Goal: Task Accomplishment & Management: Complete application form

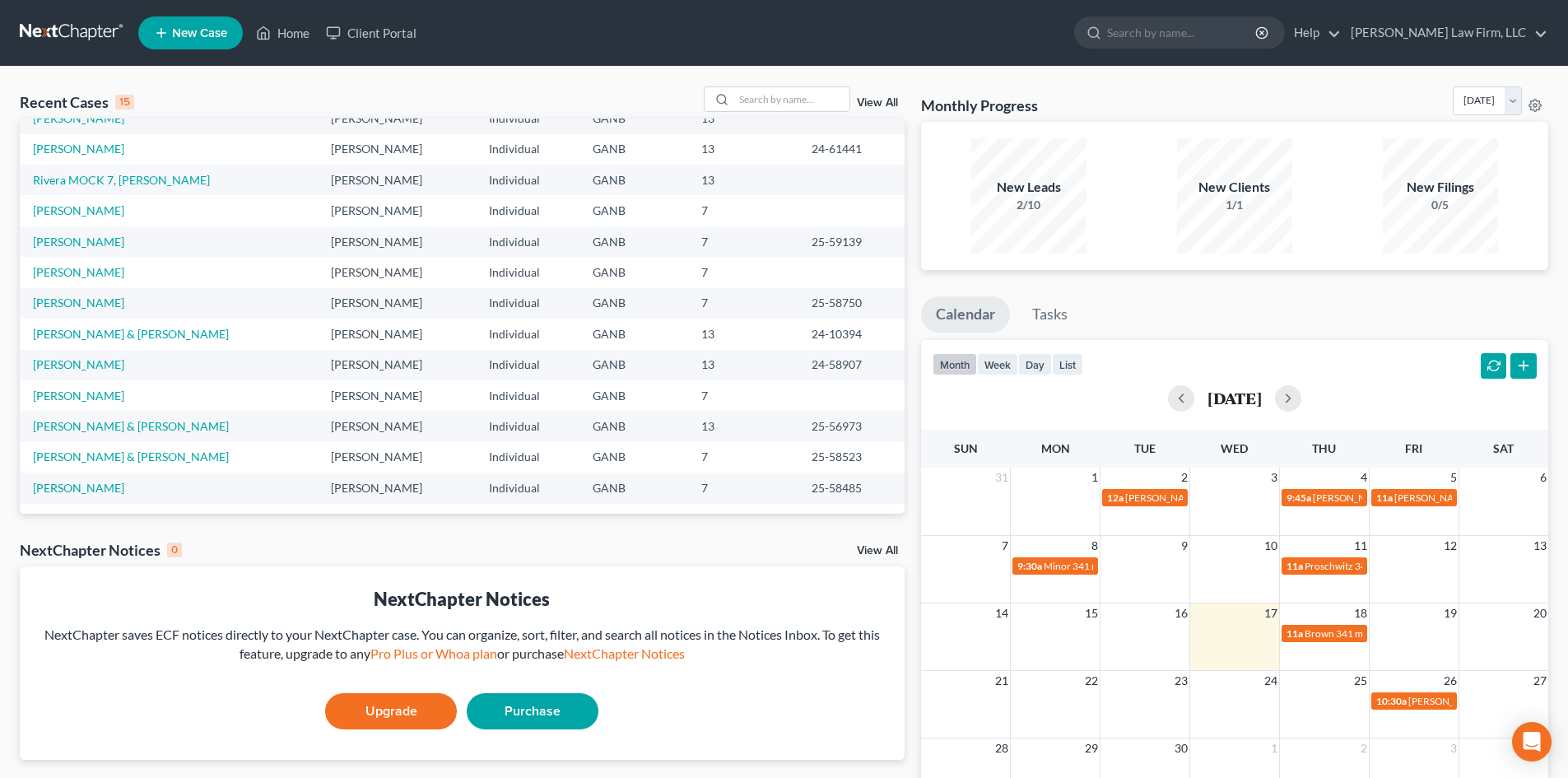
scroll to position [112, 0]
click at [94, 422] on link "[PERSON_NAME] & [PERSON_NAME]" at bounding box center [131, 424] width 196 height 14
select select "6"
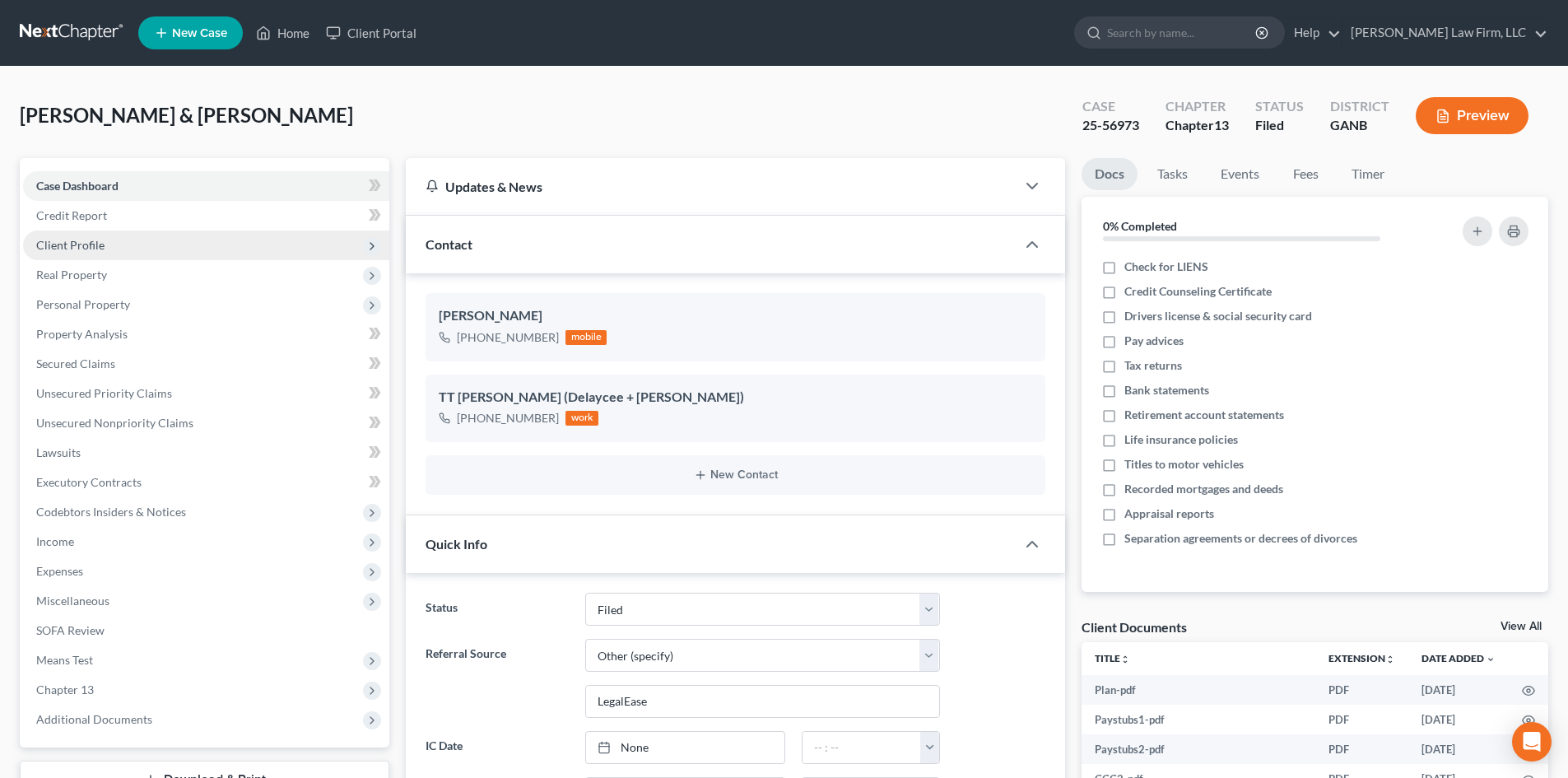
click at [64, 244] on span "Client Profile" at bounding box center [70, 245] width 68 height 14
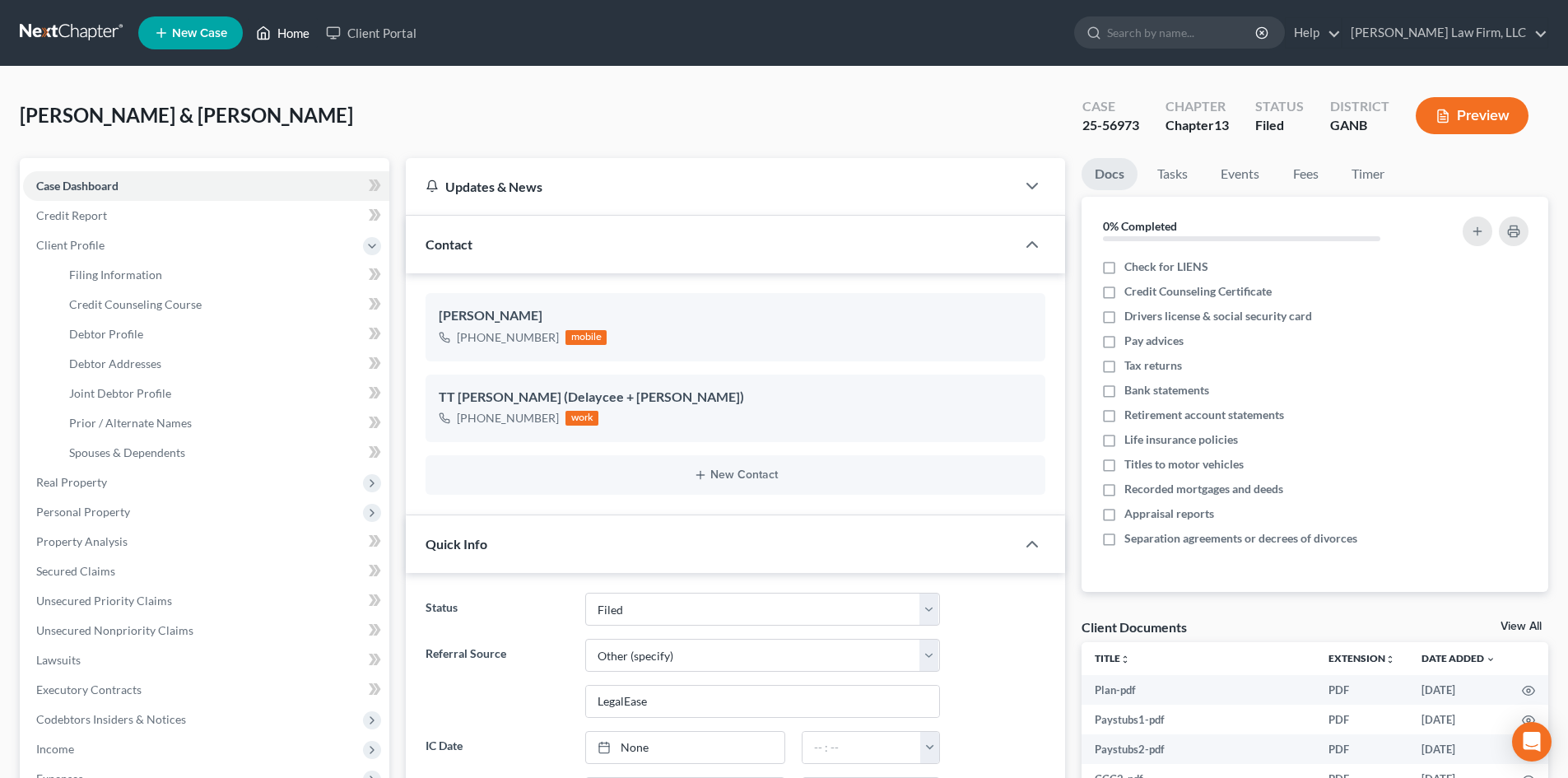
click at [292, 25] on link "Home" at bounding box center [283, 33] width 70 height 29
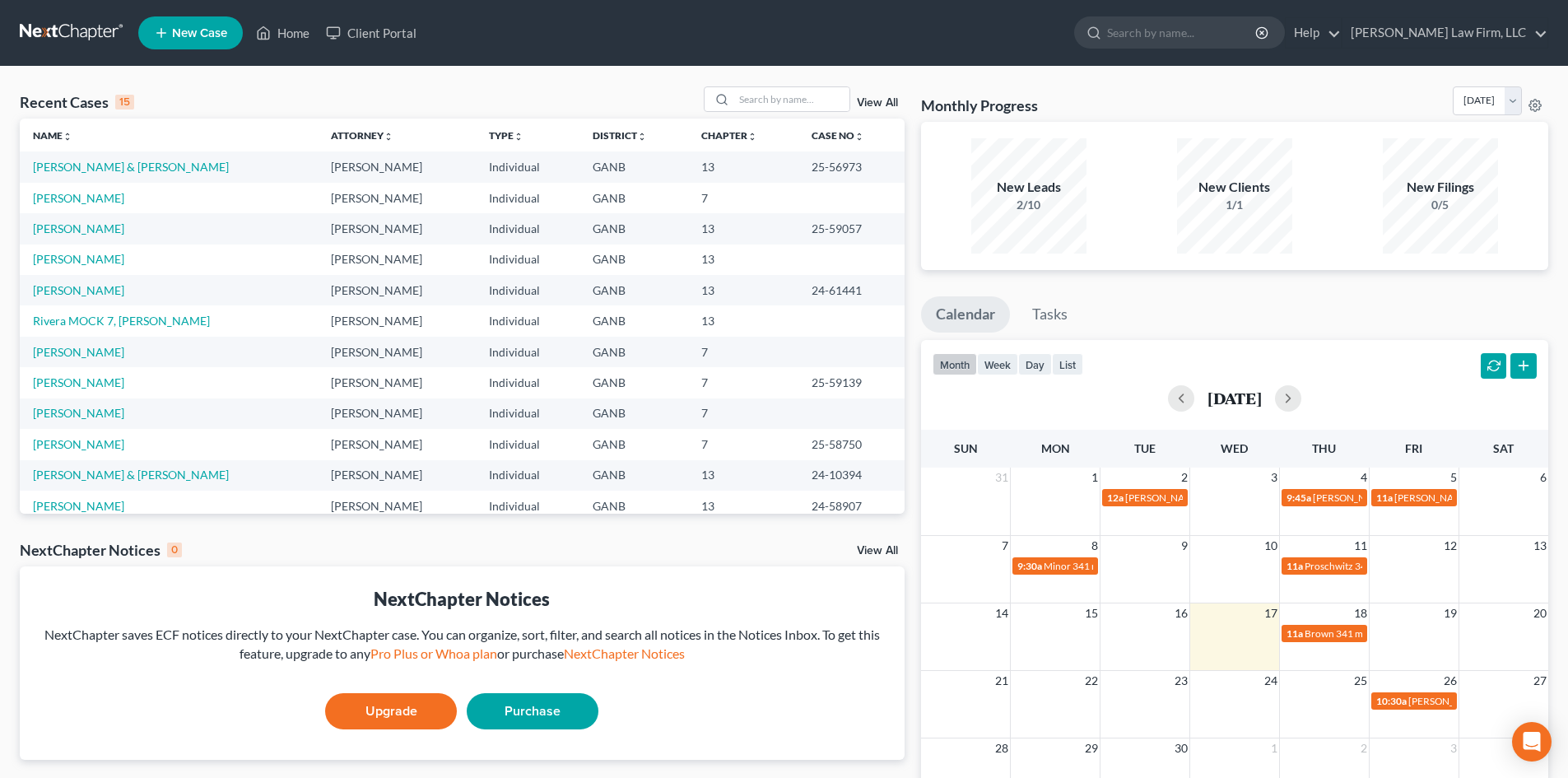
click at [201, 21] on link "New Case" at bounding box center [190, 33] width 105 height 33
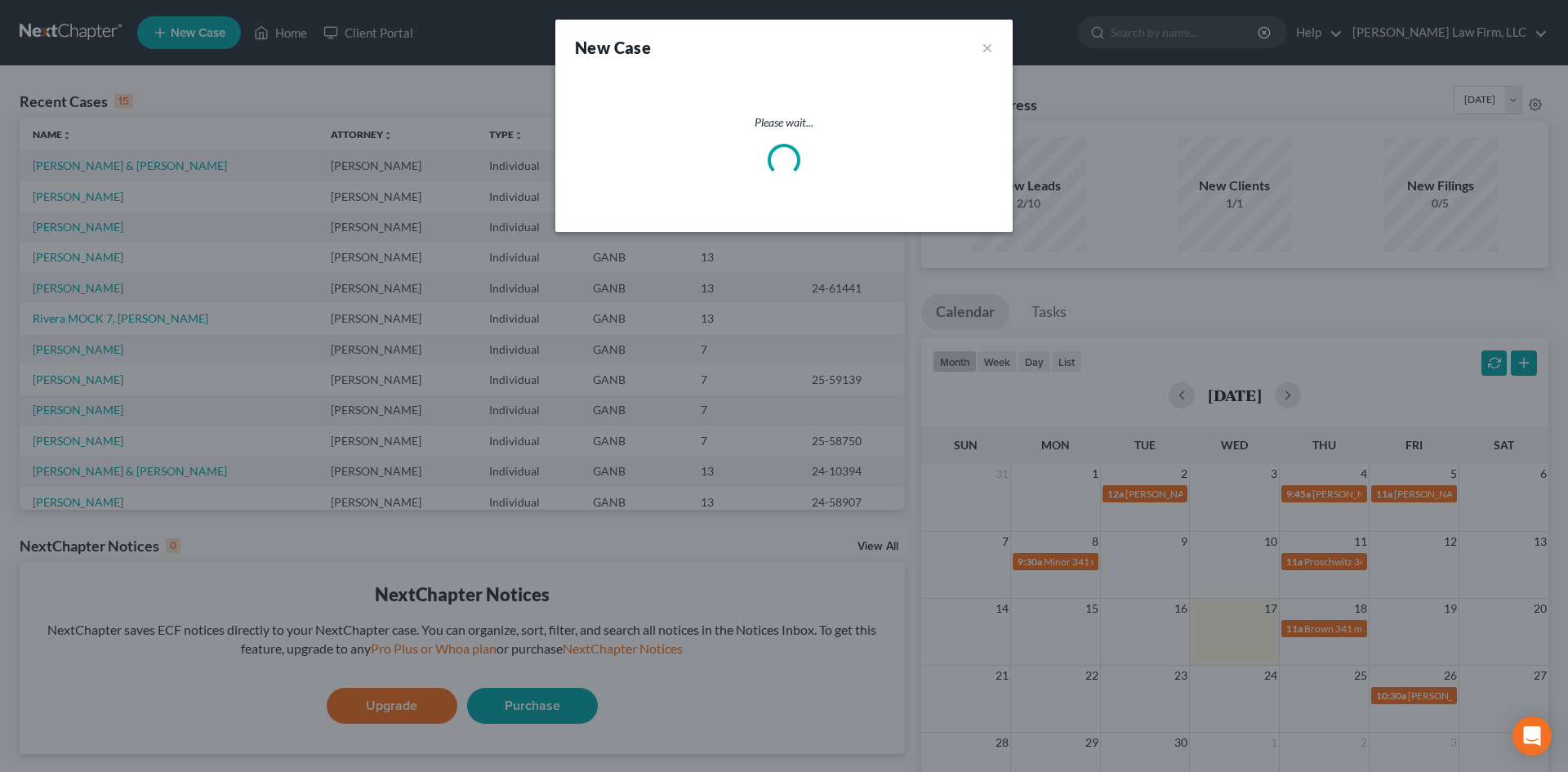
select select "19"
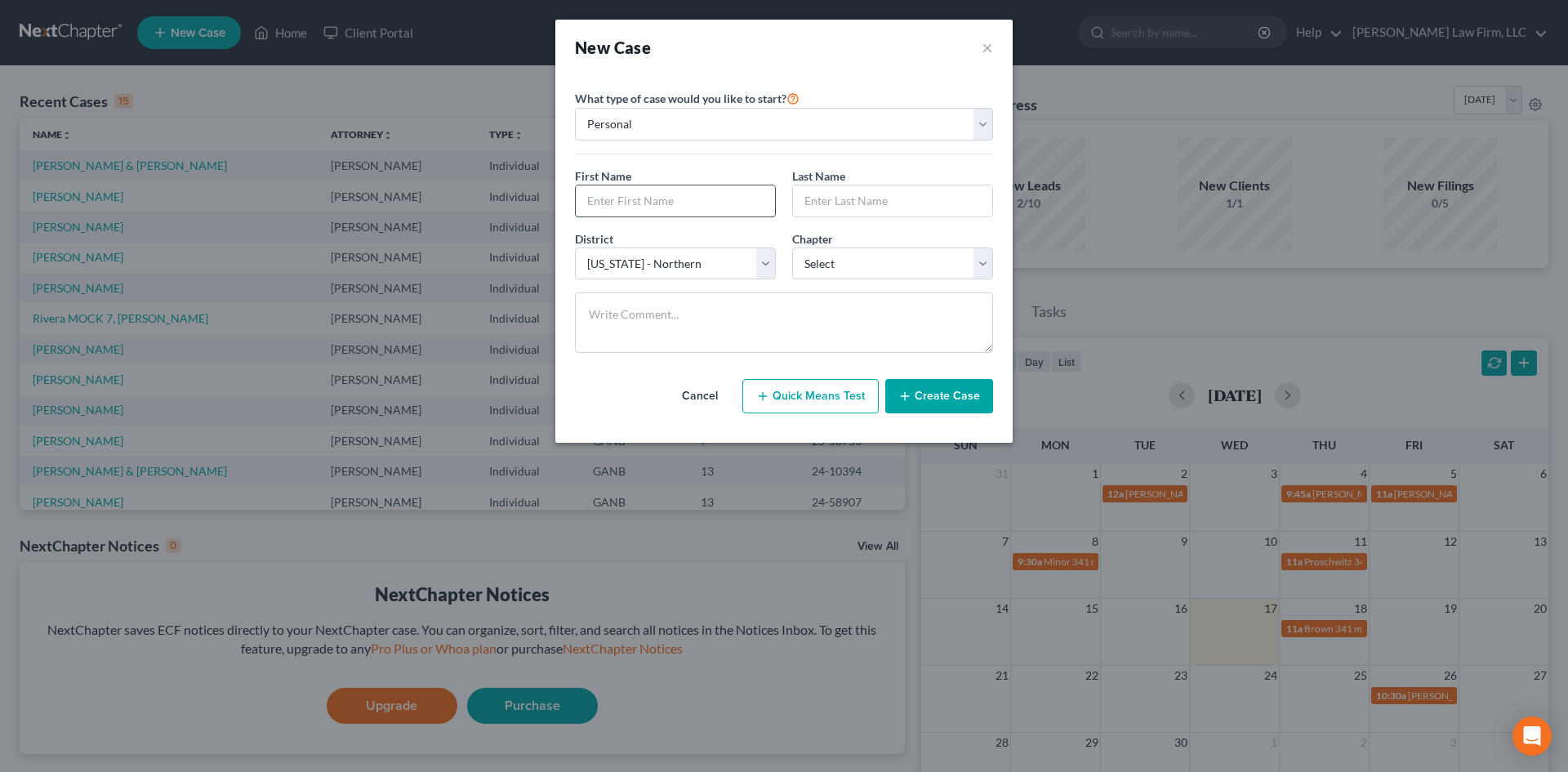
click at [620, 208] on input "text" at bounding box center [675, 201] width 199 height 31
type input "[PERSON_NAME]"
click at [793, 263] on select "Select 7 11 12 13" at bounding box center [892, 263] width 201 height 33
select select "0"
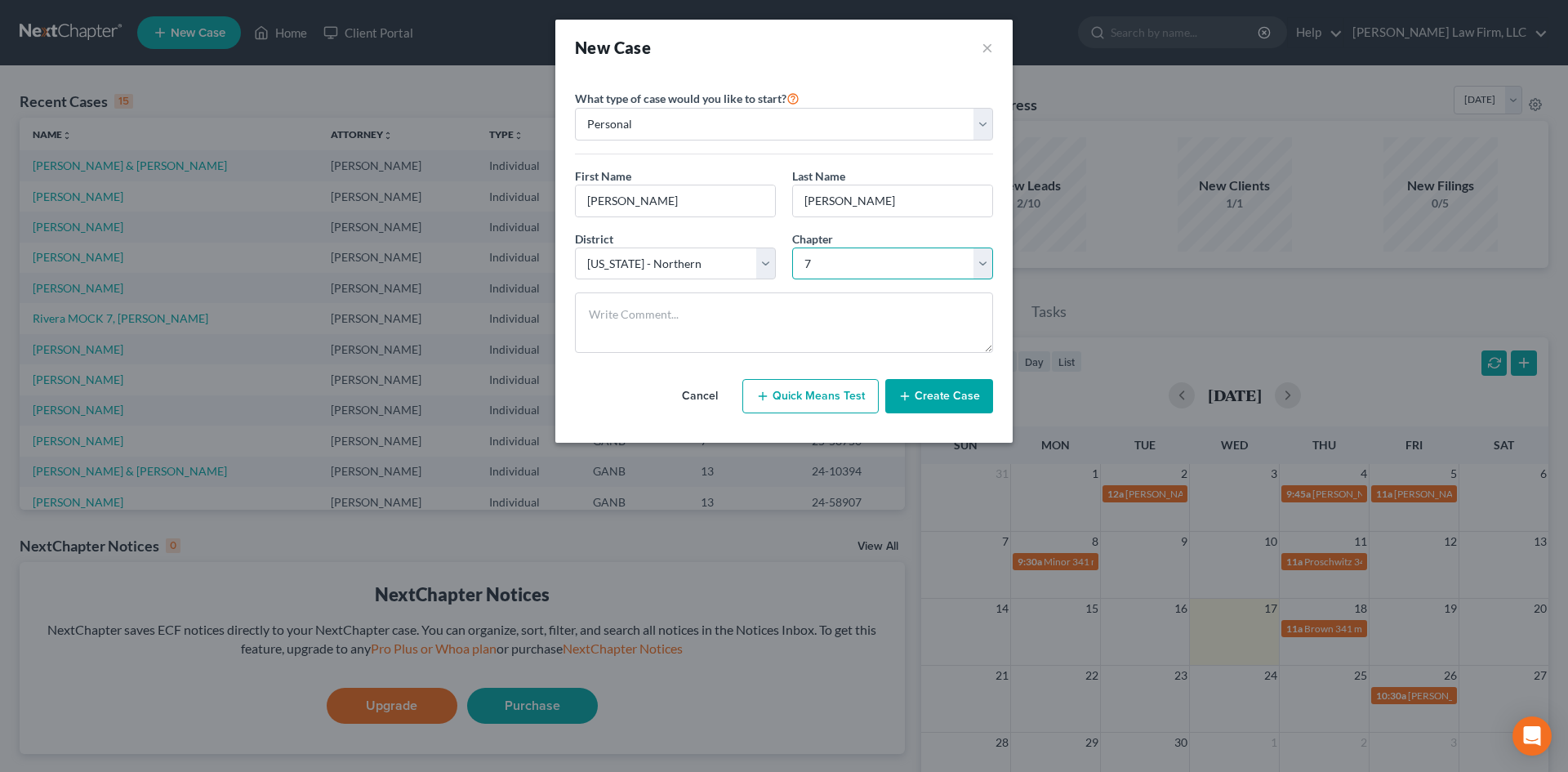
click at [792, 247] on select "Select 7 11 12 13" at bounding box center [892, 263] width 201 height 33
click at [937, 391] on button "Create Case" at bounding box center [939, 396] width 108 height 34
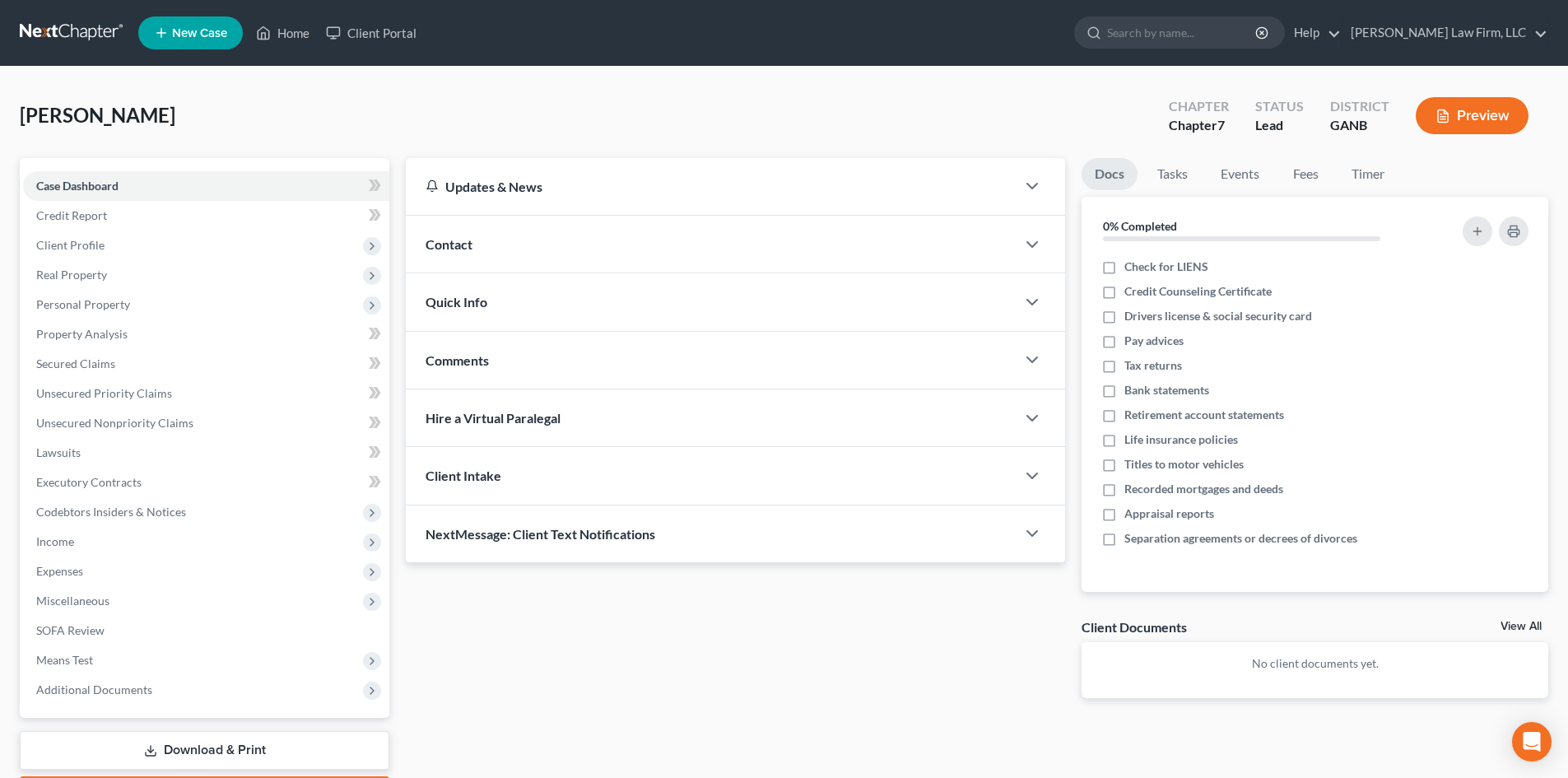
click at [451, 248] on span "Contact" at bounding box center [449, 244] width 47 height 16
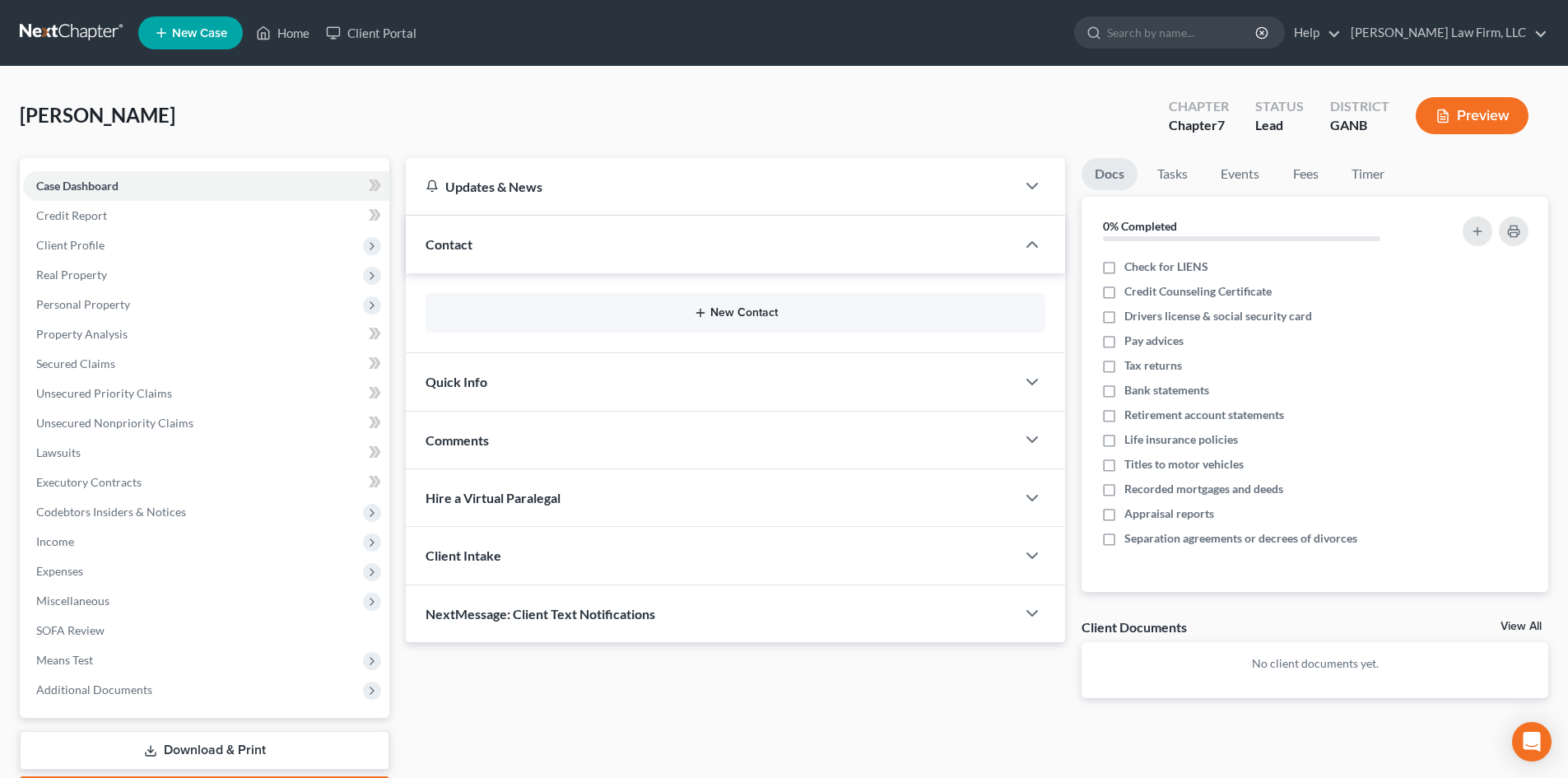
click at [739, 313] on button "New Contact" at bounding box center [735, 312] width 593 height 13
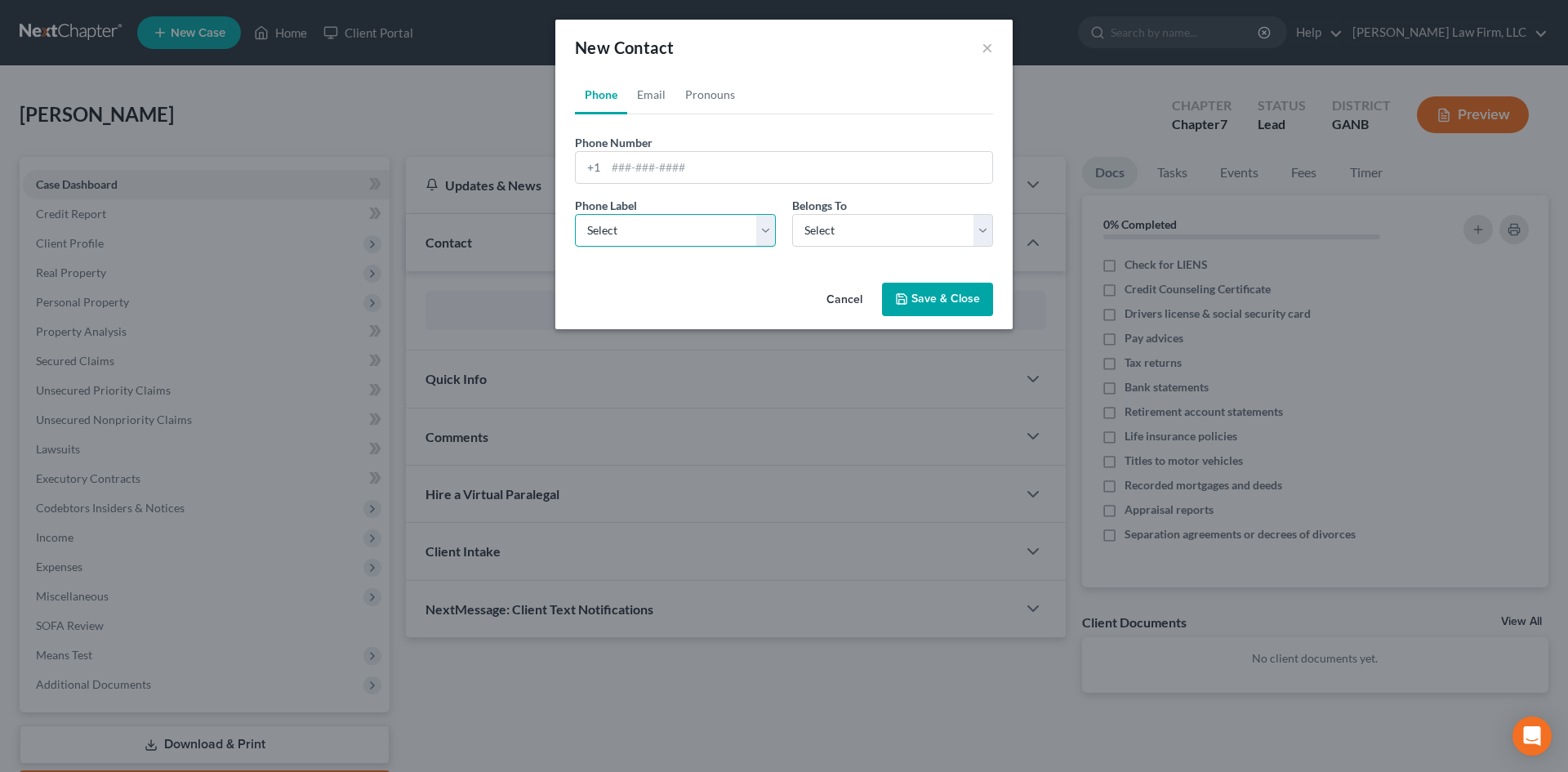
click at [645, 221] on select "Select Mobile Home Work Other" at bounding box center [675, 230] width 201 height 33
select select "0"
click at [575, 214] on select "Select Mobile Home Work Other" at bounding box center [675, 230] width 201 height 33
click at [624, 175] on input "tel" at bounding box center [799, 167] width 386 height 31
type input "[PHONE_NUMBER]"
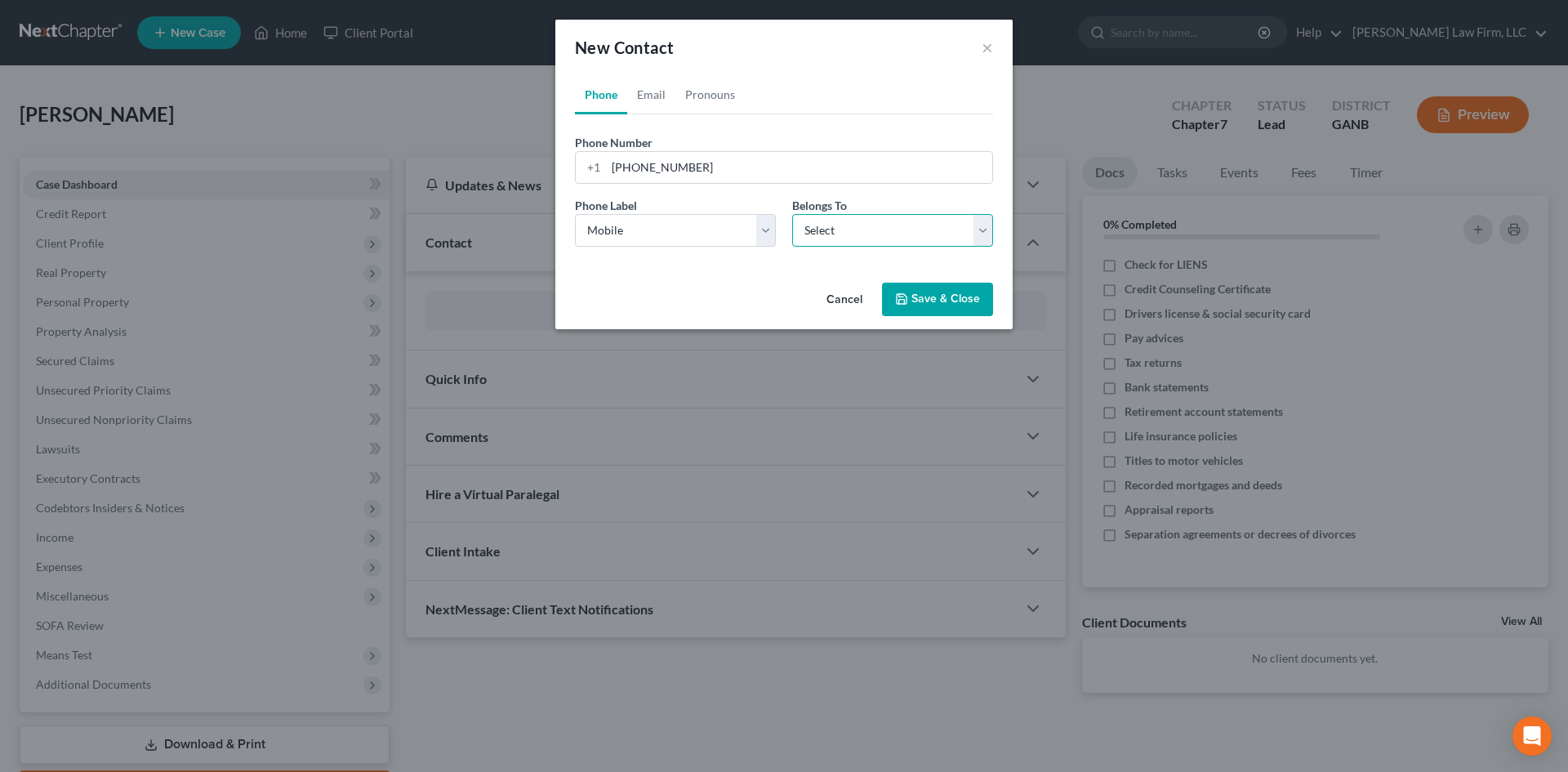
drag, startPoint x: 837, startPoint y: 225, endPoint x: 838, endPoint y: 240, distance: 15.0
click at [837, 225] on select "Select Client Other" at bounding box center [892, 230] width 201 height 33
select select "0"
click at [792, 214] on select "Select Client Other" at bounding box center [892, 230] width 201 height 33
click at [902, 300] on icon "button" at bounding box center [901, 299] width 13 height 13
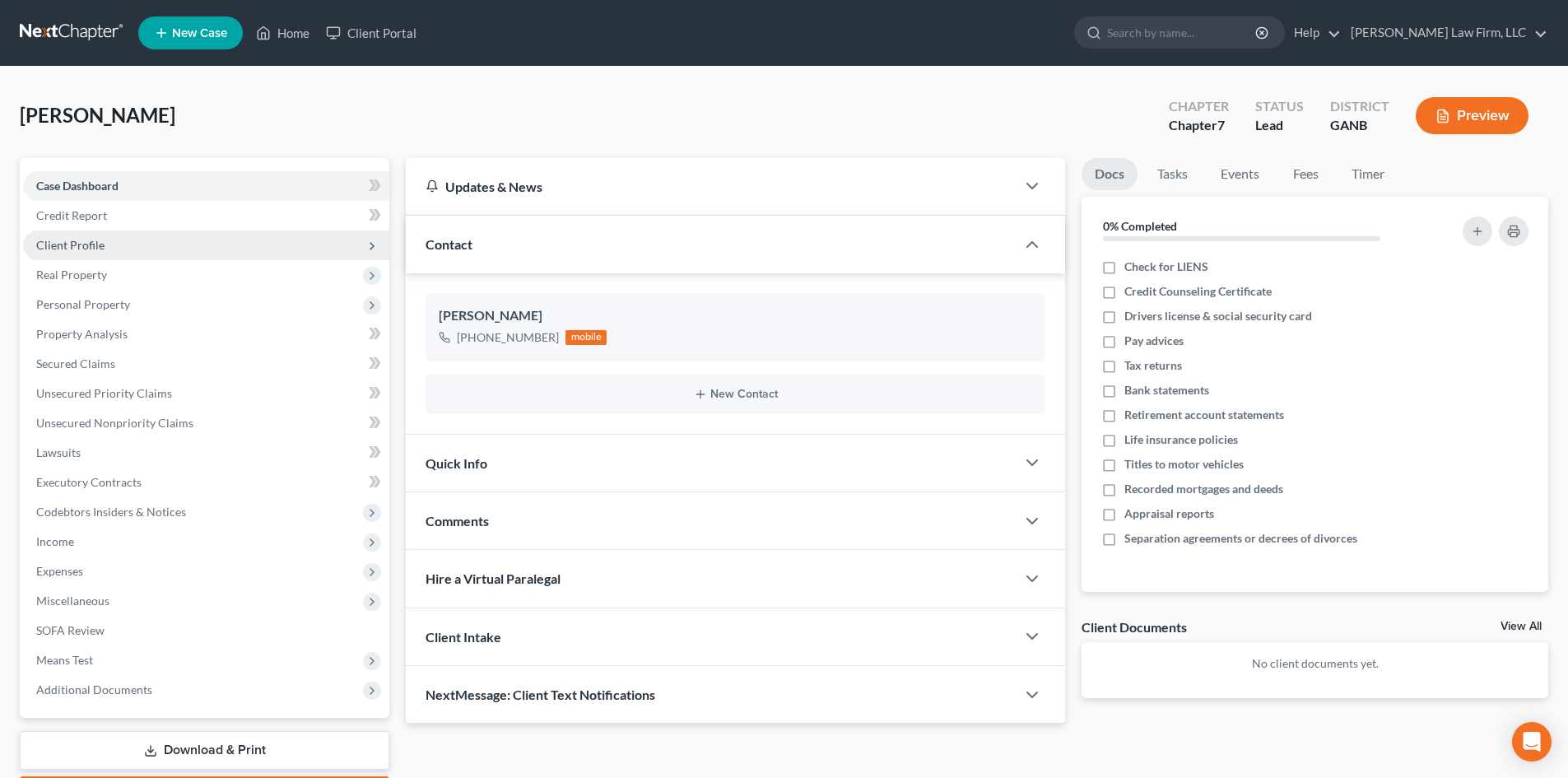
click at [60, 245] on span "Client Profile" at bounding box center [70, 245] width 68 height 14
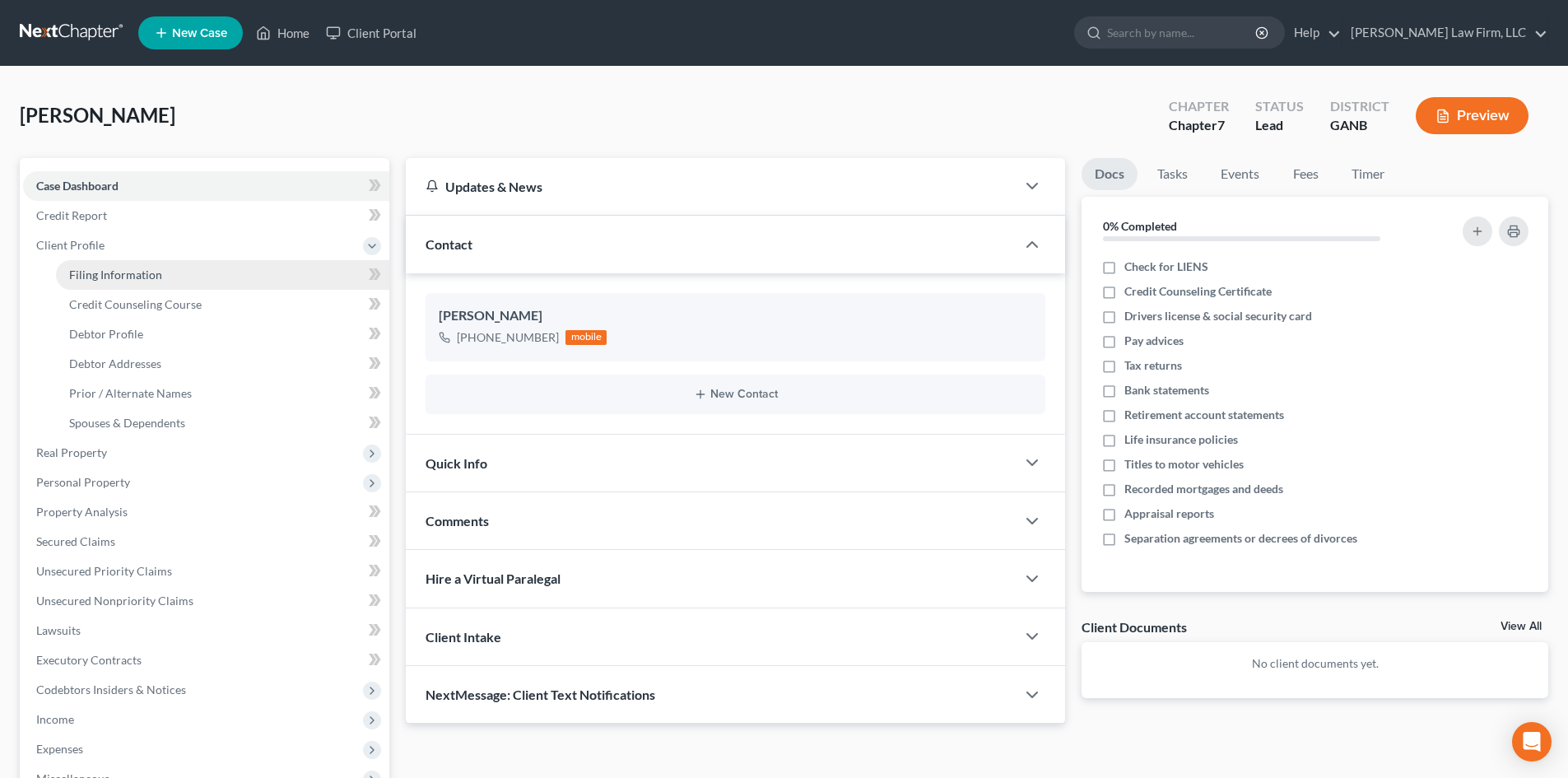
click at [150, 270] on span "Filing Information" at bounding box center [116, 274] width 93 height 14
select select "1"
select select "0"
select select "19"
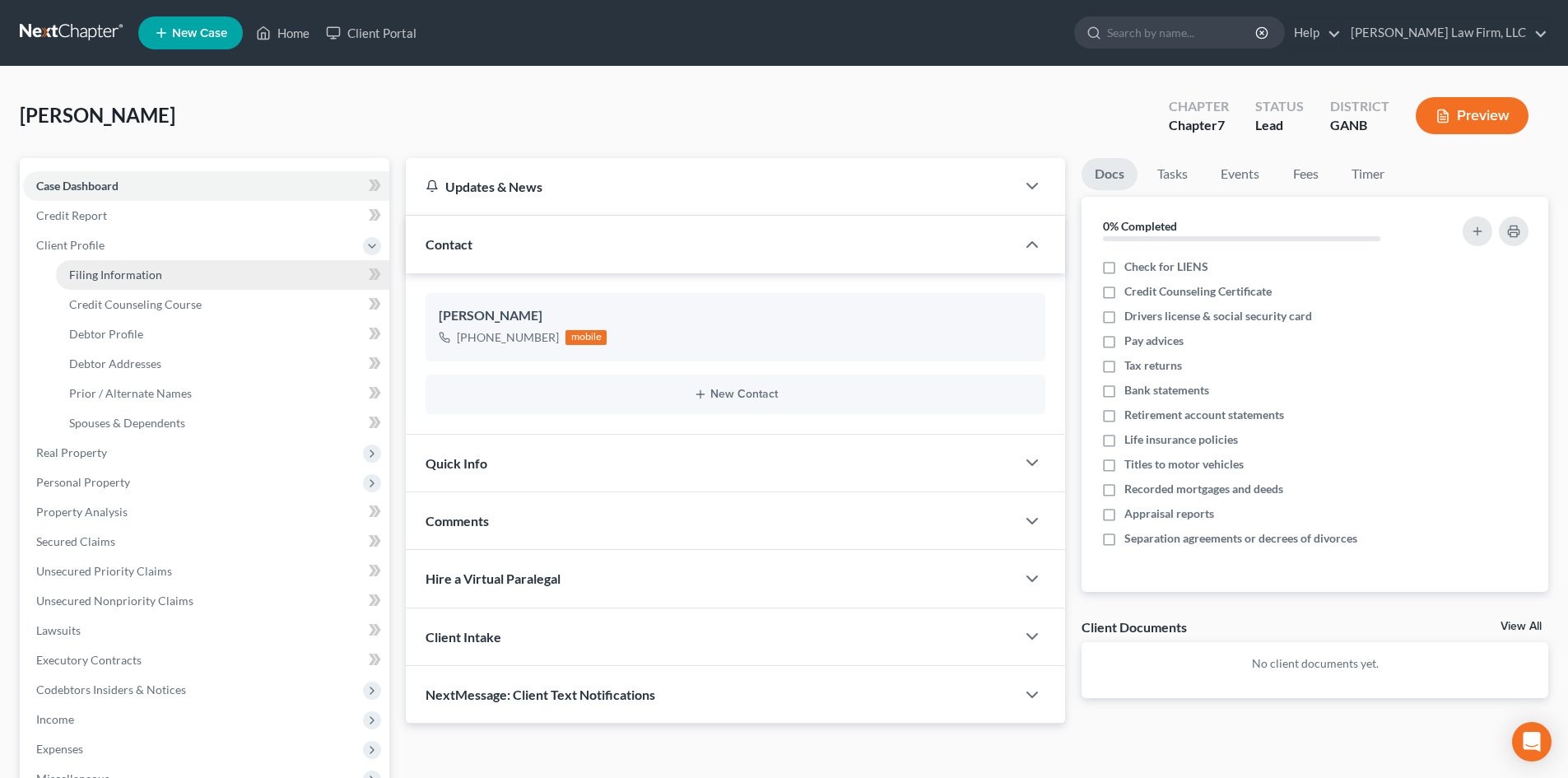
select select "10"
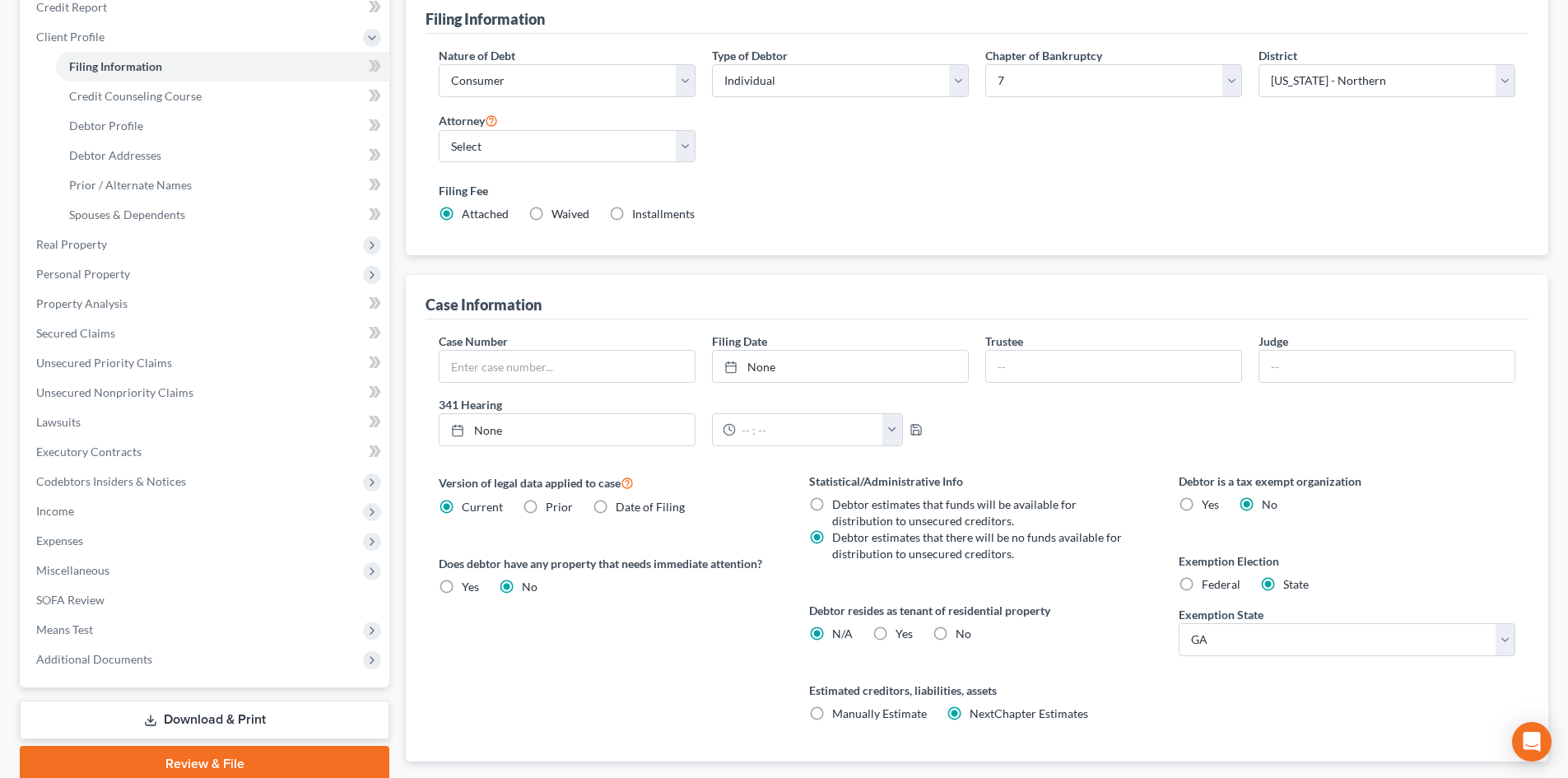
scroll to position [307, 0]
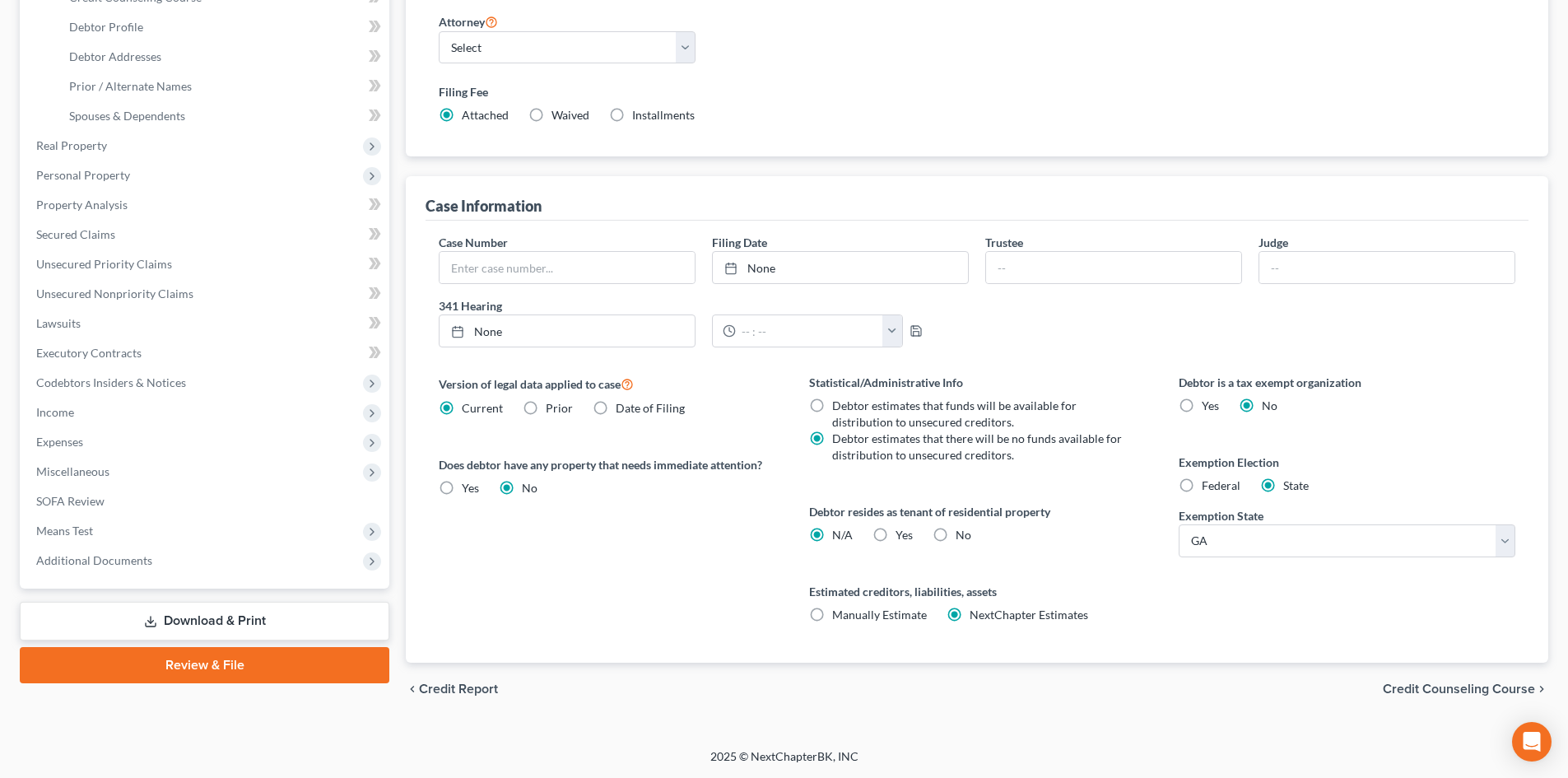
click at [896, 538] on label "Yes Yes" at bounding box center [905, 534] width 17 height 16
click at [902, 538] on input "Yes Yes" at bounding box center [907, 532] width 10 height 10
radio input "true"
radio input "false"
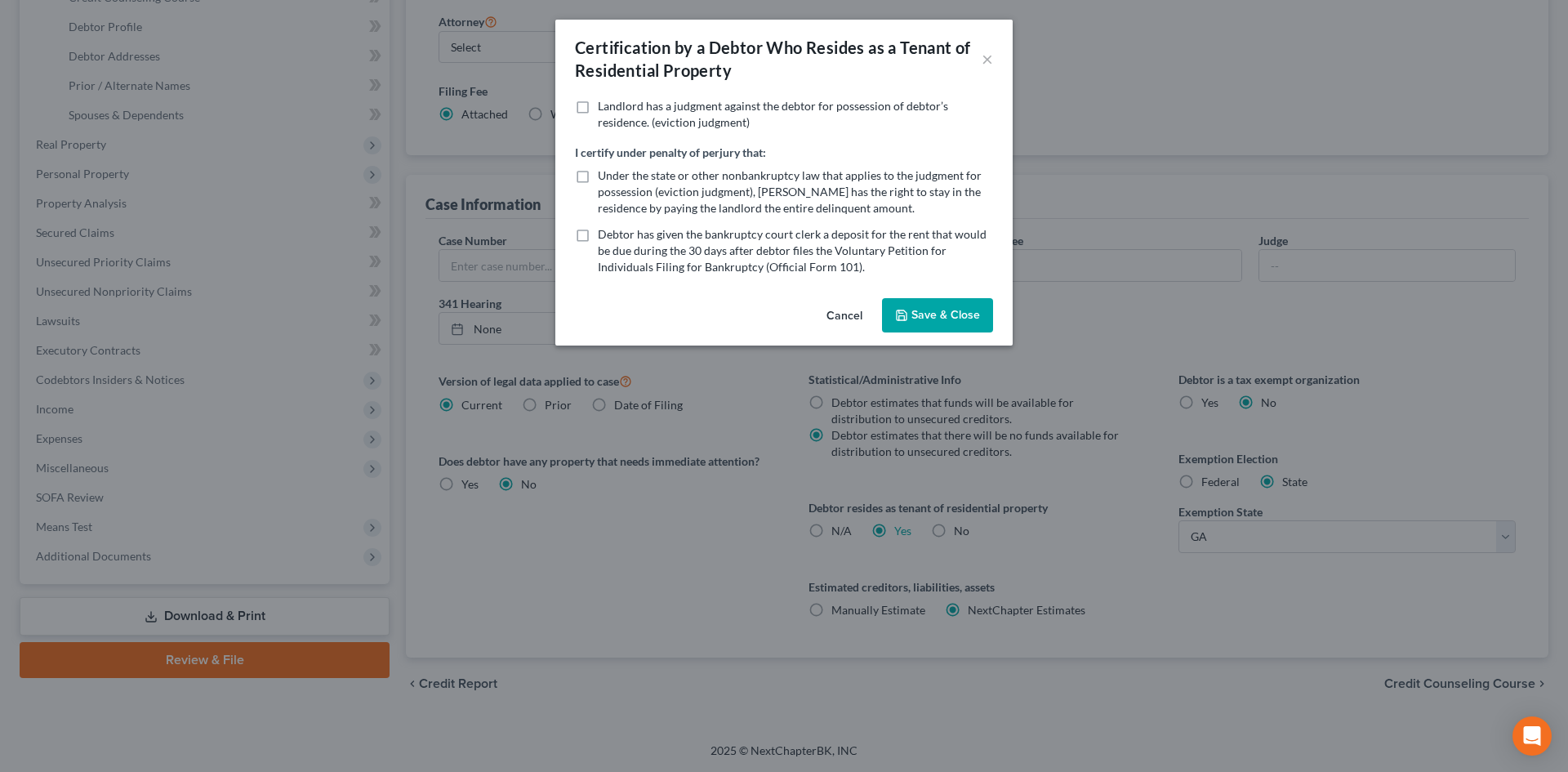
click at [920, 328] on button "Save & Close" at bounding box center [937, 315] width 111 height 34
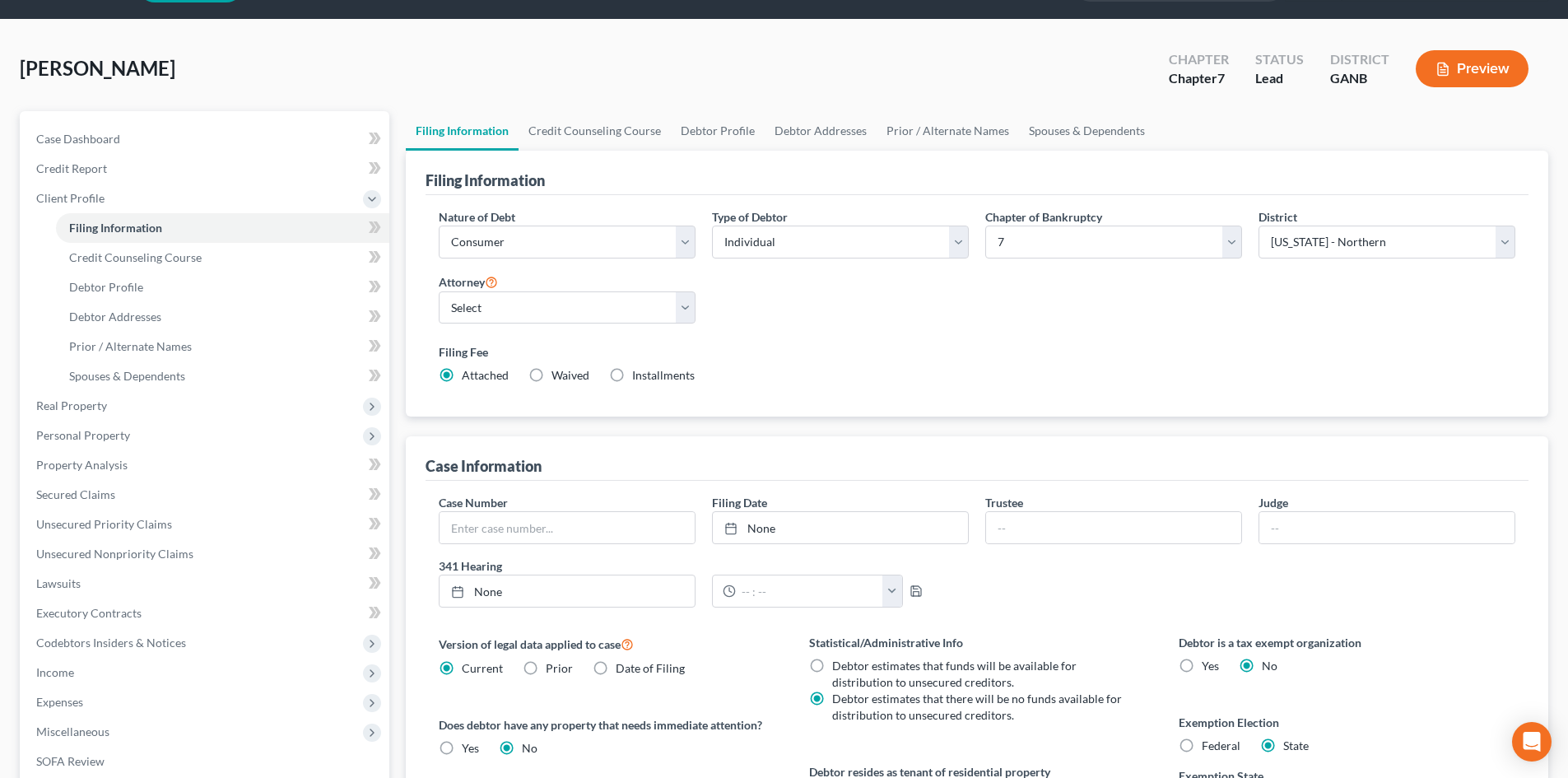
scroll to position [0, 0]
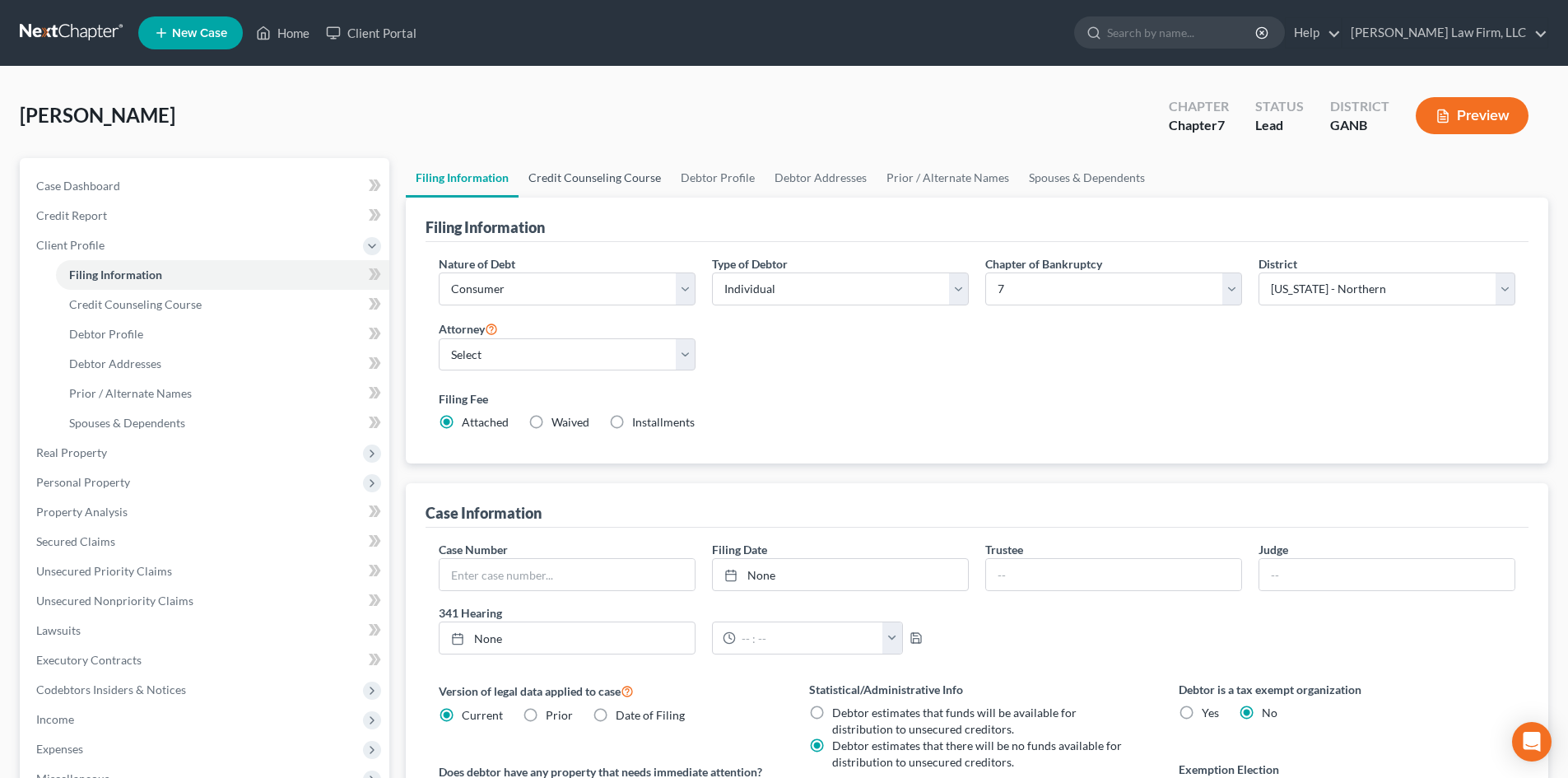
click at [605, 182] on link "Credit Counseling Course" at bounding box center [595, 178] width 152 height 40
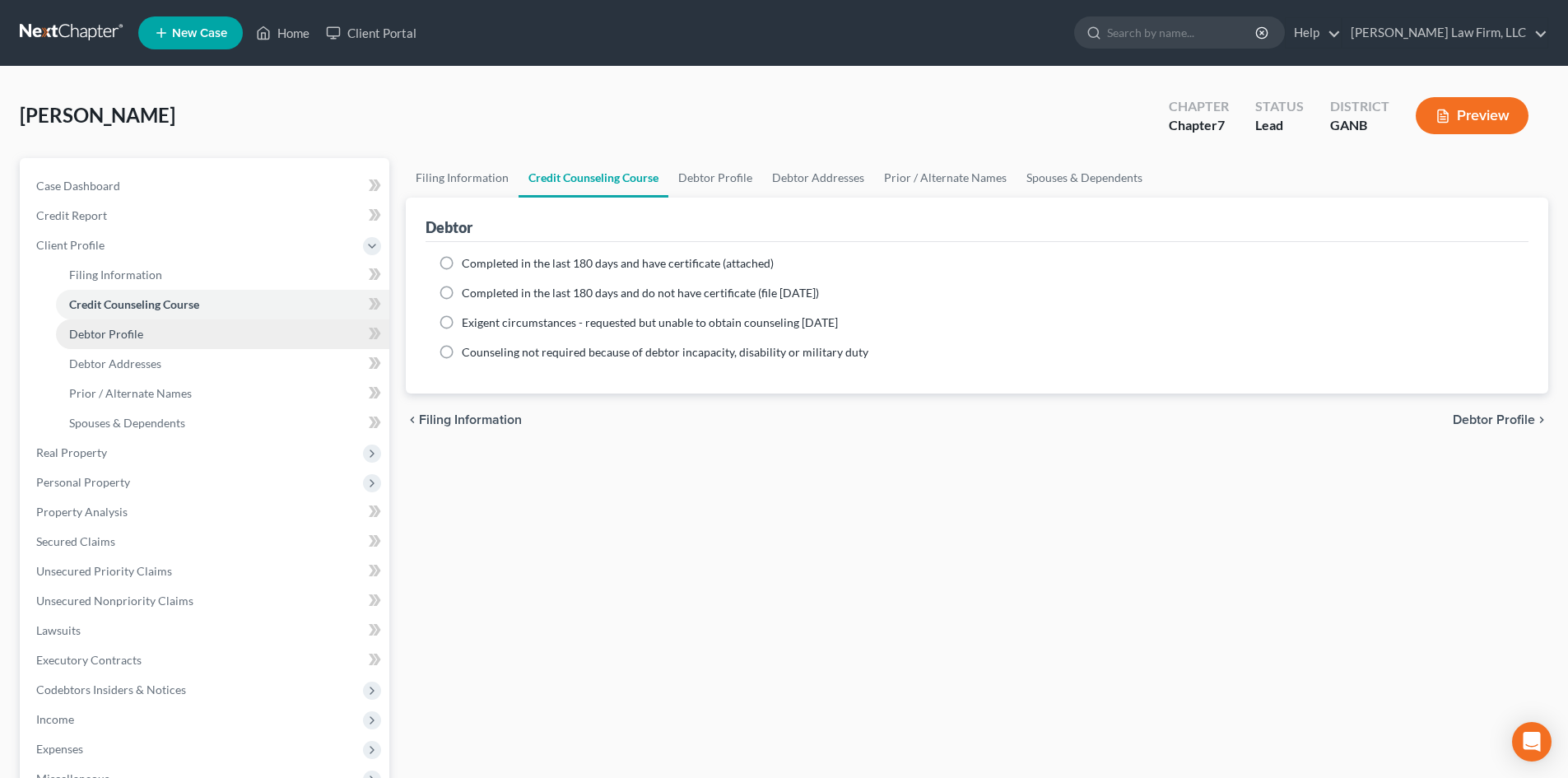
click at [101, 338] on span "Debtor Profile" at bounding box center [106, 334] width 74 height 14
select select "0"
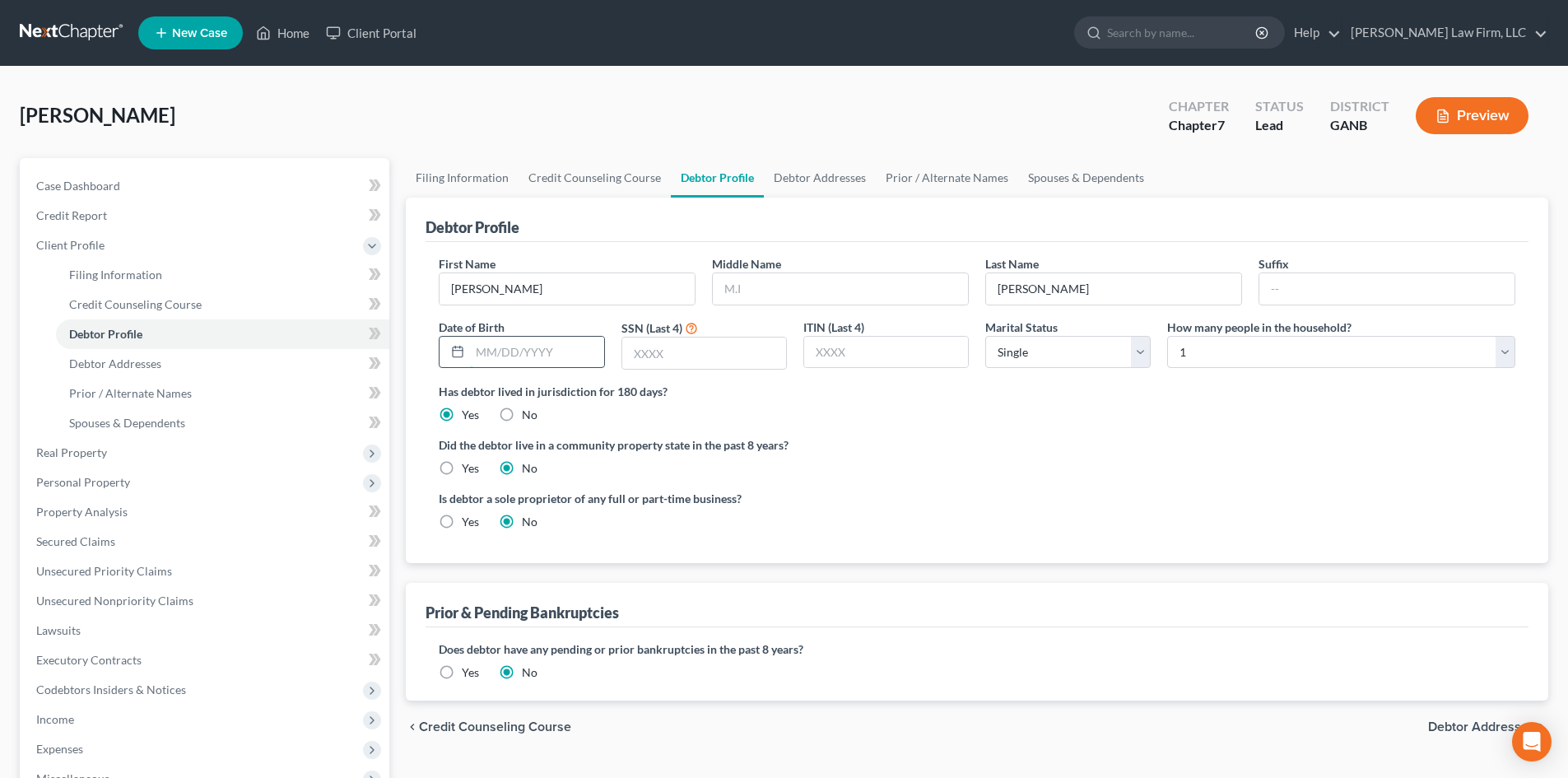
click at [513, 359] on input "text" at bounding box center [537, 352] width 133 height 31
type input "[DATE]"
click at [663, 359] on input "text" at bounding box center [704, 353] width 163 height 31
type input "7295"
click at [1004, 472] on div "Did the debtor live in a community property state in the past 8 years? Yes No" at bounding box center [976, 456] width 1077 height 41
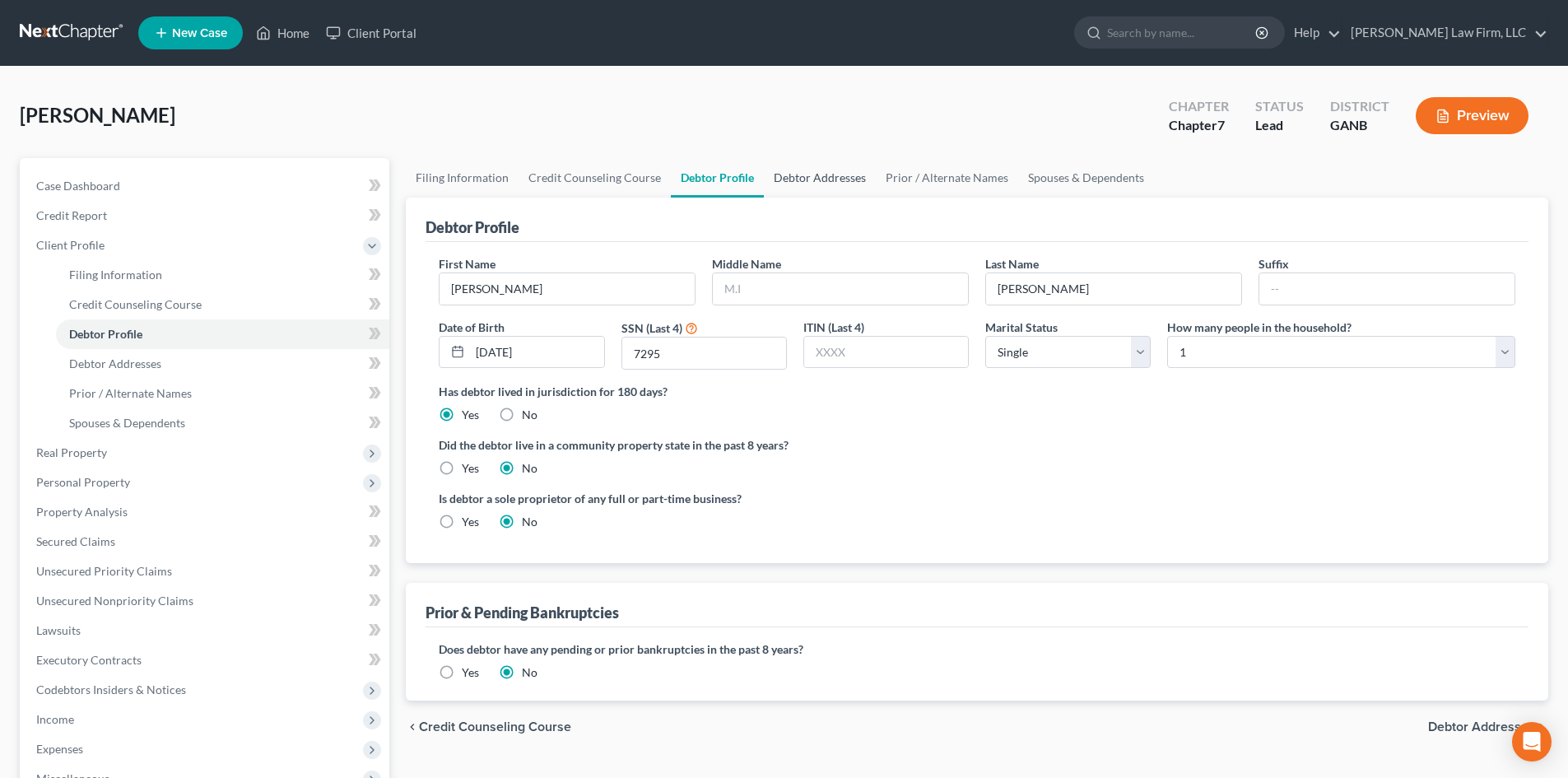
click at [828, 175] on link "Debtor Addresses" at bounding box center [819, 178] width 112 height 40
select select "0"
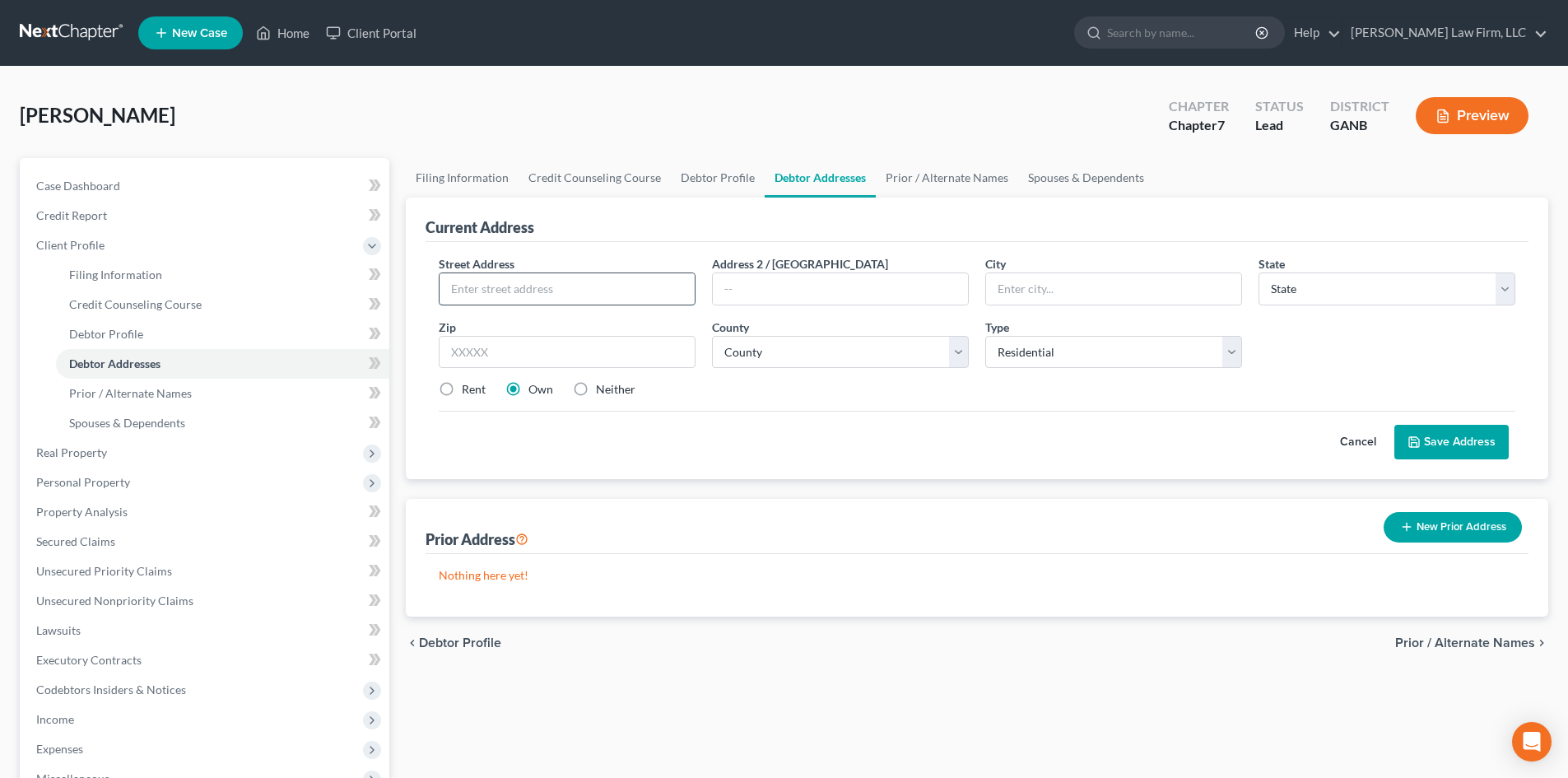
click at [597, 294] on input "text" at bounding box center [566, 289] width 255 height 31
type input "[STREET_ADDRESS]"
type input "30004"
type input "Alpharetta"
select select "10"
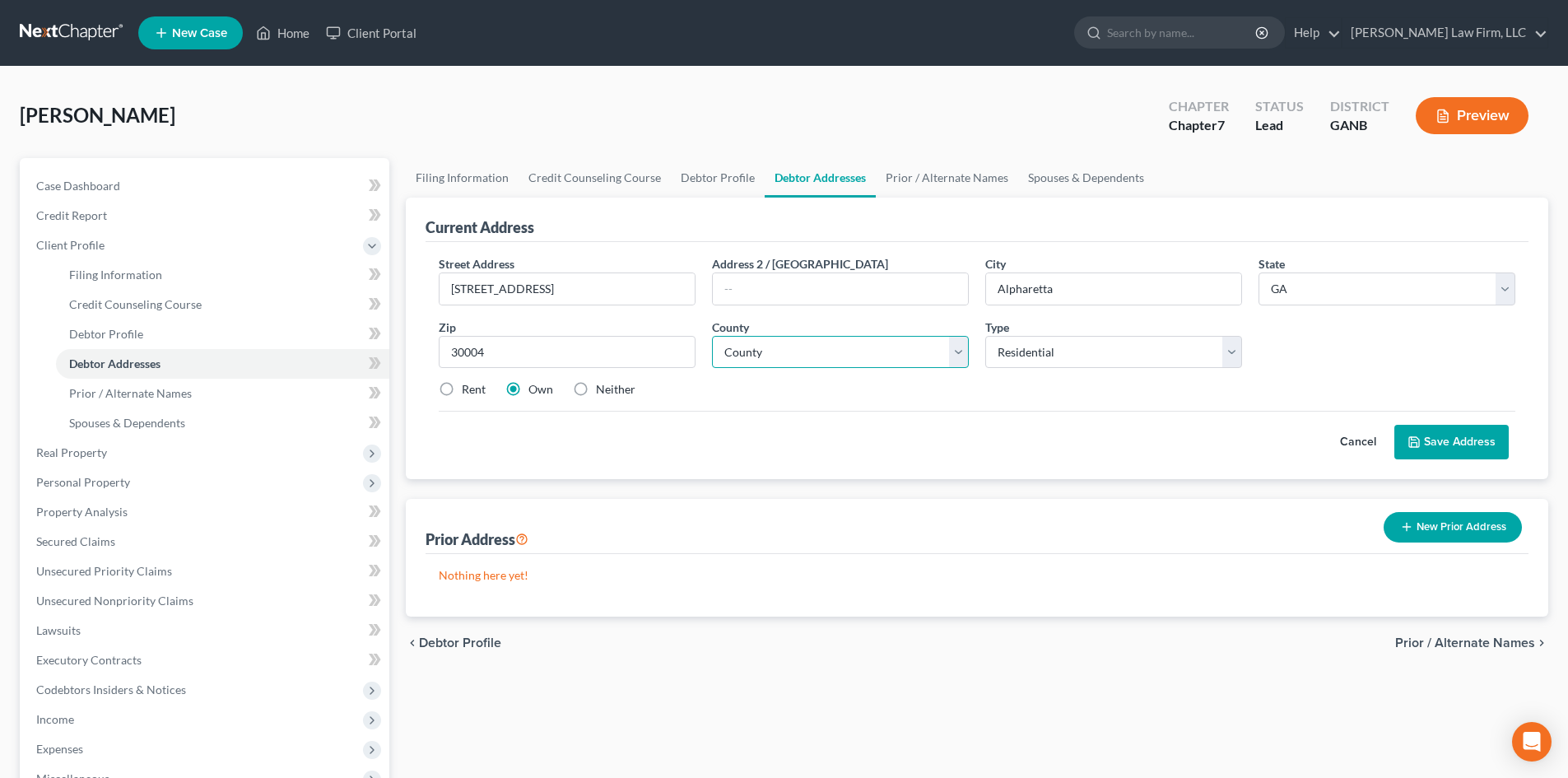
click at [764, 349] on select "County [GEOGRAPHIC_DATA] [GEOGRAPHIC_DATA] [GEOGRAPHIC_DATA] [GEOGRAPHIC_DATA] …" at bounding box center [840, 352] width 257 height 33
select select "59"
click at [712, 335] on select "County [GEOGRAPHIC_DATA] [GEOGRAPHIC_DATA] [GEOGRAPHIC_DATA] [GEOGRAPHIC_DATA] …" at bounding box center [840, 352] width 257 height 33
click at [1210, 346] on select "Select Residential Mailing Rental Business" at bounding box center [1113, 352] width 257 height 33
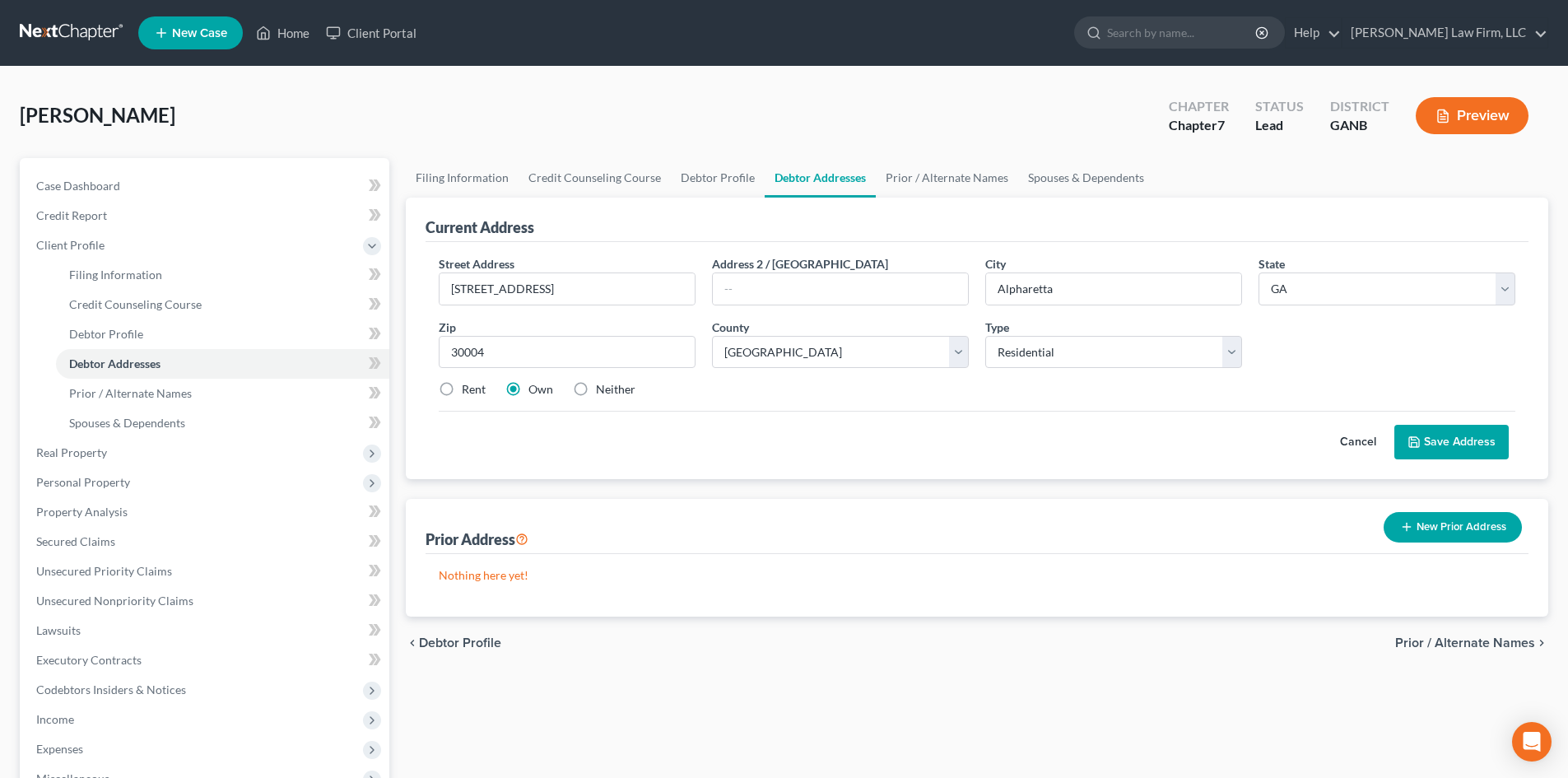
click at [462, 392] on label "Rent" at bounding box center [474, 389] width 24 height 16
click at [469, 392] on input "Rent" at bounding box center [474, 386] width 10 height 10
radio input "true"
click at [1488, 422] on div "Cancel Save Address" at bounding box center [976, 435] width 1077 height 48
click at [1474, 451] on button "Save Address" at bounding box center [1452, 442] width 114 height 35
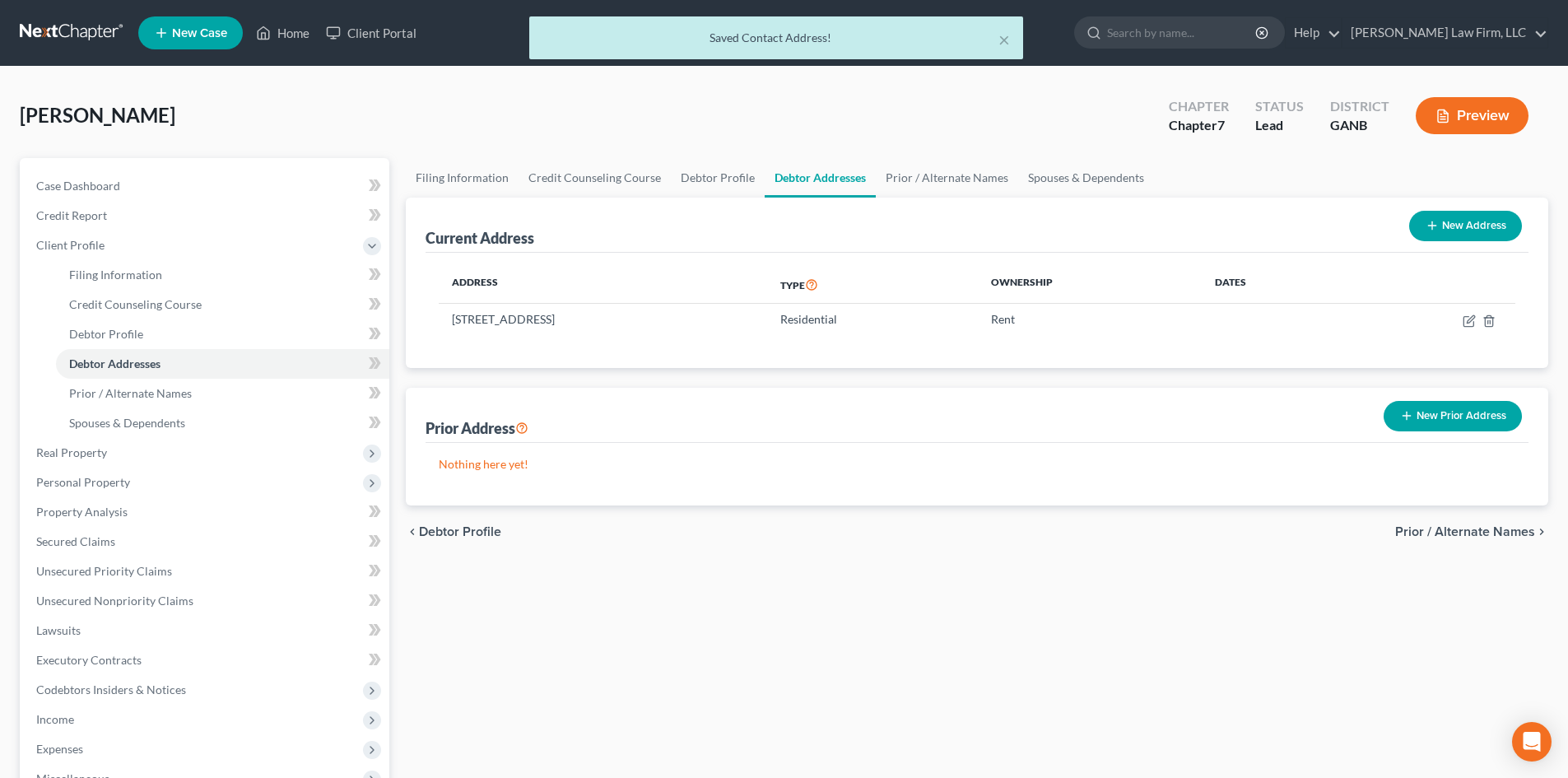
click at [1482, 408] on button "New Prior Address" at bounding box center [1453, 416] width 138 height 30
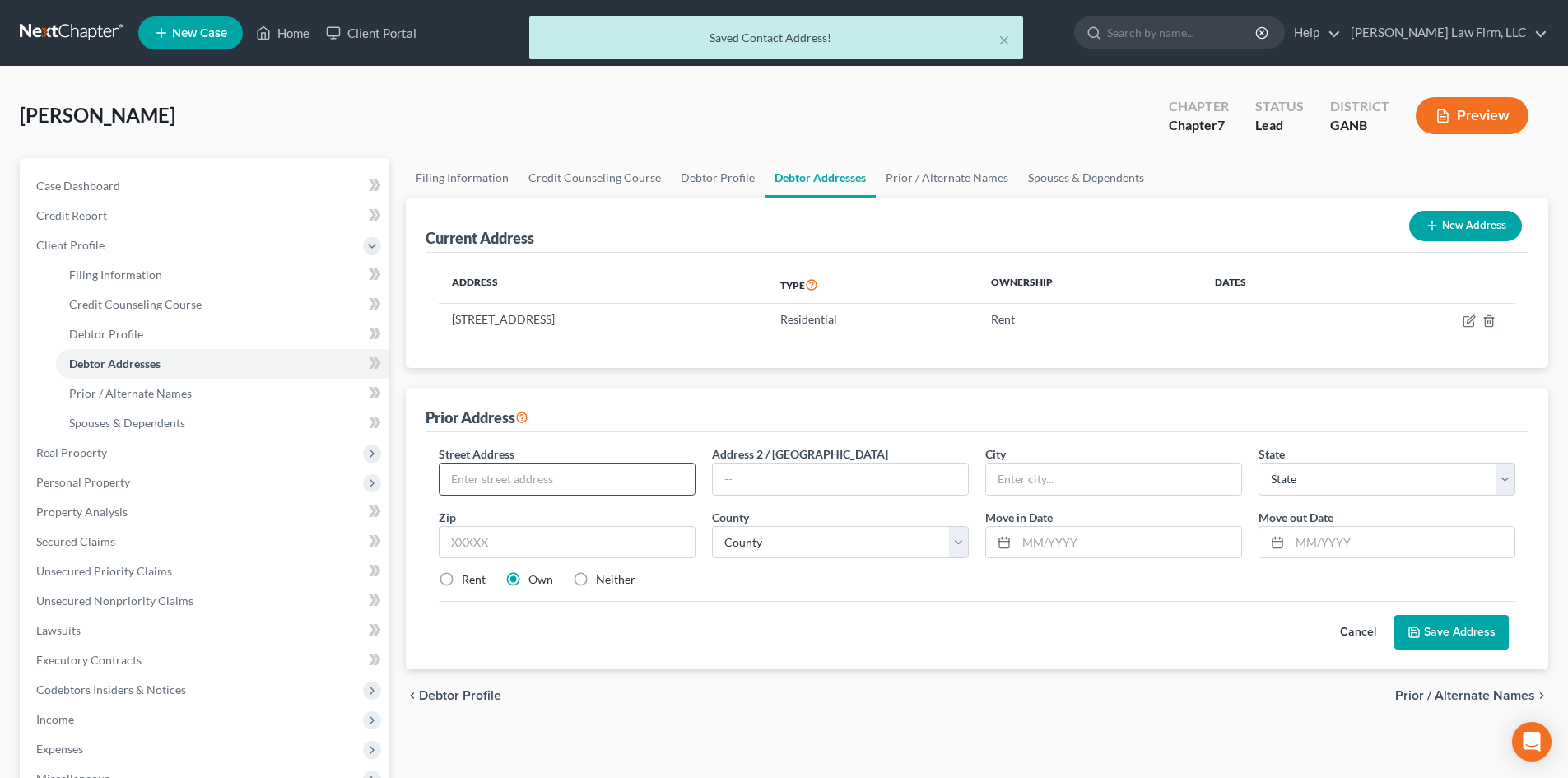
click at [599, 469] on input "text" at bounding box center [566, 479] width 255 height 31
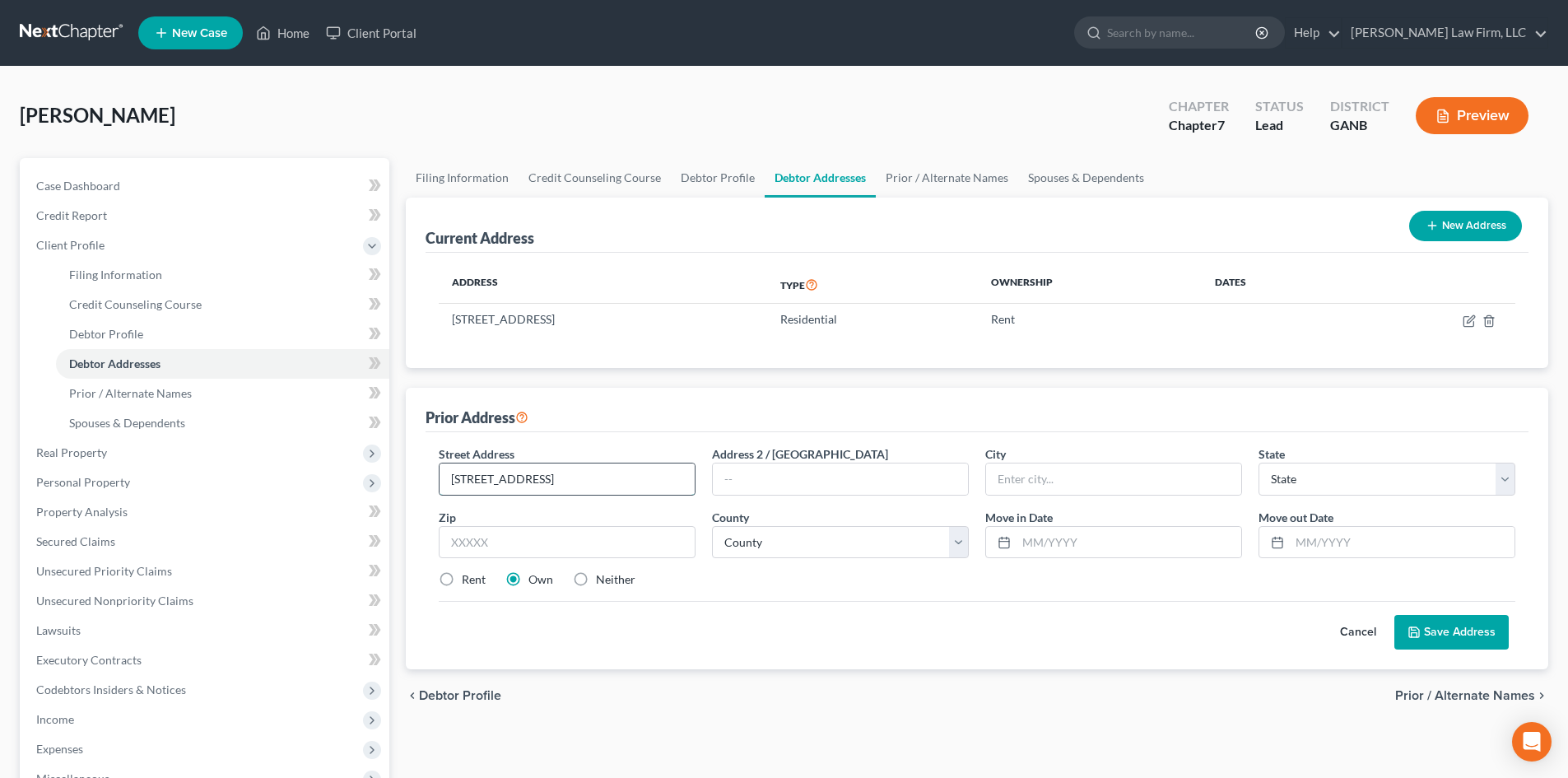
type input "[STREET_ADDRESS]"
type input "30328"
type input "[GEOGRAPHIC_DATA]"
select select "10"
click at [773, 539] on select "County [GEOGRAPHIC_DATA] [GEOGRAPHIC_DATA] [GEOGRAPHIC_DATA] [GEOGRAPHIC_DATA] …" at bounding box center [840, 542] width 257 height 33
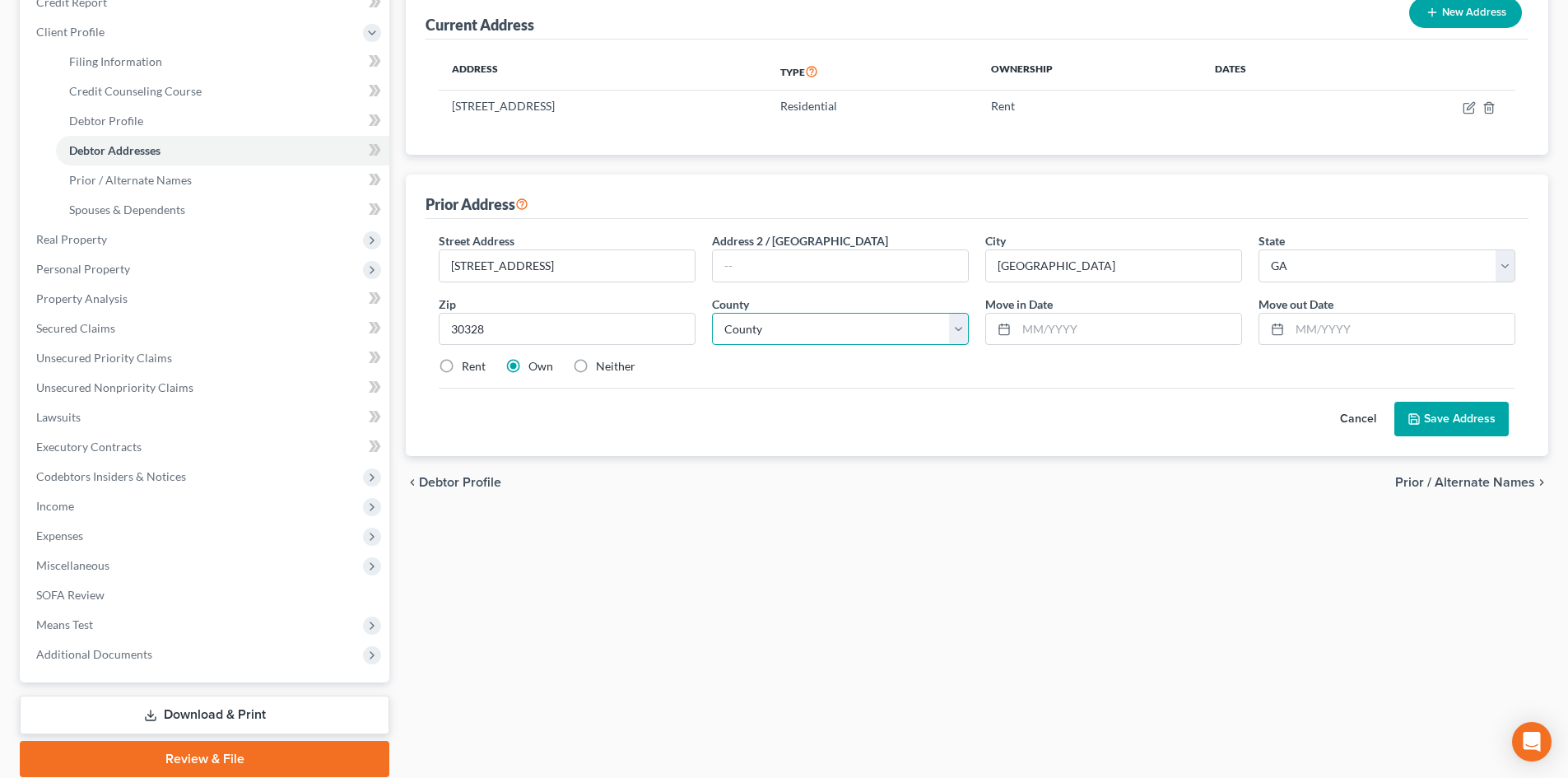
scroll to position [220, 0]
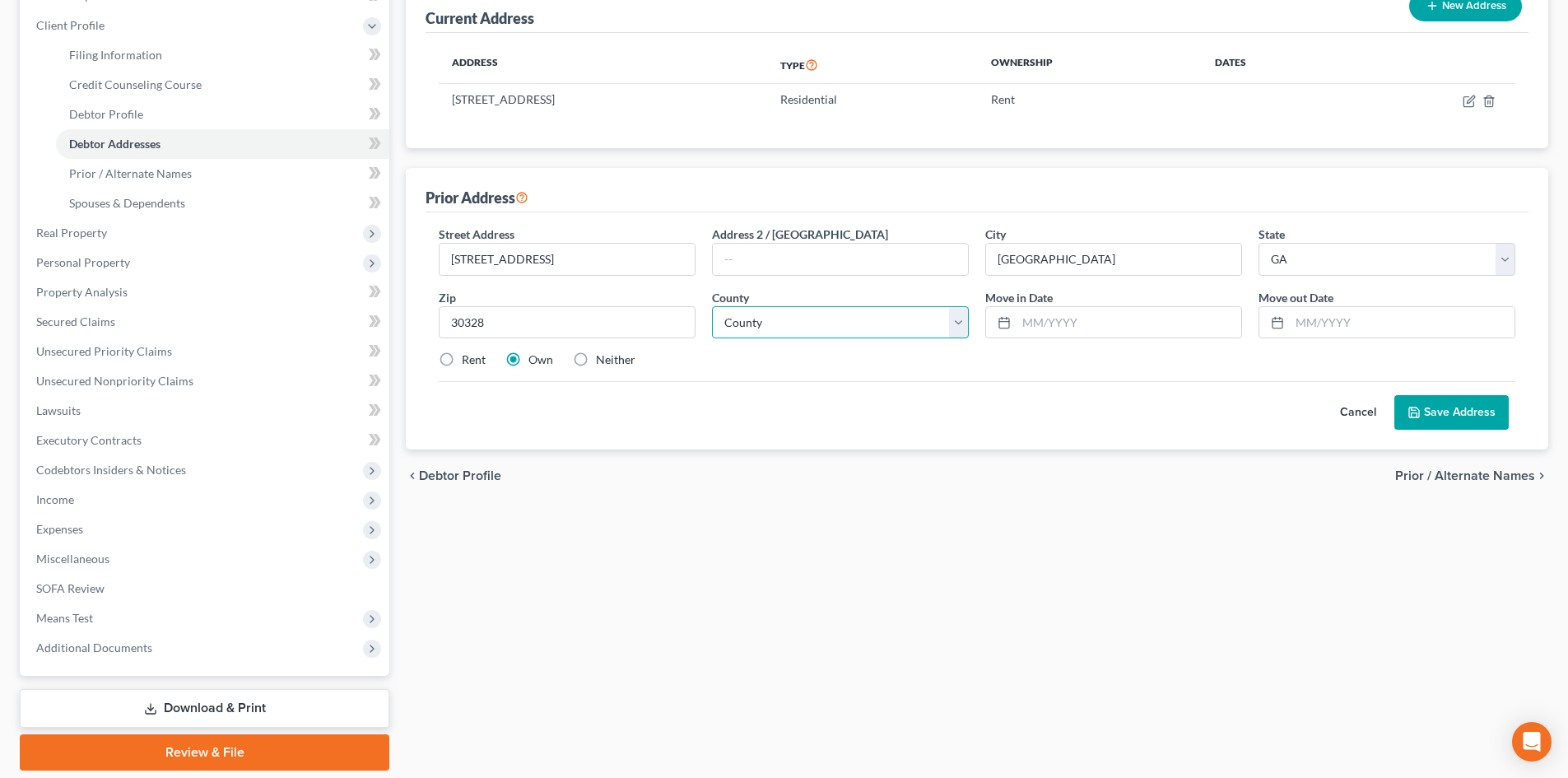
click at [764, 318] on select "County [GEOGRAPHIC_DATA] [GEOGRAPHIC_DATA] [GEOGRAPHIC_DATA] [GEOGRAPHIC_DATA] …" at bounding box center [840, 322] width 257 height 33
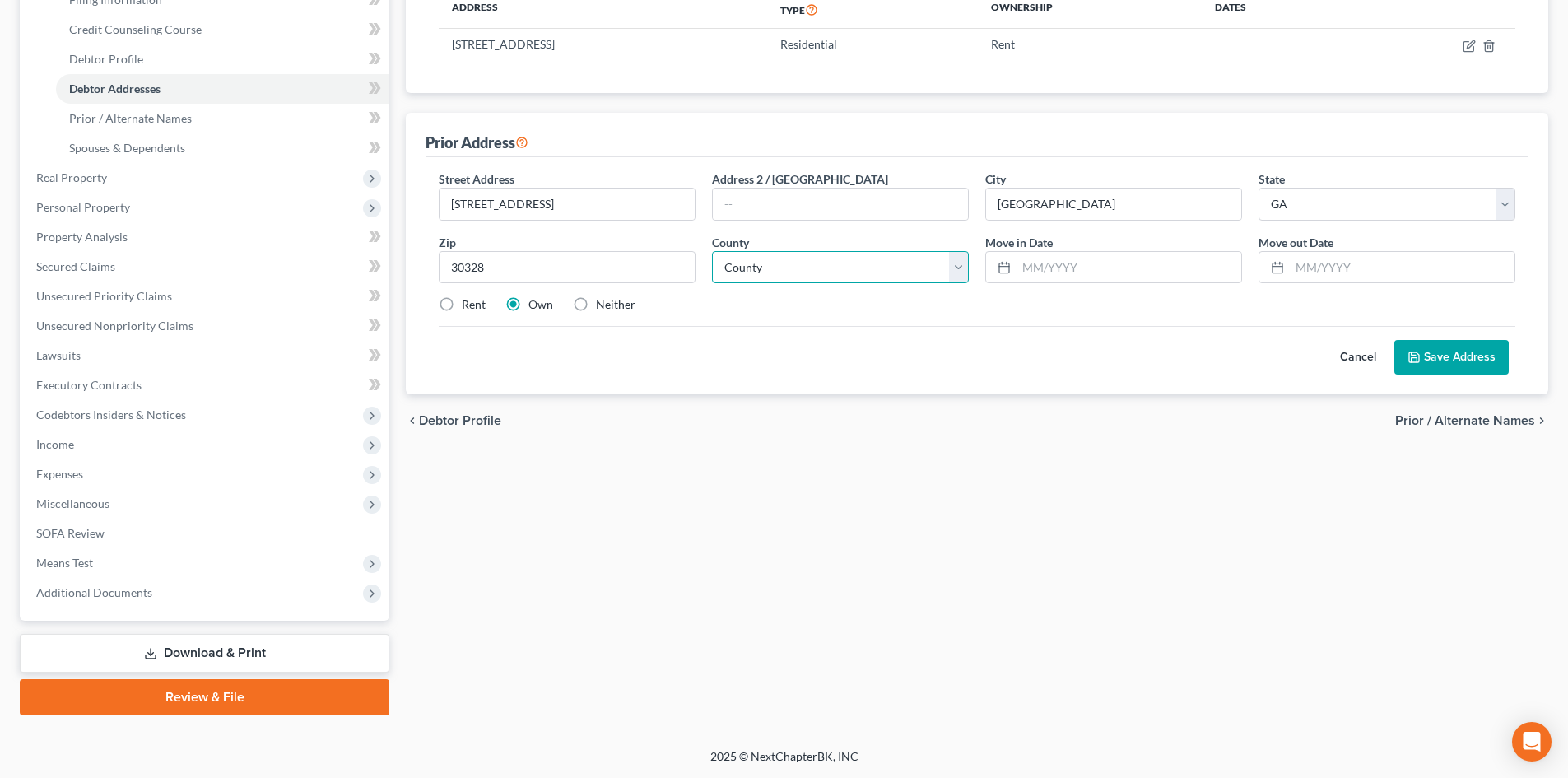
click at [767, 272] on select "County [GEOGRAPHIC_DATA] [GEOGRAPHIC_DATA] [GEOGRAPHIC_DATA] [GEOGRAPHIC_DATA] …" at bounding box center [840, 267] width 257 height 33
select select "59"
click at [712, 251] on select "County [GEOGRAPHIC_DATA] [GEOGRAPHIC_DATA] [GEOGRAPHIC_DATA] [GEOGRAPHIC_DATA] …" at bounding box center [840, 267] width 257 height 33
click at [864, 355] on div "Cancel Save Address" at bounding box center [976, 350] width 1077 height 48
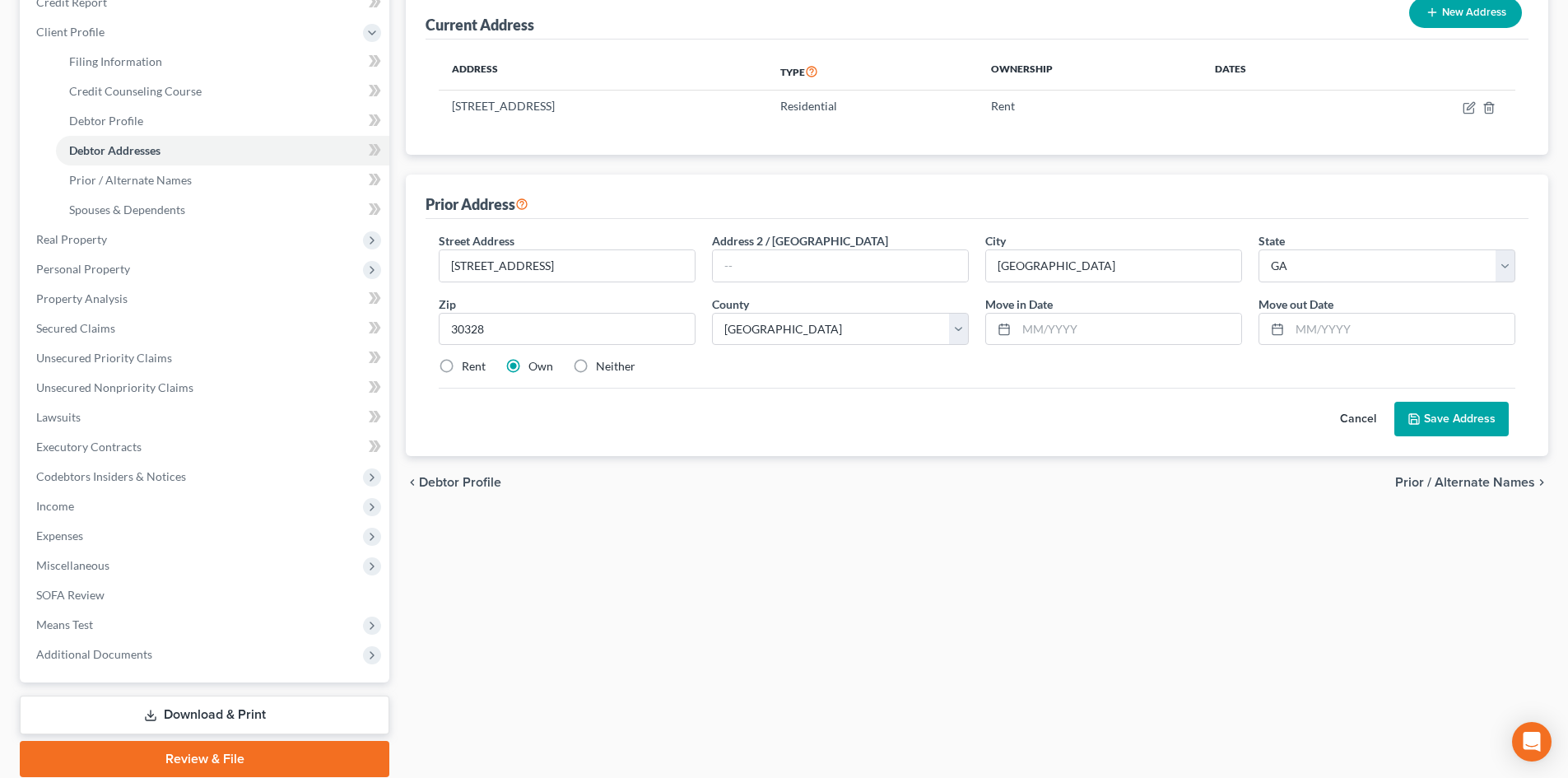
scroll to position [165, 0]
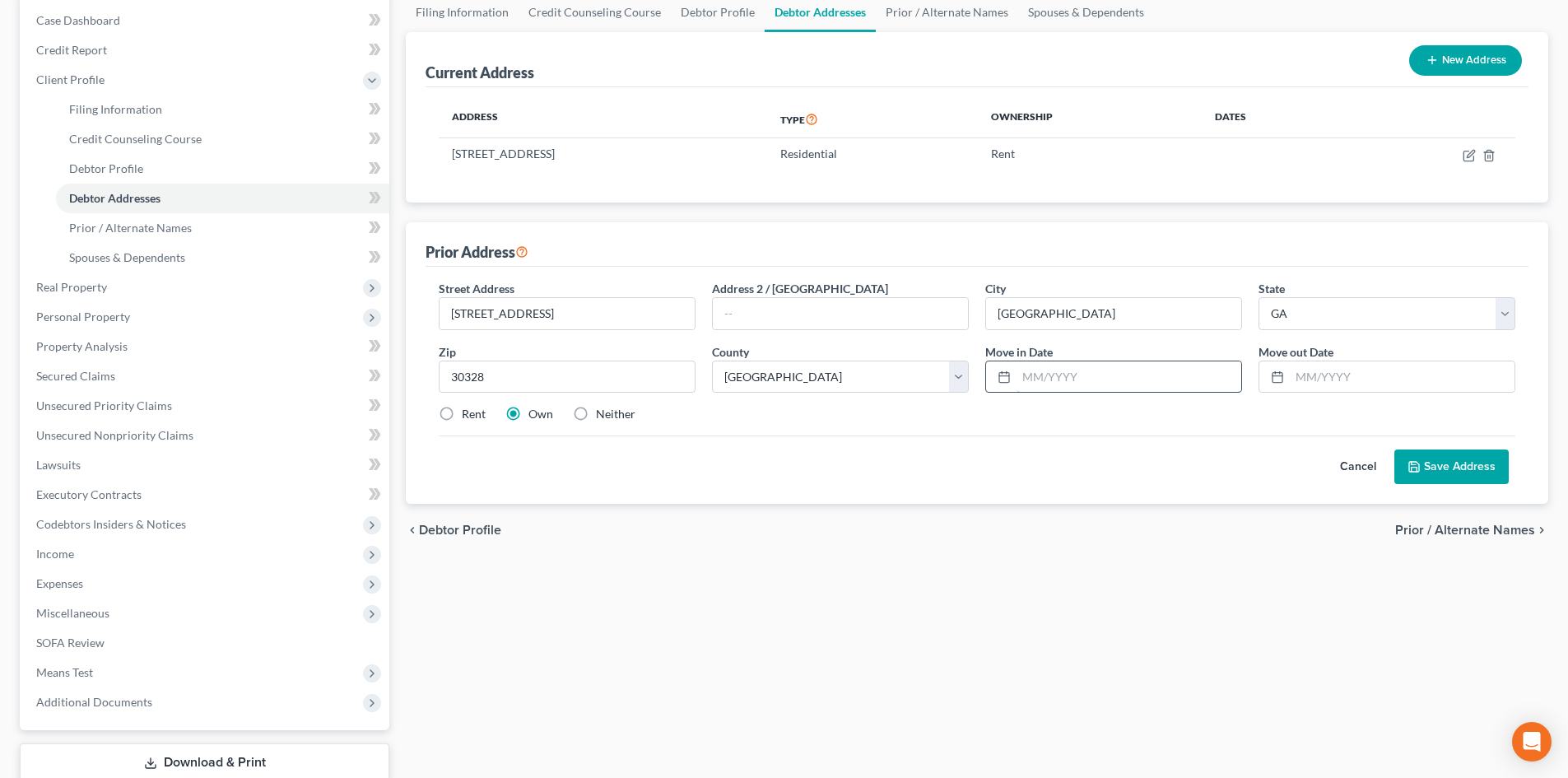
click at [1046, 380] on input "text" at bounding box center [1130, 377] width 225 height 31
type input "10/2018"
type input "03/2024"
click at [462, 411] on label "Rent" at bounding box center [474, 413] width 24 height 16
click at [469, 411] on input "Rent" at bounding box center [474, 411] width 10 height 10
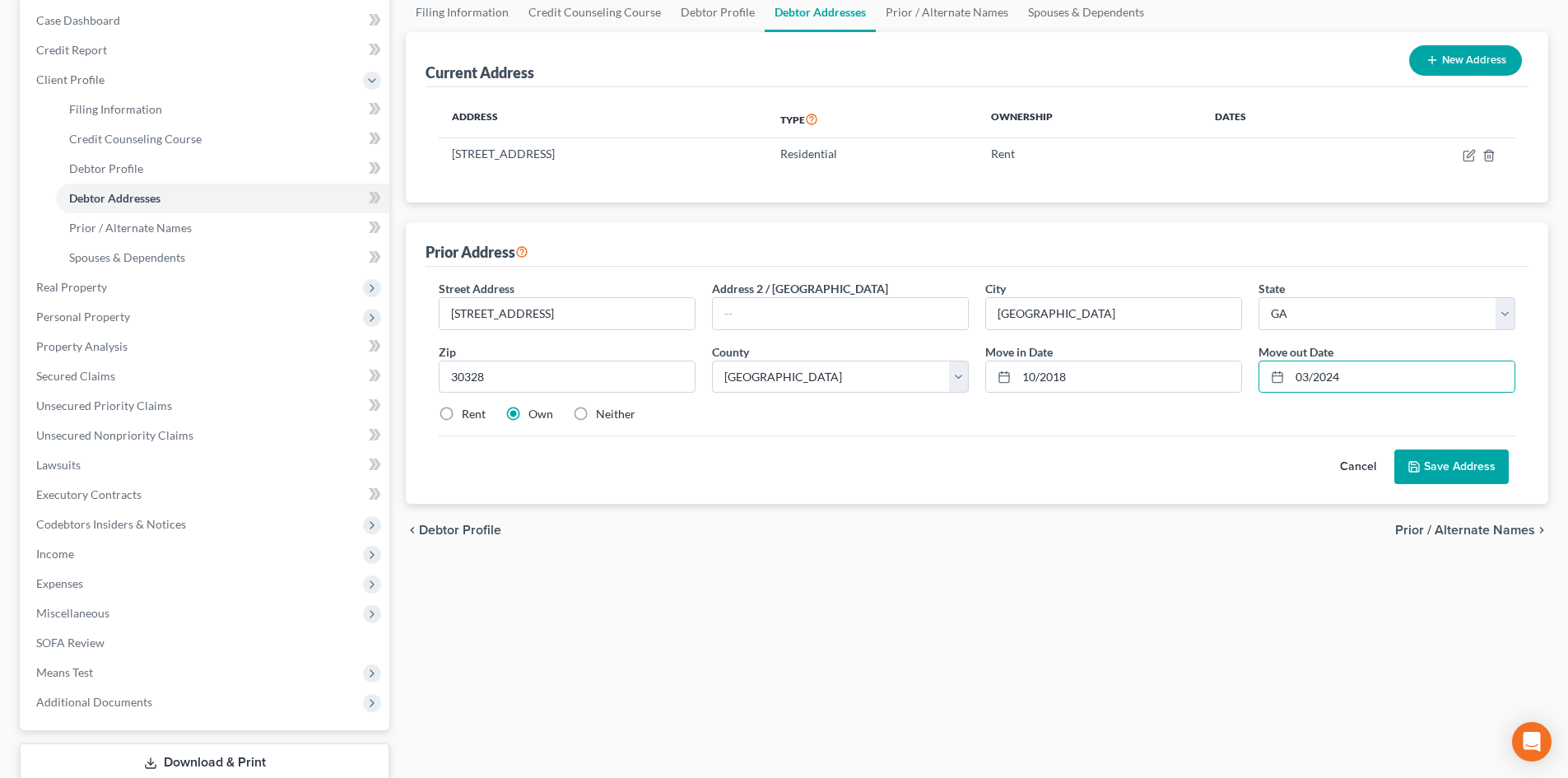
radio input "true"
click at [1453, 457] on button "Save Address" at bounding box center [1452, 467] width 114 height 35
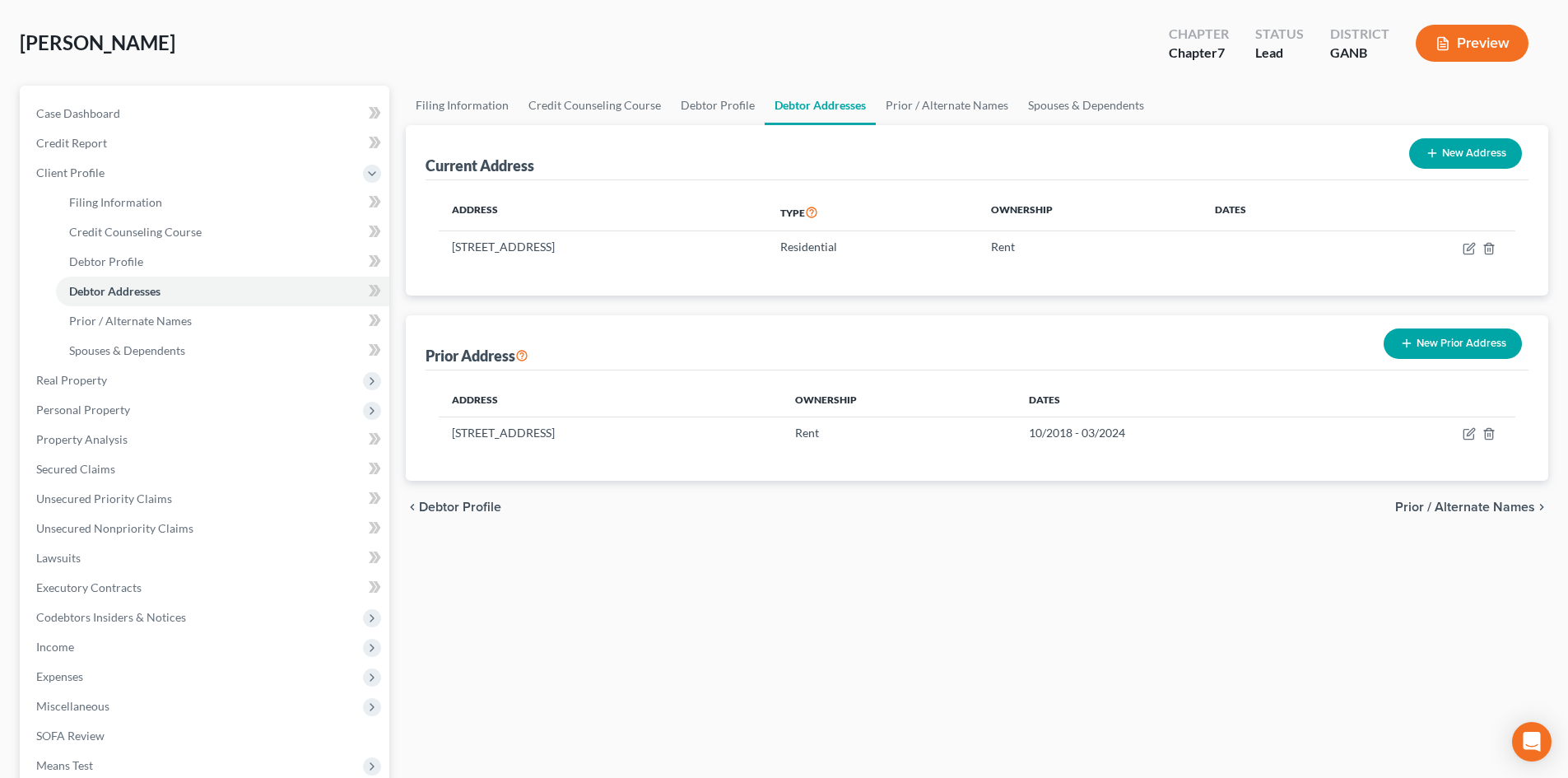
scroll to position [0, 0]
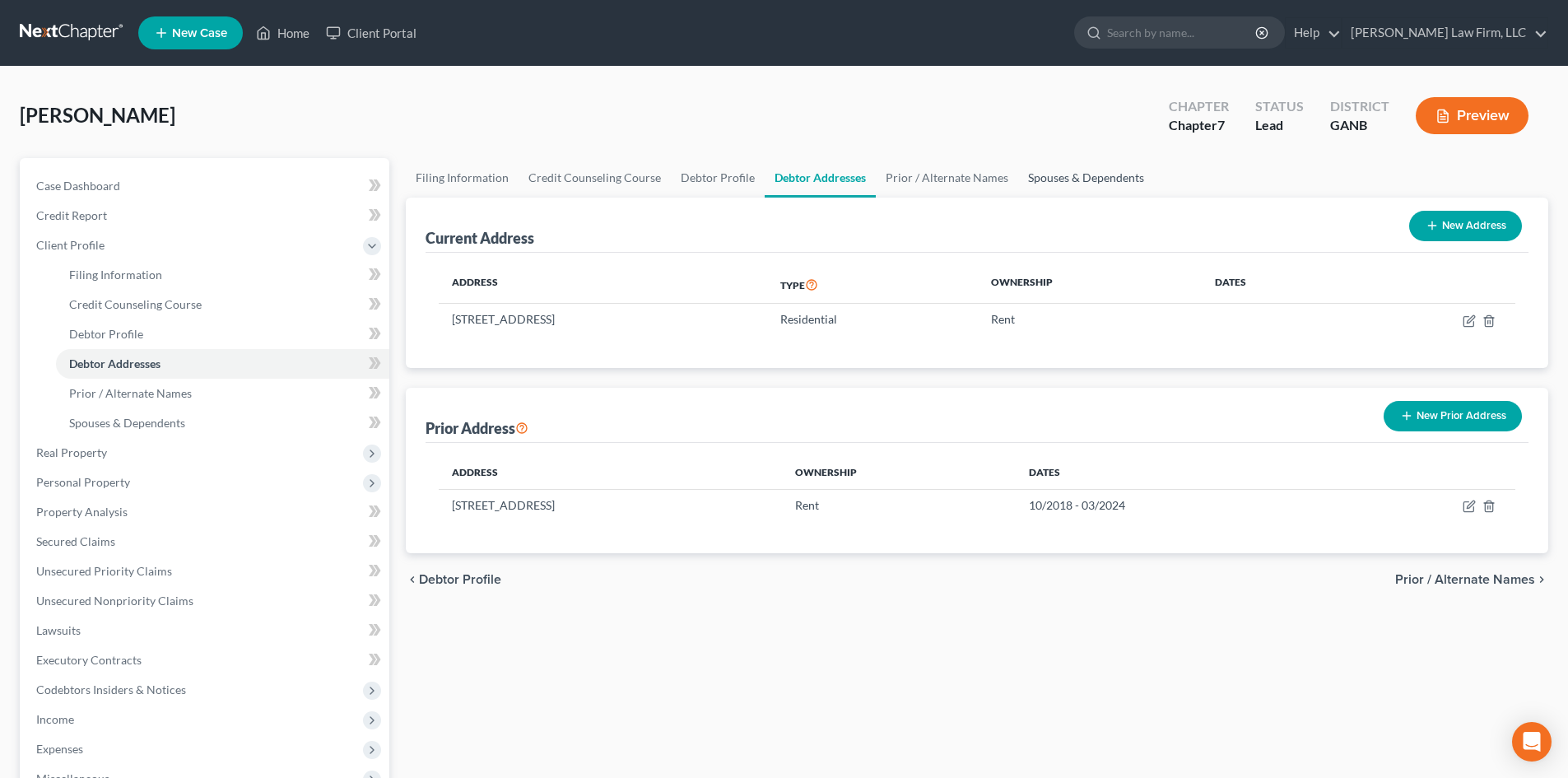
click at [1046, 181] on link "Spouses & Dependents" at bounding box center [1086, 178] width 136 height 40
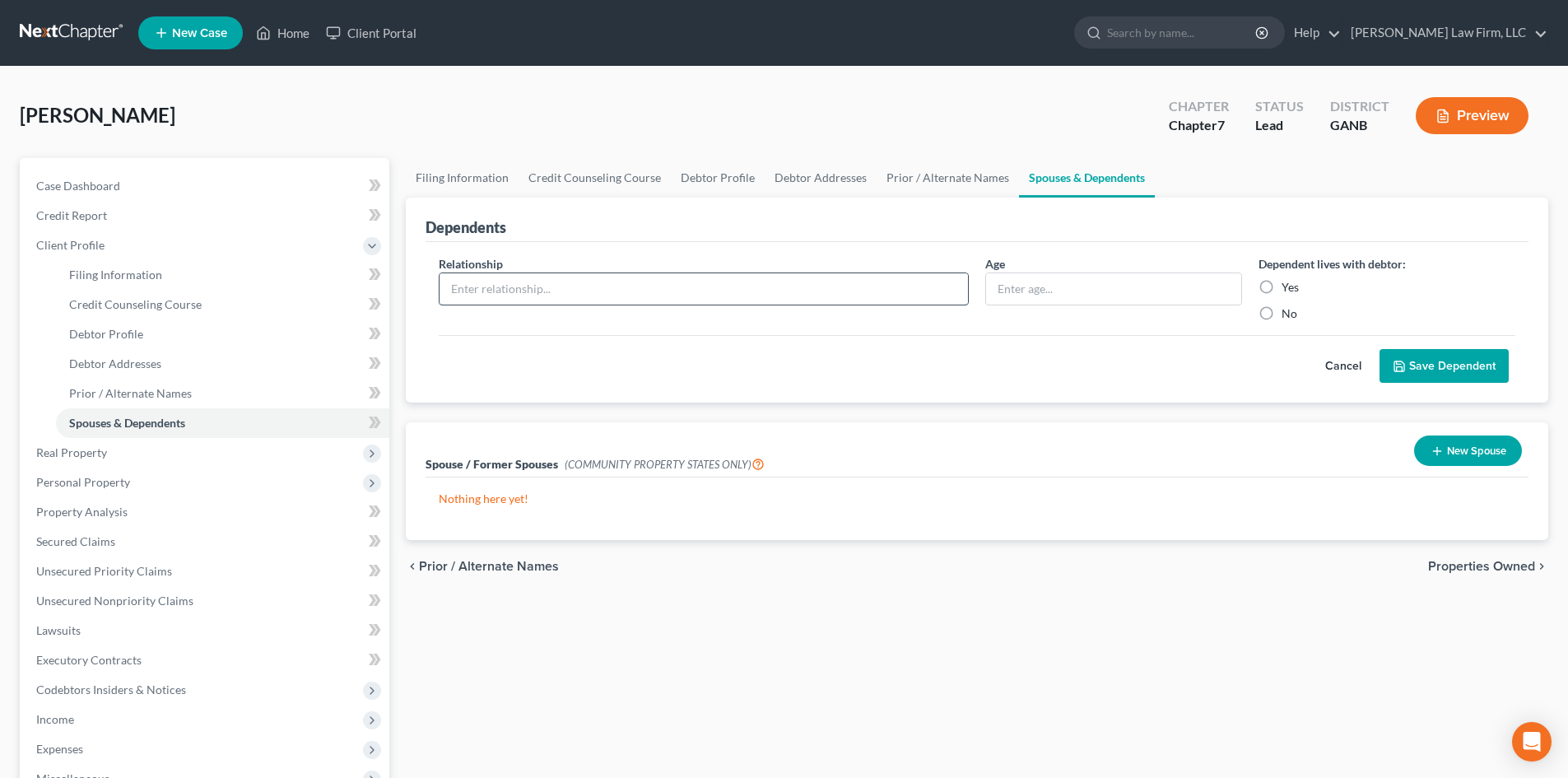
click at [718, 300] on input "text" at bounding box center [703, 289] width 528 height 31
type input "Son"
type input "18"
click at [1282, 316] on label "No" at bounding box center [1290, 313] width 16 height 16
click at [1289, 316] on input "No" at bounding box center [1294, 310] width 10 height 10
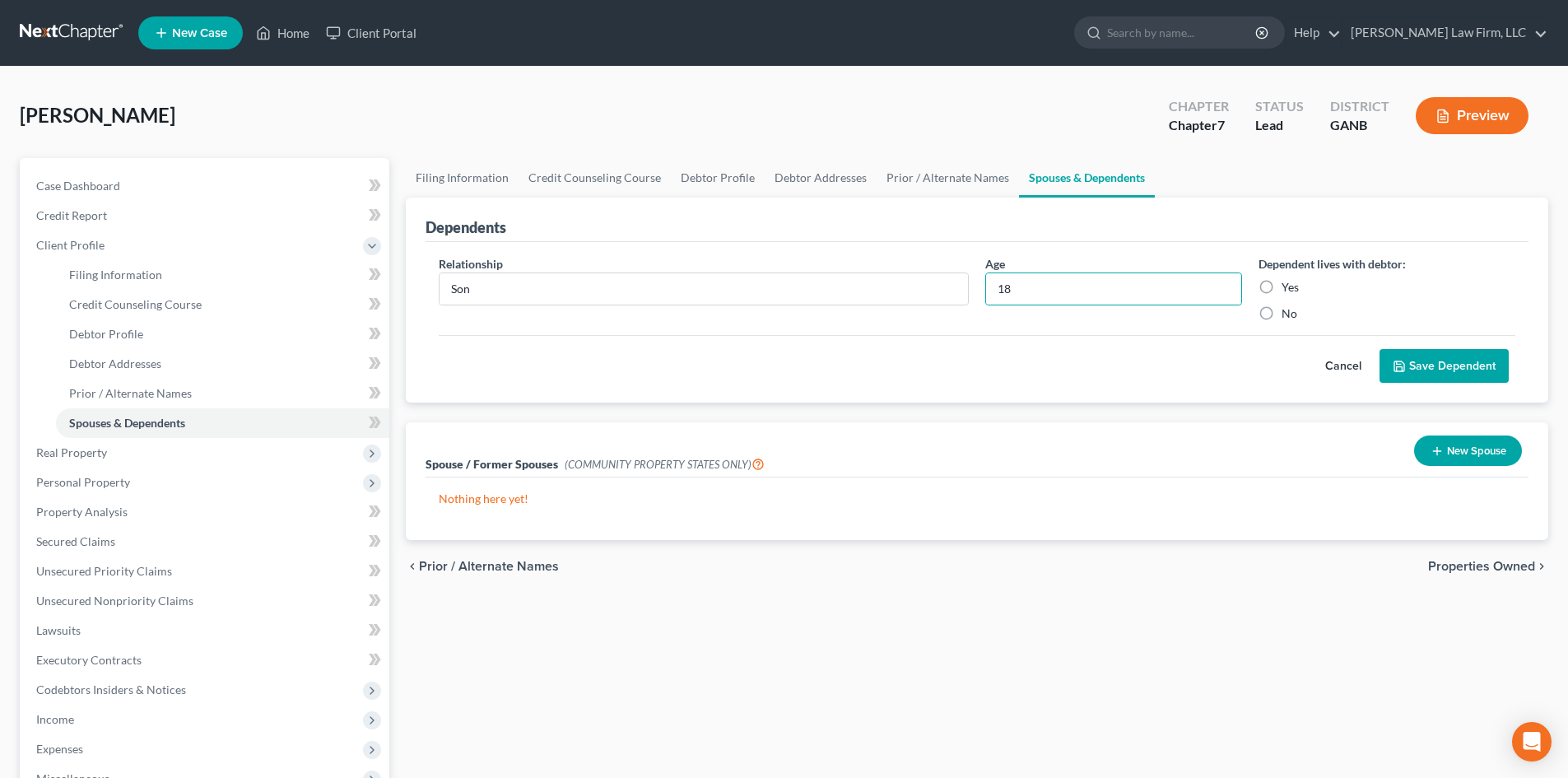
radio input "true"
click at [1405, 361] on icon "submit" at bounding box center [1399, 366] width 13 height 13
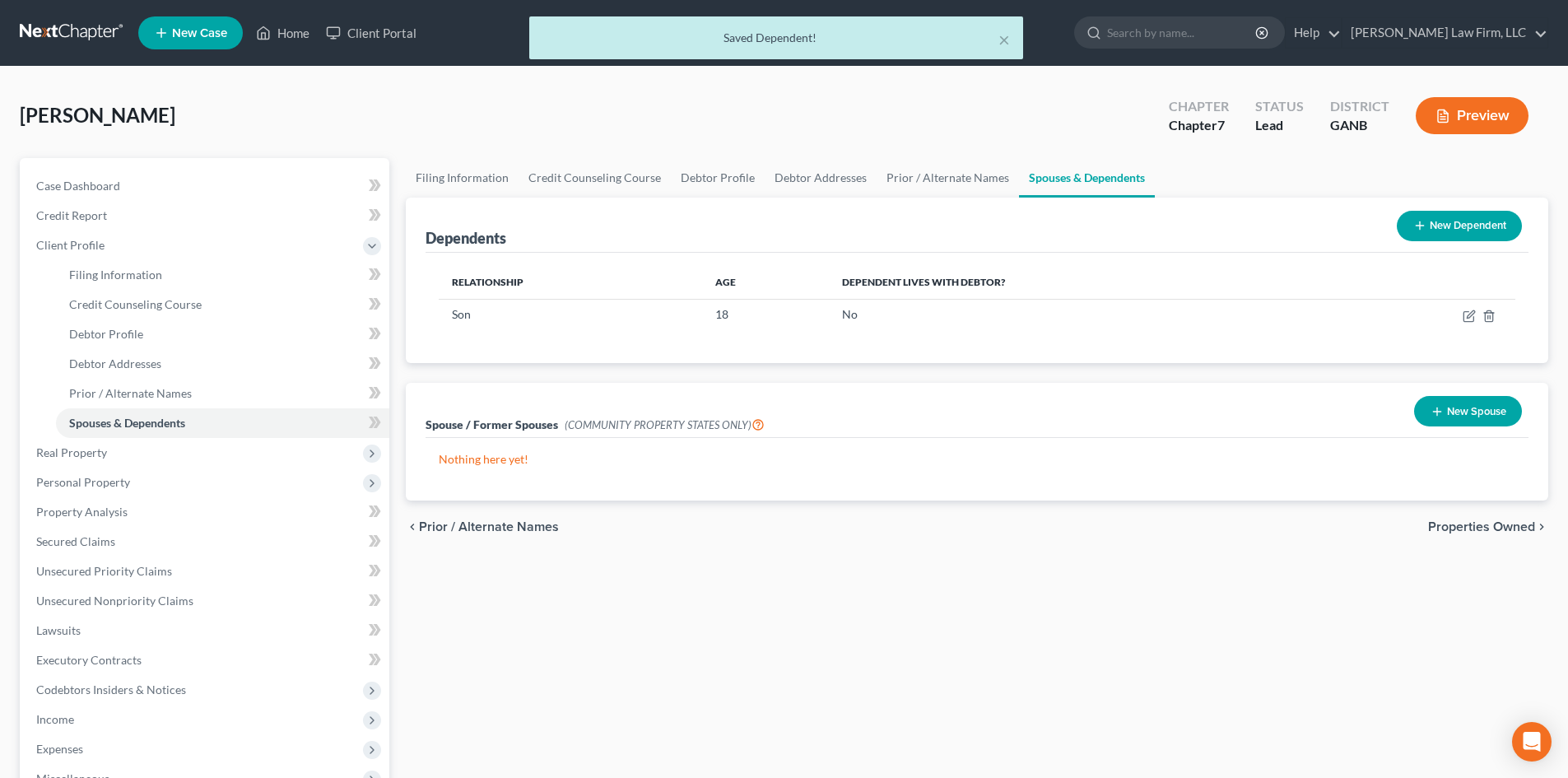
click at [1470, 221] on button "New Dependent" at bounding box center [1459, 226] width 125 height 30
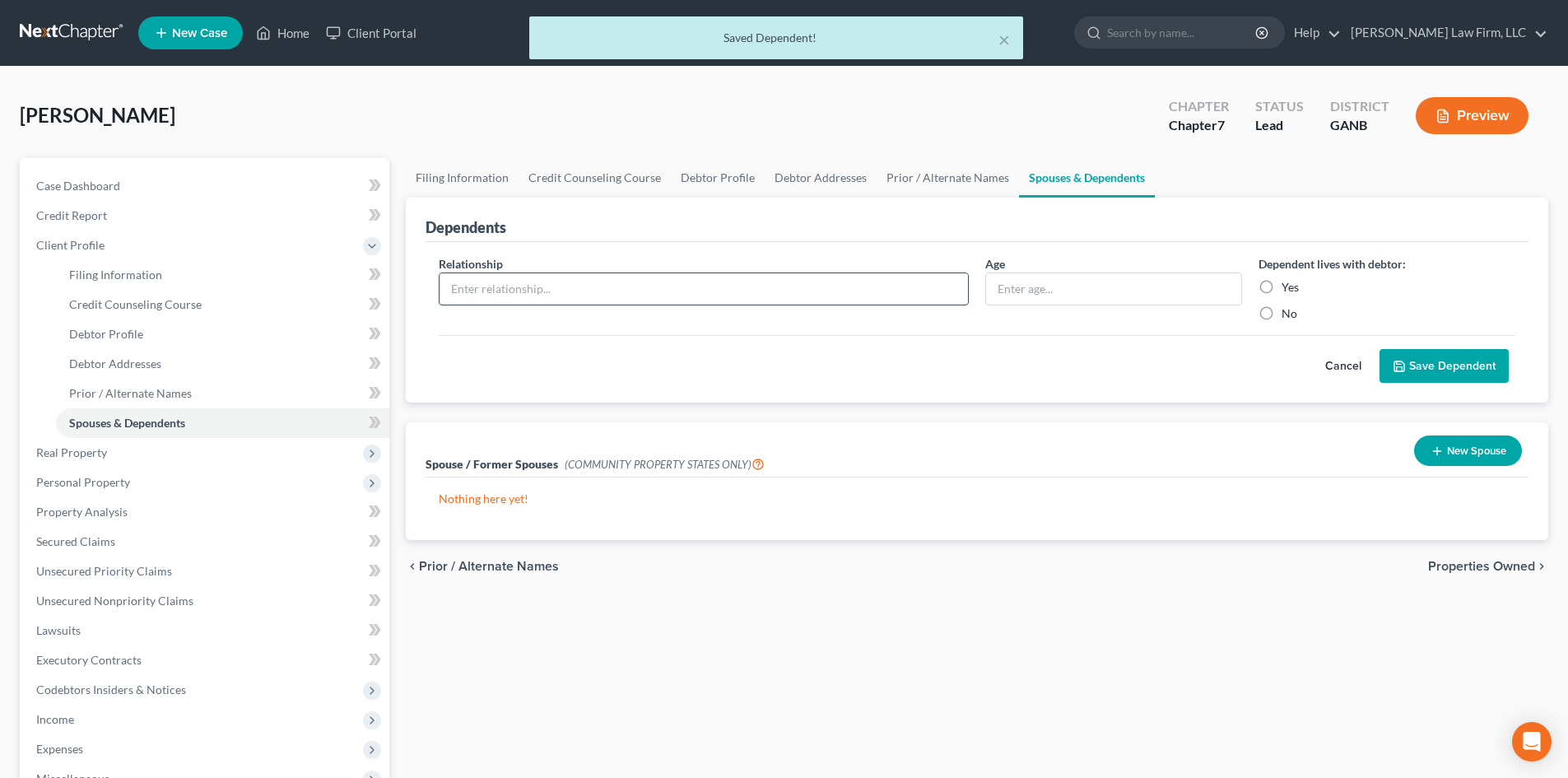
click at [507, 287] on input "text" at bounding box center [703, 289] width 528 height 31
type input "Son"
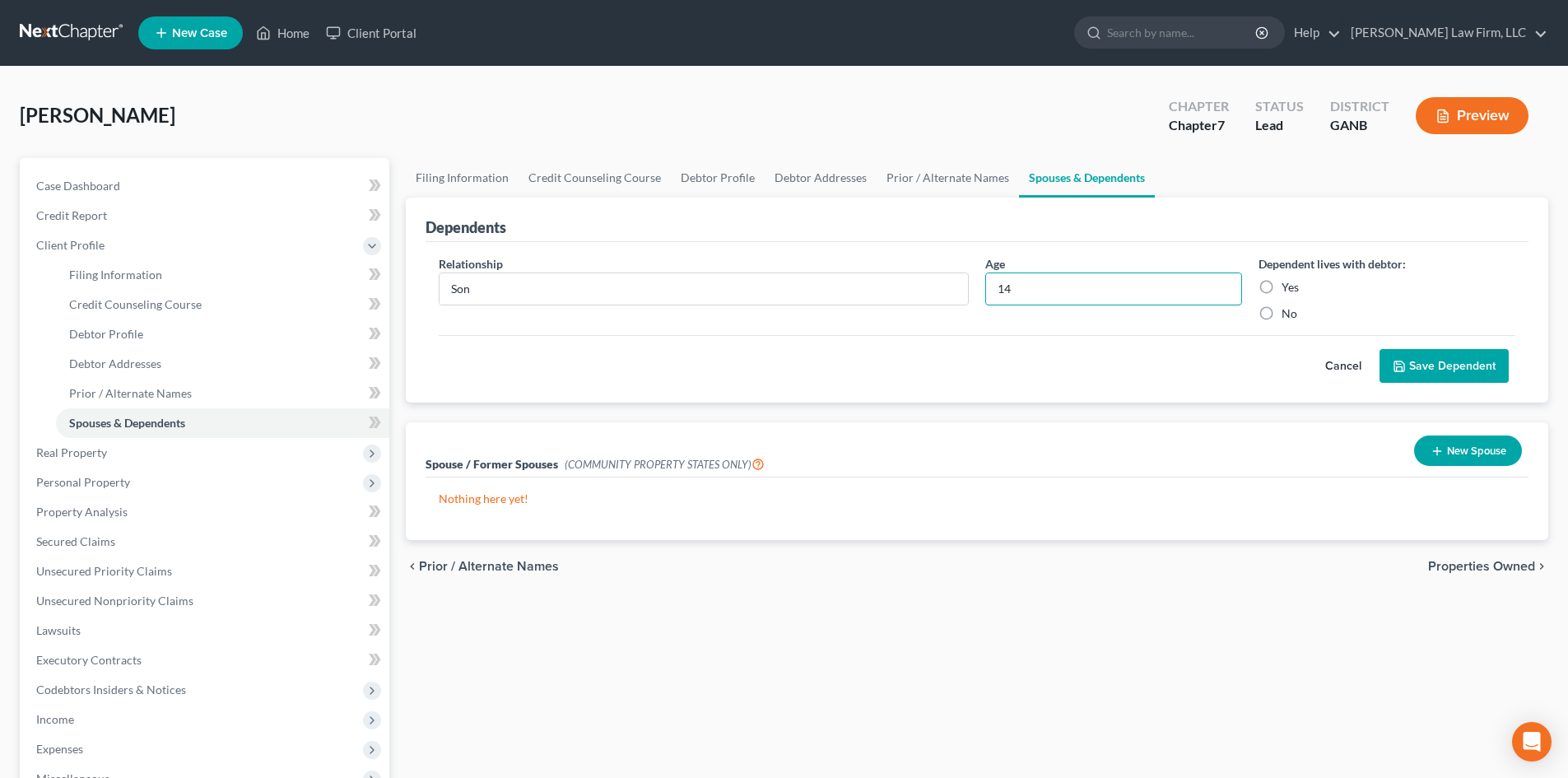
type input "14"
click at [1282, 315] on label "No" at bounding box center [1290, 313] width 16 height 16
click at [1289, 315] on input "No" at bounding box center [1294, 310] width 10 height 10
radio input "true"
click at [1414, 362] on button "Save Dependent" at bounding box center [1443, 367] width 129 height 35
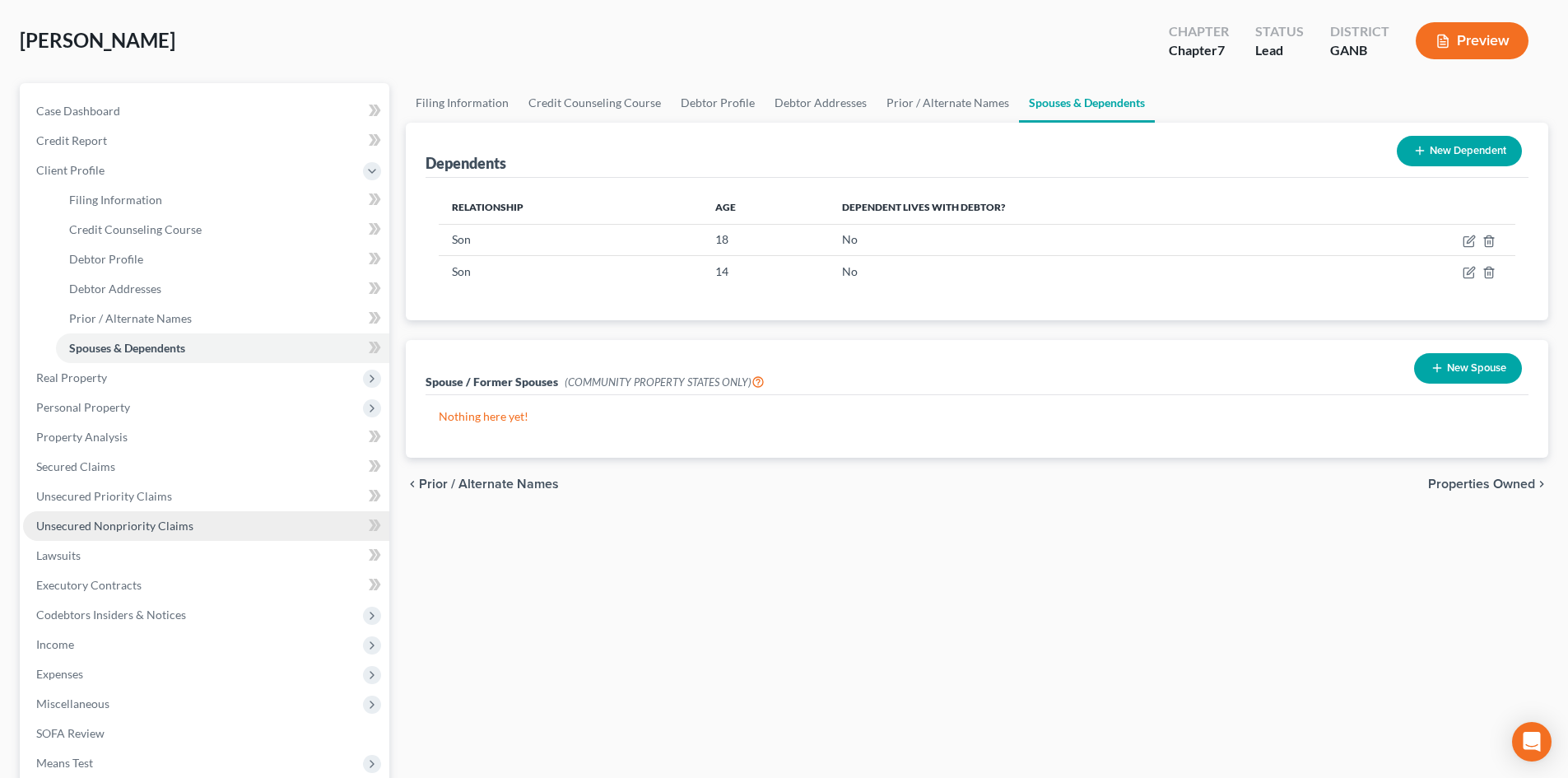
scroll to position [110, 0]
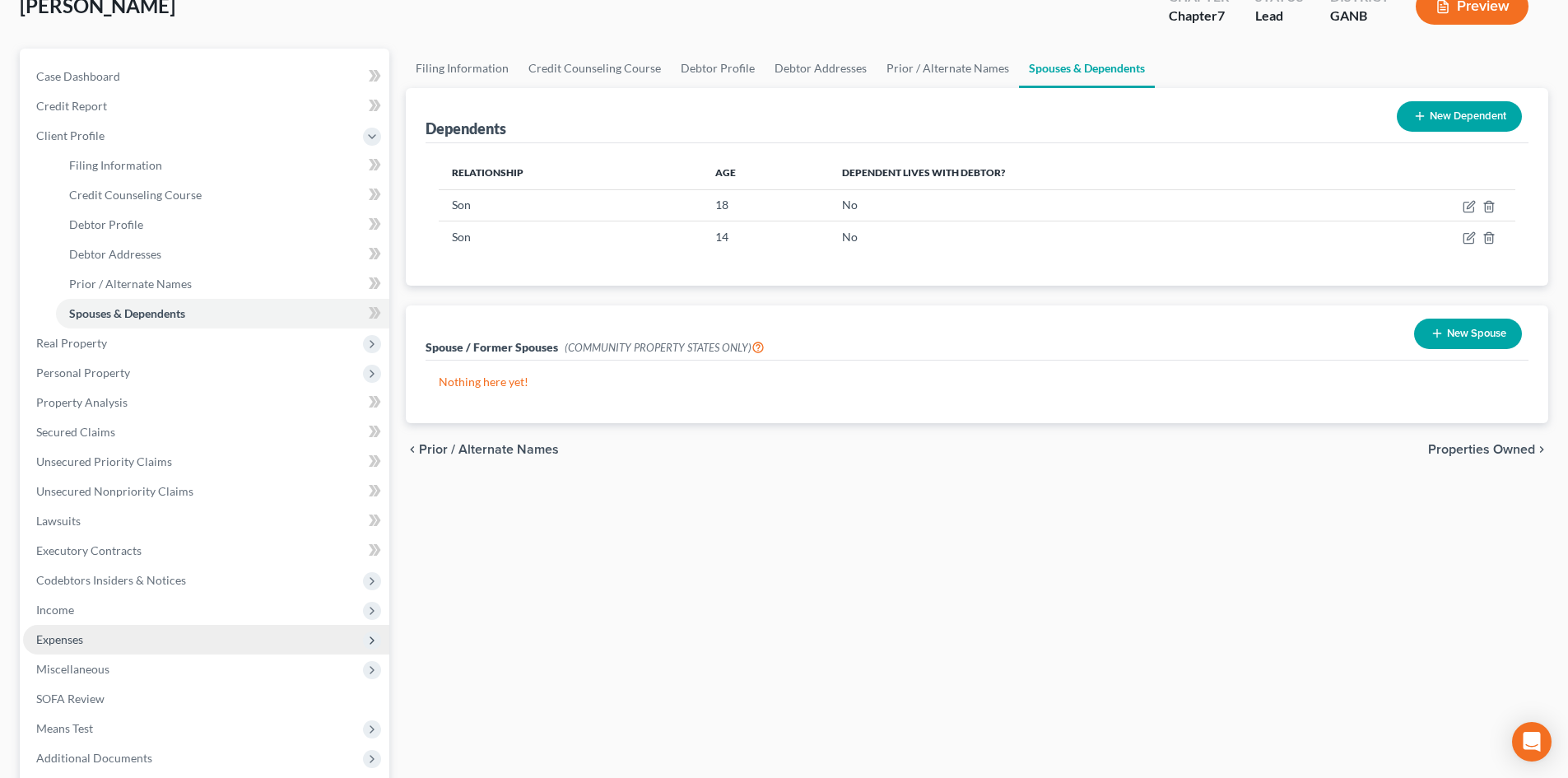
drag, startPoint x: 60, startPoint y: 635, endPoint x: 74, endPoint y: 628, distance: 15.7
click at [60, 635] on span "Expenses" at bounding box center [60, 639] width 47 height 14
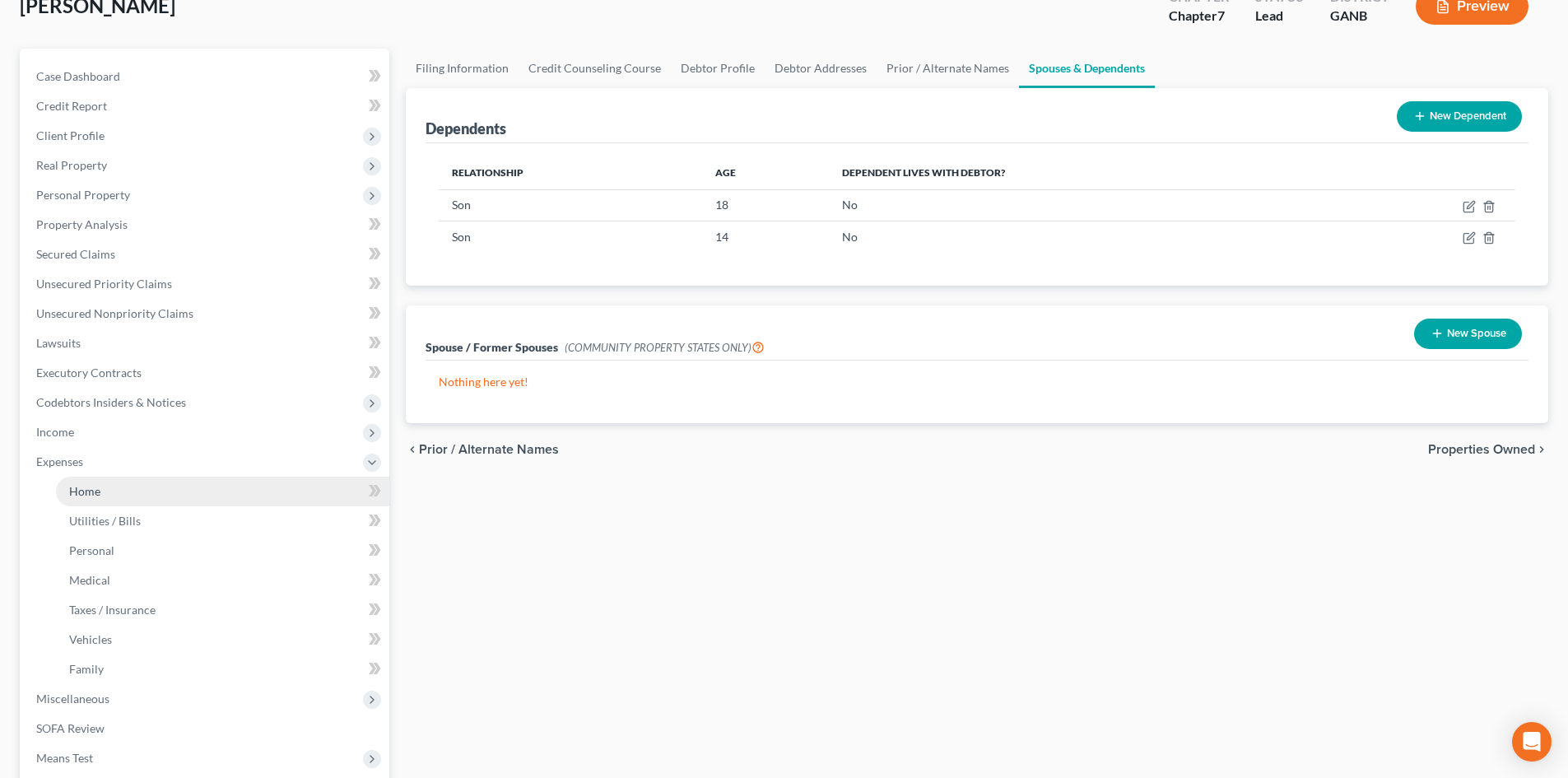
click at [82, 498] on link "Home" at bounding box center [223, 491] width 334 height 29
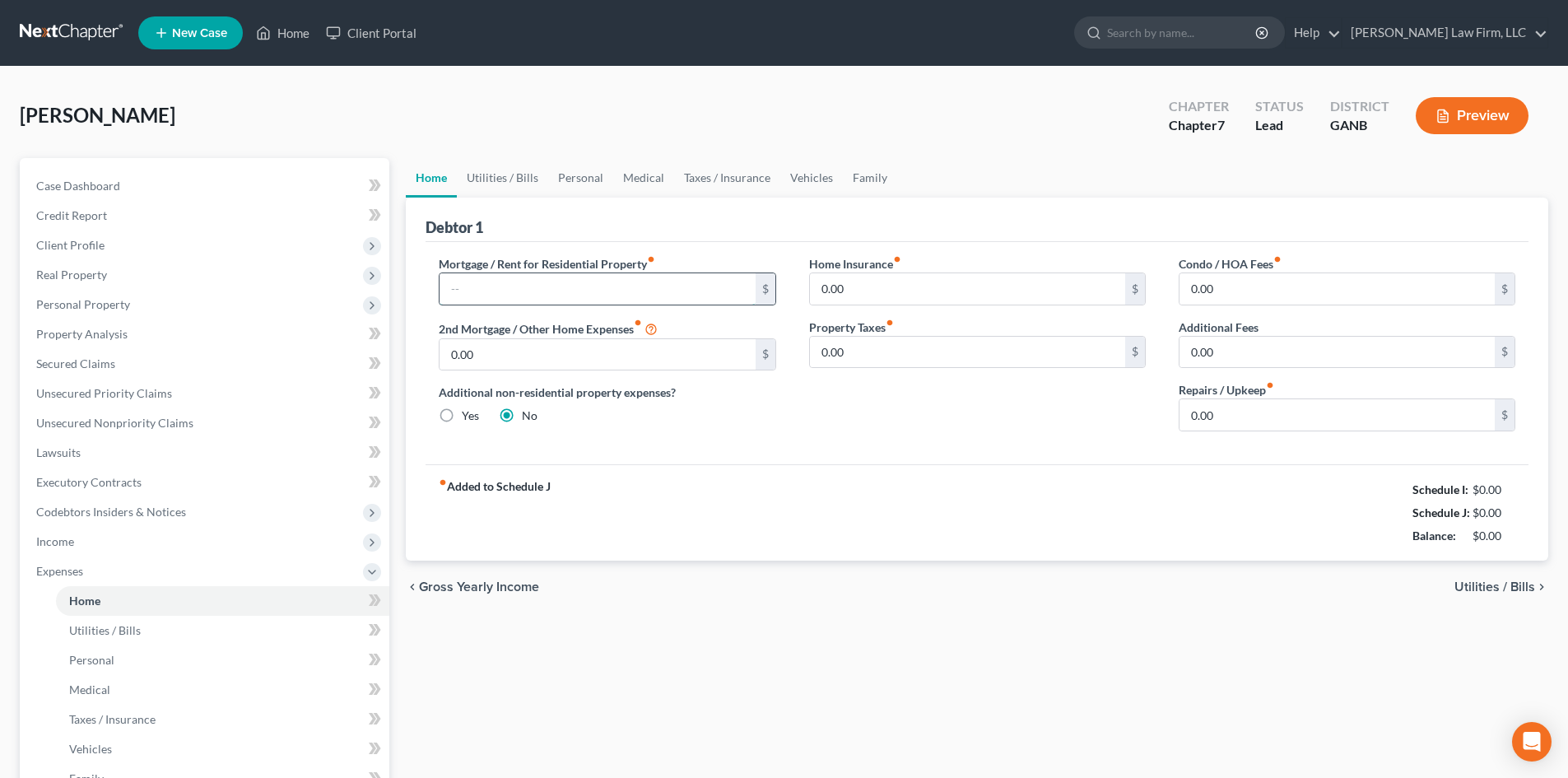
click at [595, 290] on input "text" at bounding box center [597, 289] width 316 height 31
type input "1,879"
click at [492, 176] on link "Utilities / Bills" at bounding box center [502, 178] width 92 height 40
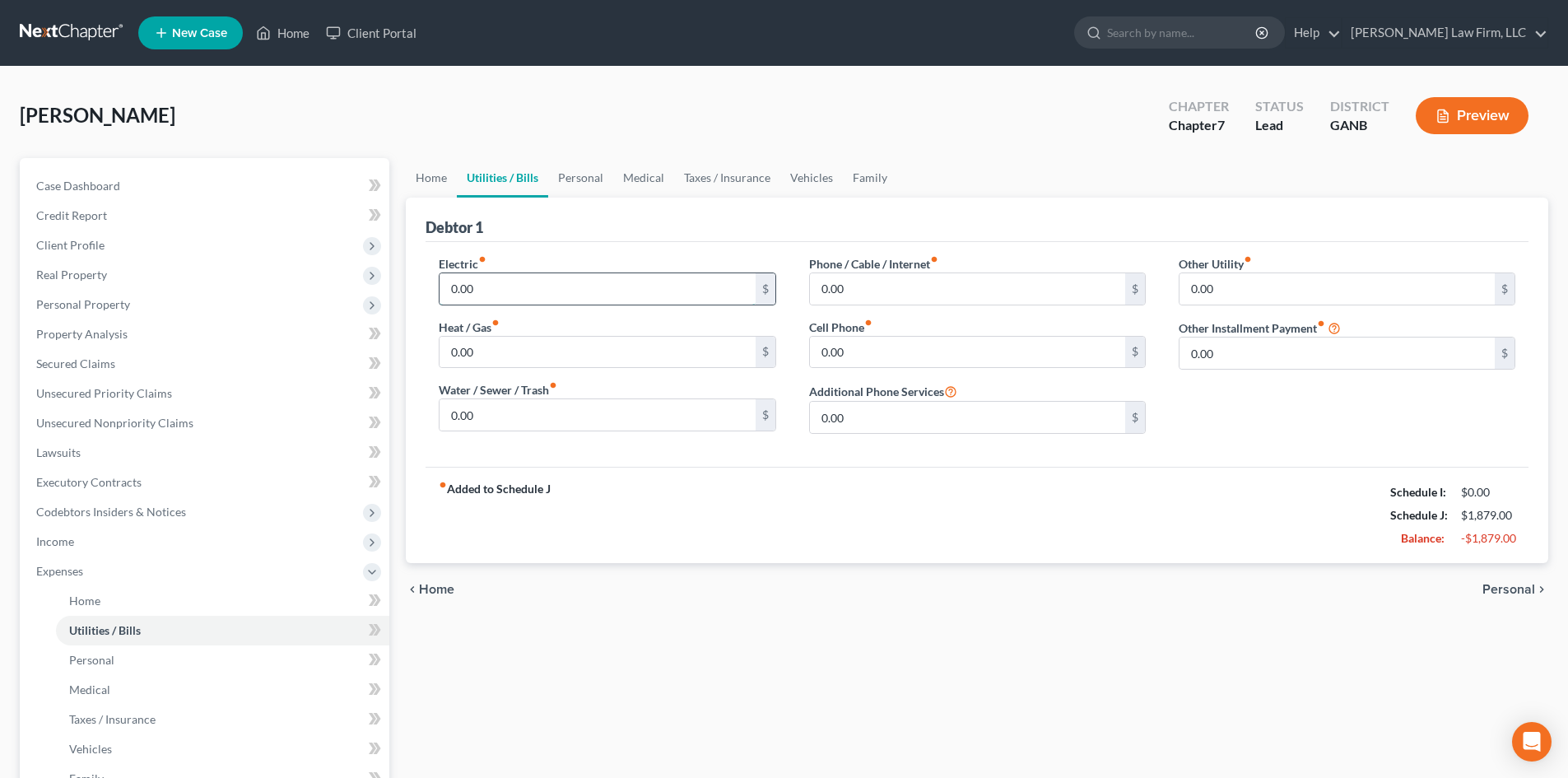
click at [512, 283] on input "0.00" at bounding box center [597, 289] width 316 height 31
type input "125"
click at [838, 354] on input "0.00" at bounding box center [968, 352] width 316 height 31
type input "69"
click at [821, 283] on input "0.00" at bounding box center [968, 289] width 316 height 31
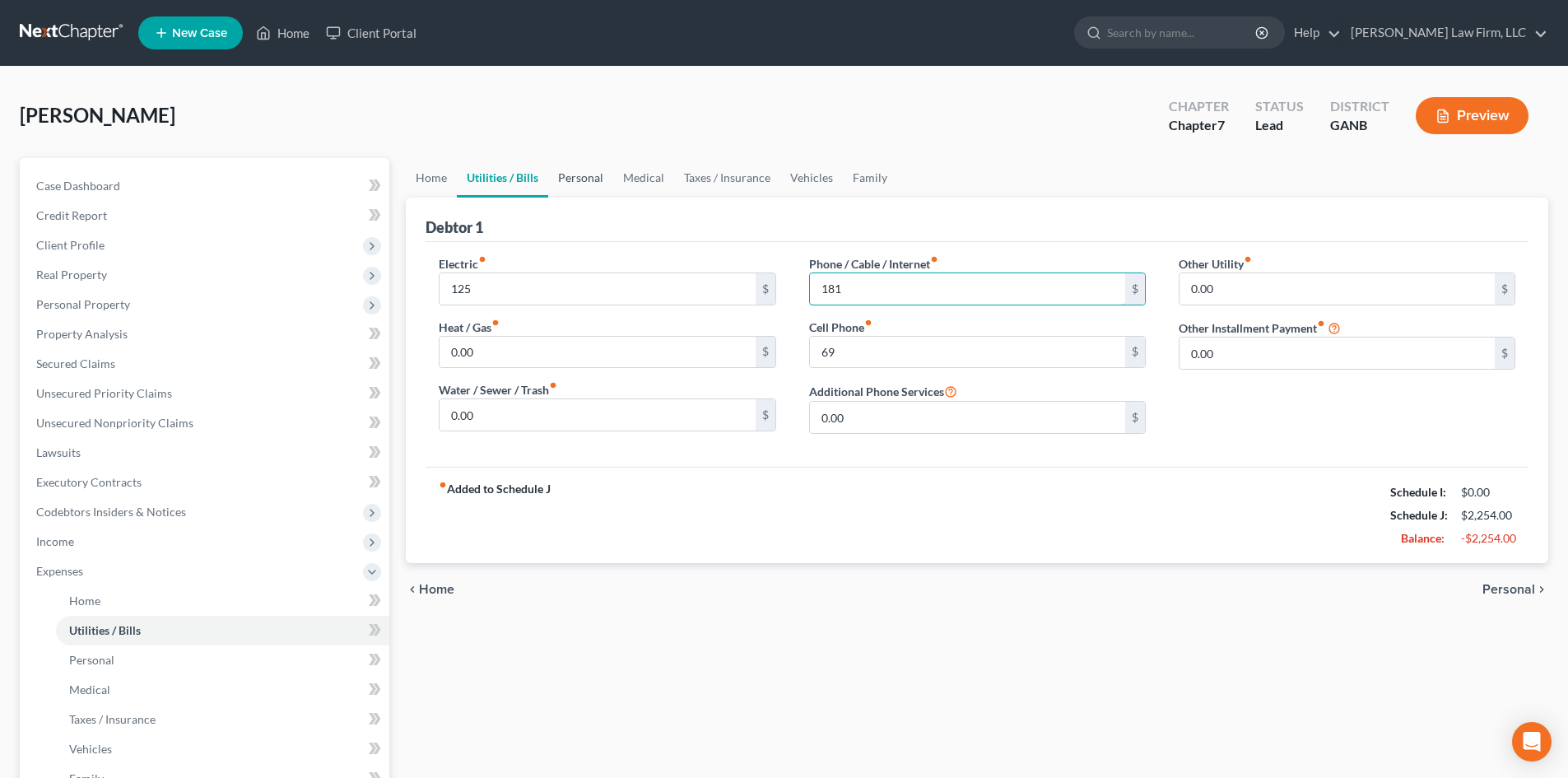
type input "181"
click at [587, 171] on link "Personal" at bounding box center [580, 178] width 65 height 40
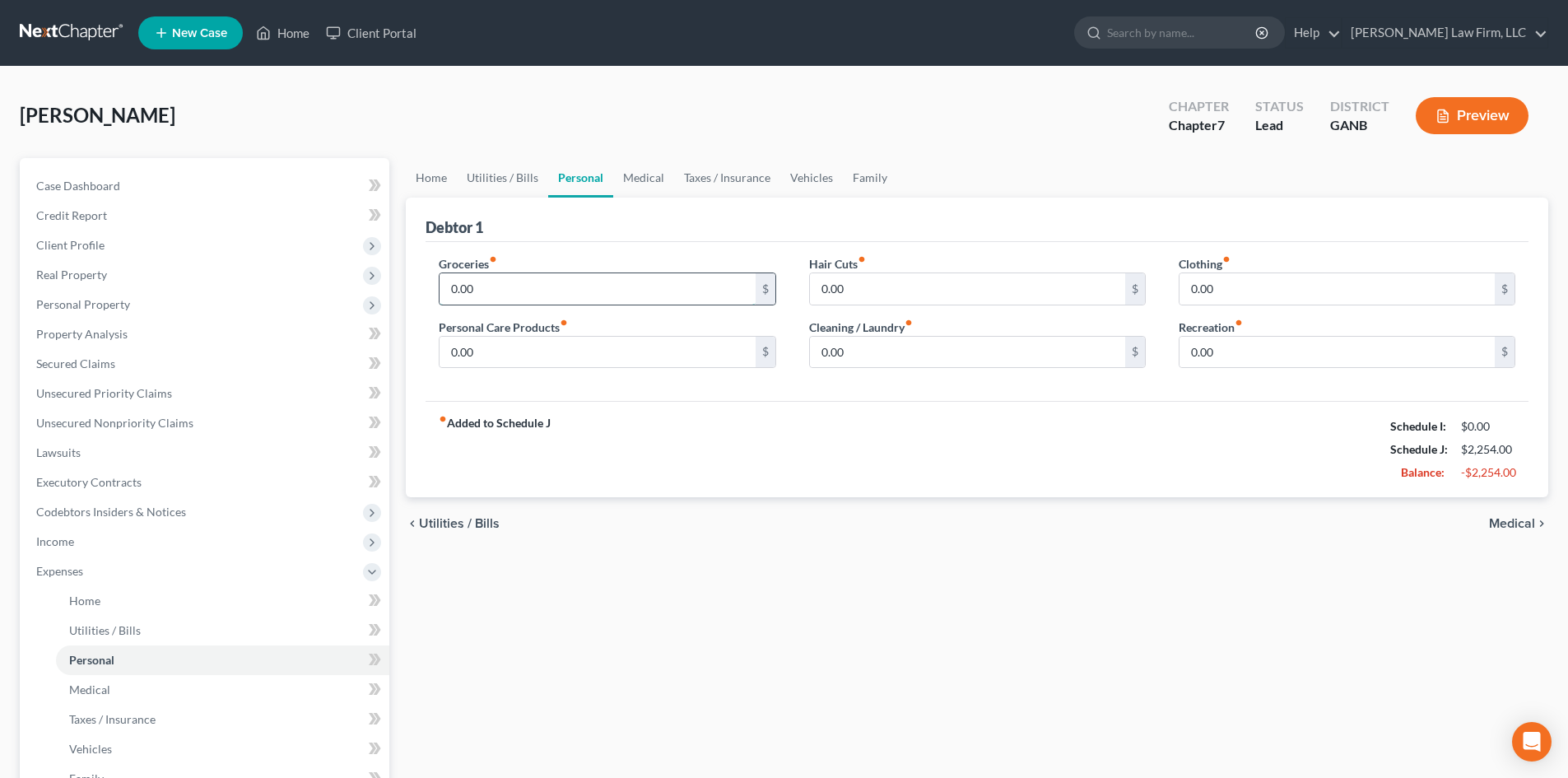
click at [510, 279] on input "0.00" at bounding box center [597, 289] width 316 height 31
type input "500"
click at [862, 354] on input "0.00" at bounding box center [968, 352] width 316 height 31
type input "60"
click at [794, 175] on link "Vehicles" at bounding box center [811, 178] width 62 height 40
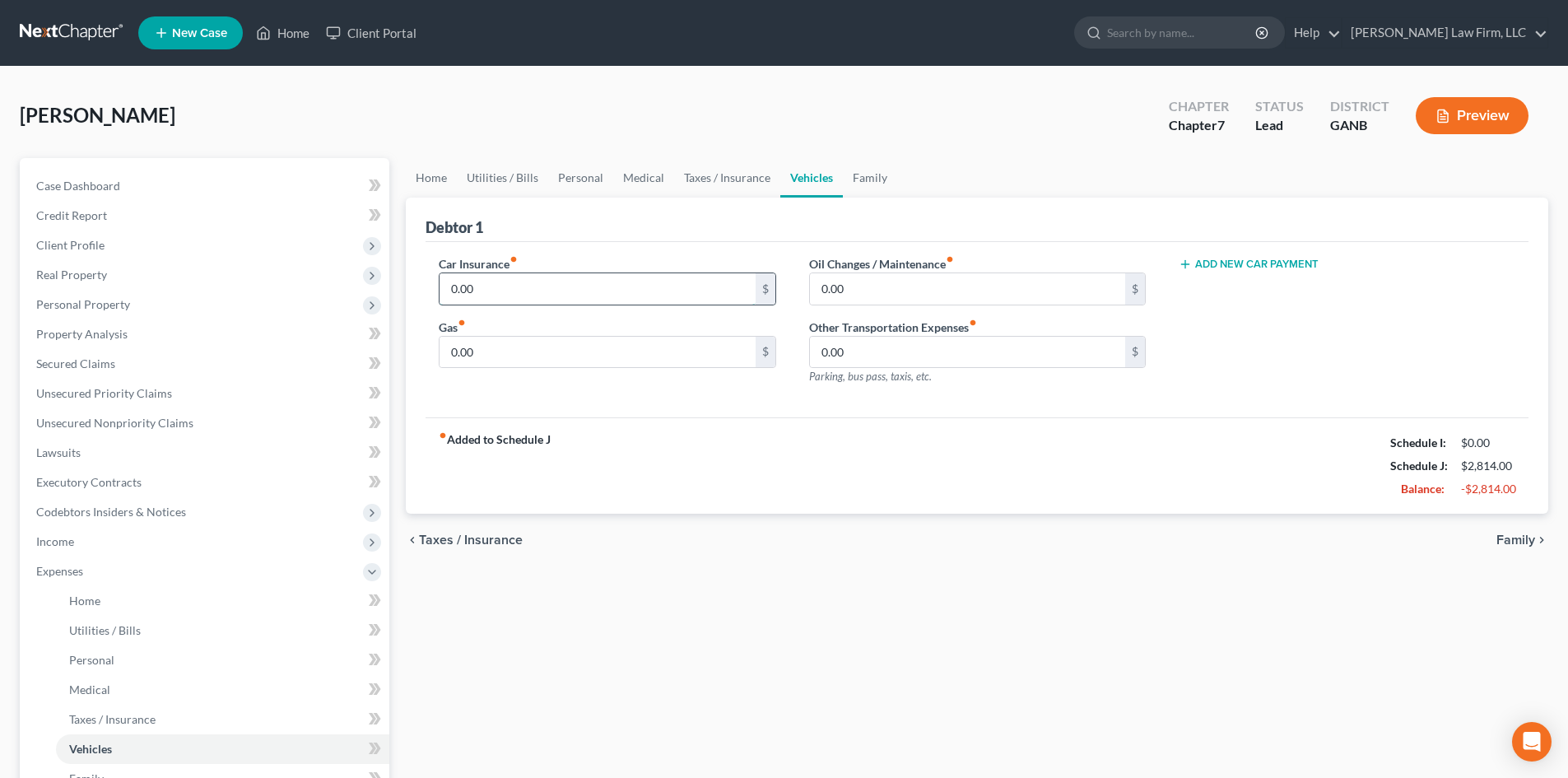
click at [462, 282] on input "0.00" at bounding box center [597, 289] width 316 height 31
click at [452, 353] on input "0.00" at bounding box center [597, 352] width 316 height 31
type input "200"
click at [697, 175] on link "Taxes / Insurance" at bounding box center [727, 178] width 106 height 40
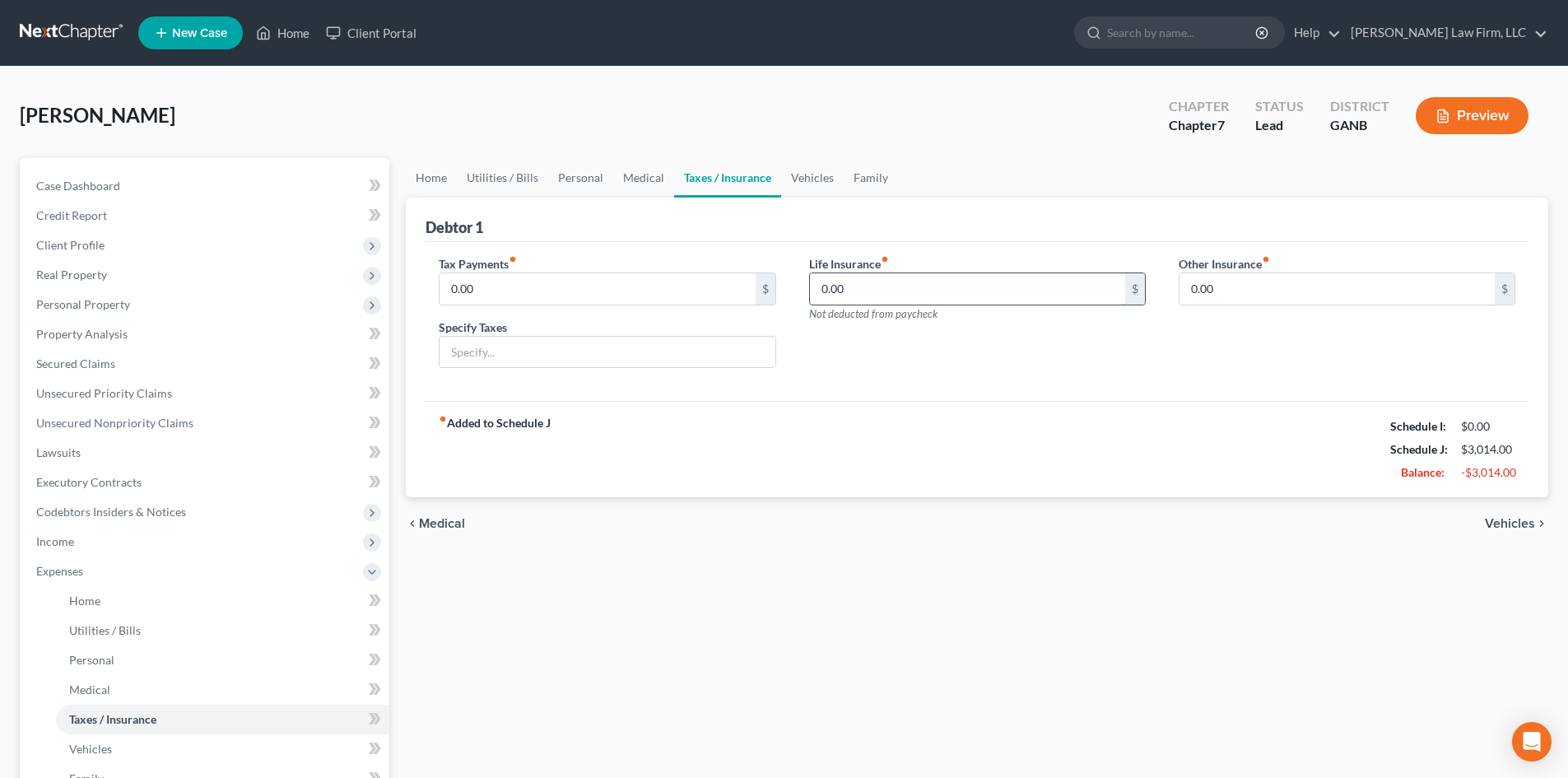
click at [823, 274] on input "0.00" at bounding box center [968, 289] width 316 height 31
type input "100"
click at [803, 177] on link "Vehicles" at bounding box center [812, 178] width 62 height 40
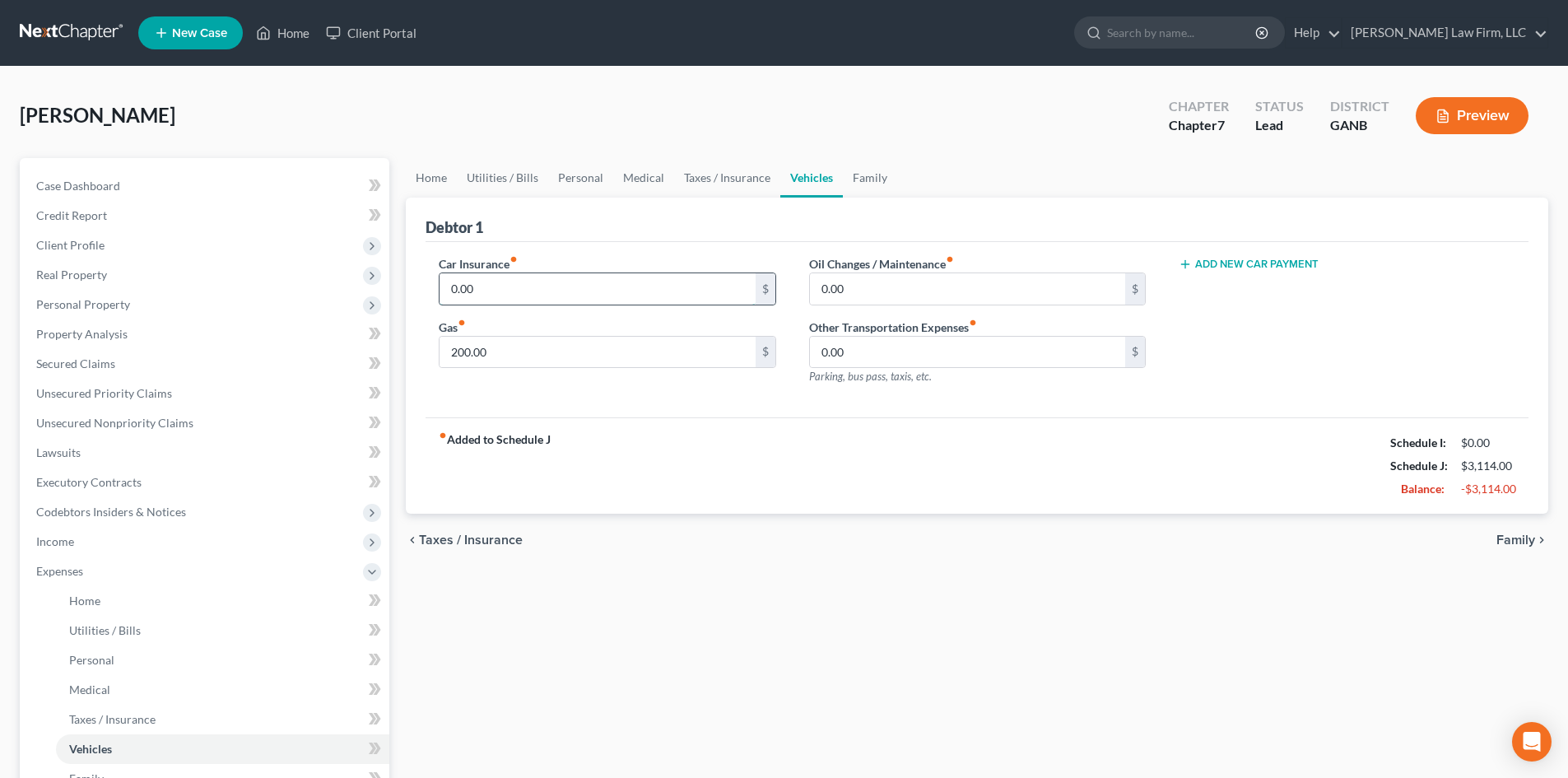
click at [513, 288] on input "0.00" at bounding box center [597, 289] width 316 height 31
type input "125"
click at [796, 429] on div "fiber_manual_record Added to Schedule J Schedule I: $0.00 Schedule J: $3,239.00…" at bounding box center [977, 465] width 1104 height 96
click at [890, 183] on link "Family" at bounding box center [870, 178] width 54 height 40
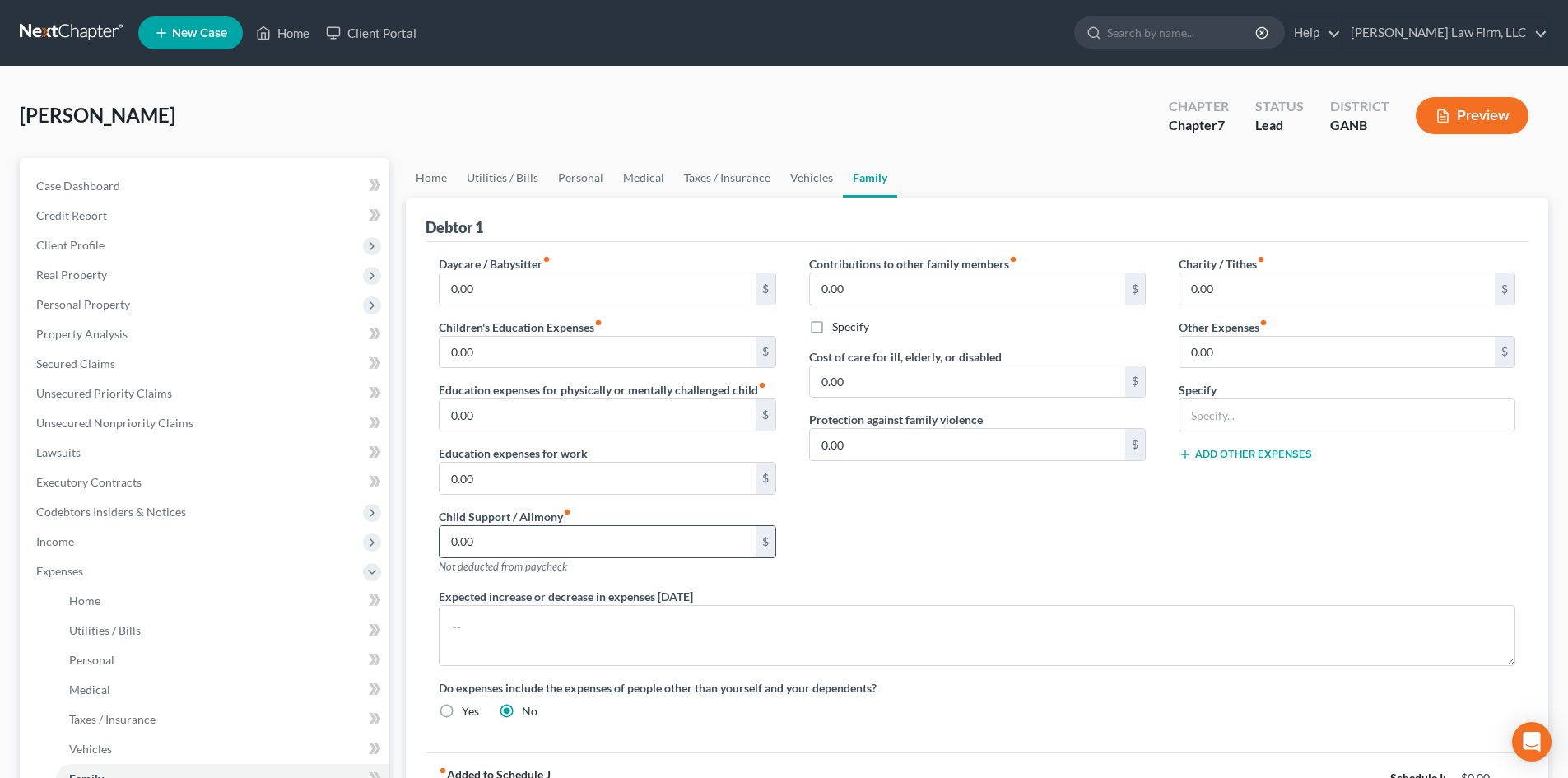
click at [508, 539] on input "0.00" at bounding box center [597, 541] width 316 height 31
type input "781"
click at [1192, 348] on input "0.00" at bounding box center [1337, 352] width 316 height 31
type input "22"
type input "B"
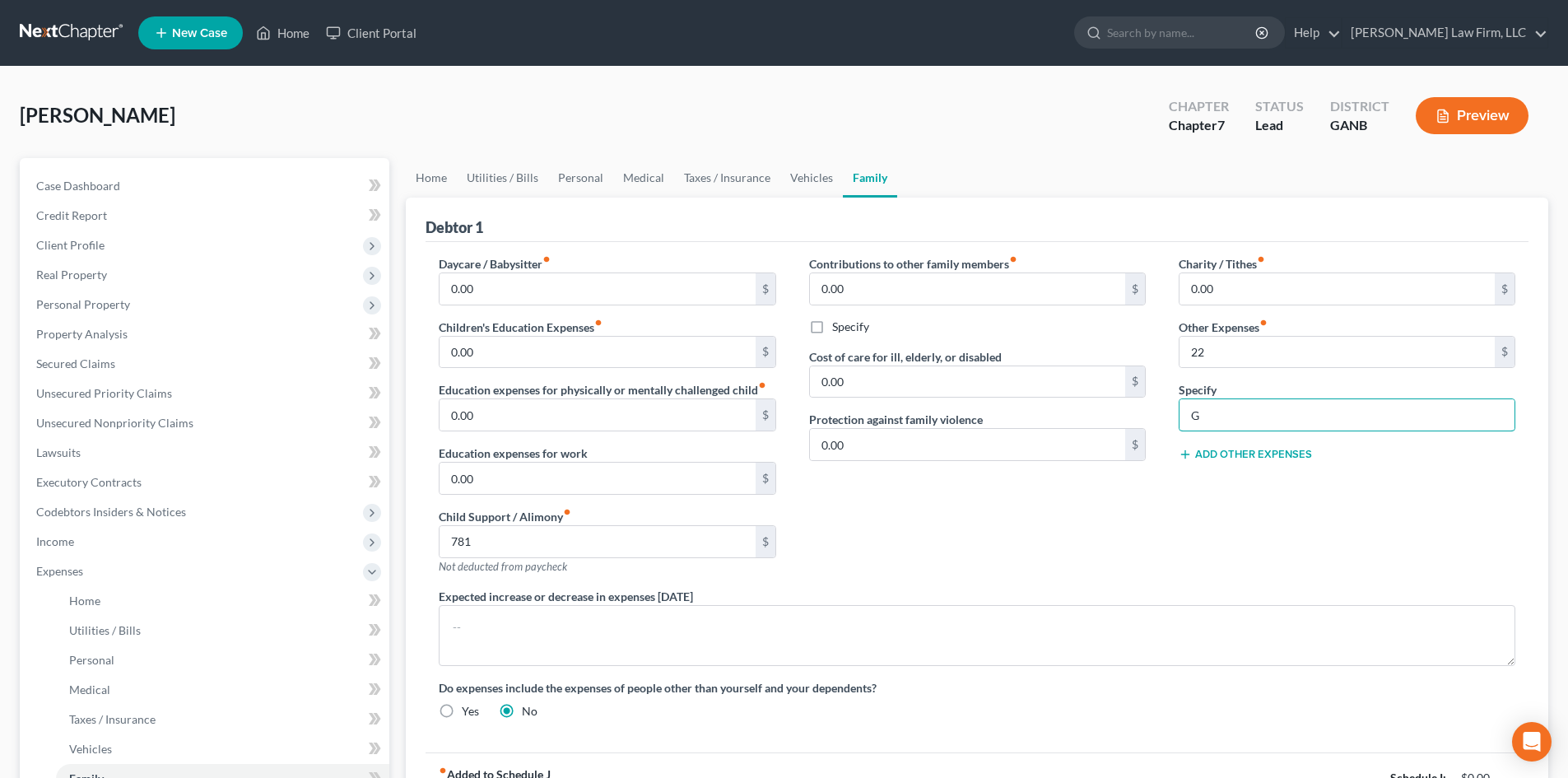
type input "Gym membership"
click at [1270, 508] on div "Charity / Tithes fiber_manual_record 0.00 $ Other Expenses fiber_manual_record …" at bounding box center [1347, 421] width 369 height 333
click at [1327, 555] on div "Charity / Tithes fiber_manual_record 0.00 $ Other Expenses fiber_manual_record …" at bounding box center [1347, 421] width 369 height 333
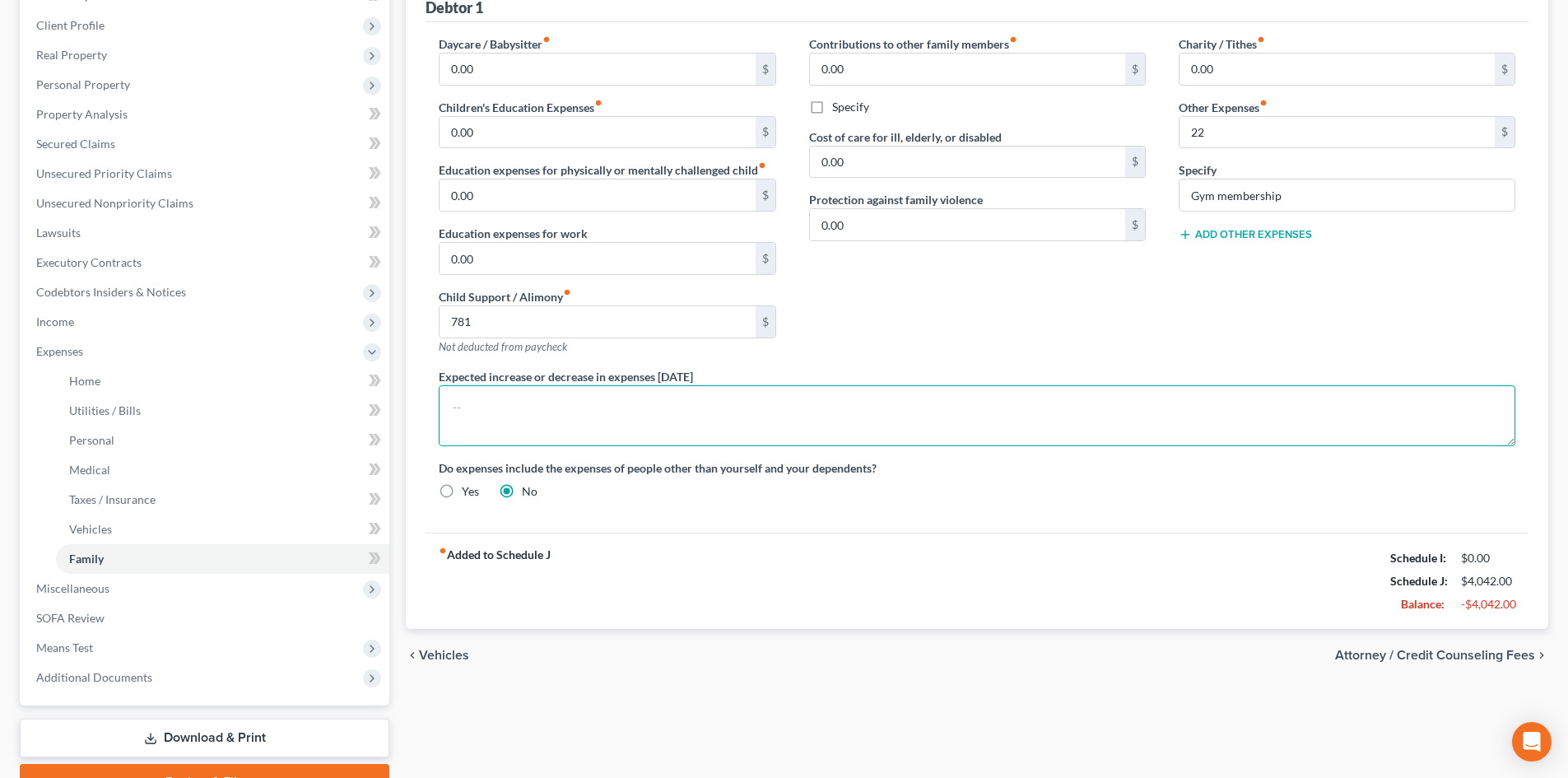
click at [956, 405] on textarea at bounding box center [976, 416] width 1077 height 61
type textarea "Debtor began job on [DATE]"
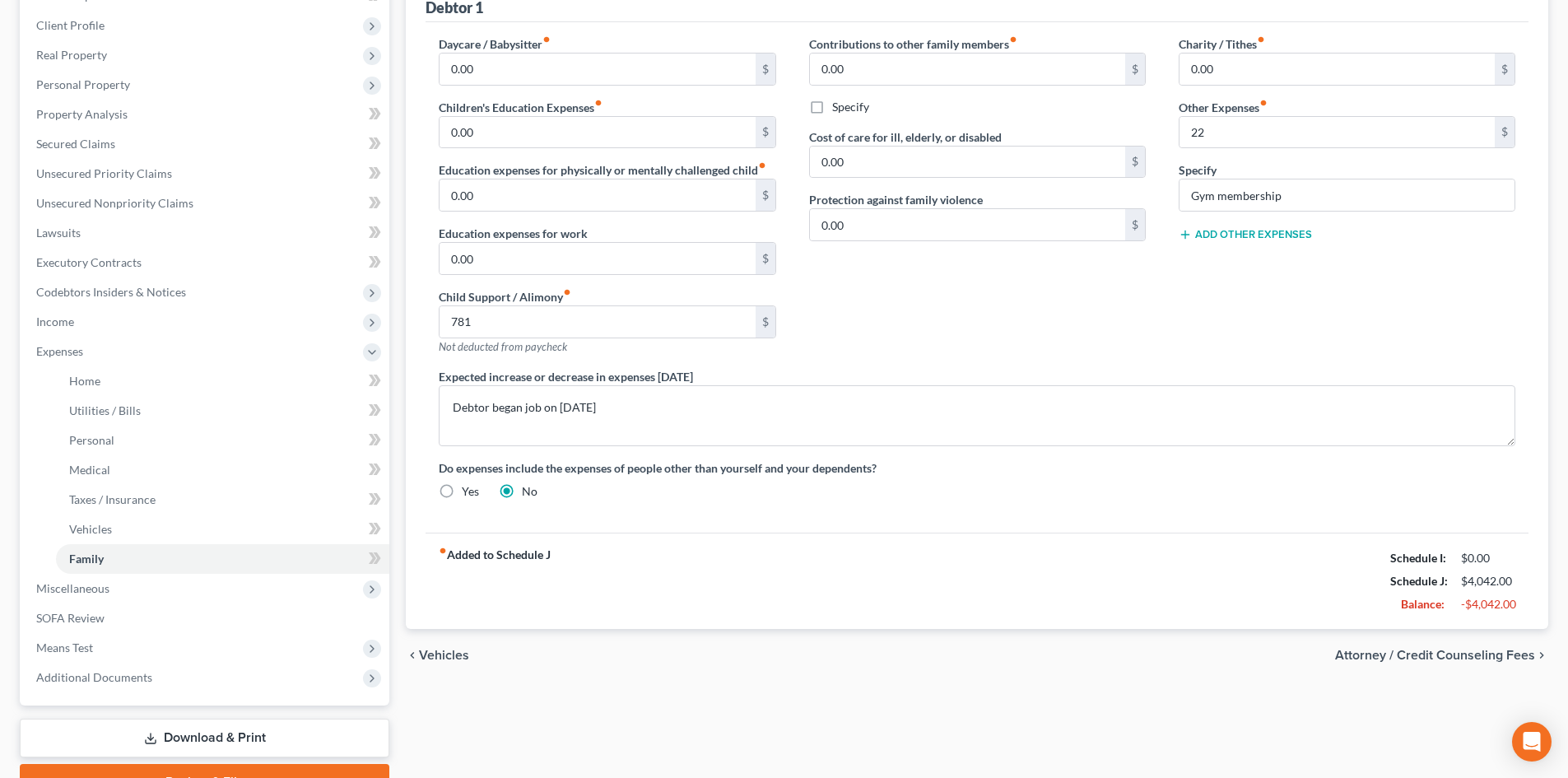
click at [1073, 478] on div "Do expenses include the expenses of people other than yourself and your depende…" at bounding box center [976, 479] width 1110 height 41
click at [1071, 485] on div "Do expenses include the expenses of people other than yourself and your depende…" at bounding box center [976, 479] width 1110 height 41
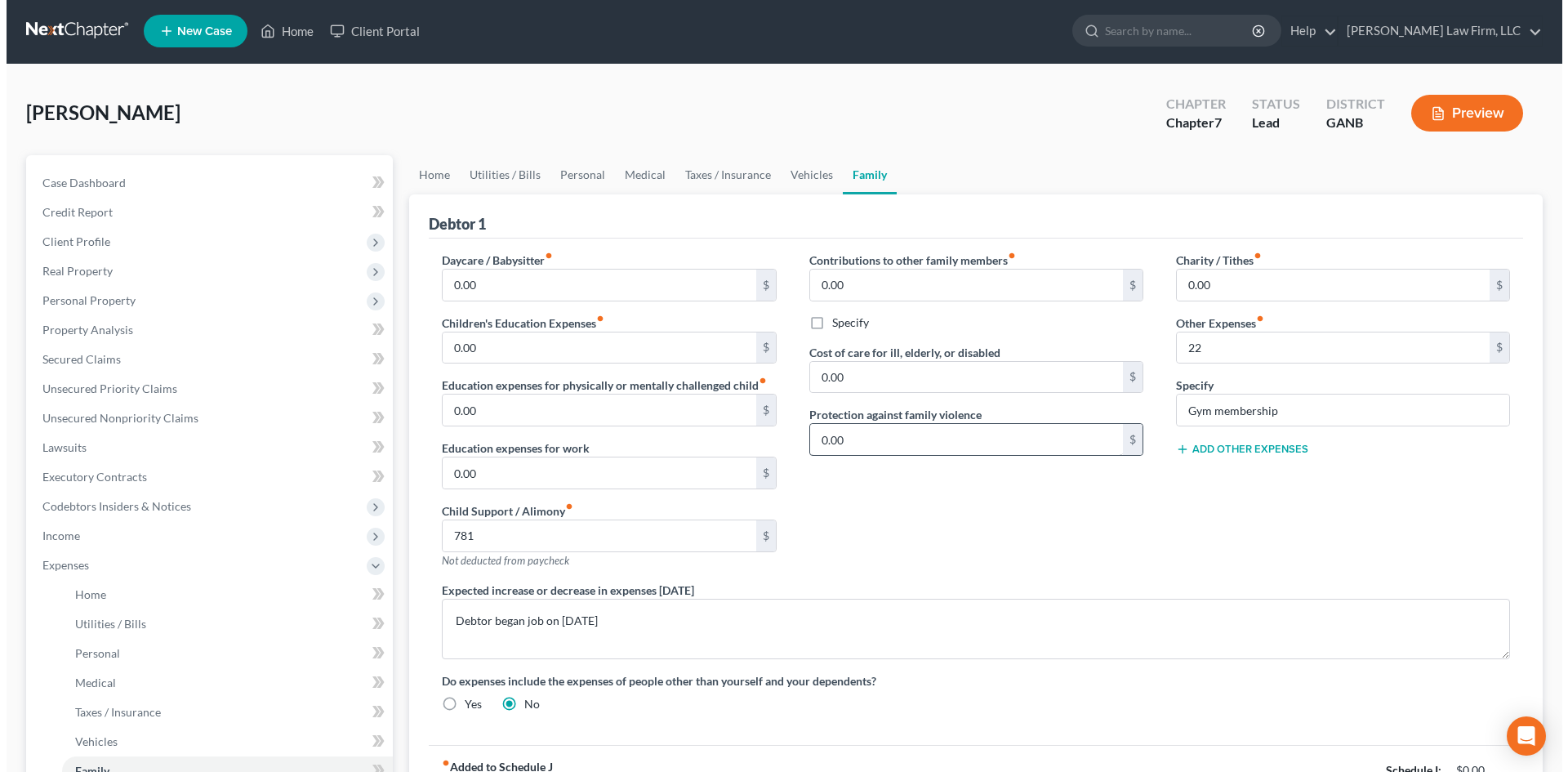
scroll to position [0, 0]
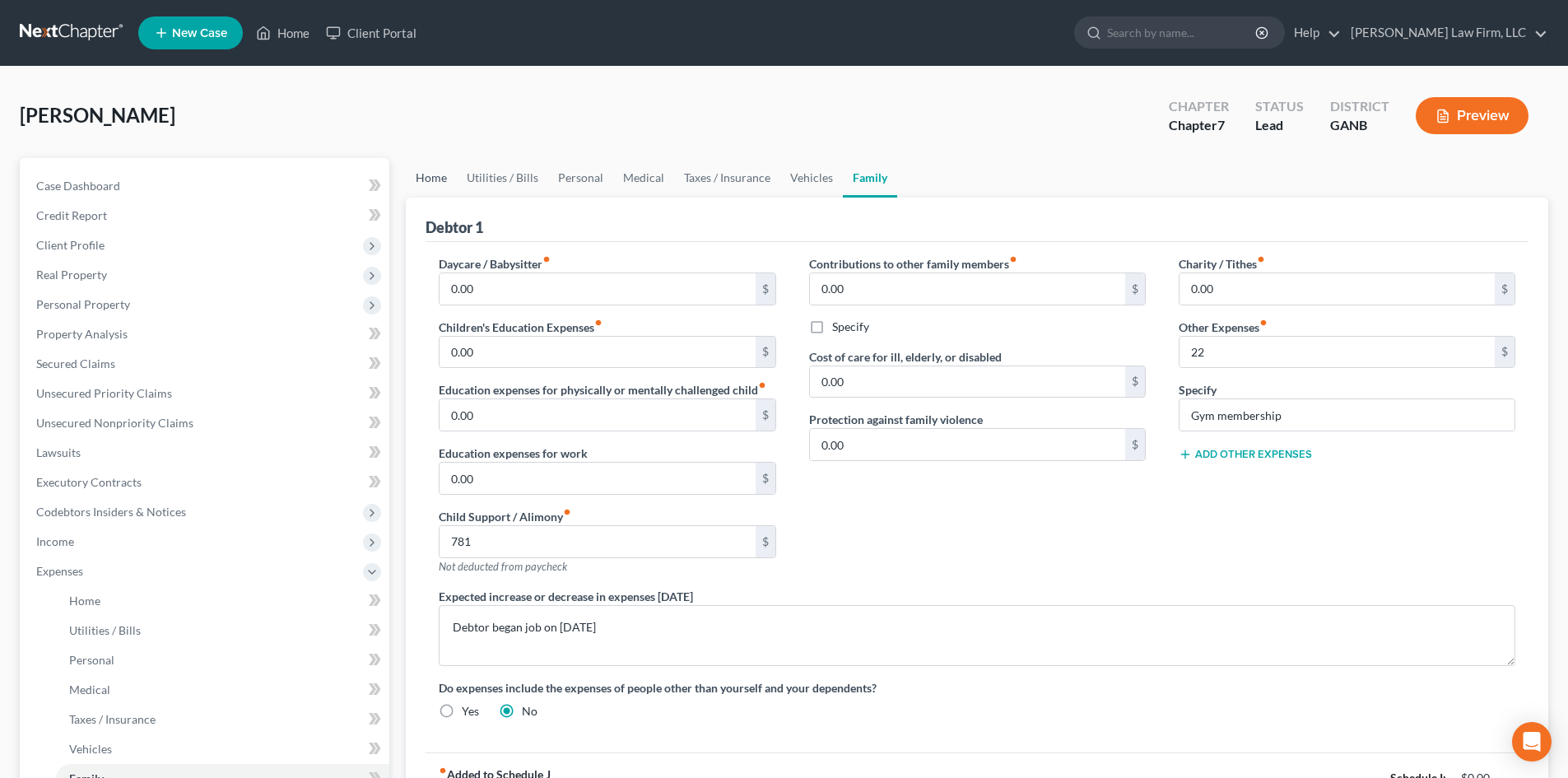
click at [428, 175] on link "Home" at bounding box center [431, 178] width 51 height 40
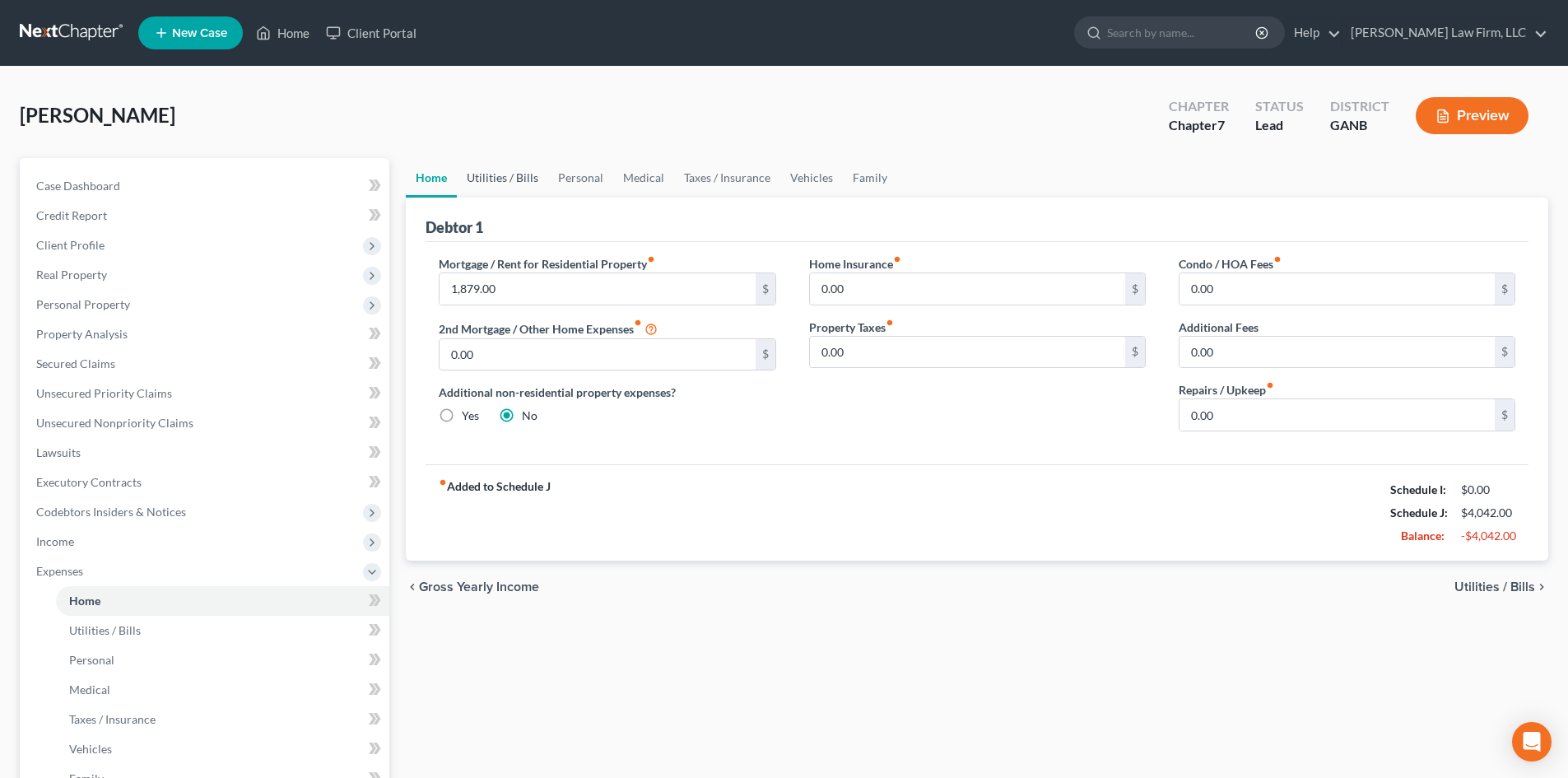
click at [490, 182] on link "Utilities / Bills" at bounding box center [502, 178] width 92 height 40
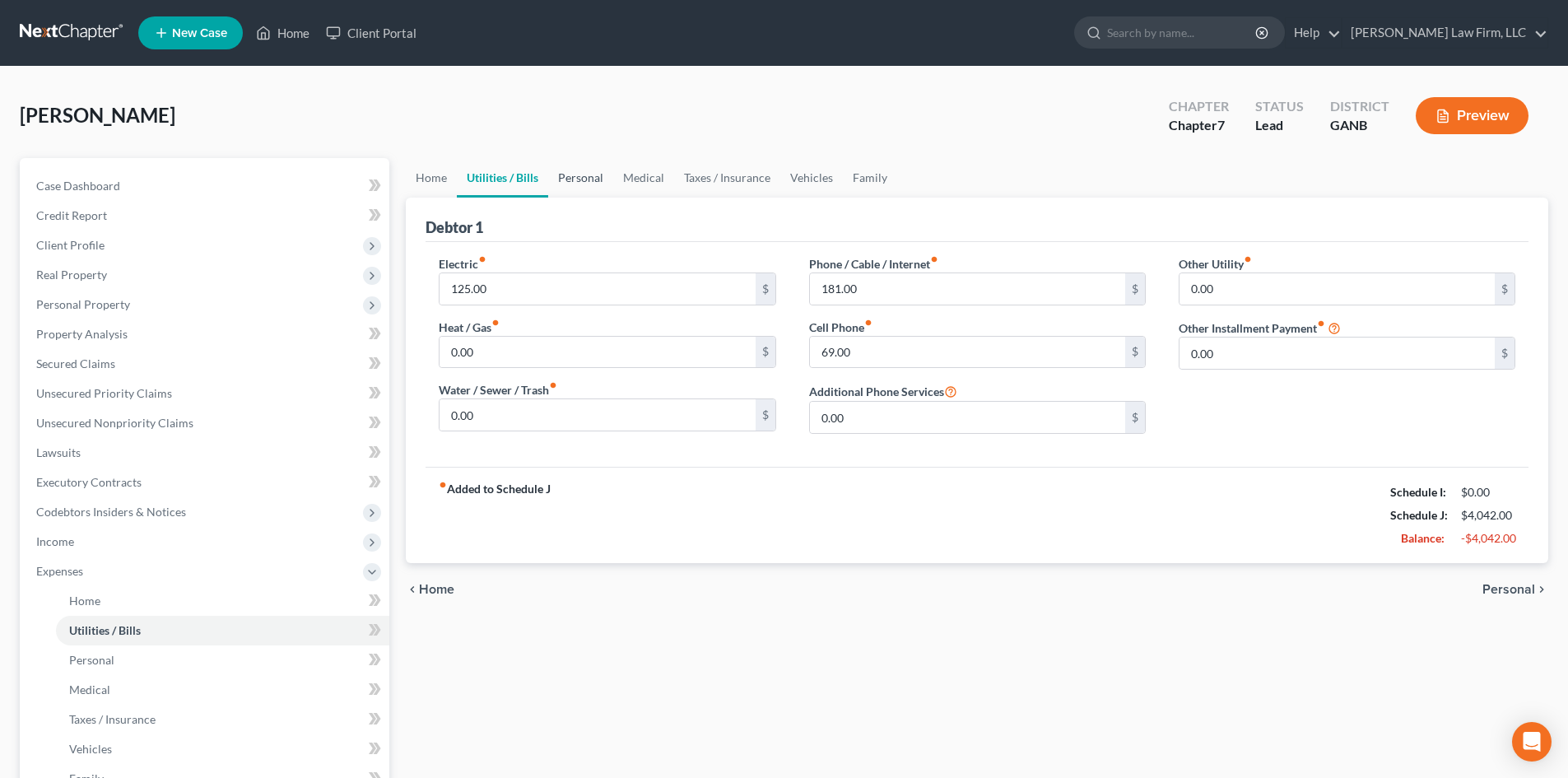
click at [568, 182] on link "Personal" at bounding box center [580, 178] width 65 height 40
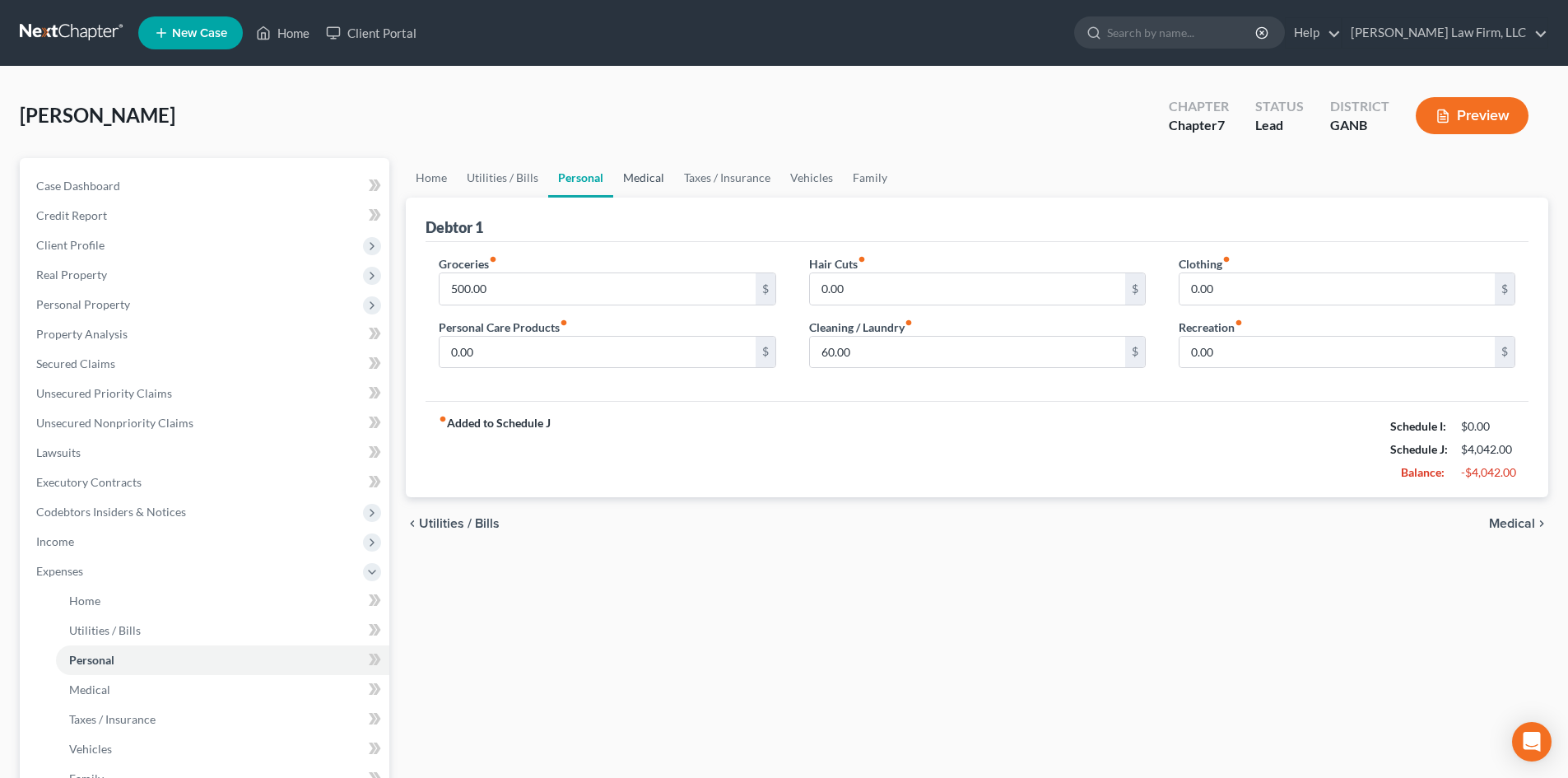
click at [653, 184] on link "Medical" at bounding box center [643, 178] width 61 height 40
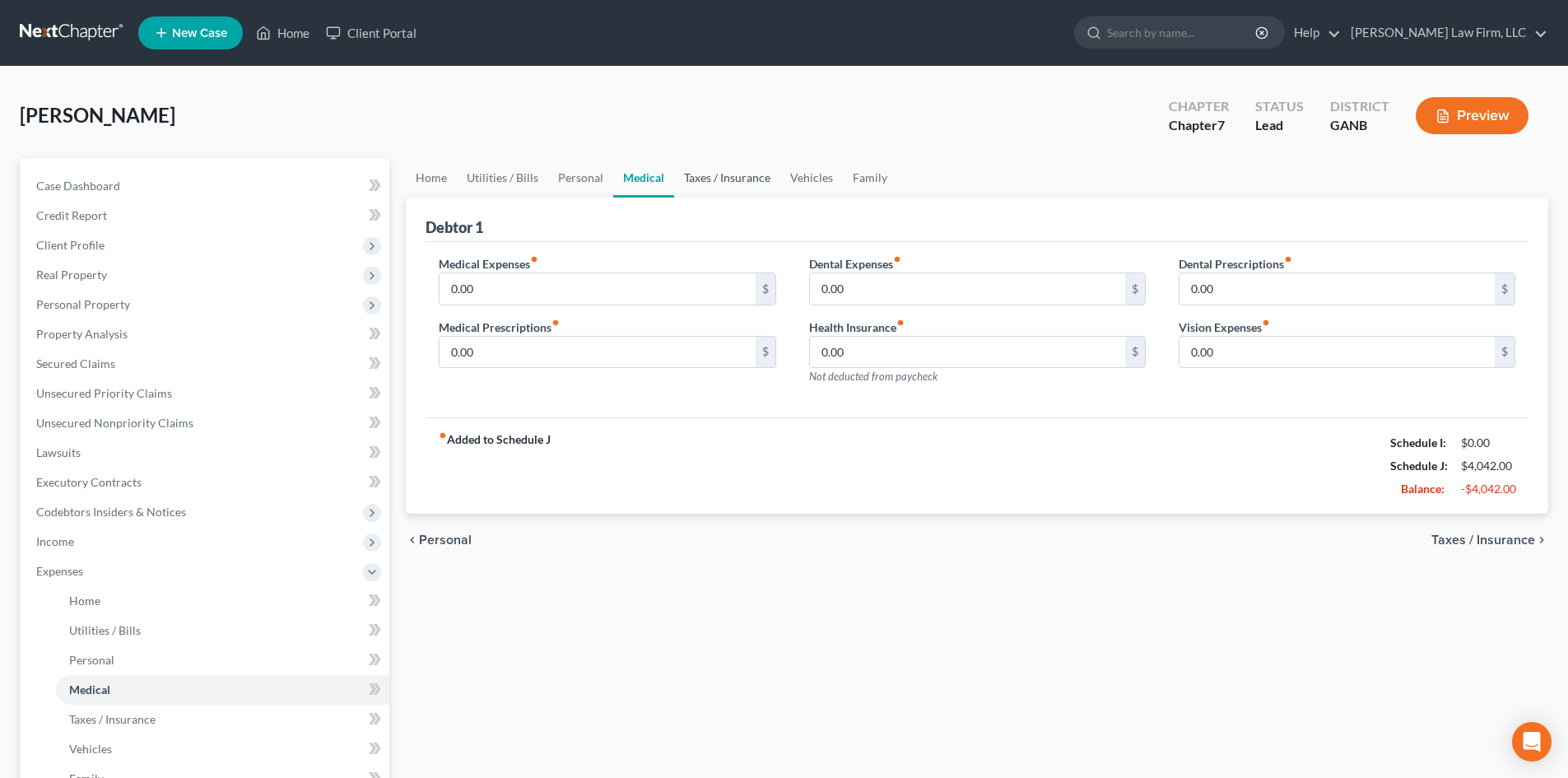
click at [732, 186] on link "Taxes / Insurance" at bounding box center [727, 178] width 106 height 40
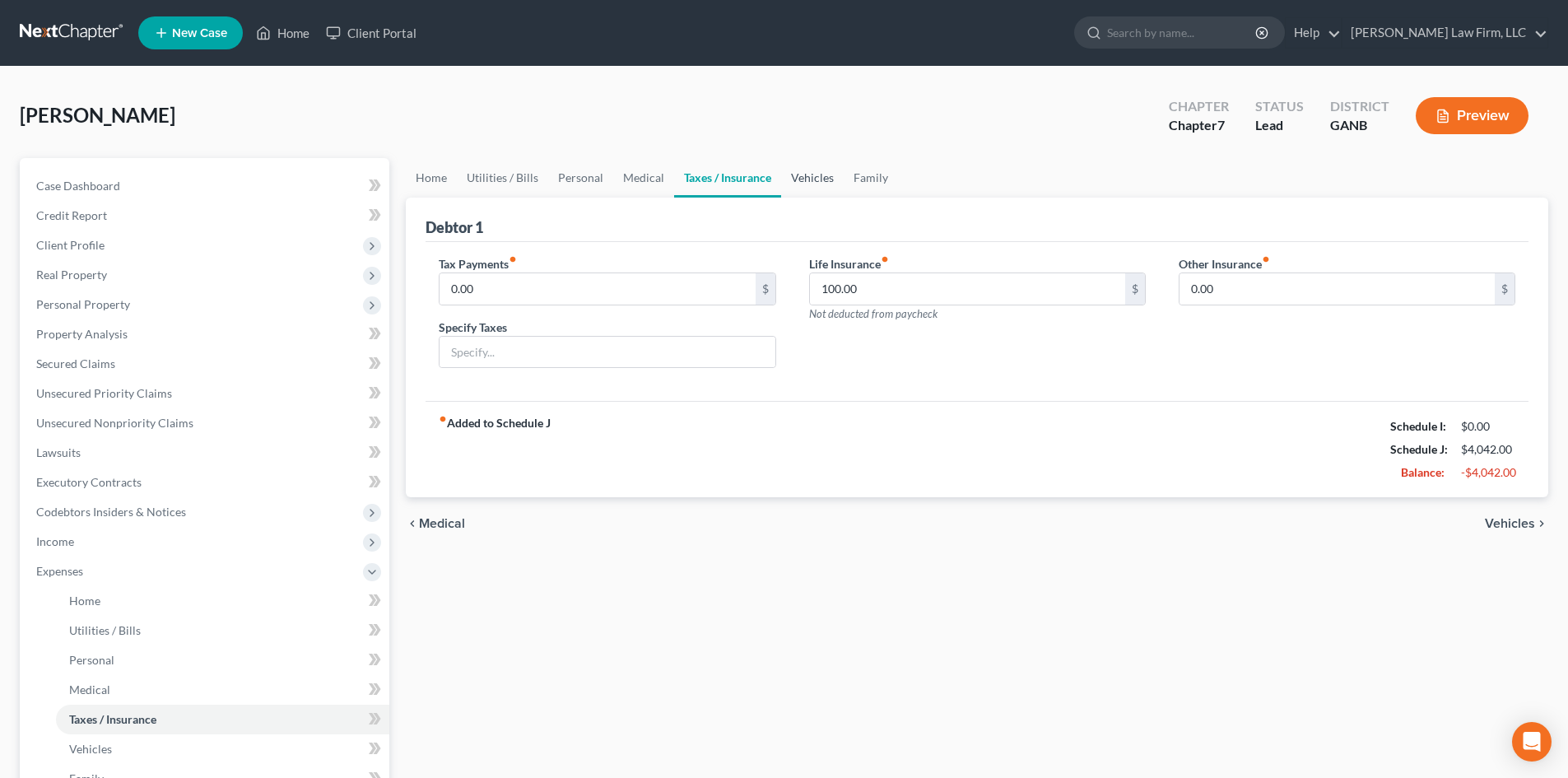
click at [808, 182] on link "Vehicles" at bounding box center [812, 178] width 62 height 40
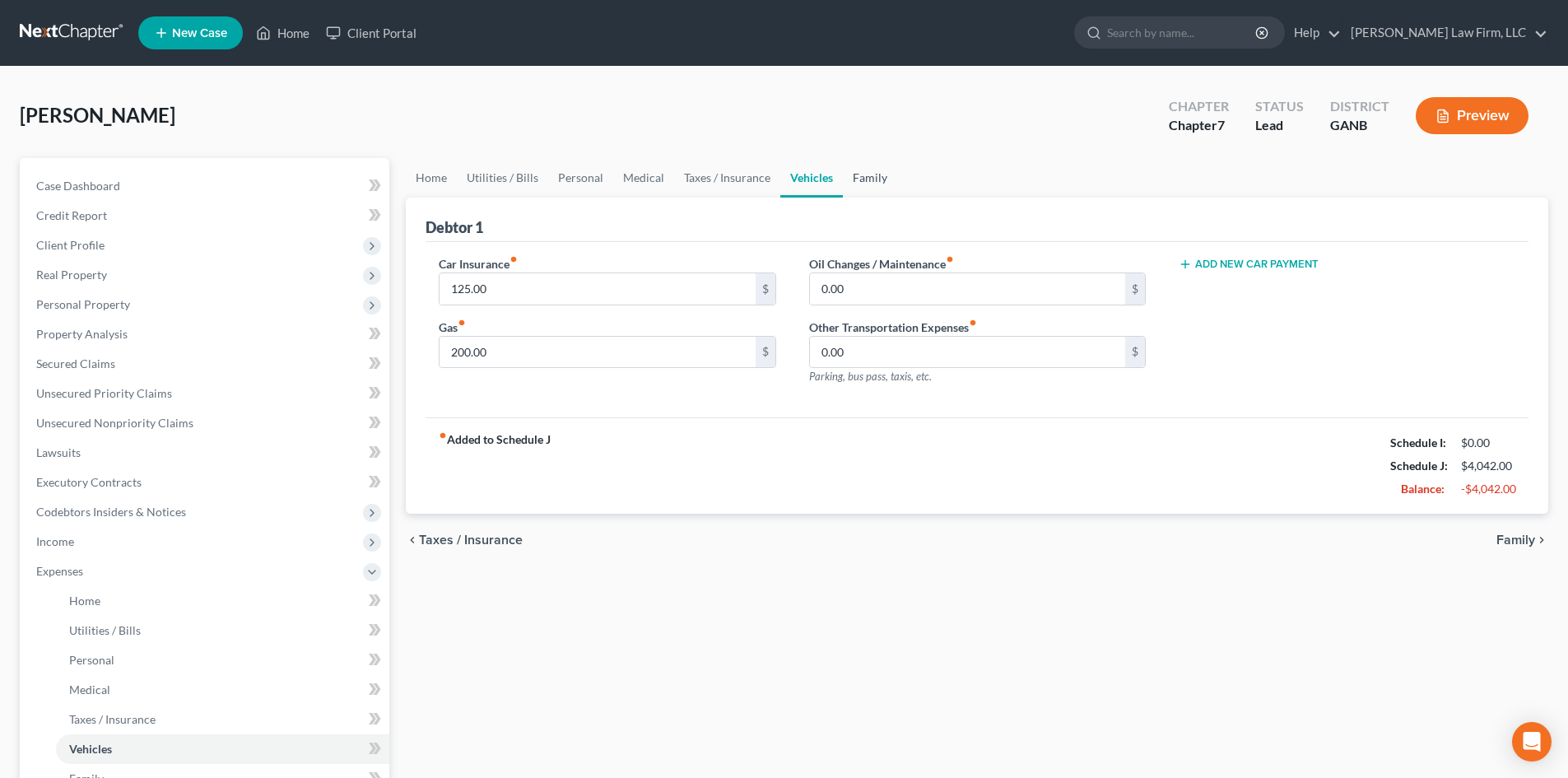
click at [884, 182] on link "Family" at bounding box center [870, 178] width 54 height 40
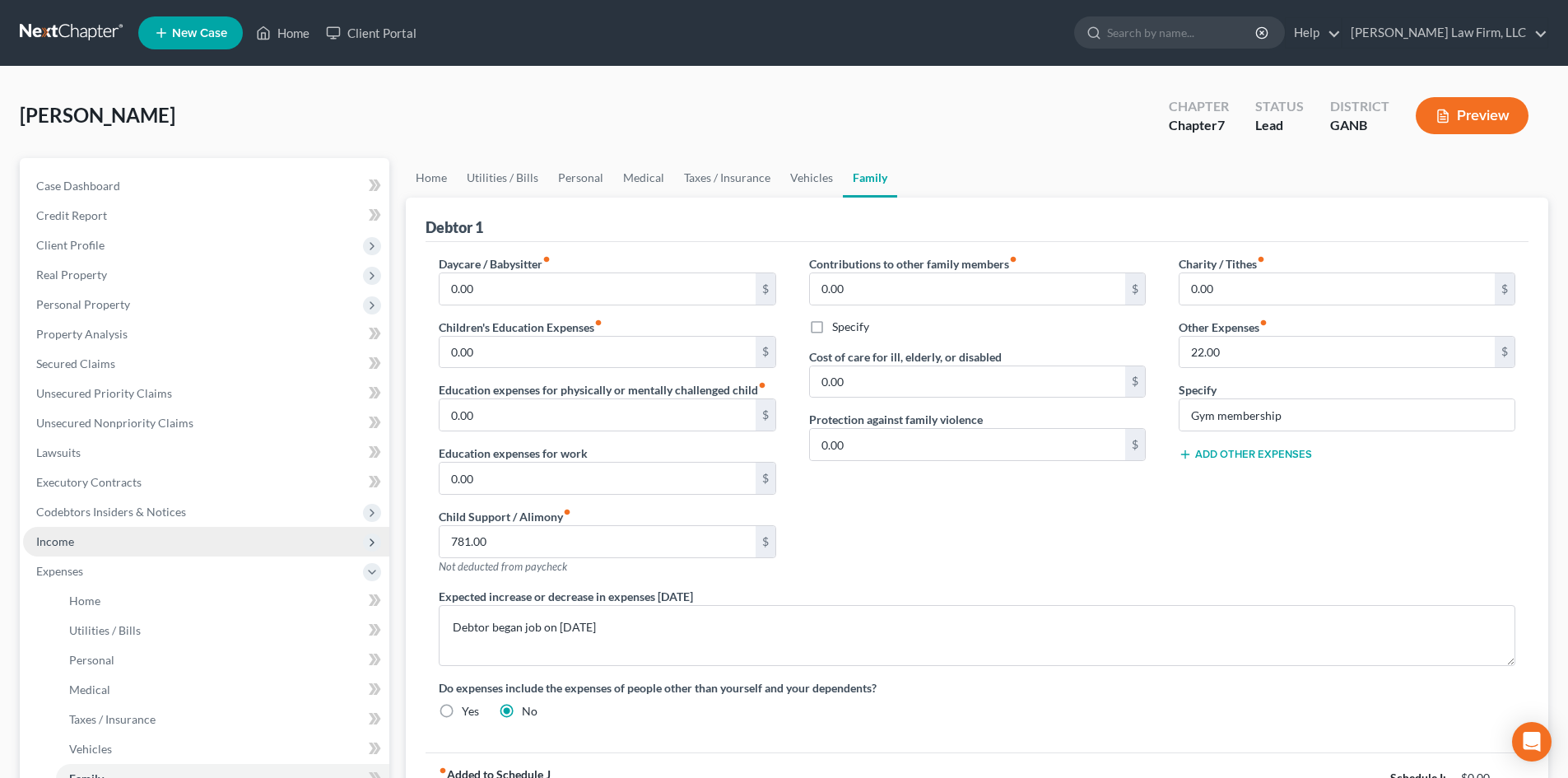
click at [70, 539] on span "Income" at bounding box center [55, 541] width 38 height 14
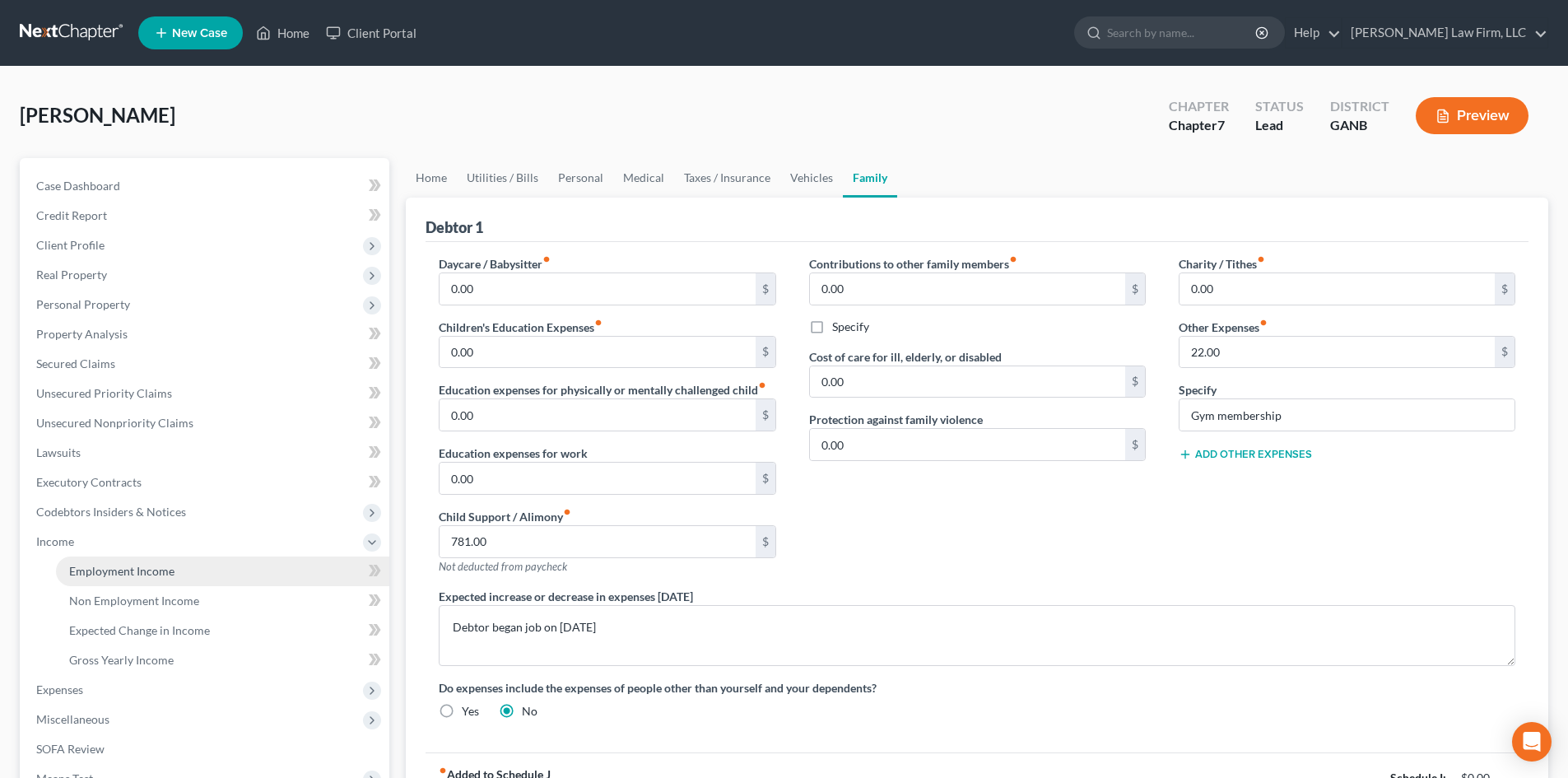
click at [127, 567] on span "Employment Income" at bounding box center [122, 571] width 106 height 14
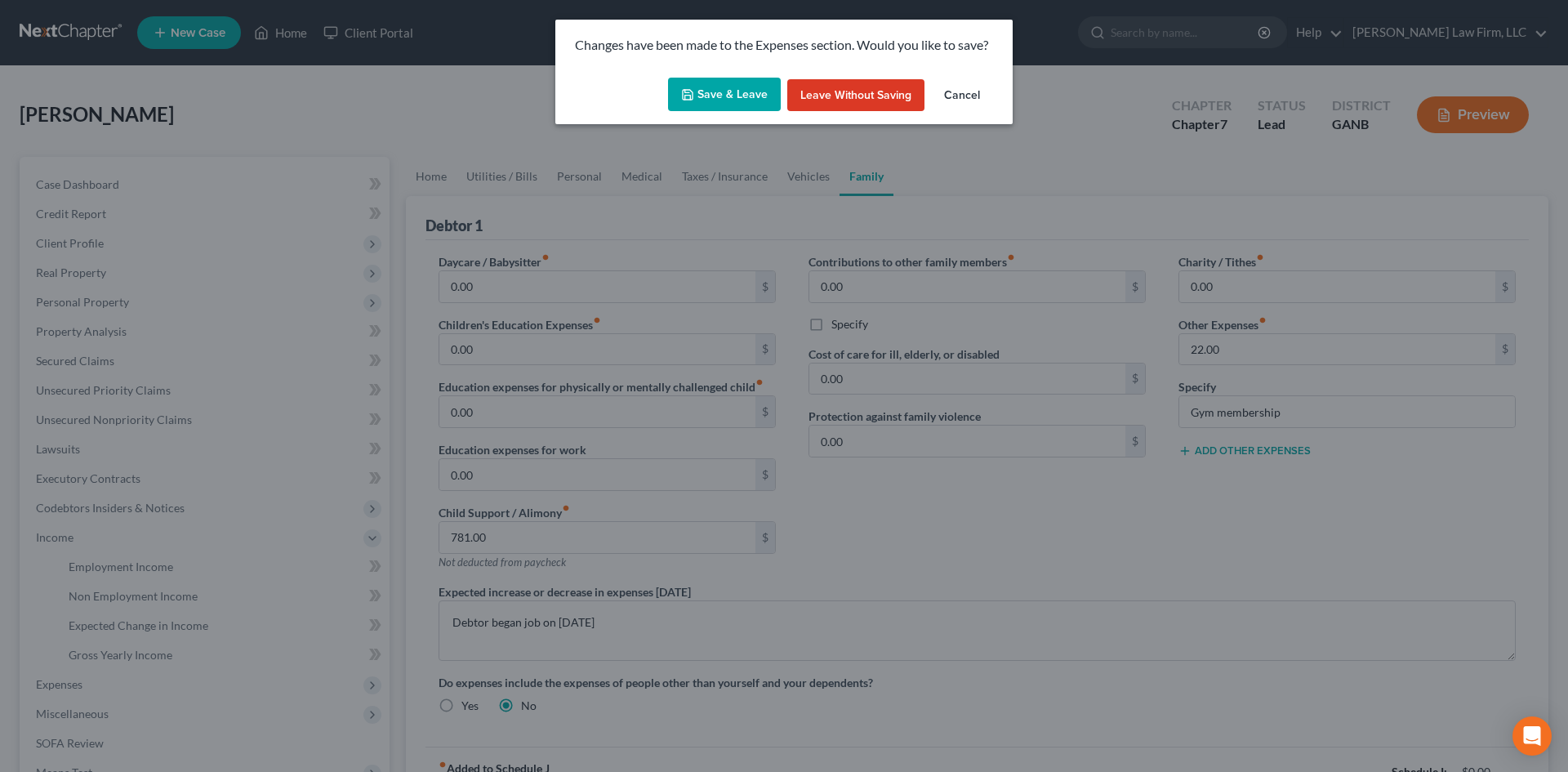
click at [733, 97] on button "Save & Leave" at bounding box center [724, 94] width 112 height 34
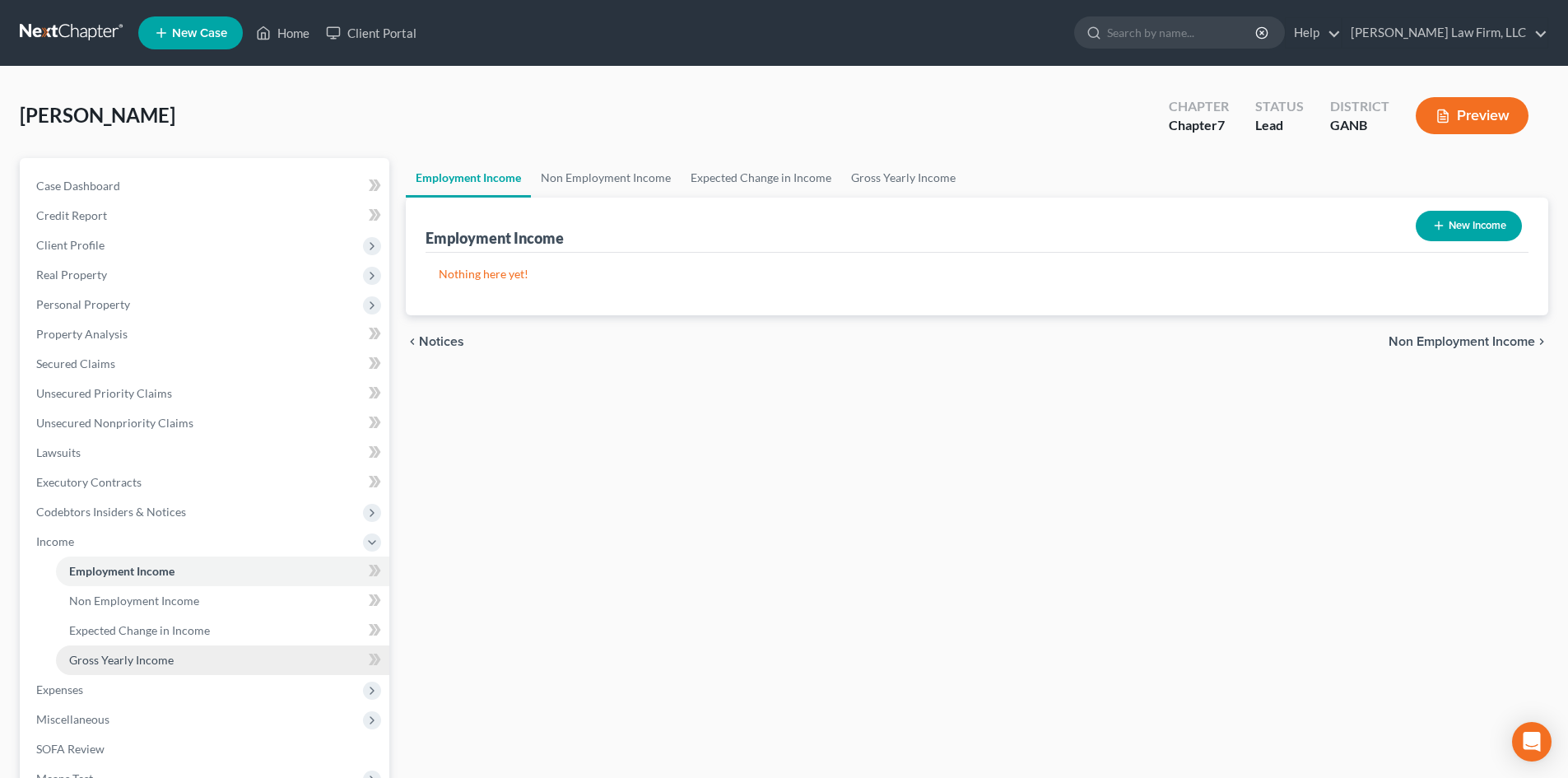
click at [150, 660] on span "Gross Yearly Income" at bounding box center [121, 660] width 105 height 14
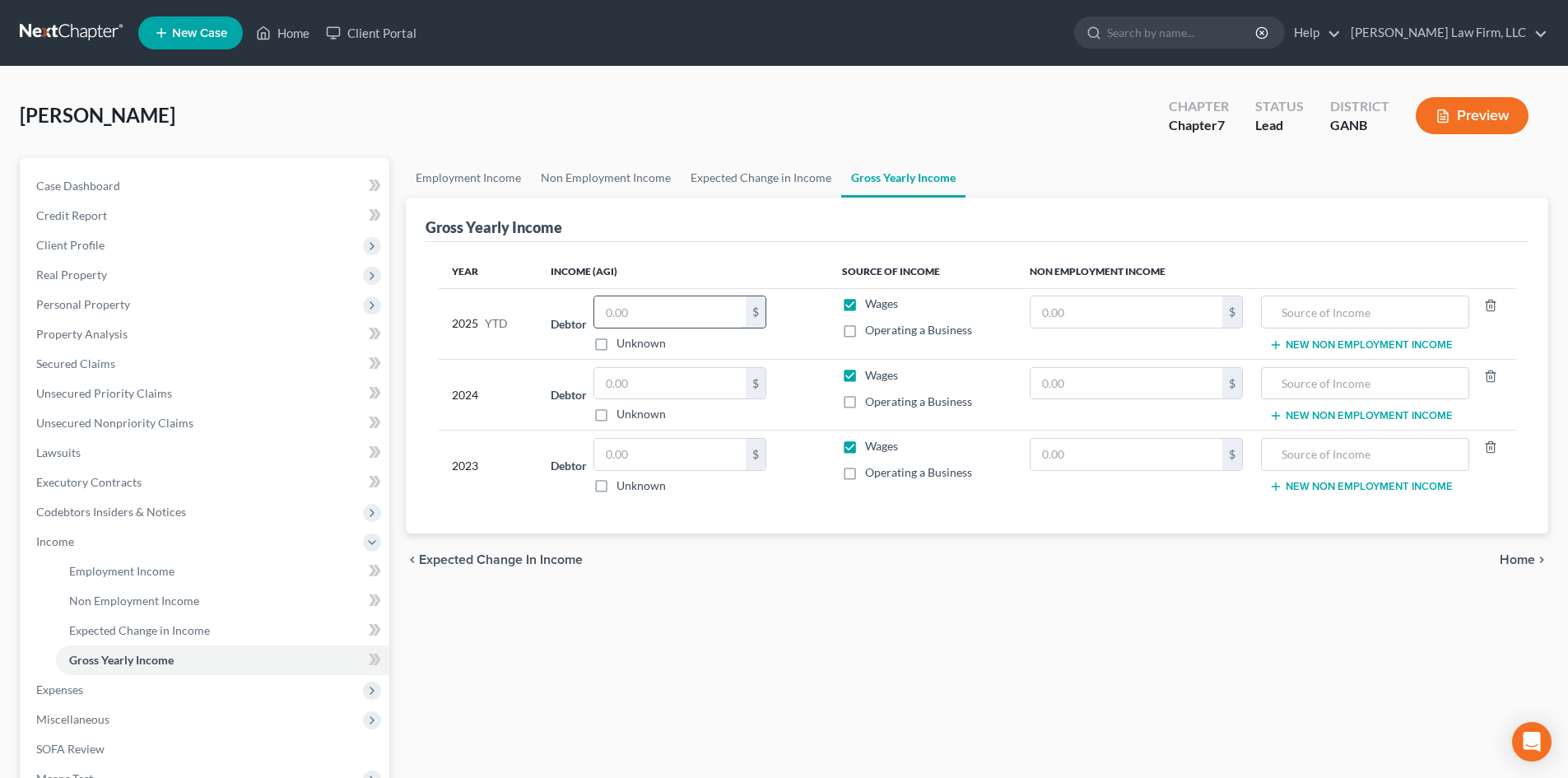
click at [684, 314] on input "text" at bounding box center [669, 312] width 151 height 31
click at [663, 395] on input "text" at bounding box center [669, 384] width 151 height 31
type input "12,000"
type input "6,000"
click at [51, 447] on span "Lawsuits" at bounding box center [58, 452] width 44 height 14
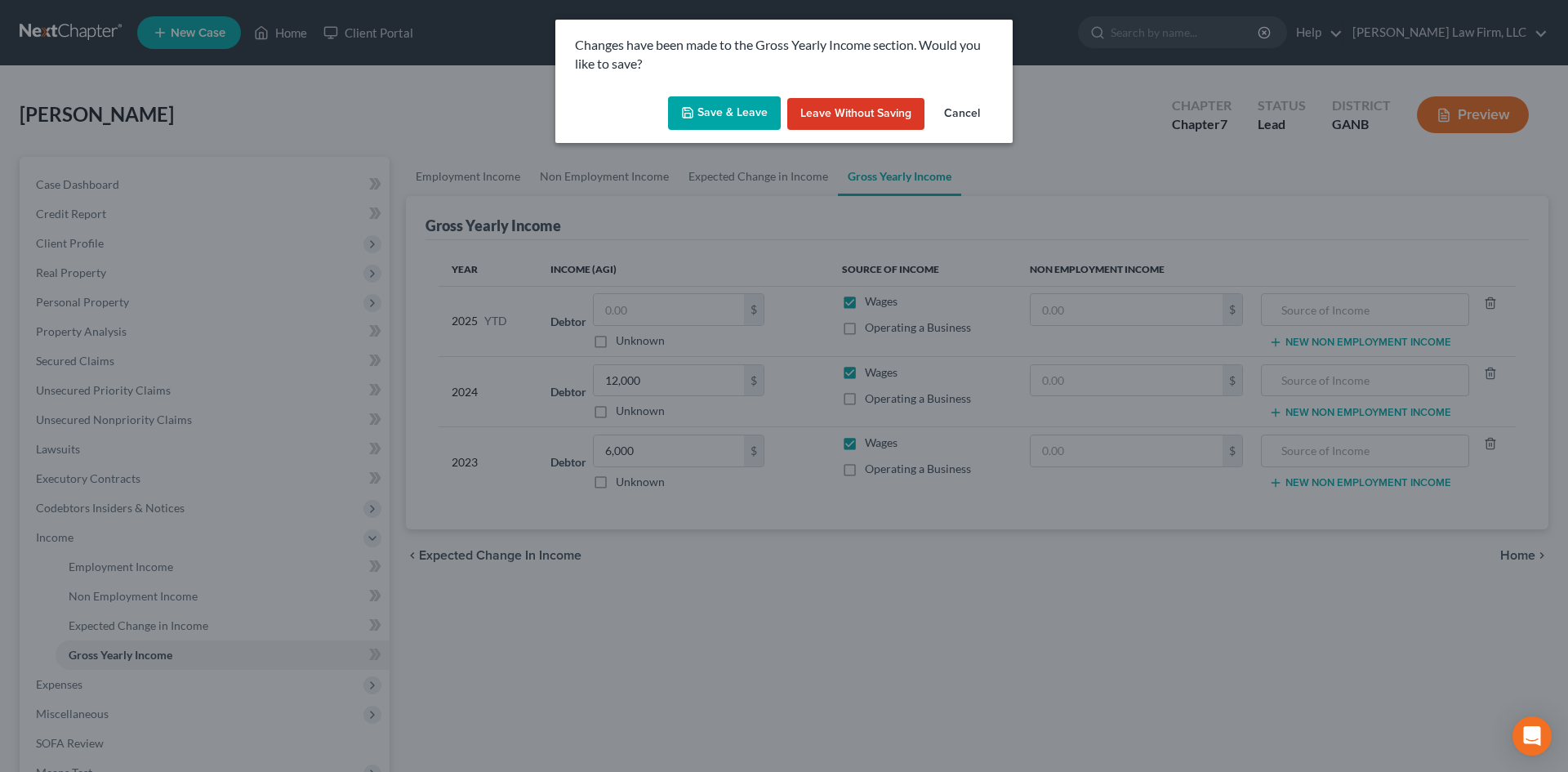
click at [728, 101] on button "Save & Leave" at bounding box center [724, 113] width 112 height 34
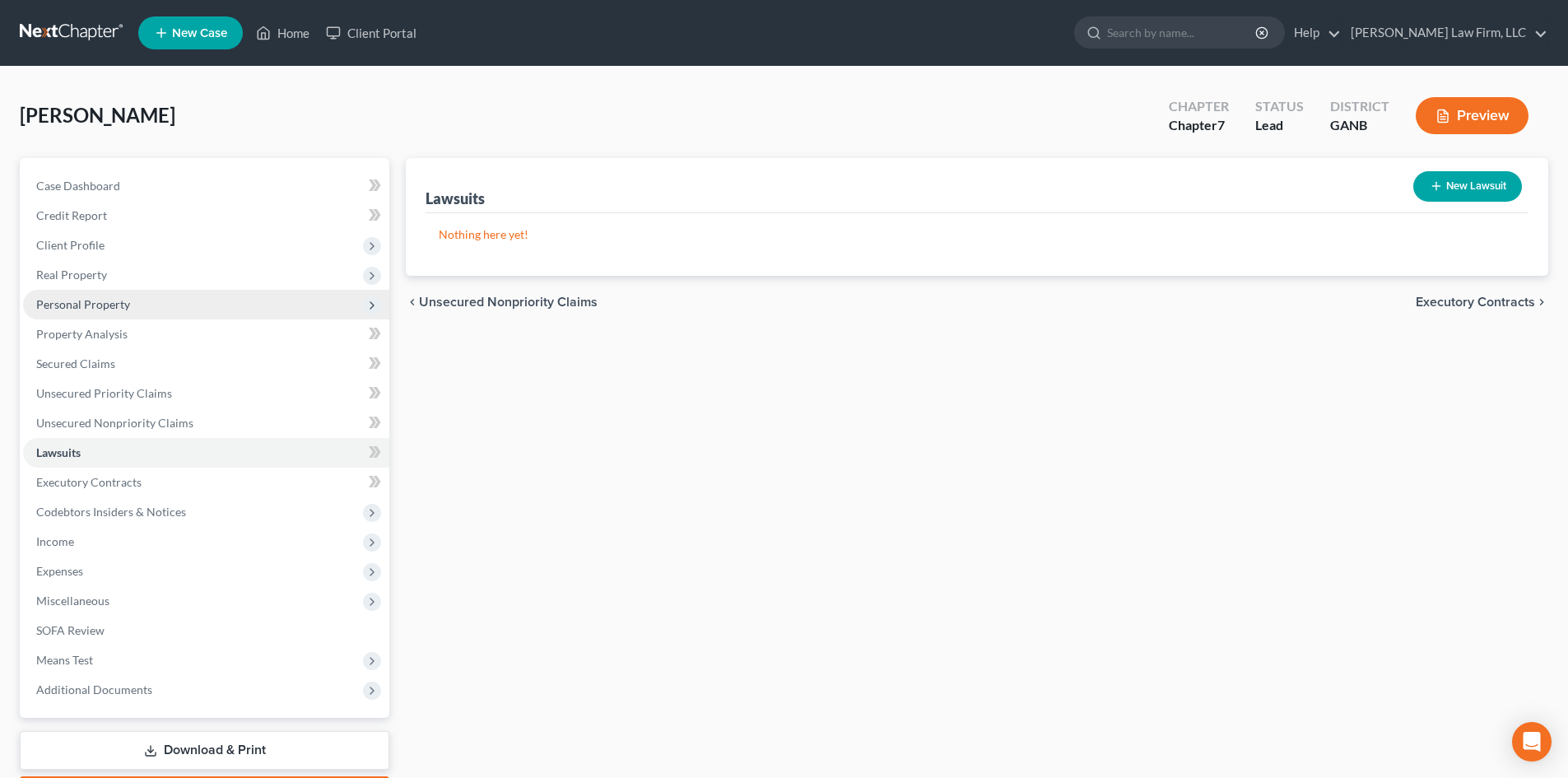
click at [48, 307] on span "Personal Property" at bounding box center [83, 304] width 94 height 14
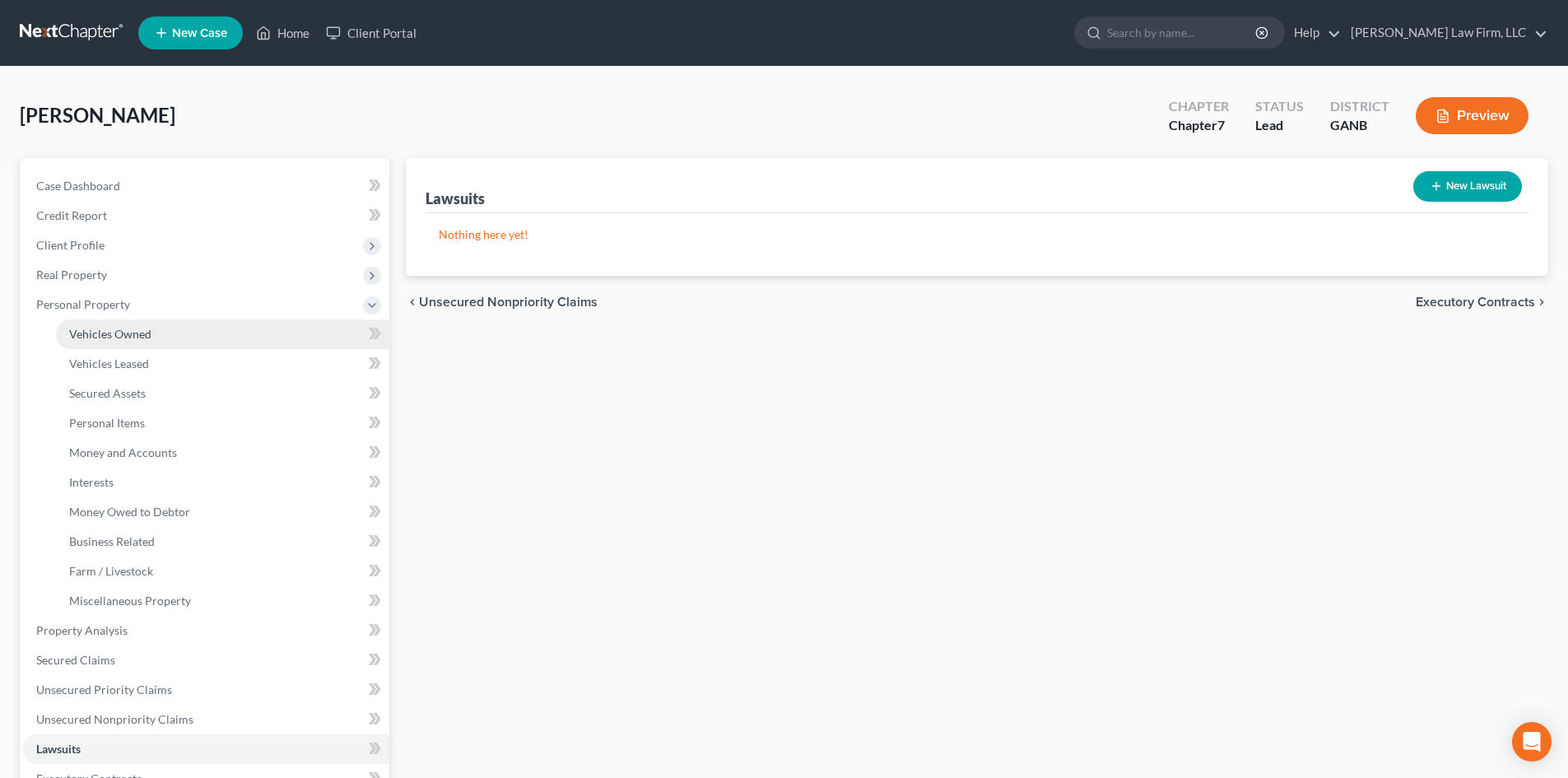
click at [108, 330] on span "Vehicles Owned" at bounding box center [110, 334] width 82 height 14
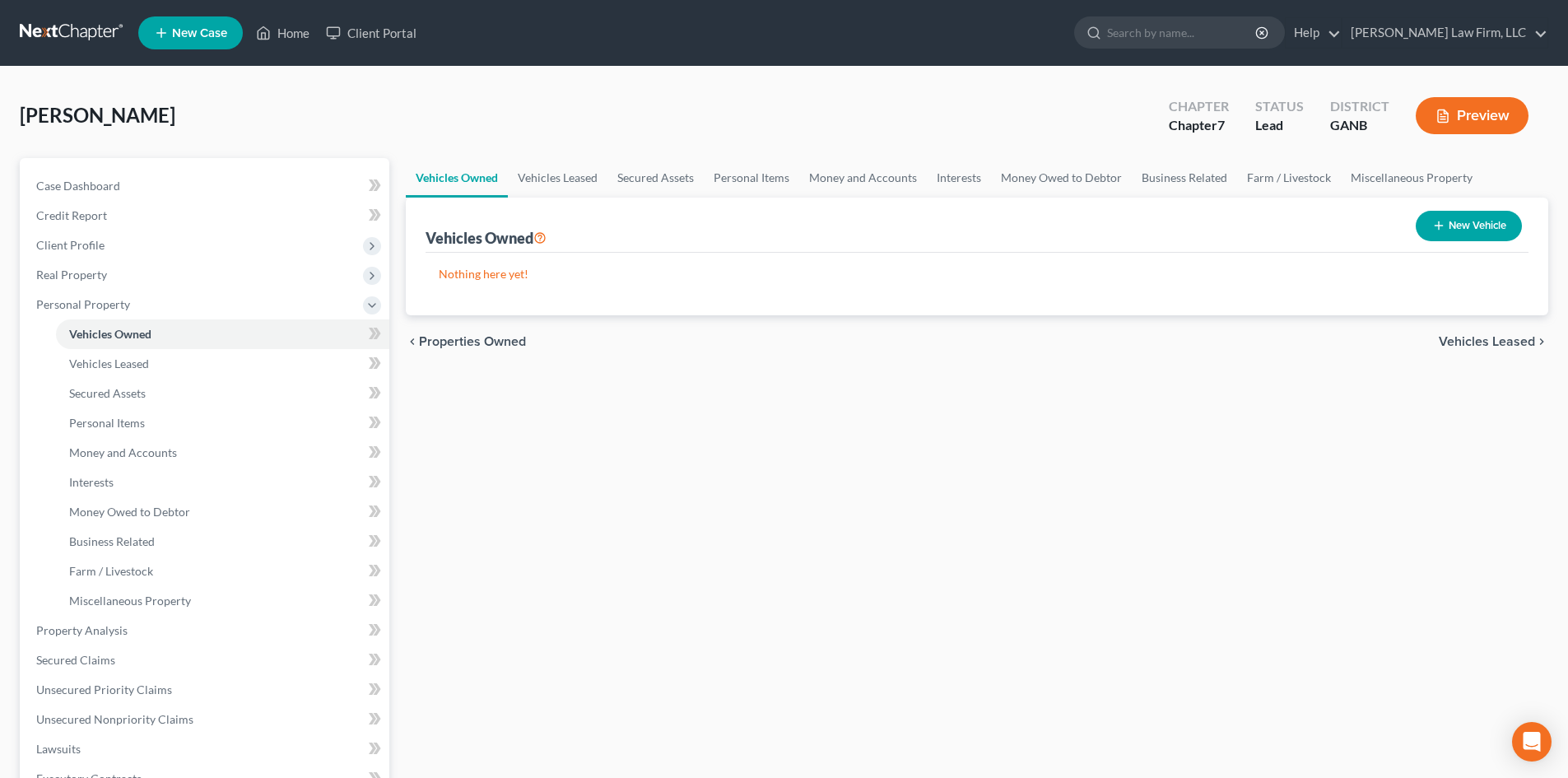
click at [1475, 221] on button "New Vehicle" at bounding box center [1469, 226] width 106 height 30
select select "0"
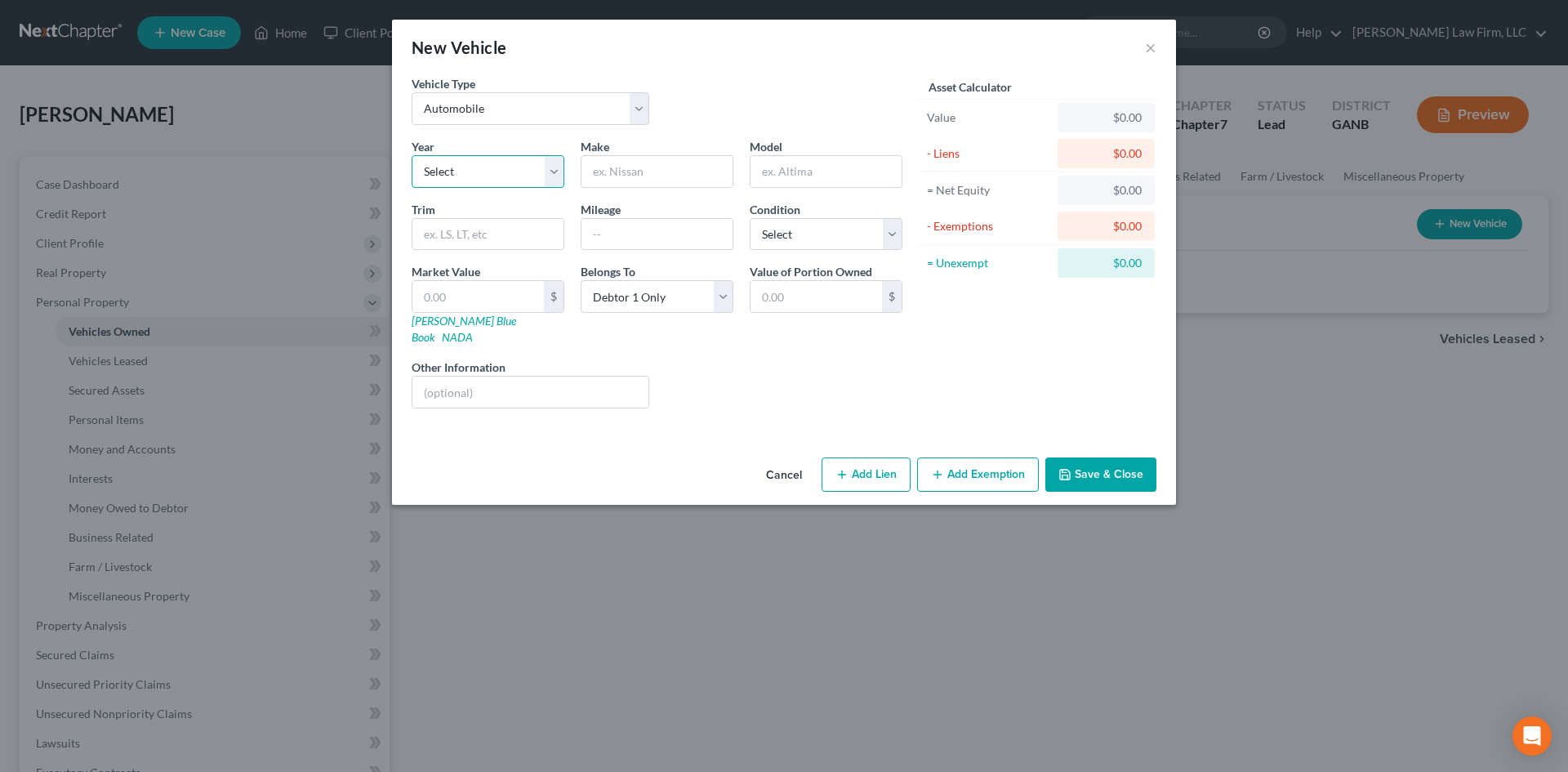
click at [455, 183] on select "Select 2026 2025 2024 2023 2022 2021 2020 2019 2018 2017 2016 2015 2014 2013 20…" at bounding box center [488, 172] width 153 height 33
select select "16"
click at [412, 155] on select "Select 2026 2025 2024 2023 2022 2021 2020 2019 2018 2017 2016 2015 2014 2013 20…" at bounding box center [488, 172] width 153 height 33
click at [627, 168] on input "text" at bounding box center [657, 172] width 151 height 31
type input "Honda"
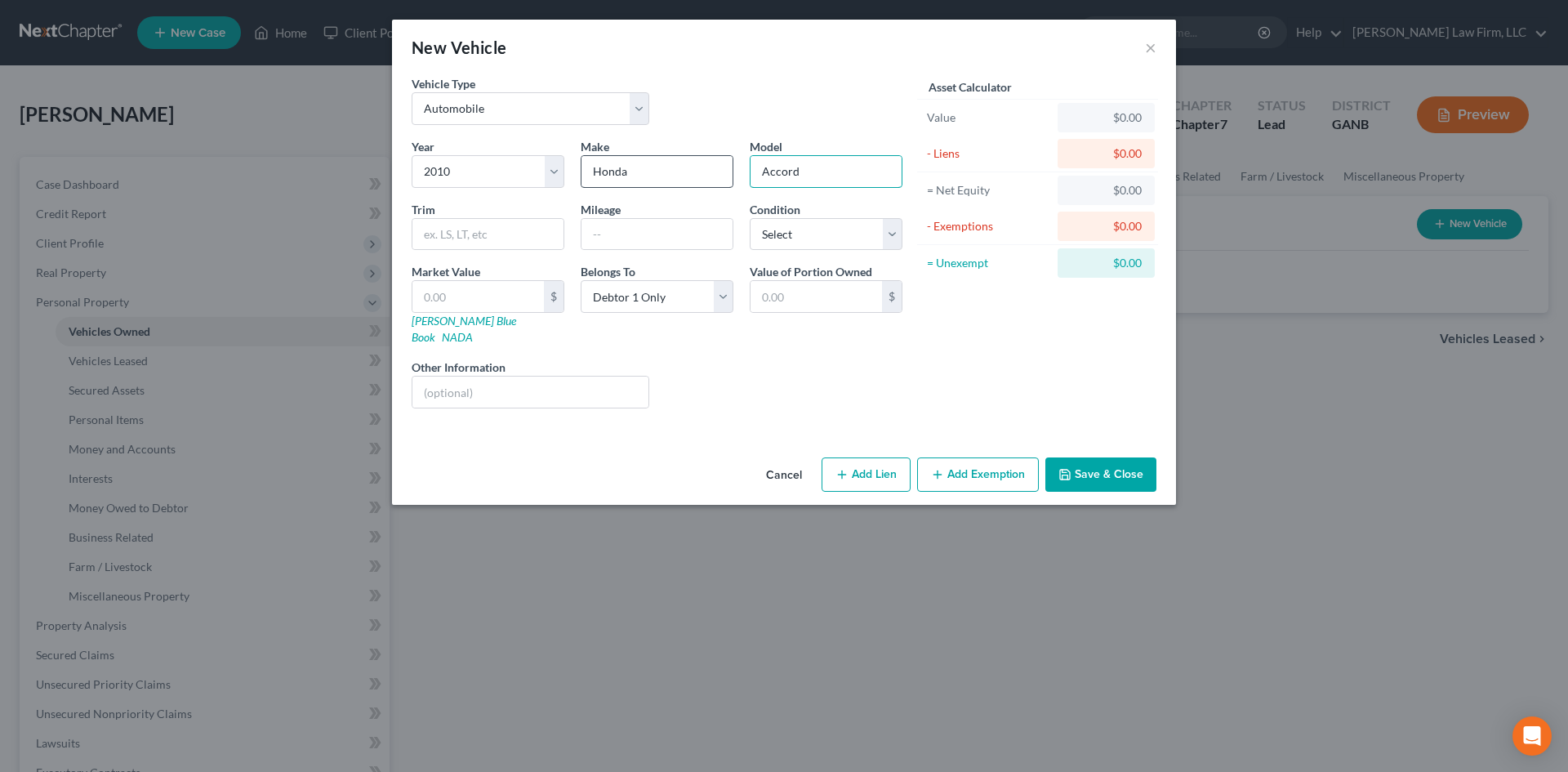
type input "Accord"
type input "78,000"
click at [774, 233] on select "Select Excellent Very Good Good Fair Poor" at bounding box center [826, 234] width 153 height 33
select select "3"
click at [750, 218] on select "Select Excellent Very Good Good Fair Poor" at bounding box center [826, 234] width 153 height 33
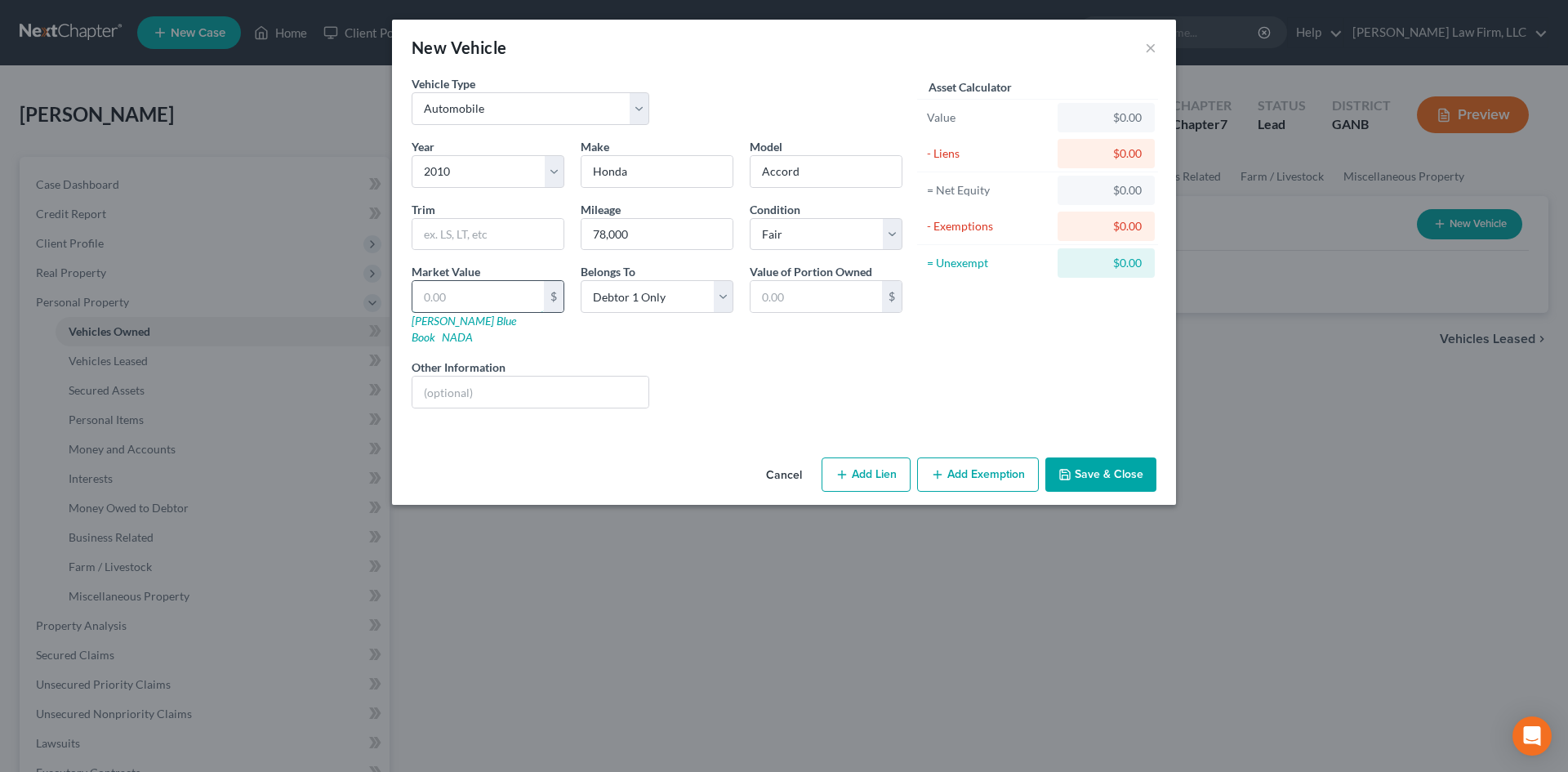
click at [484, 295] on input "text" at bounding box center [478, 296] width 131 height 31
type input "5"
type input "5.00"
type input "50"
type input "50.00"
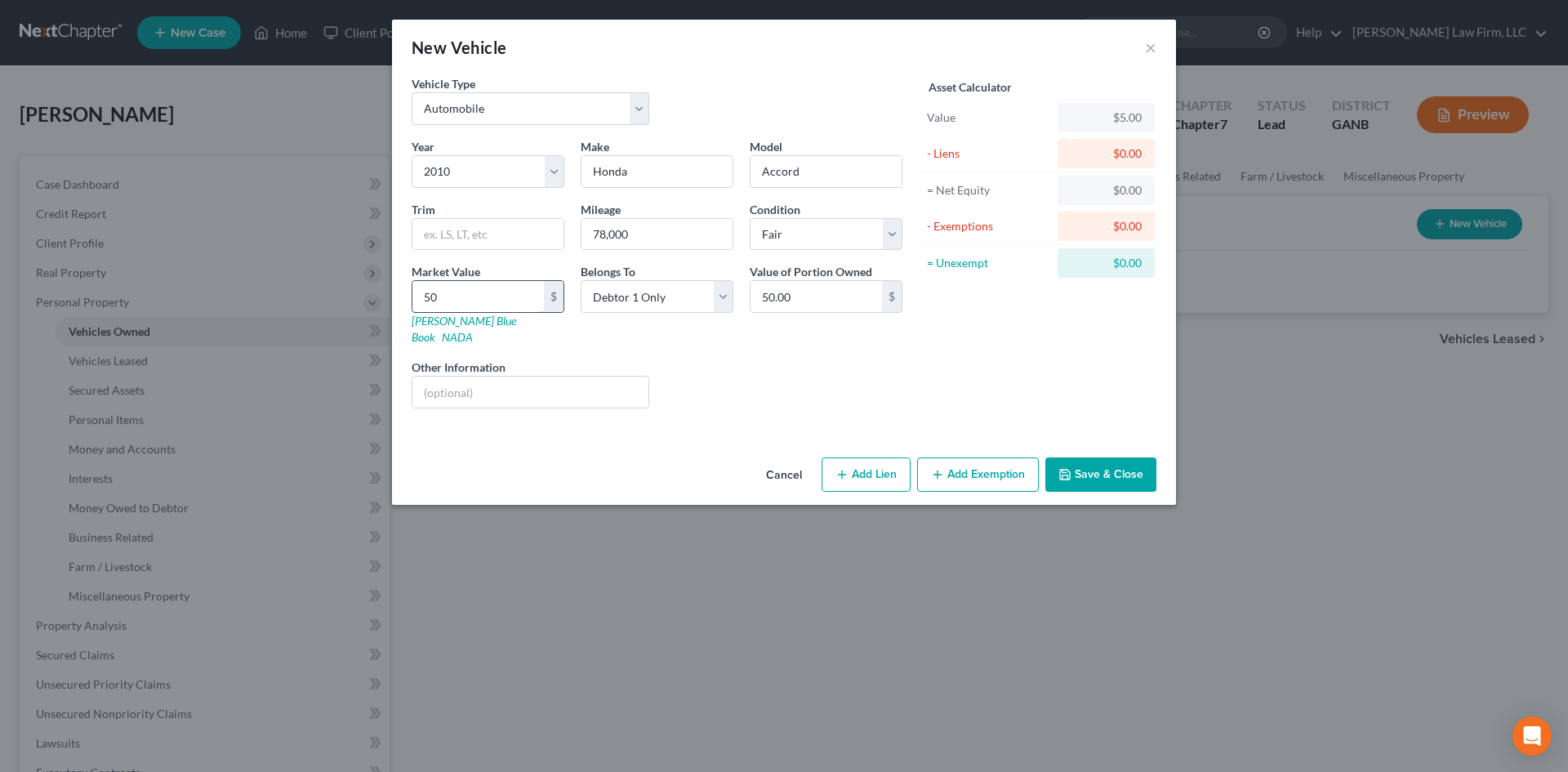
type input "500"
type input "500.00"
type input "5000"
type input "5,000.00"
type input "5,000"
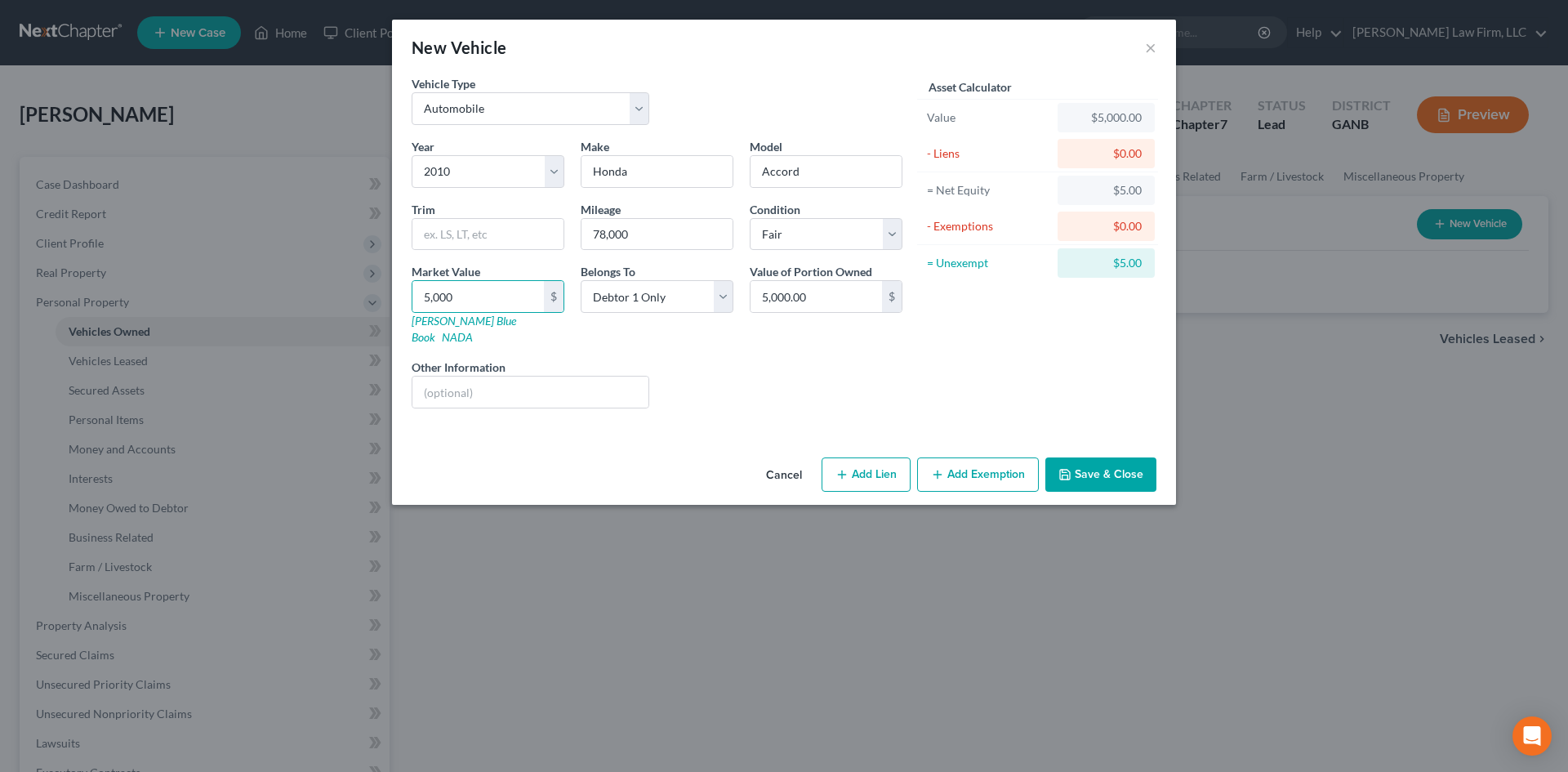
click at [757, 380] on div "Liens Select" at bounding box center [784, 383] width 254 height 50
click at [962, 467] on button "Add Exemption" at bounding box center [978, 474] width 122 height 34
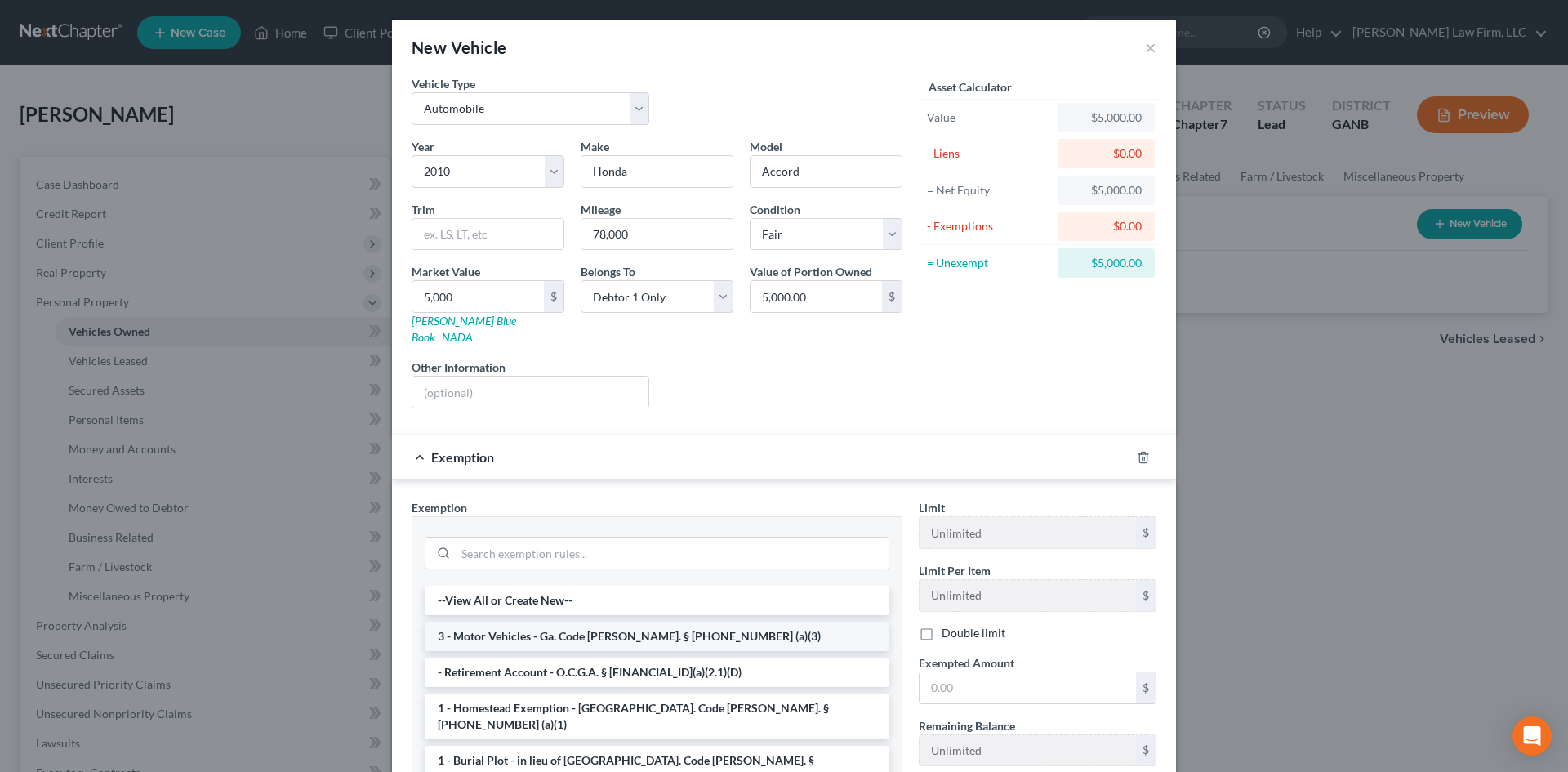
click at [645, 621] on li "3 - Motor Vehicles - Ga. Code [PERSON_NAME]. § [PHONE_NUMBER] (a)(3)" at bounding box center [657, 636] width 465 height 29
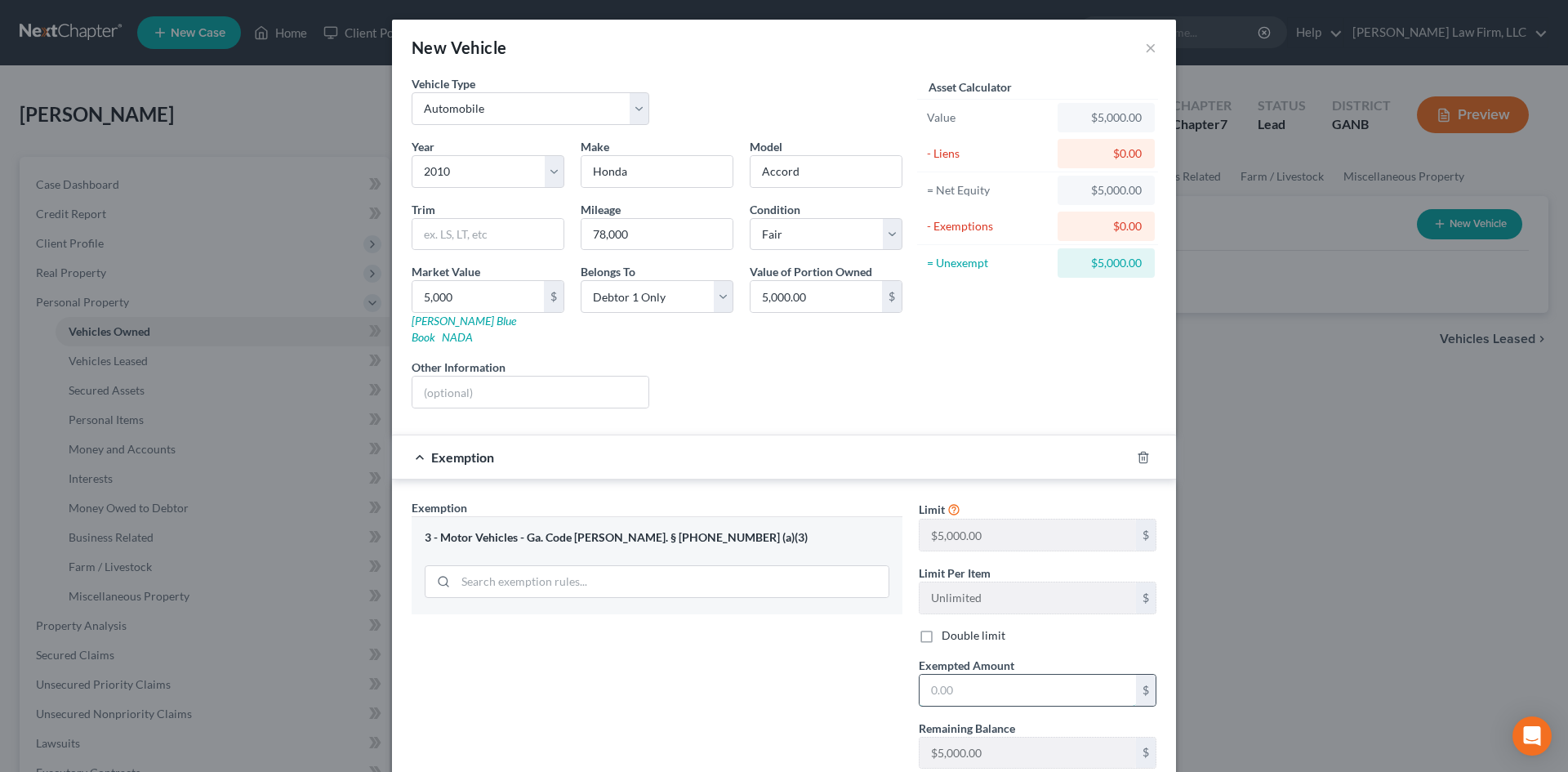
click at [948, 674] on input "text" at bounding box center [1028, 690] width 216 height 31
type input "5,000"
click at [762, 706] on div "Exemption Set must be selected for CA. Exemption * 3 - Motor Vehicles - Ga. Cod…" at bounding box center [656, 640] width 507 height 282
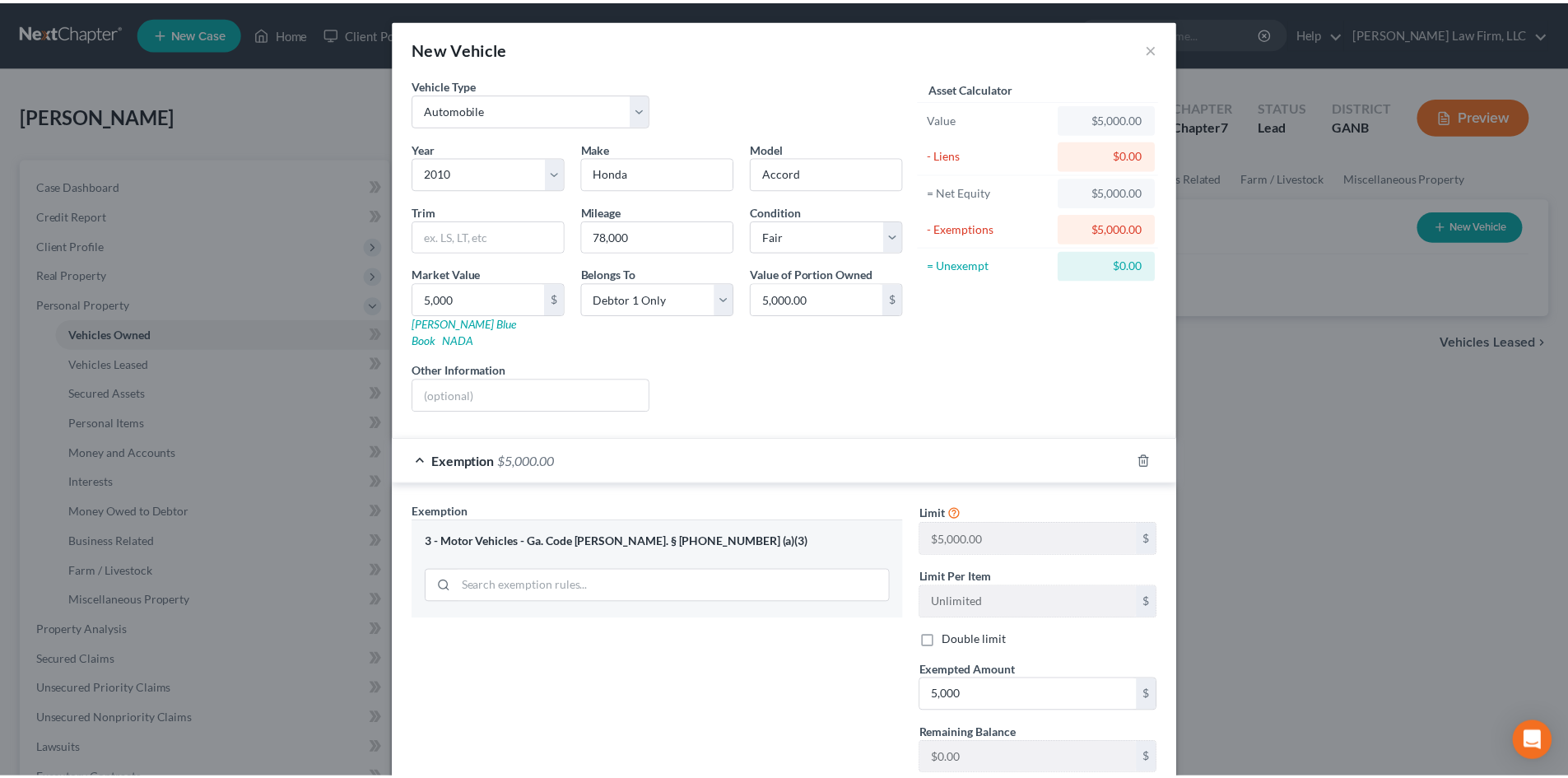
scroll to position [98, 0]
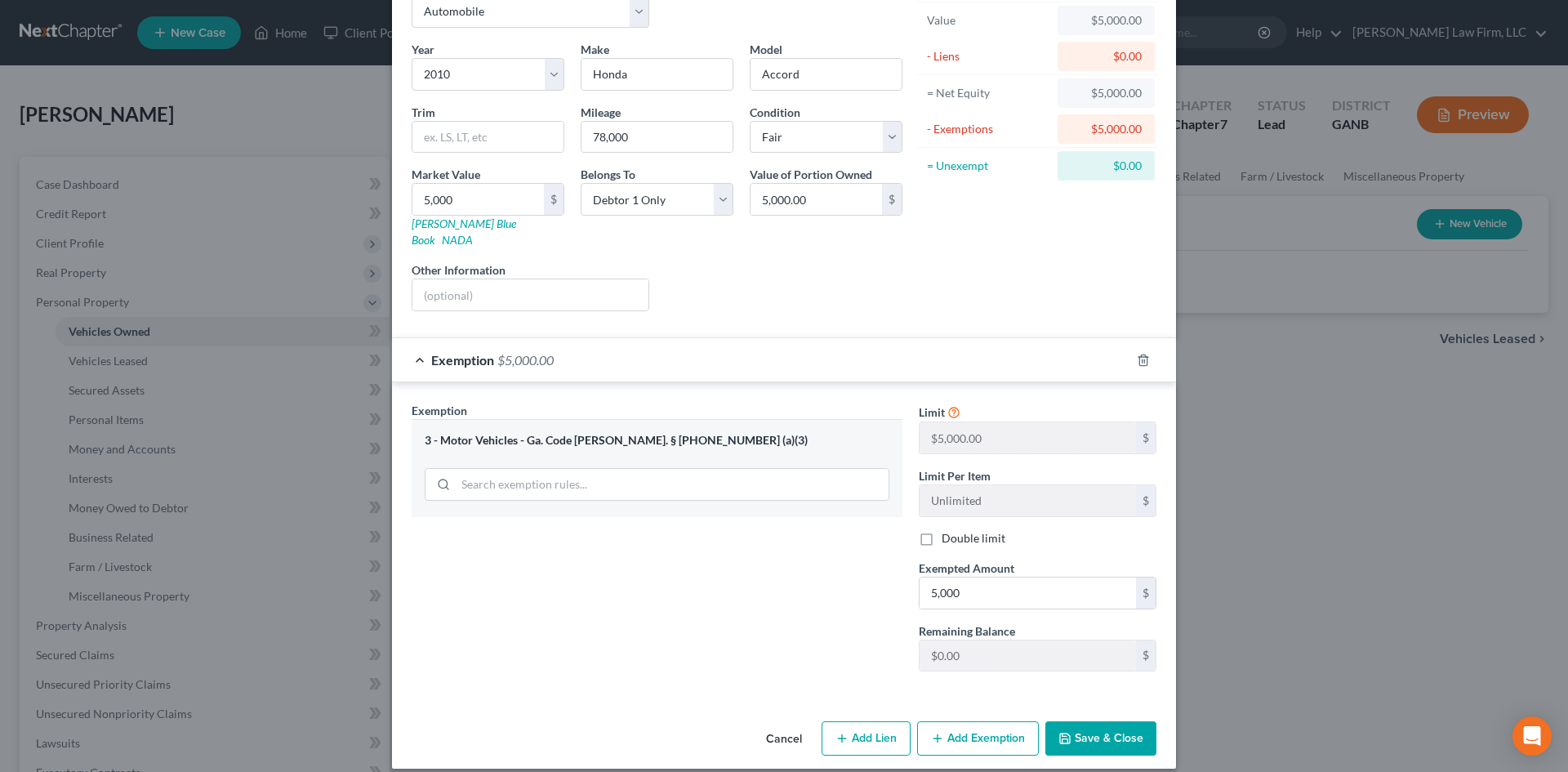
click at [1094, 721] on button "Save & Close" at bounding box center [1100, 739] width 111 height 34
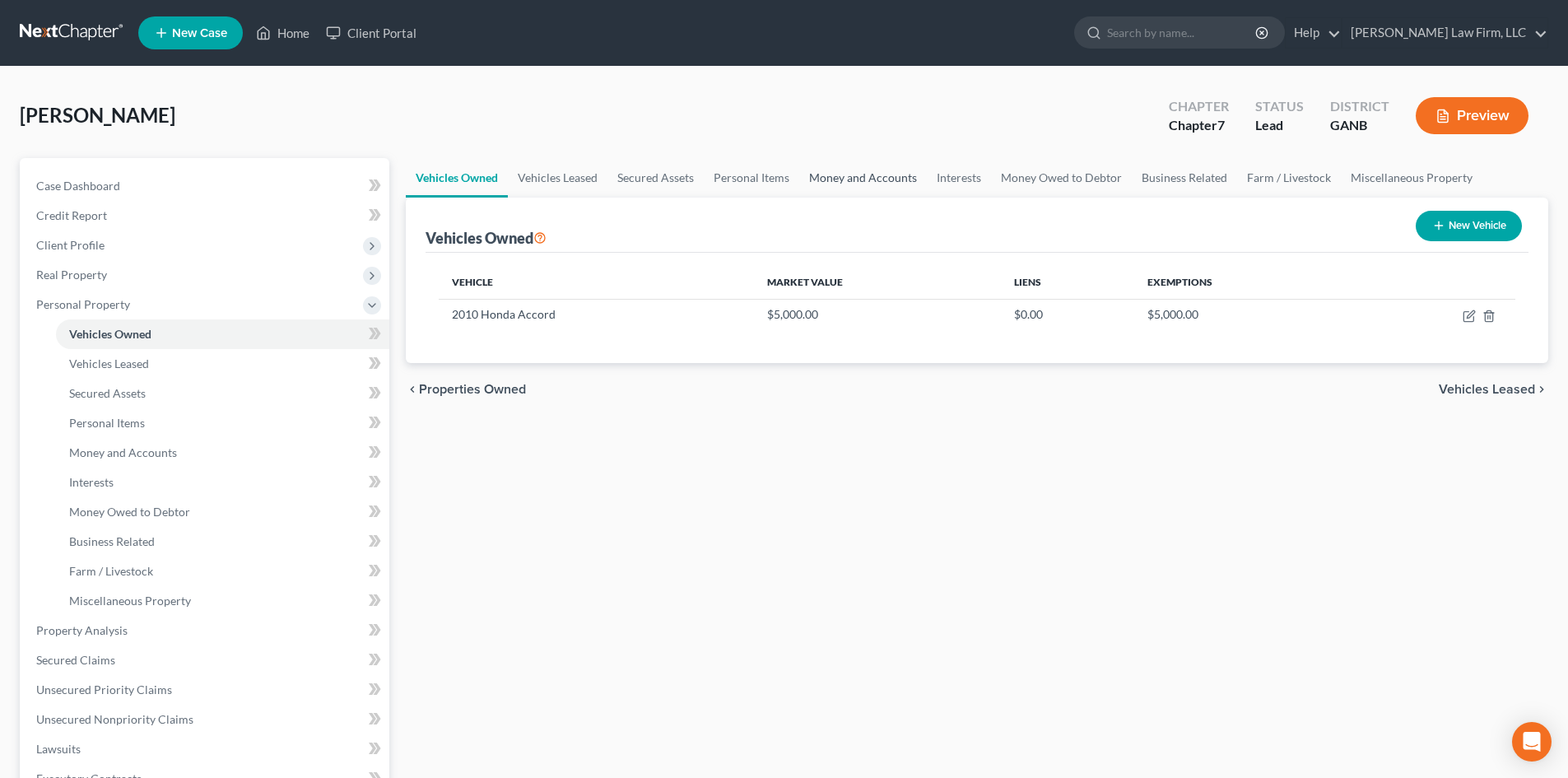
click at [874, 169] on link "Money and Accounts" at bounding box center [863, 178] width 128 height 40
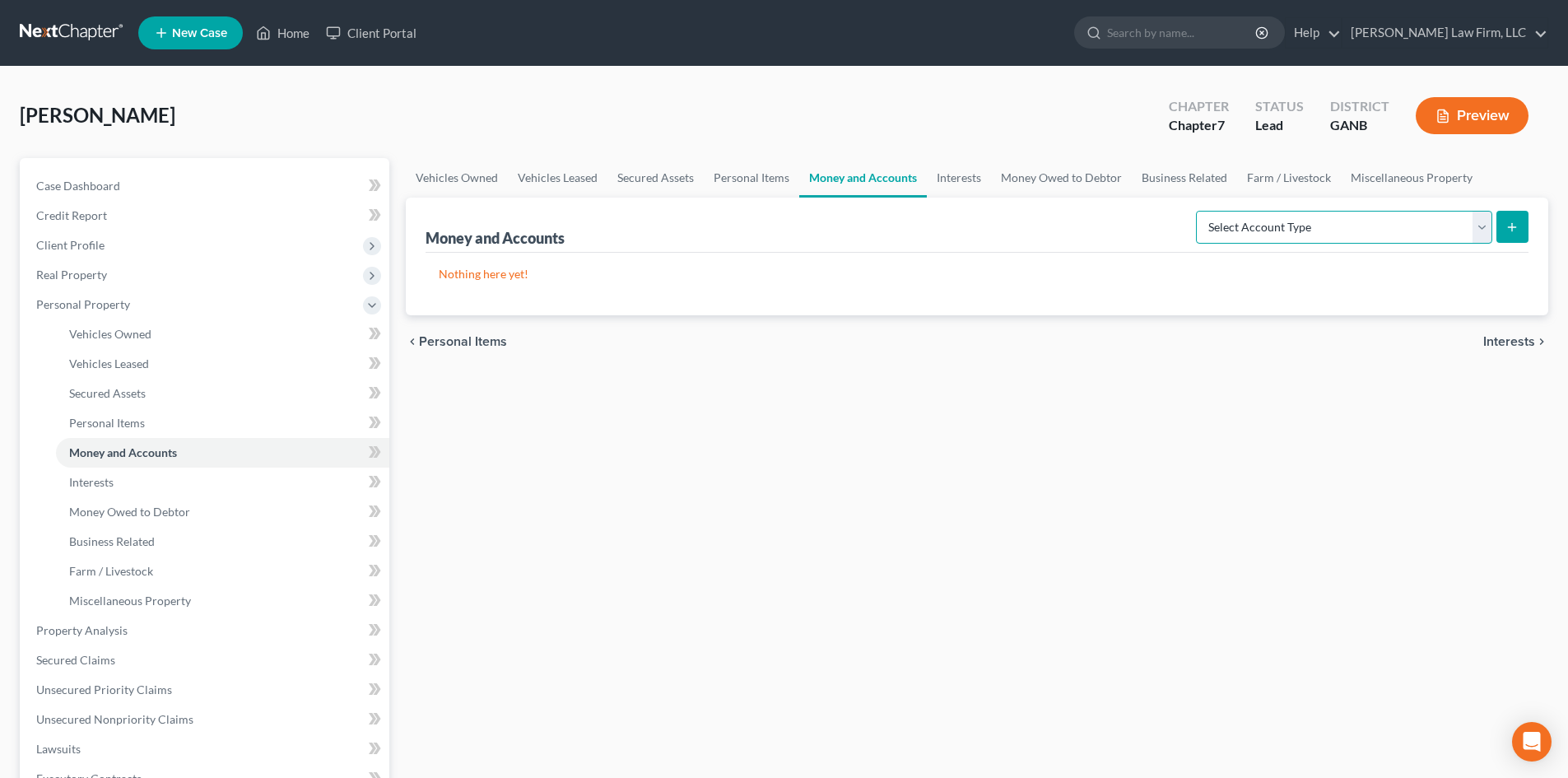
click at [1483, 233] on select "Select Account Type Brokerage Cash on Hand Certificates of Deposit Checking Acc…" at bounding box center [1344, 227] width 297 height 33
select select "checking"
click at [1200, 211] on select "Select Account Type Brokerage Cash on Hand Certificates of Deposit Checking Acc…" at bounding box center [1344, 227] width 297 height 33
click at [1506, 227] on icon "submit" at bounding box center [1512, 226] width 13 height 13
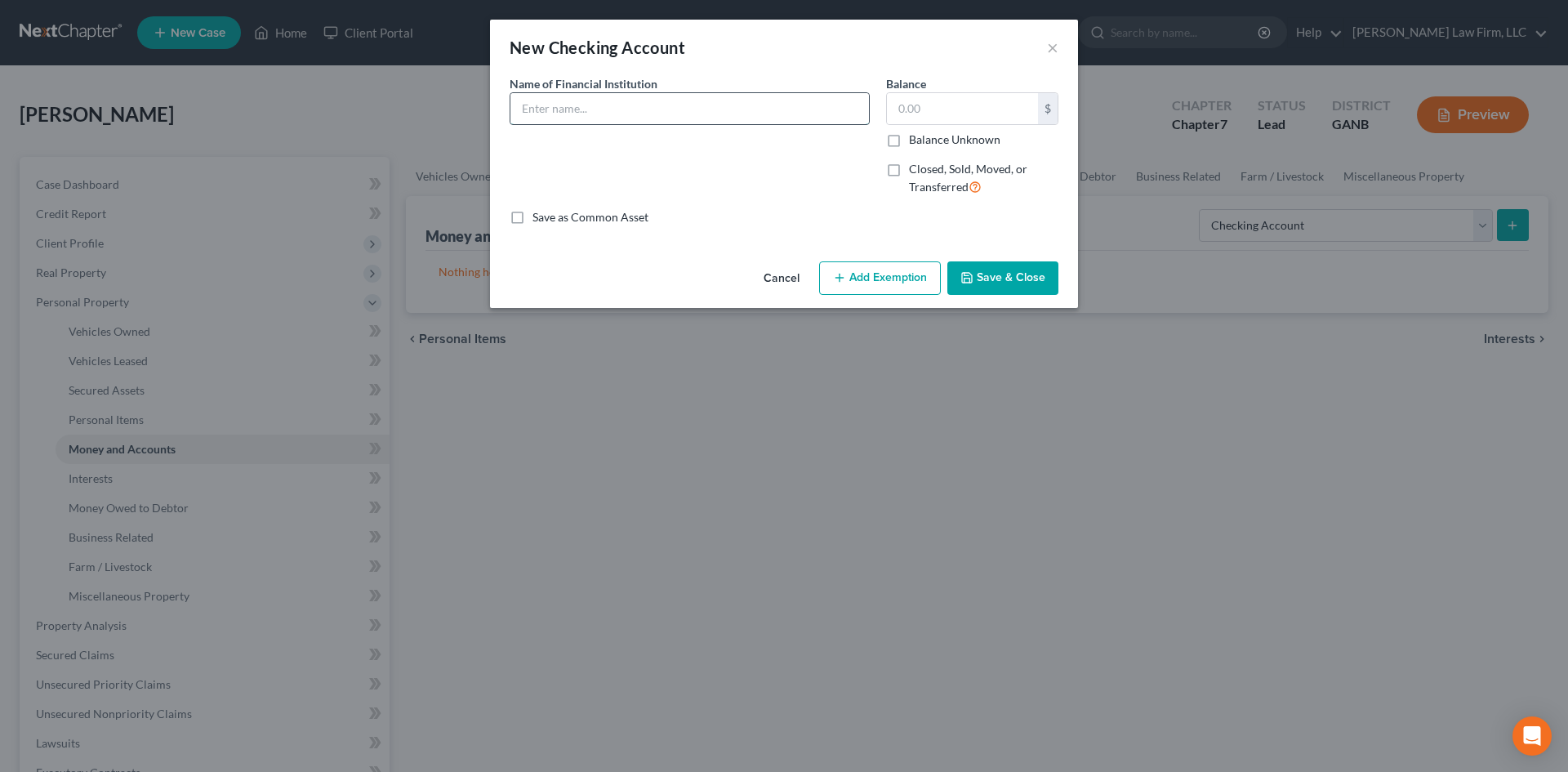
click at [596, 109] on input "text" at bounding box center [690, 109] width 359 height 31
type input "Chase"
type input "3"
type input "1,000"
click at [883, 270] on button "Add Exemption" at bounding box center [880, 279] width 122 height 34
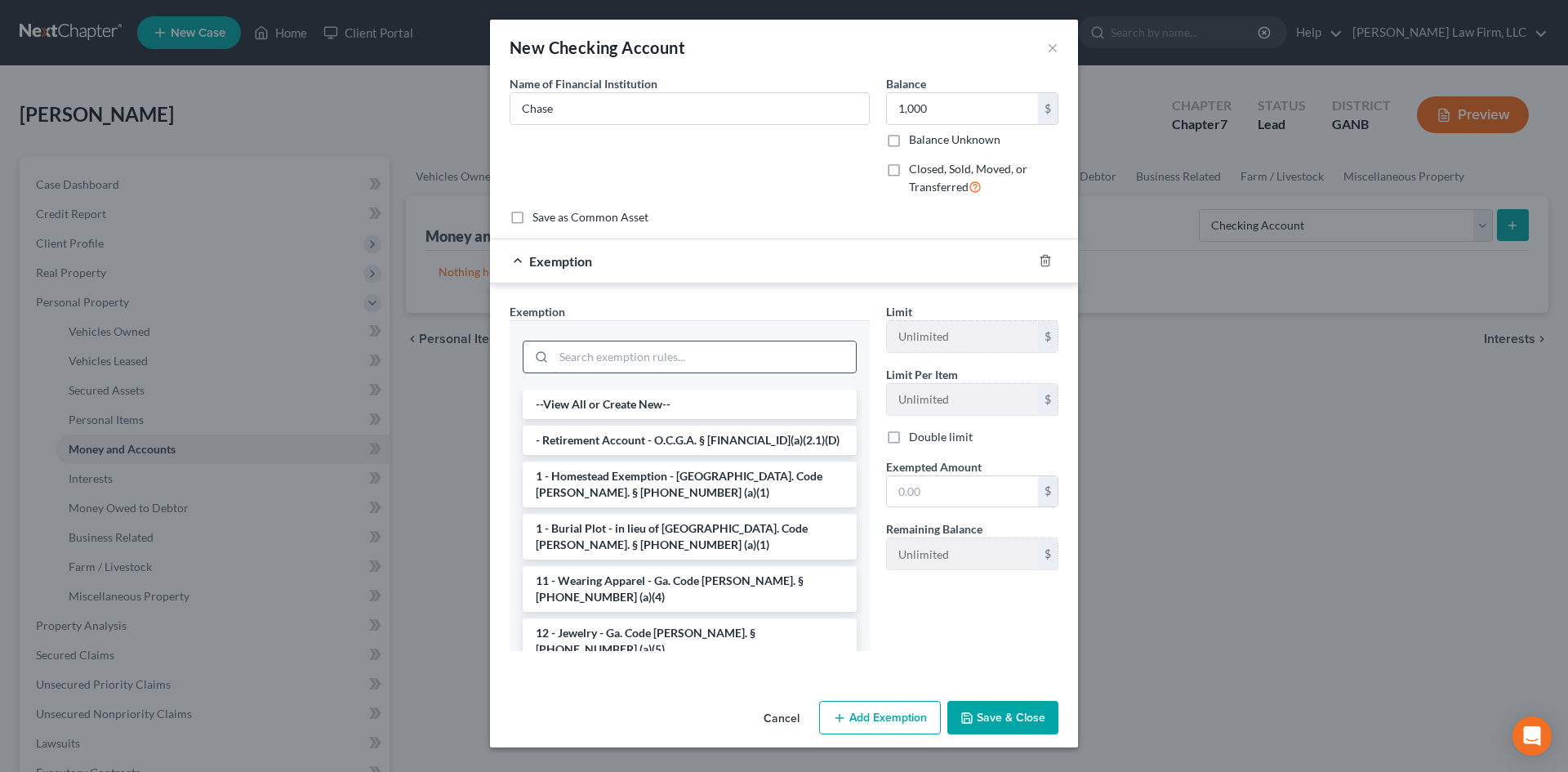
click at [668, 360] on input "search" at bounding box center [704, 357] width 302 height 31
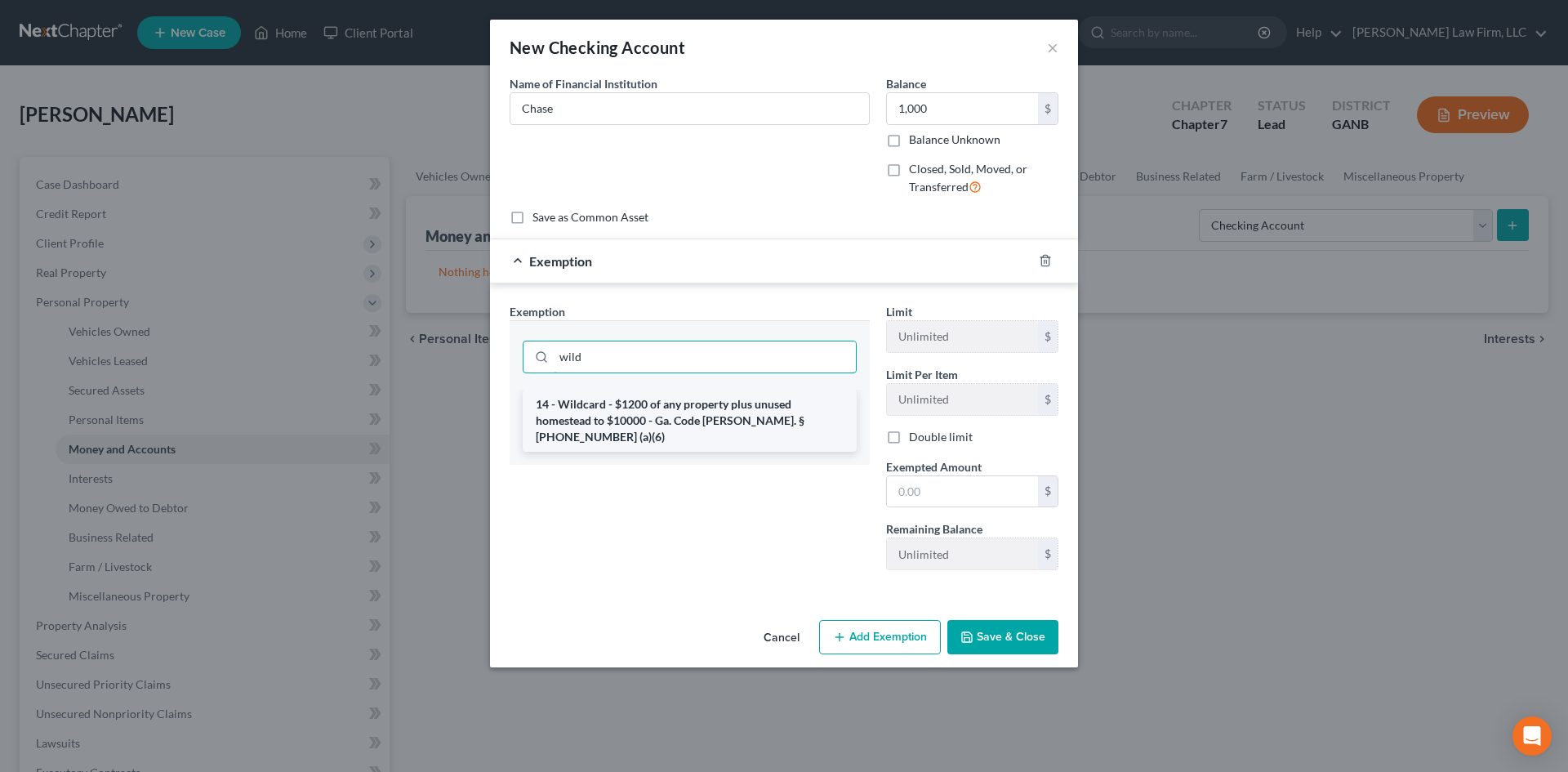
type input "wild"
click at [646, 403] on li "14 - Wildcard - $1200 of any property plus unused homestead to $10000 - Ga. Cod…" at bounding box center [689, 420] width 334 height 62
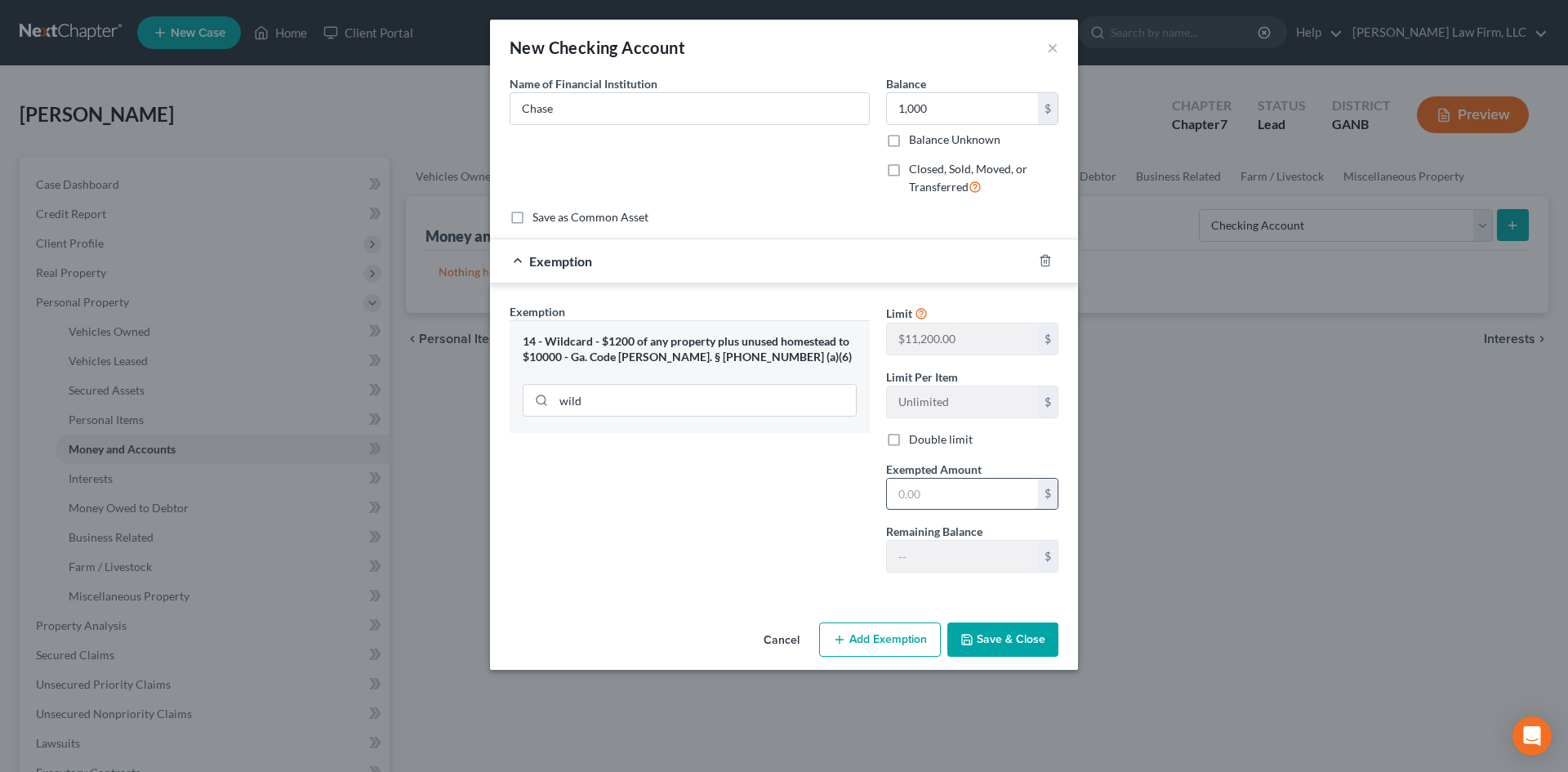
click at [947, 501] on input "text" at bounding box center [962, 494] width 151 height 31
type input "1,000"
click at [1005, 633] on button "Save & Close" at bounding box center [1002, 639] width 111 height 34
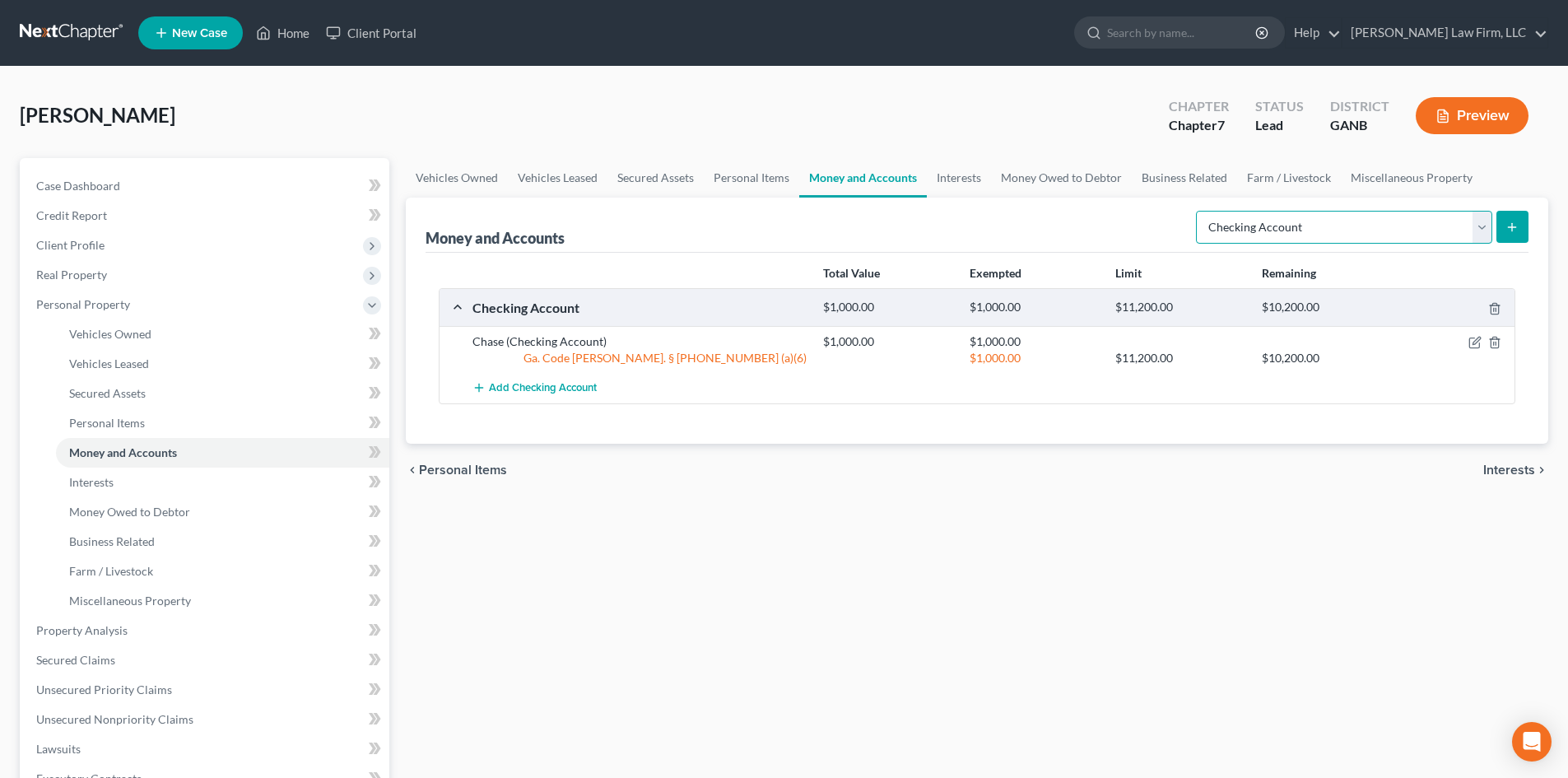
click at [1262, 233] on select "Select Account Type Brokerage Cash on Hand Certificates of Deposit Checking Acc…" at bounding box center [1344, 227] width 297 height 33
select select "savings"
click at [1200, 211] on select "Select Account Type Brokerage Cash on Hand Certificates of Deposit Checking Acc…" at bounding box center [1344, 227] width 297 height 33
click at [1523, 227] on button "submit" at bounding box center [1513, 226] width 32 height 32
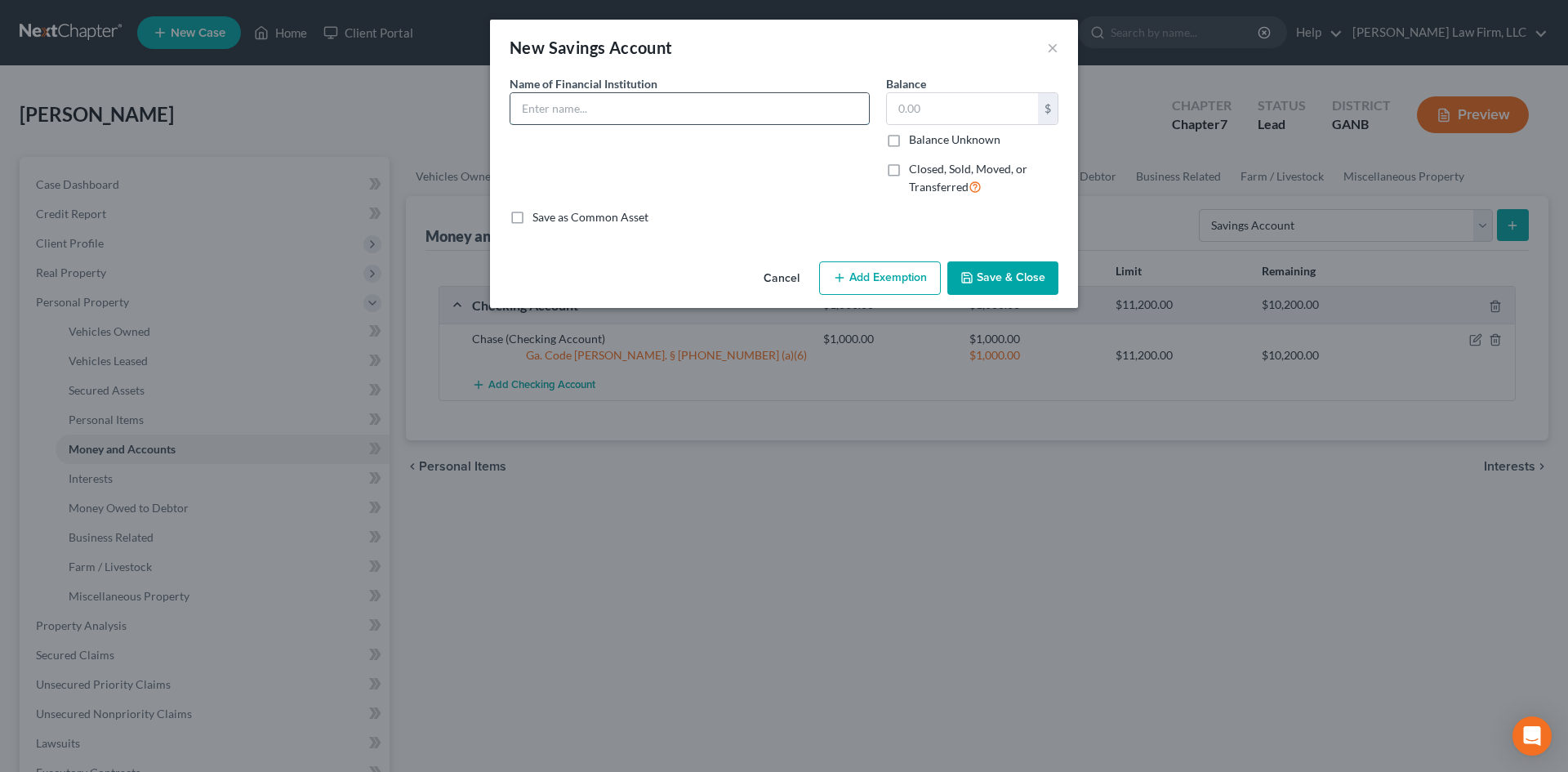
click at [537, 98] on input "text" at bounding box center [690, 109] width 359 height 31
type input "c"
type input "Chase"
type input "2,000"
click at [853, 274] on button "Add Exemption" at bounding box center [880, 279] width 122 height 34
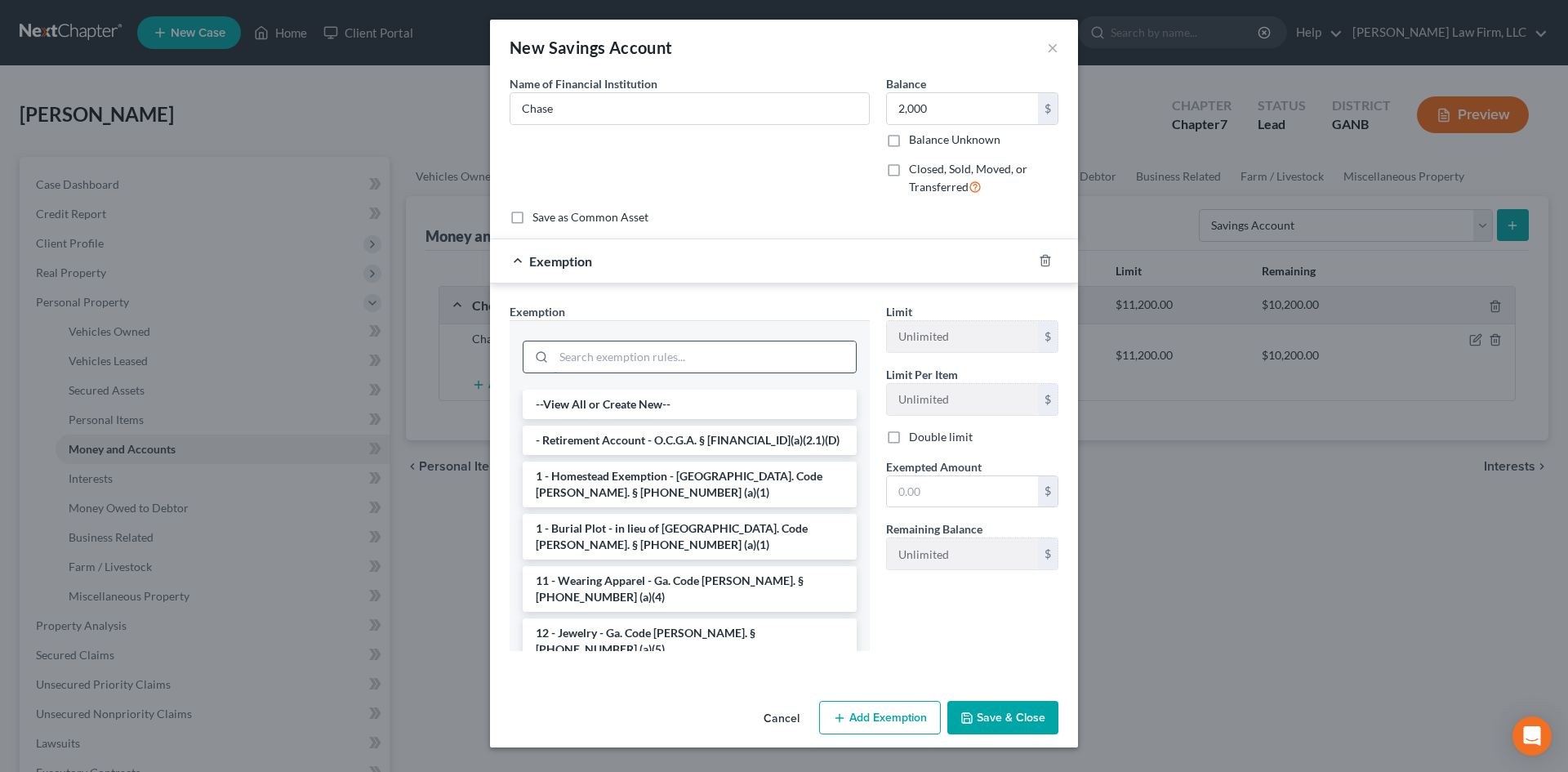
click at [574, 355] on input "search" at bounding box center [704, 357] width 302 height 31
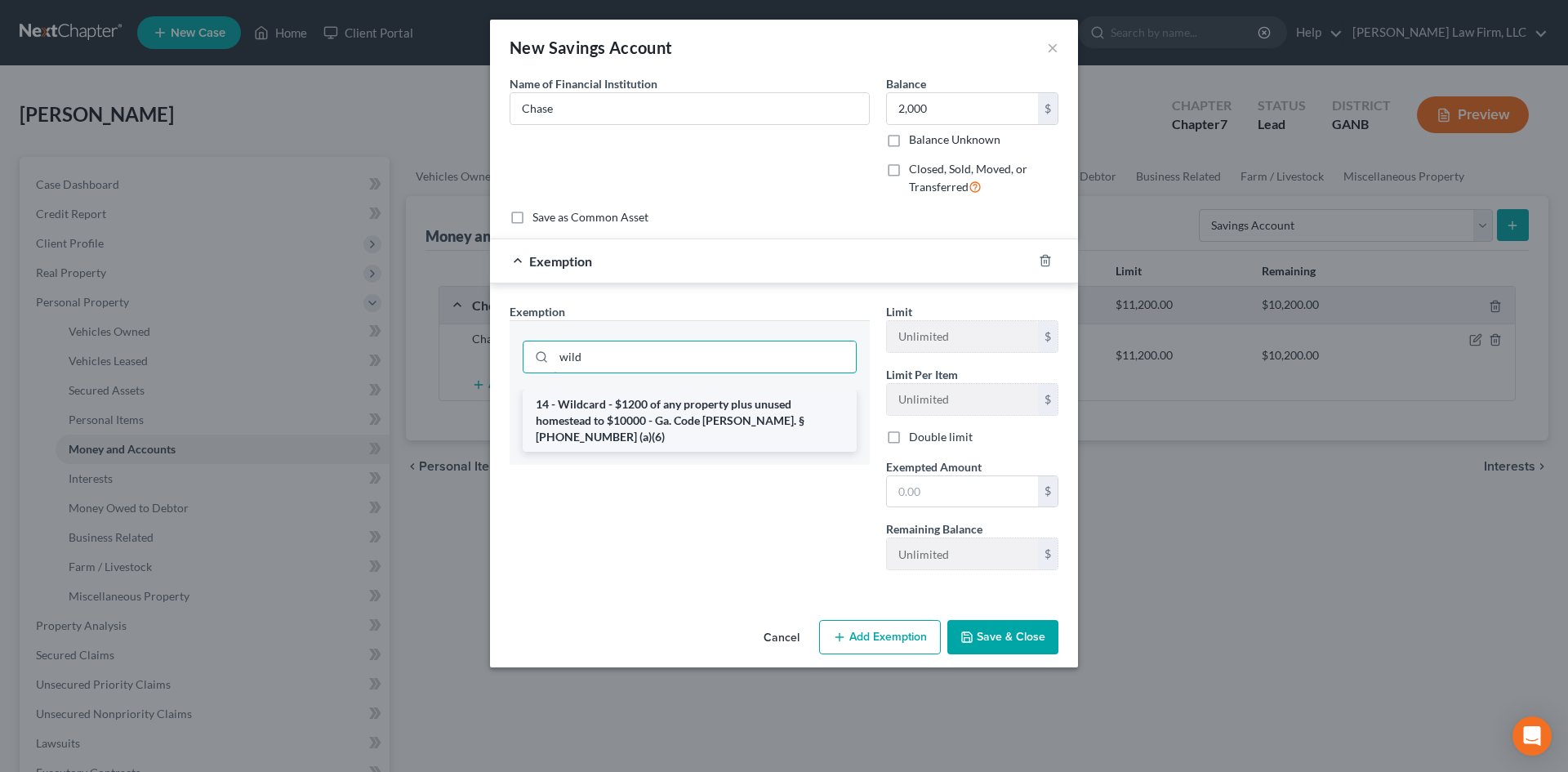
type input "wild"
click at [568, 419] on li "14 - Wildcard - $1200 of any property plus unused homestead to $10000 - Ga. Cod…" at bounding box center [689, 420] width 334 height 62
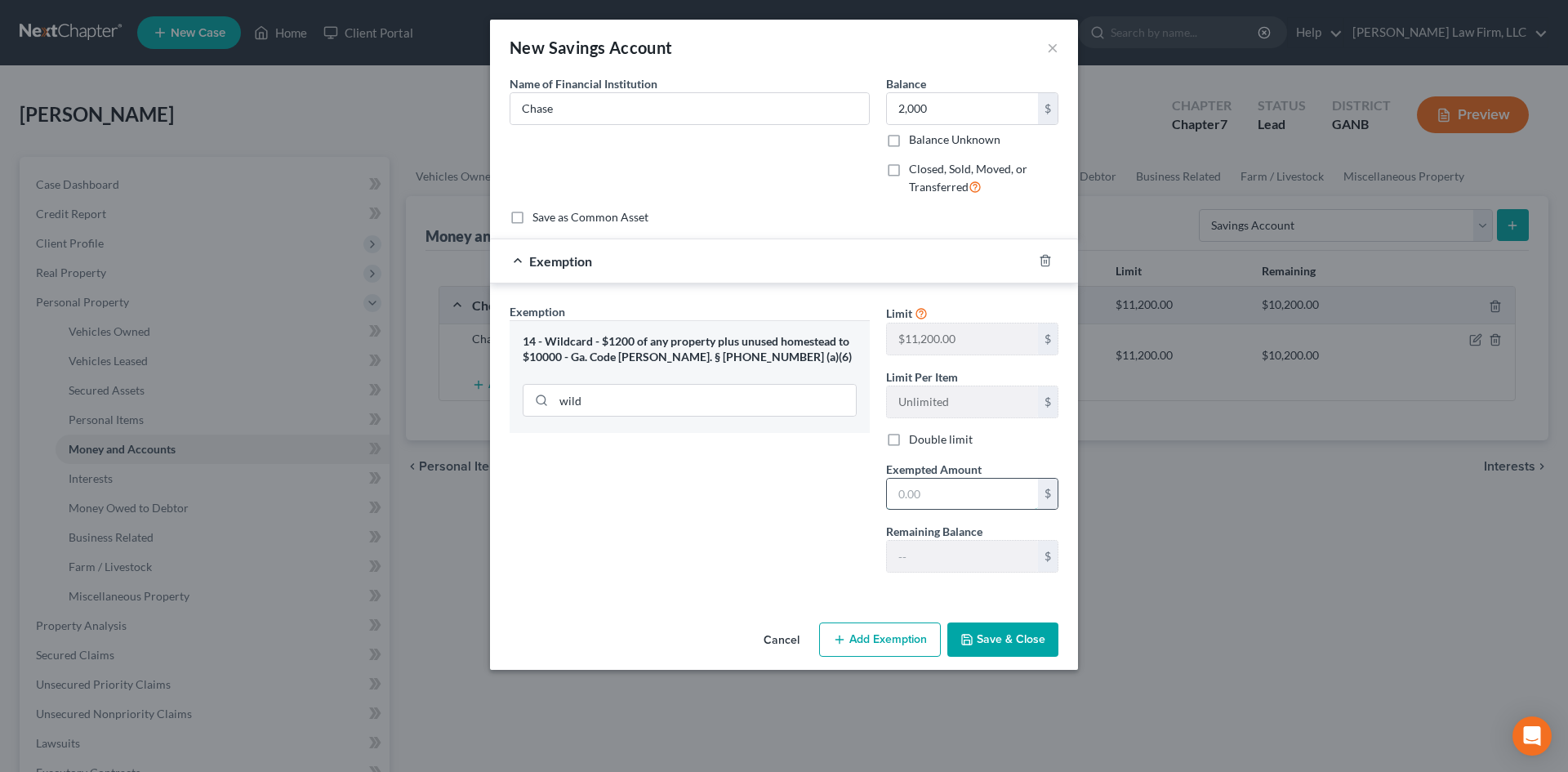
click at [956, 492] on input "text" at bounding box center [962, 494] width 151 height 31
type input "2,000"
click at [765, 510] on div "Exemption Set must be selected for CA. Exemption * 14 - Wildcard - $1200 of any…" at bounding box center [689, 443] width 377 height 282
click at [1015, 630] on button "Save & Close" at bounding box center [1002, 639] width 111 height 34
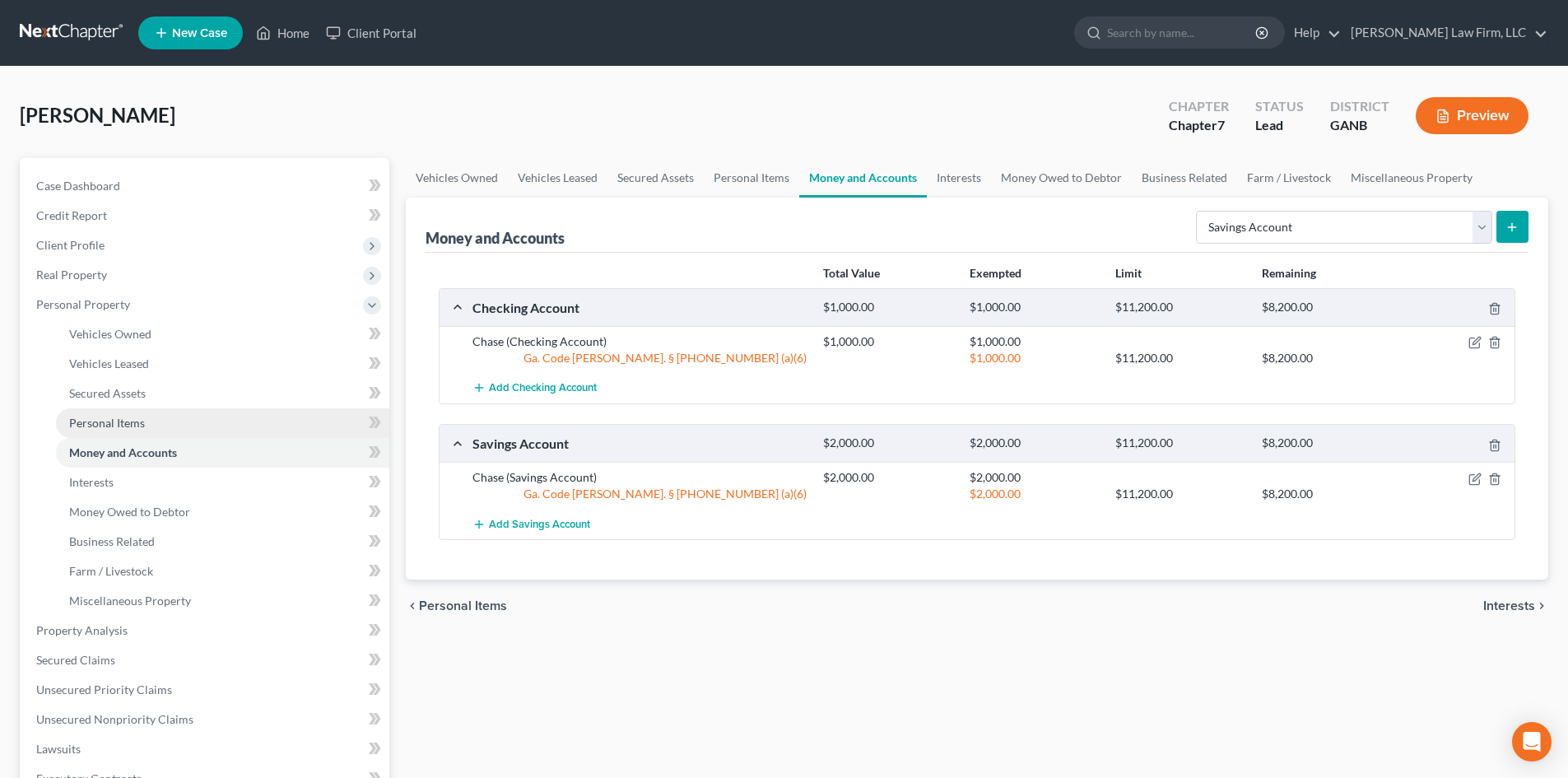
click at [123, 413] on link "Personal Items" at bounding box center [223, 423] width 334 height 29
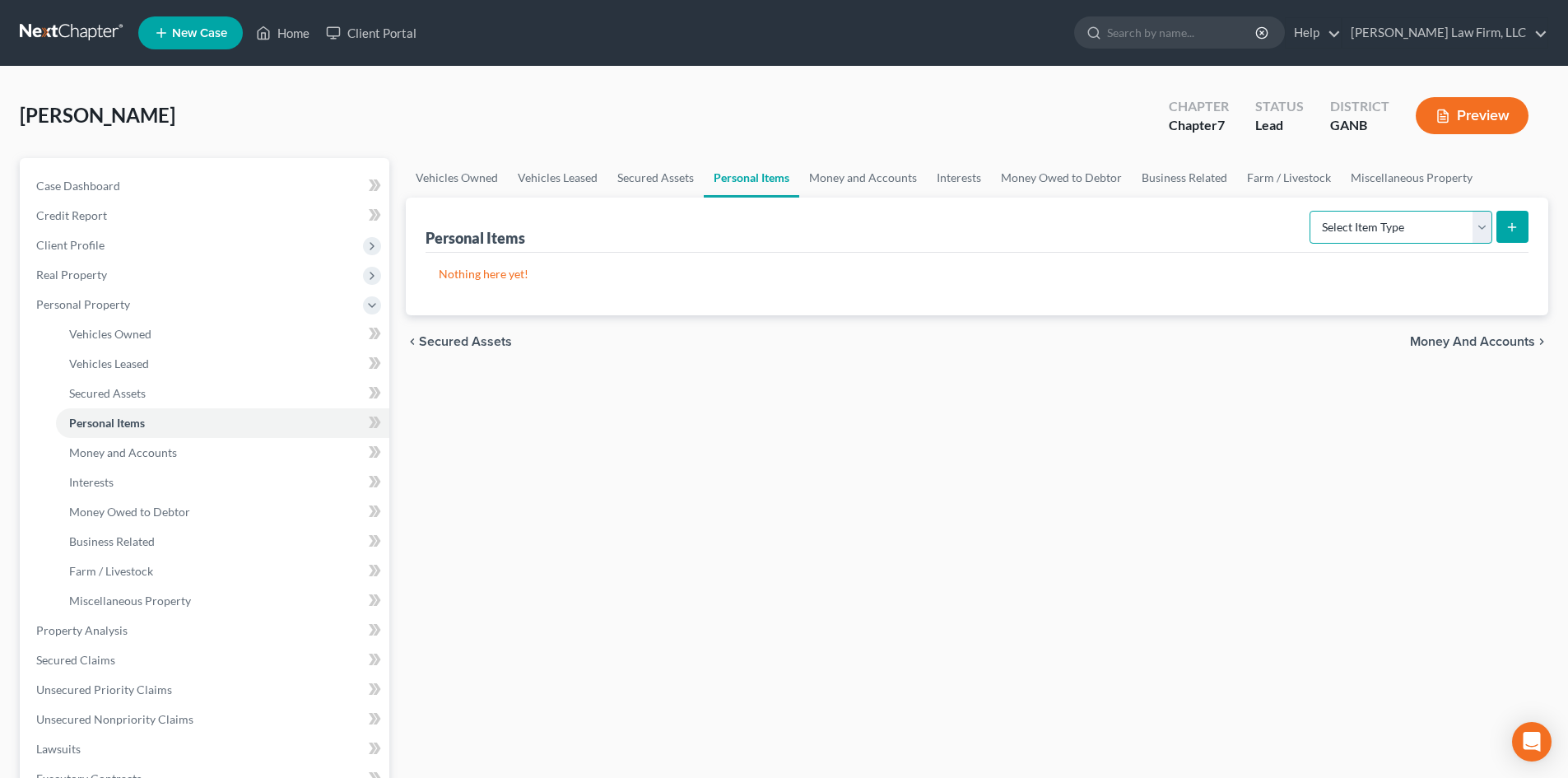
click at [1430, 220] on select "Select Item Type Clothing Collectibles Of Value Electronics Firearms Household …" at bounding box center [1401, 227] width 182 height 33
select select "clothing"
click at [1311, 211] on select "Select Item Type Clothing Collectibles Of Value Electronics Firearms Household …" at bounding box center [1401, 227] width 182 height 33
click at [1517, 220] on icon "submit" at bounding box center [1512, 226] width 13 height 13
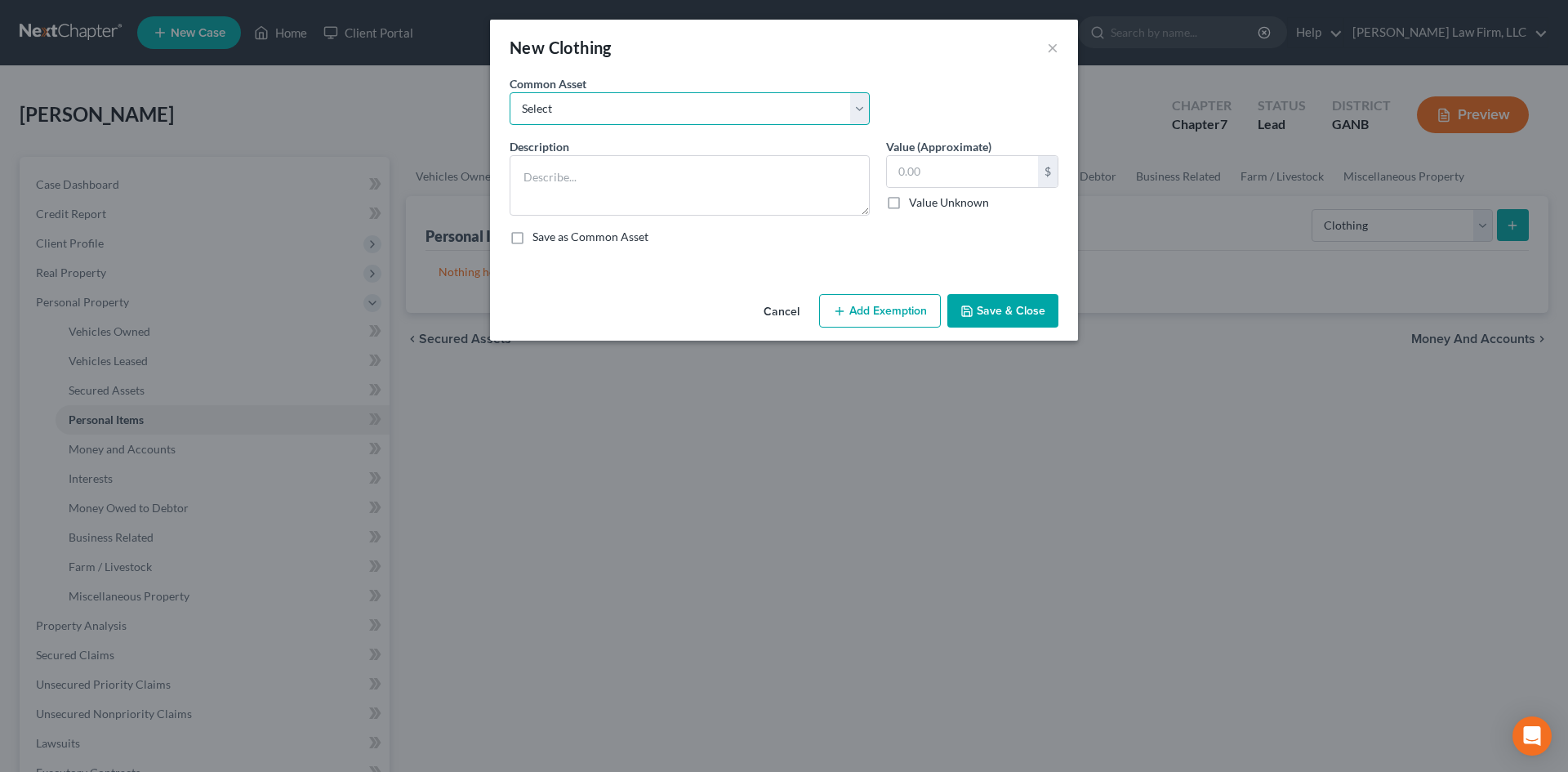
click at [600, 116] on select "Select Miscellaneous clothing & shoes" at bounding box center [690, 109] width 360 height 33
select select "0"
click at [510, 93] on select "Select Miscellaneous clothing & shoes" at bounding box center [690, 109] width 360 height 33
type textarea "Miscellaneous clothing & shoes"
click at [909, 164] on input "800.00" at bounding box center [962, 172] width 151 height 31
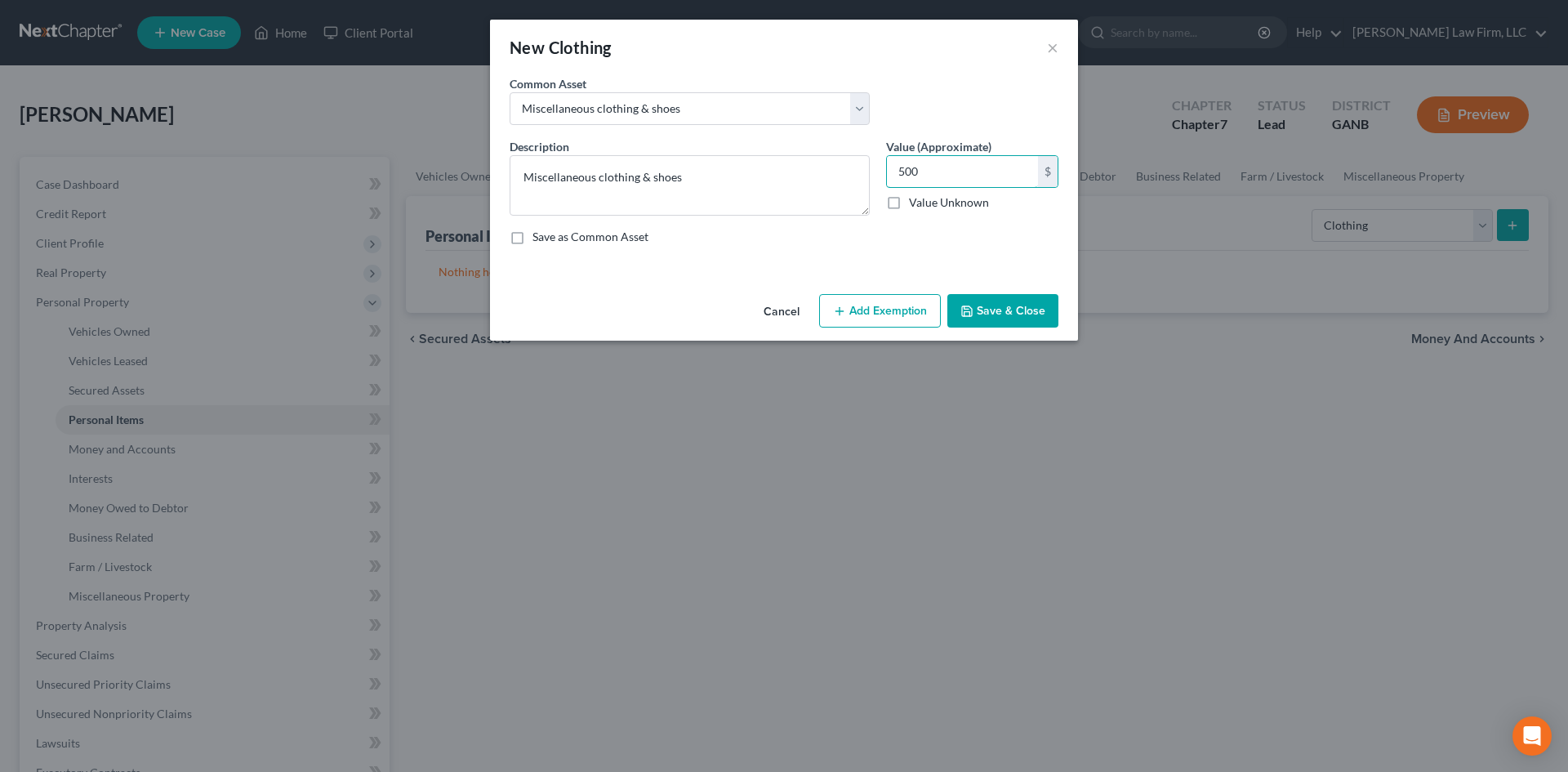
type input "500"
click at [887, 299] on button "Add Exemption" at bounding box center [880, 311] width 122 height 34
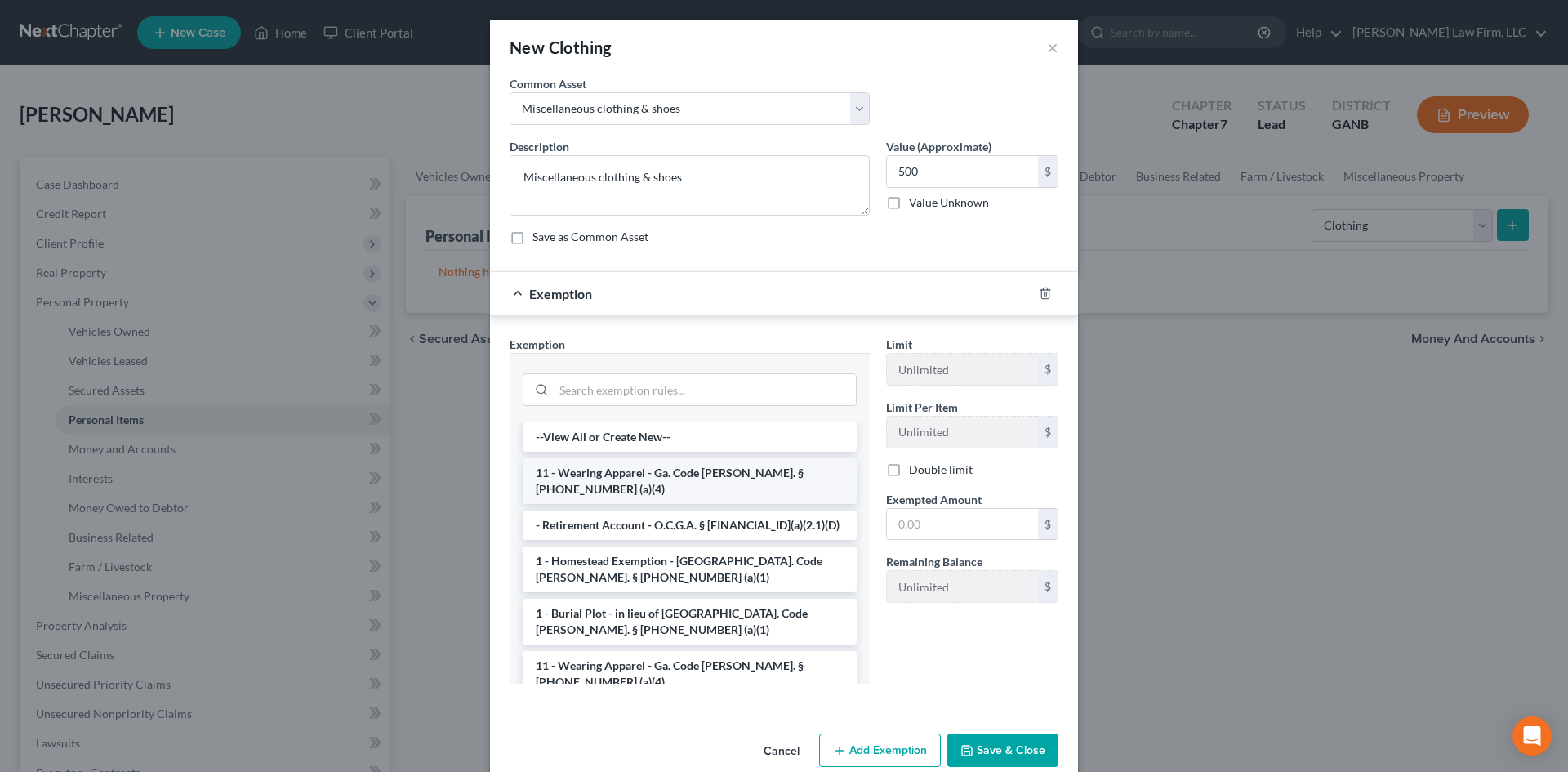
click at [636, 476] on li "11 - Wearing Apparel - Ga. Code [PERSON_NAME]. § [PHONE_NUMBER] (a)(4)" at bounding box center [689, 480] width 334 height 45
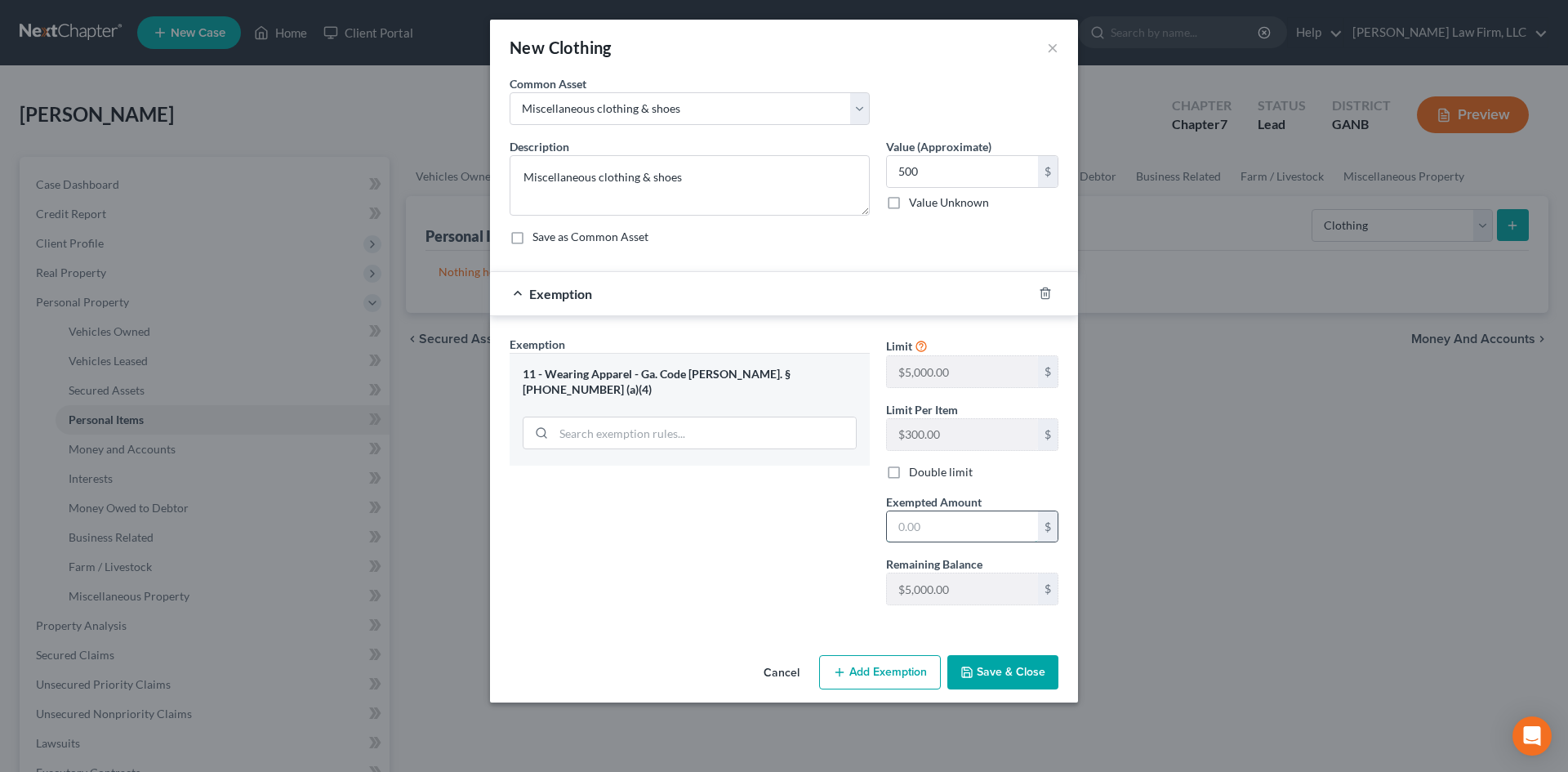
click at [916, 533] on input "text" at bounding box center [962, 527] width 151 height 31
type input "500"
click at [937, 723] on div "New Clothing × An exemption set must first be selected from the Filing Informat…" at bounding box center [784, 386] width 1568 height 772
click at [1006, 671] on button "Save & Close" at bounding box center [1002, 672] width 111 height 34
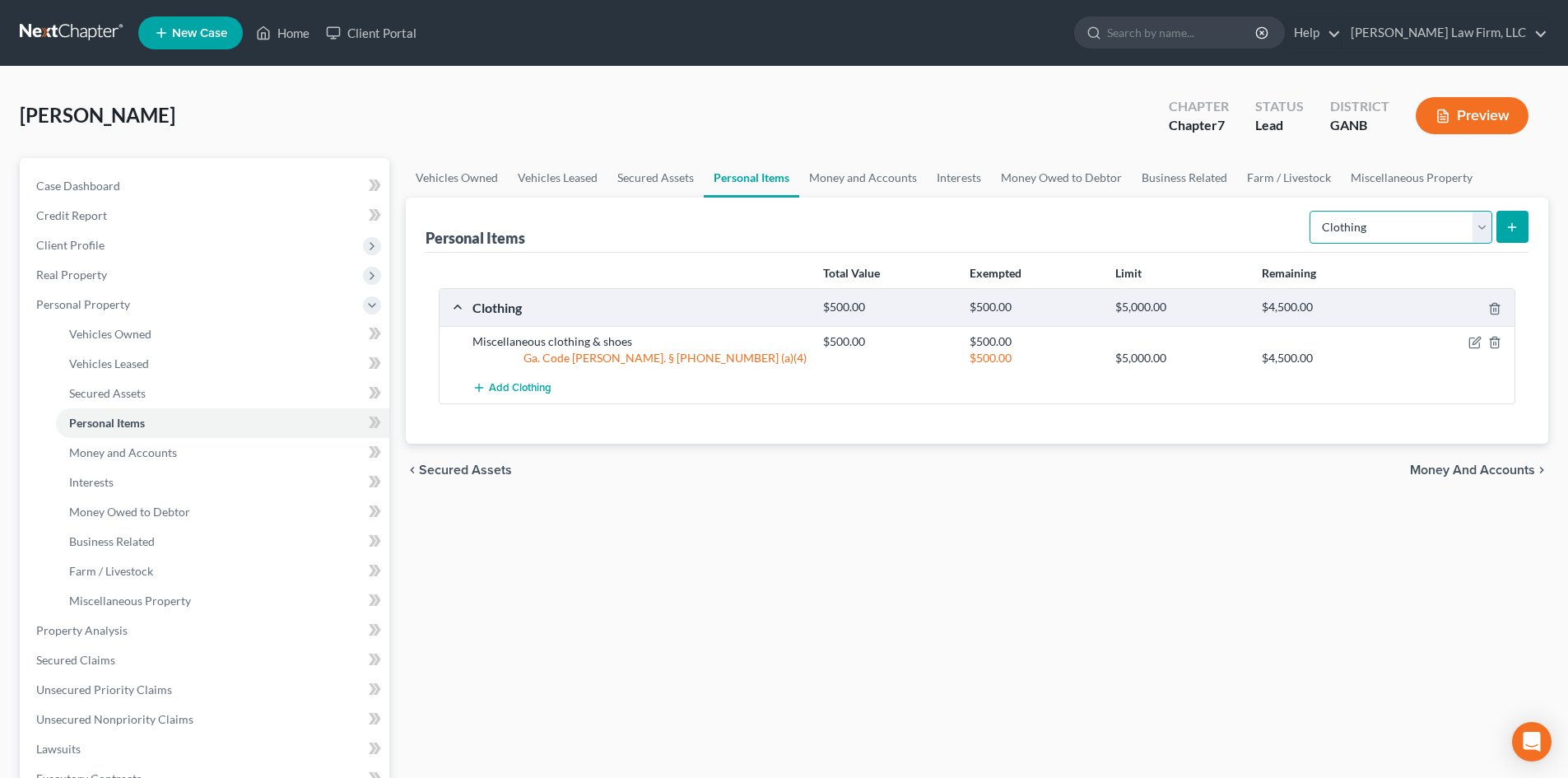
click at [1365, 236] on select "Select Item Type Clothing Collectibles Of Value Electronics Firearms Household …" at bounding box center [1401, 227] width 182 height 33
select select "electronics"
click at [1311, 211] on select "Select Item Type Clothing Collectibles Of Value Electronics Firearms Household …" at bounding box center [1401, 227] width 182 height 33
click at [1509, 219] on button "submit" at bounding box center [1513, 226] width 32 height 32
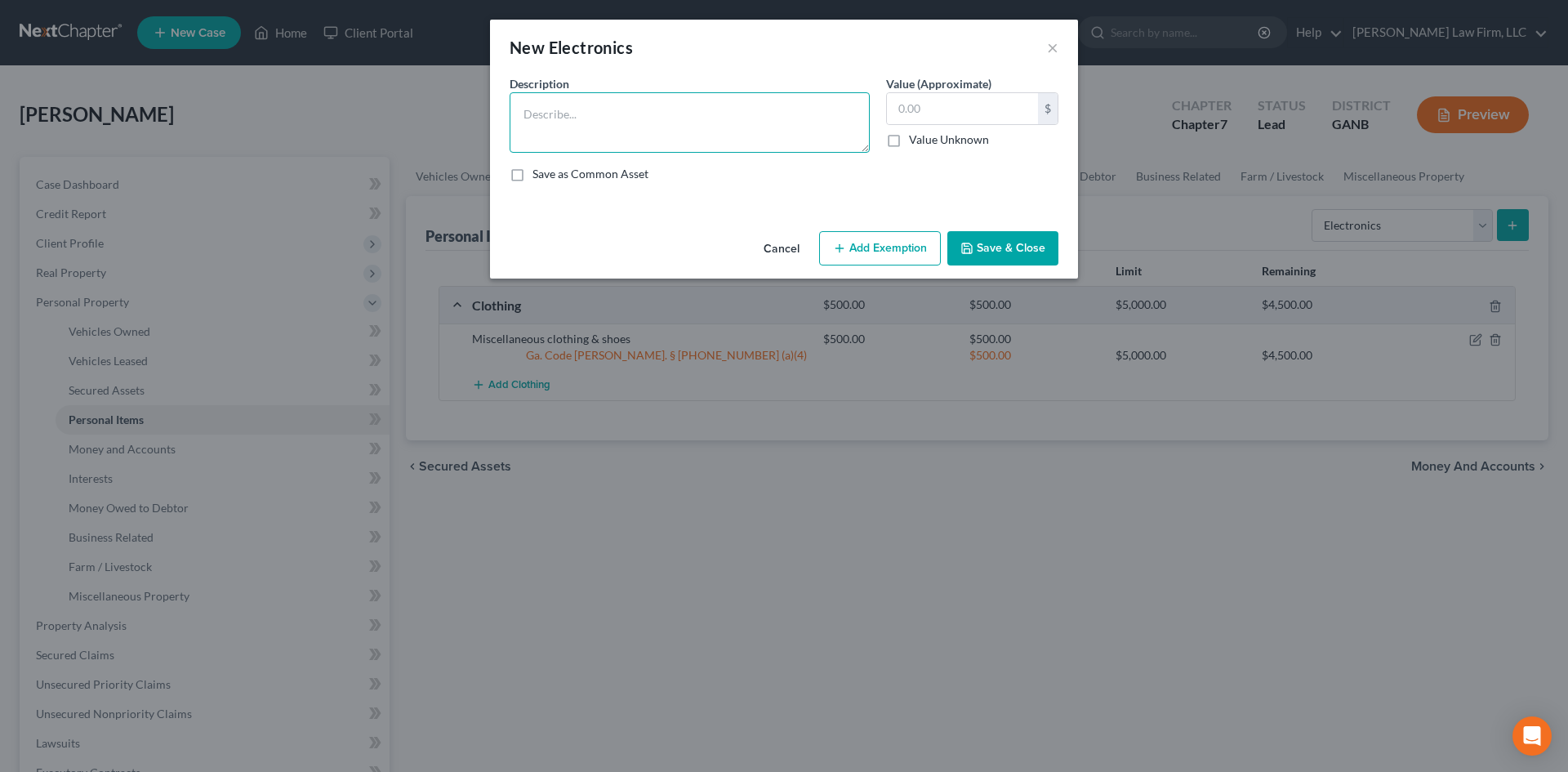
click at [649, 114] on textarea at bounding box center [690, 123] width 360 height 60
click at [672, 116] on textarea "Television; iPhone; laptop comptuer" at bounding box center [690, 123] width 360 height 60
type textarea "Television; iPhone; laptop computer"
click at [849, 250] on button "Add Exemption" at bounding box center [880, 248] width 122 height 34
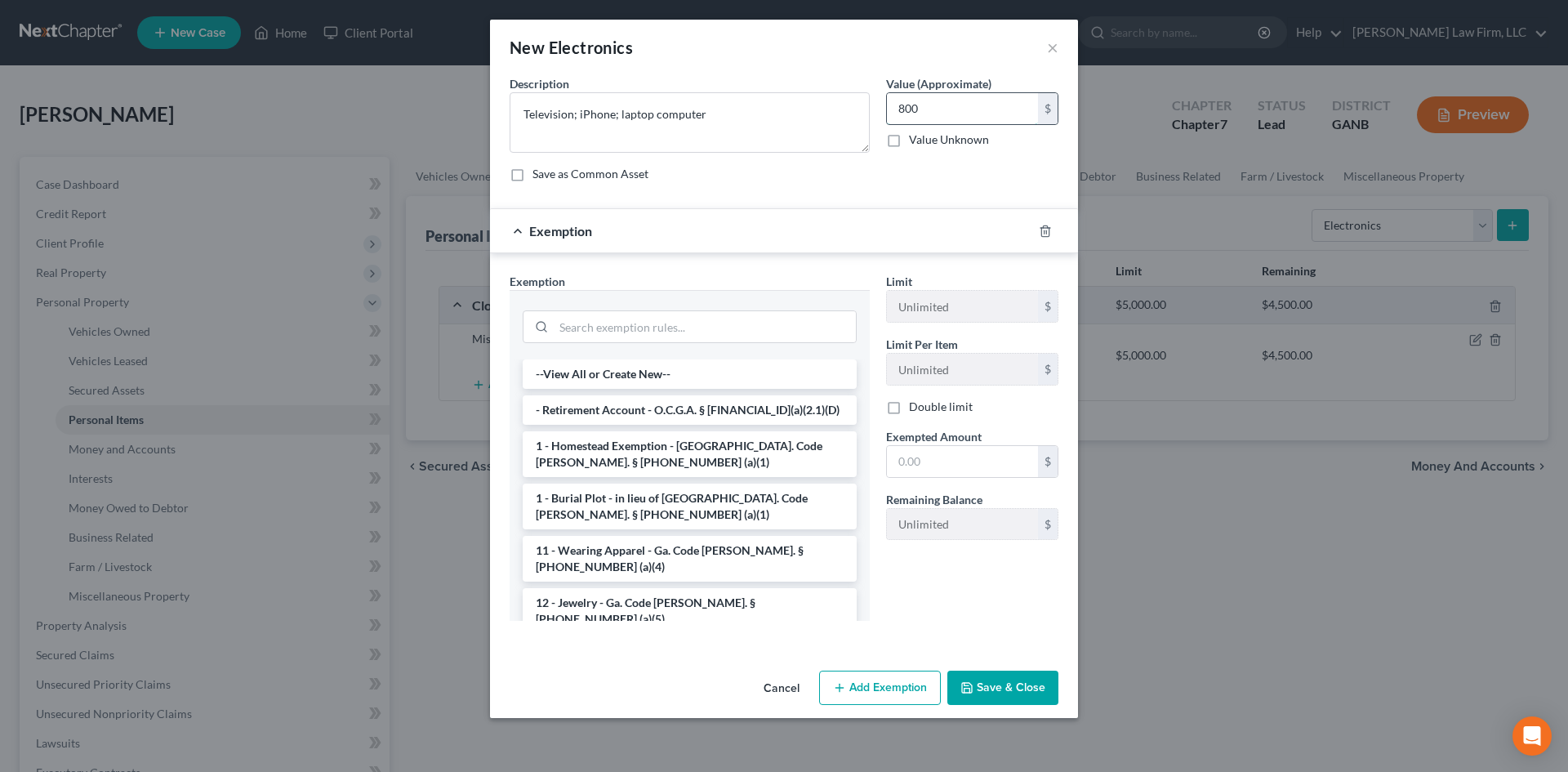
click at [920, 95] on input "800" at bounding box center [962, 109] width 151 height 31
type input "600"
click at [666, 314] on input "search" at bounding box center [704, 327] width 302 height 31
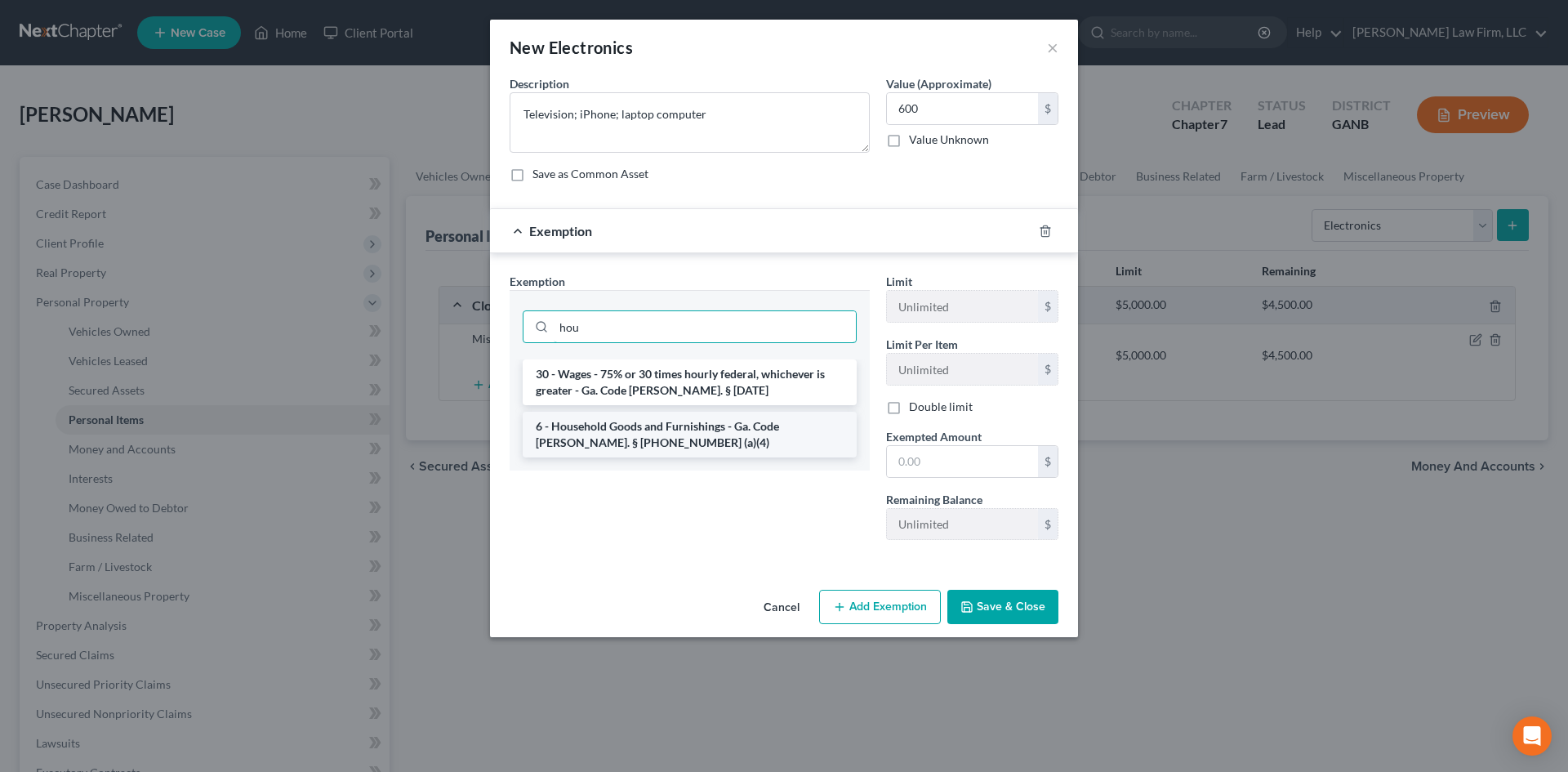
type input "hou"
click at [630, 445] on li "6 - Household Goods and Furnishings - Ga. Code [PERSON_NAME]. § [PHONE_NUMBER] …" at bounding box center [689, 434] width 334 height 45
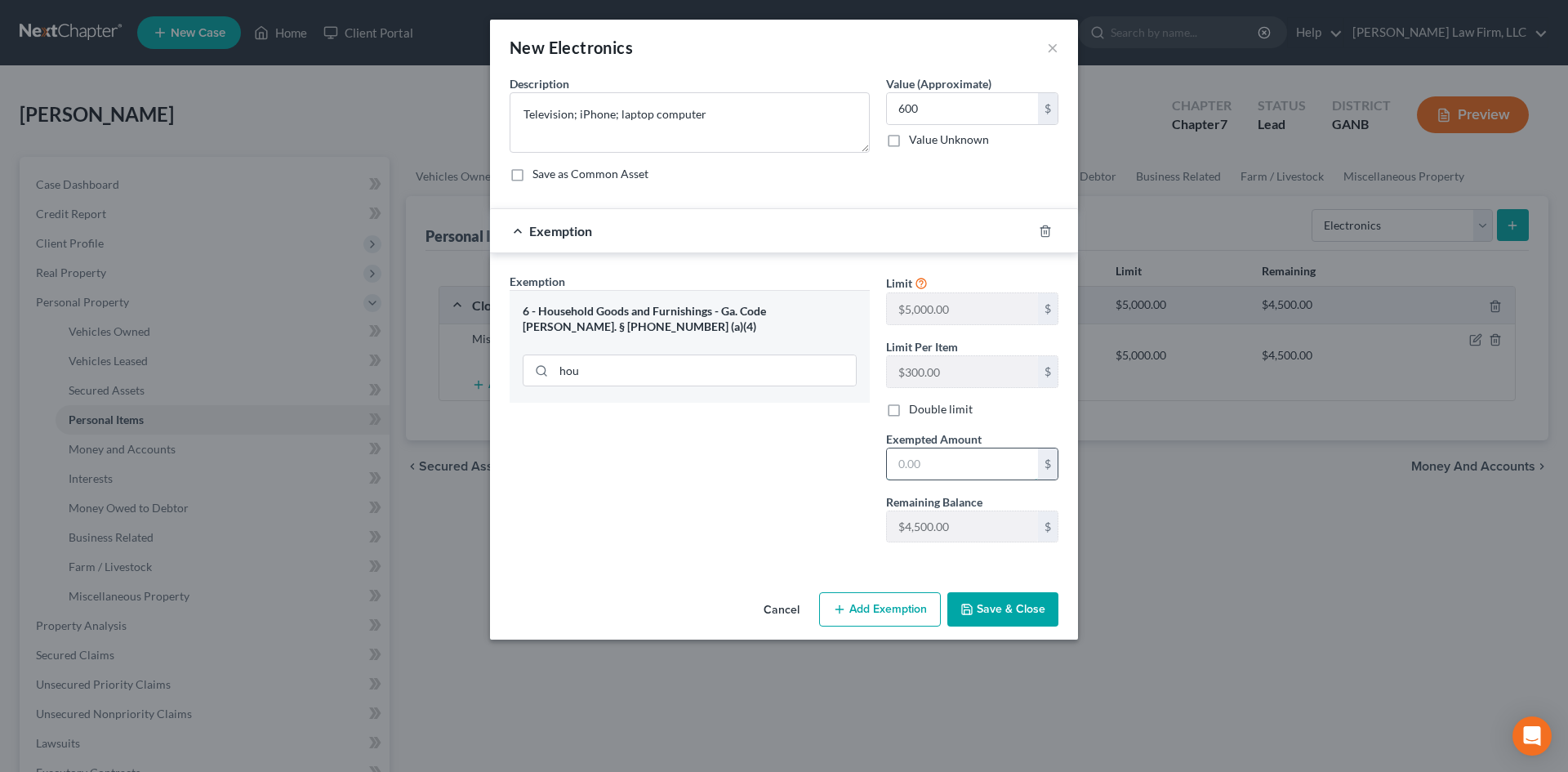
click at [900, 468] on input "text" at bounding box center [962, 464] width 151 height 31
type input "600"
click at [987, 617] on button "Save & Close" at bounding box center [1002, 609] width 111 height 34
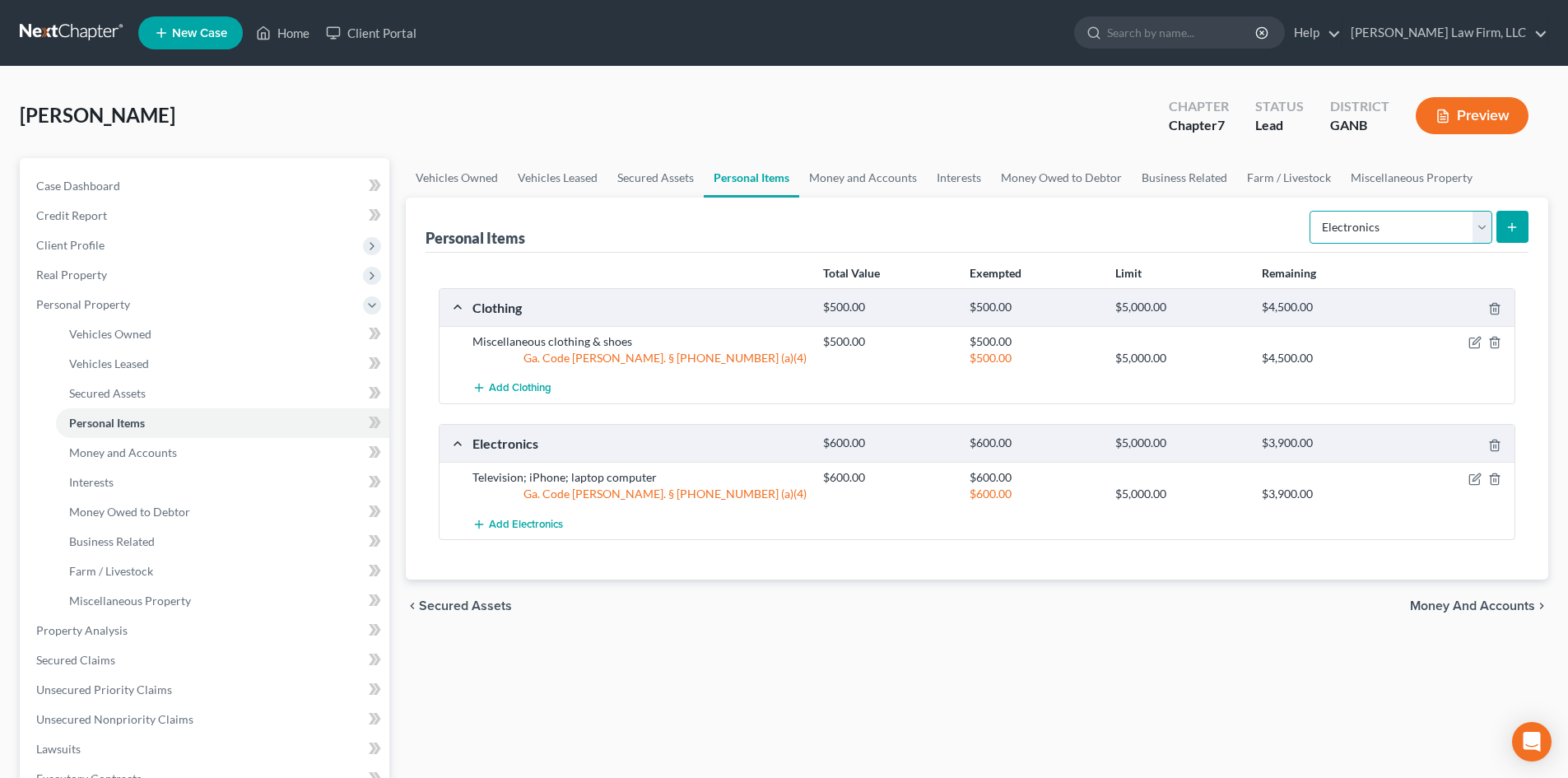
click at [1358, 232] on select "Select Item Type Clothing Collectibles Of Value Electronics Firearms Household …" at bounding box center [1401, 227] width 182 height 33
select select "household_goods"
click at [1311, 211] on select "Select Item Type Clothing Collectibles Of Value Electronics Firearms Household …" at bounding box center [1401, 227] width 182 height 33
click at [1502, 224] on button "submit" at bounding box center [1513, 226] width 32 height 32
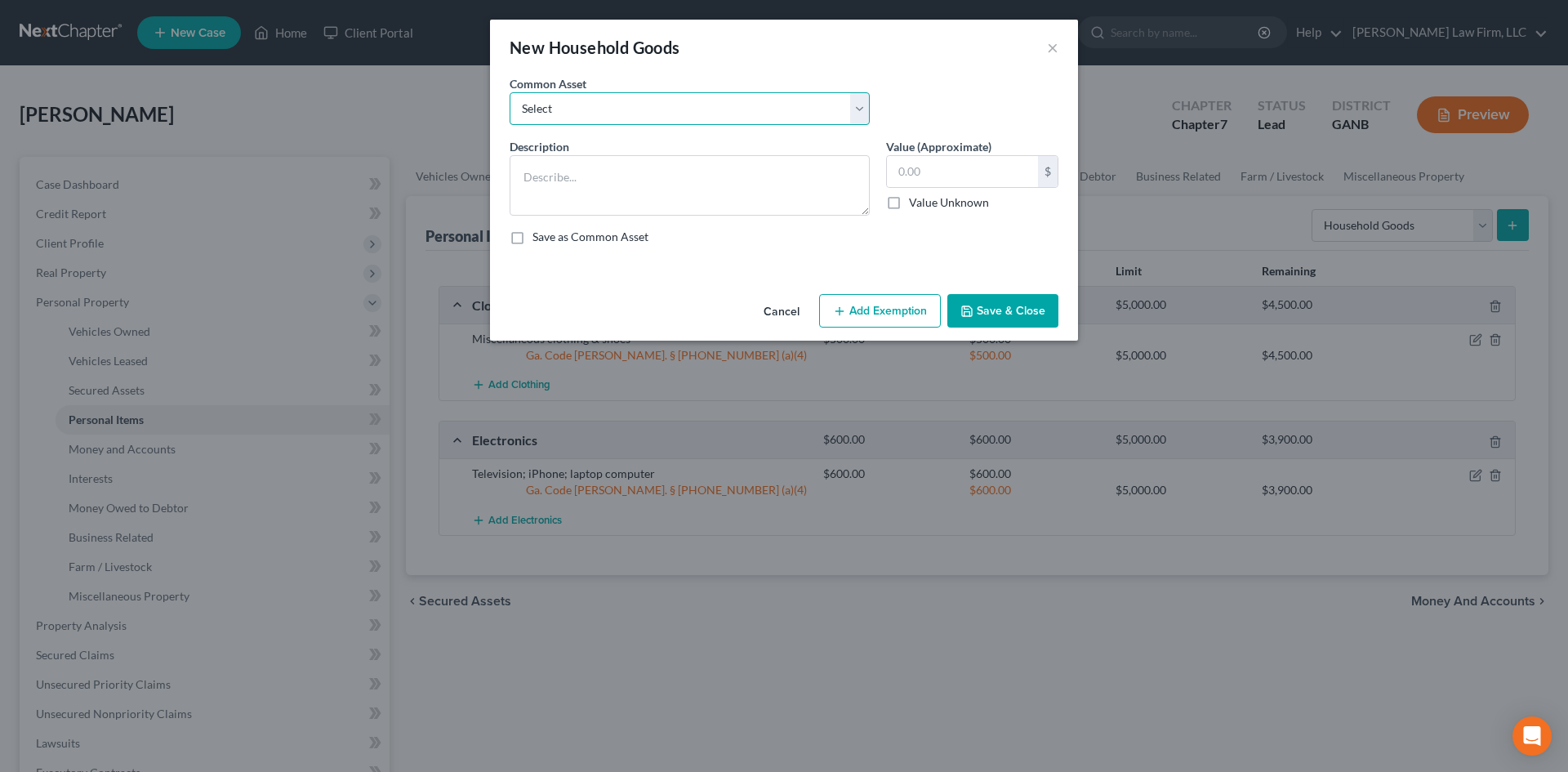
click at [554, 114] on select "Select Miscellaneous household goods & furniture, including bedroom set; living…" at bounding box center [690, 109] width 360 height 33
select select "0"
click at [510, 93] on select "Select Miscellaneous household goods & furniture, including bedroom set; living…" at bounding box center [690, 109] width 360 height 33
type textarea "Miscellaneous household goods & furniture, including bedroom set; living room s…"
type input "3,000.00"
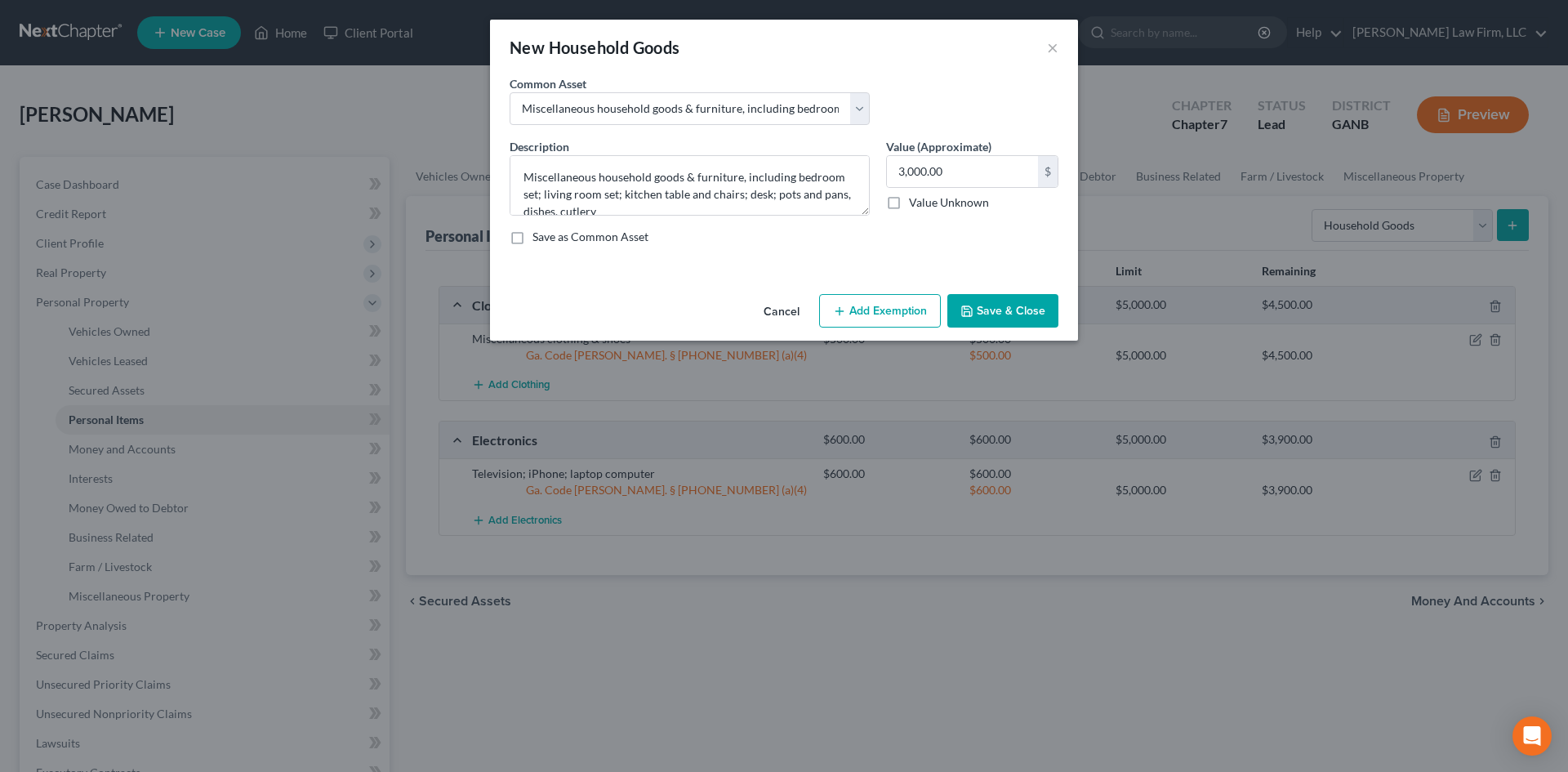
click at [890, 314] on button "Add Exemption" at bounding box center [880, 311] width 122 height 34
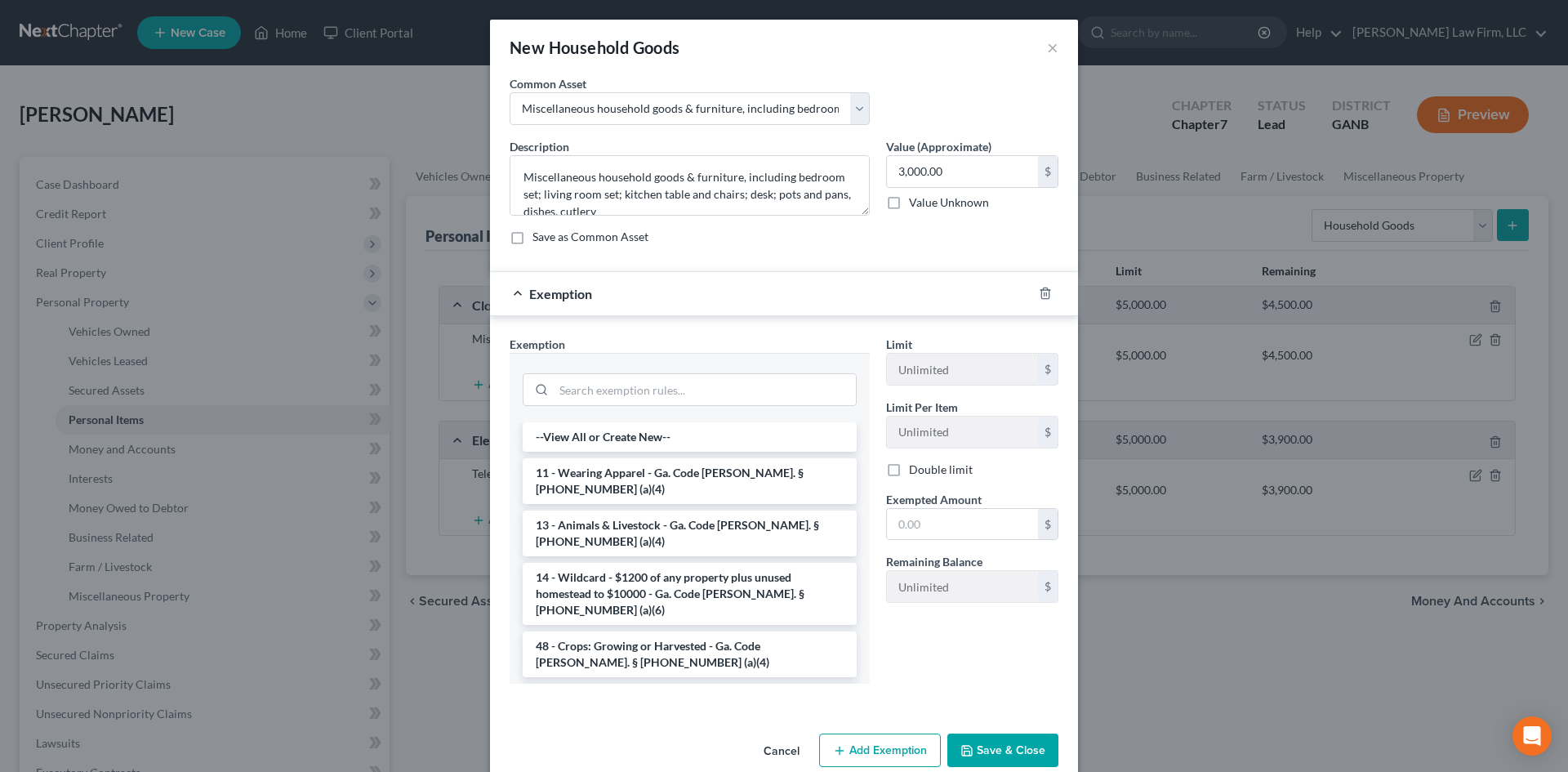
click at [618, 684] on li "6 - Household Goods and Furnishings - Ga. Code [PERSON_NAME]. § [PHONE_NUMBER] …" at bounding box center [689, 706] width 334 height 45
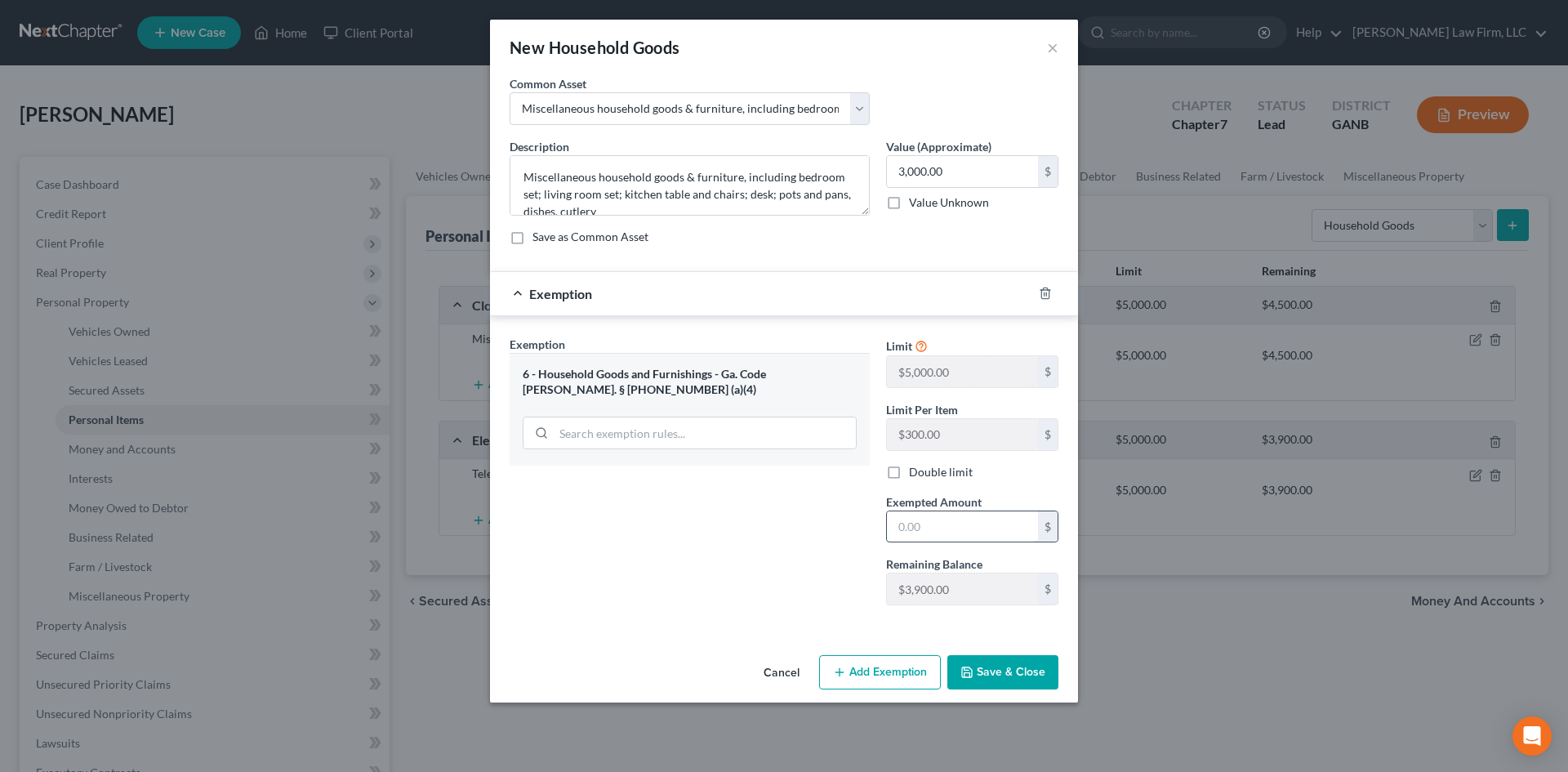
click at [932, 519] on input "text" at bounding box center [962, 527] width 151 height 31
type input "3,000"
click at [986, 674] on button "Save & Close" at bounding box center [1002, 672] width 111 height 34
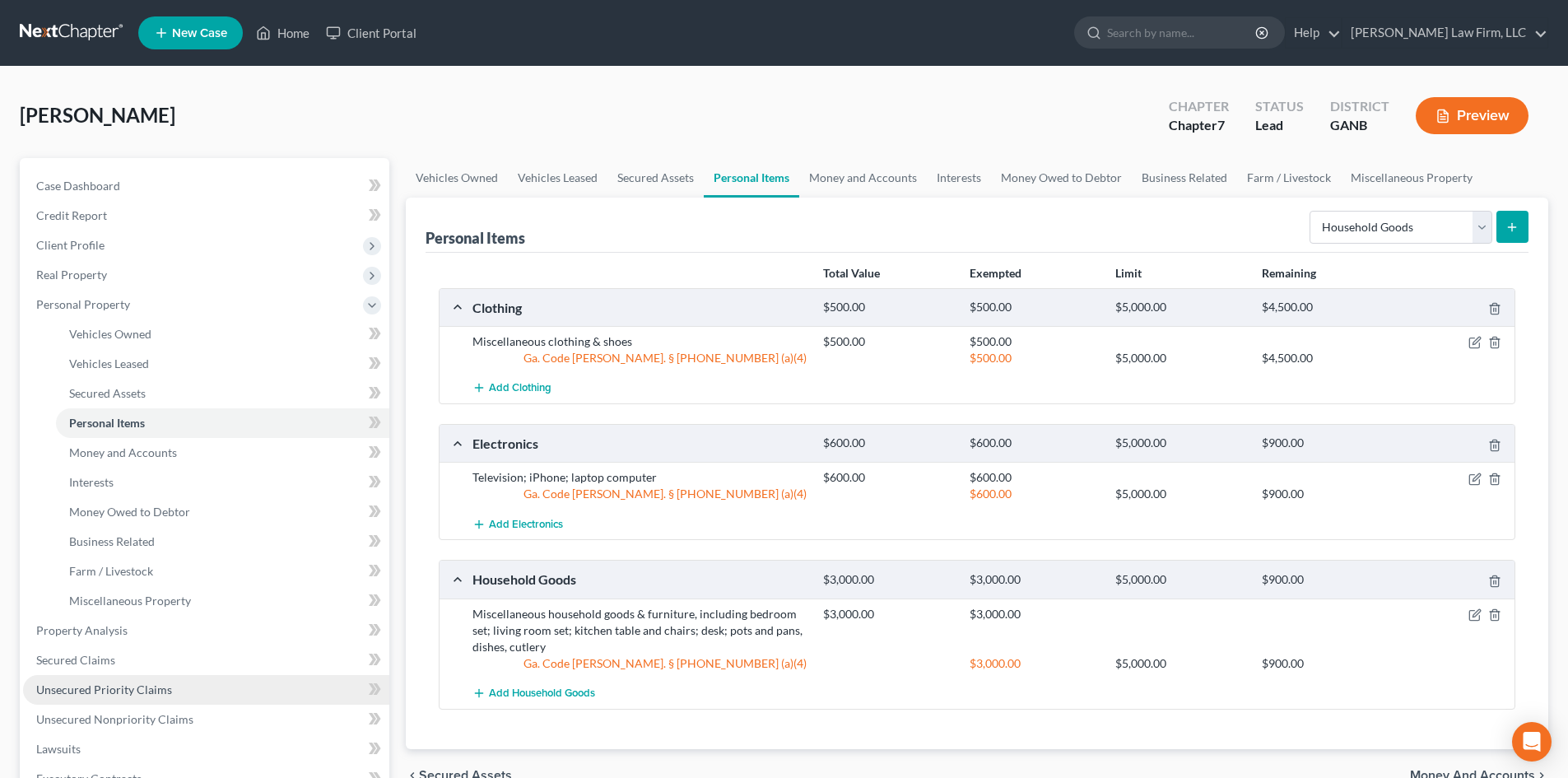
click at [91, 703] on link "Unsecured Priority Claims" at bounding box center [207, 690] width 367 height 29
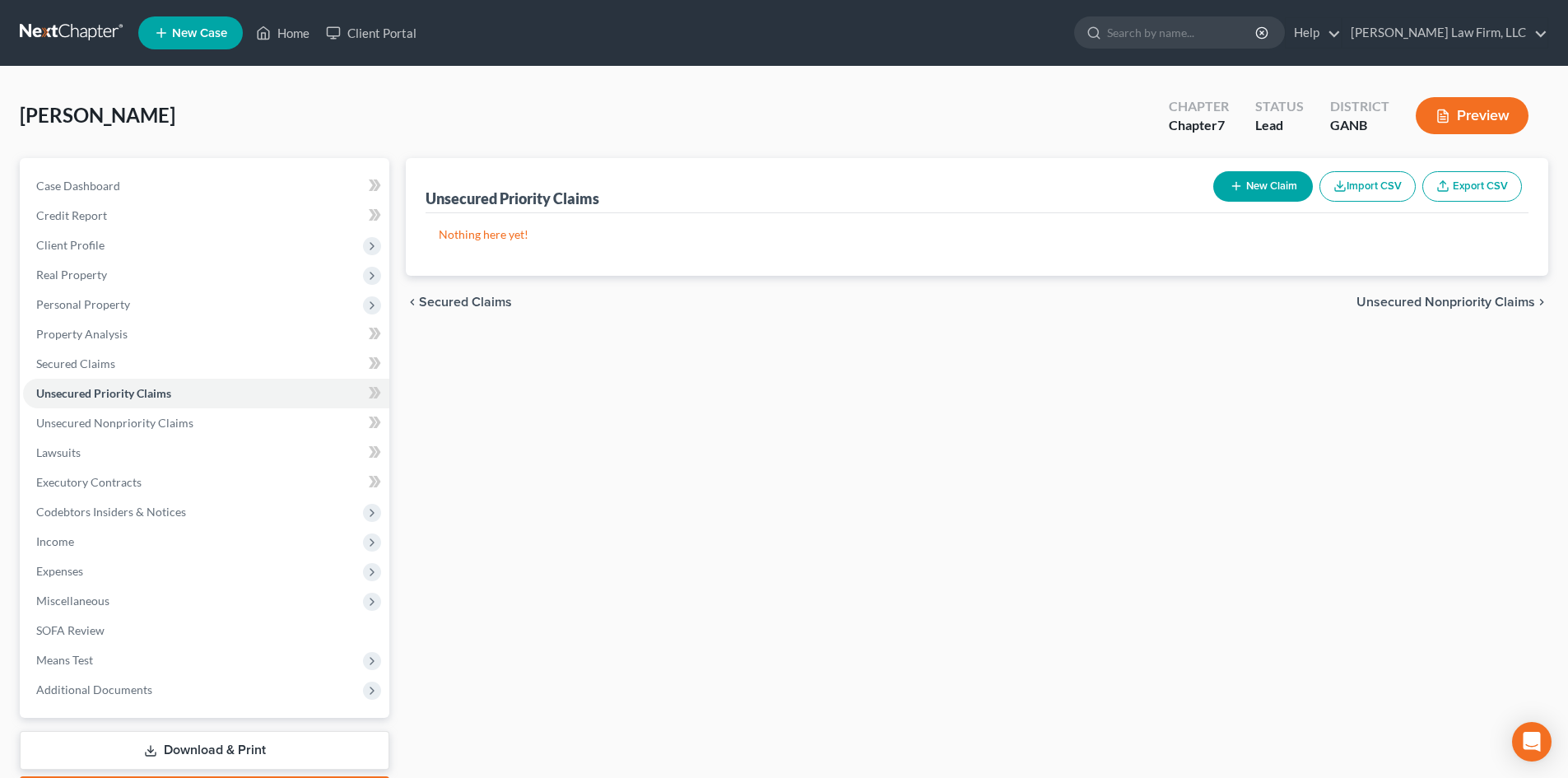
click at [1240, 198] on button "New Claim" at bounding box center [1263, 186] width 99 height 30
select select "0"
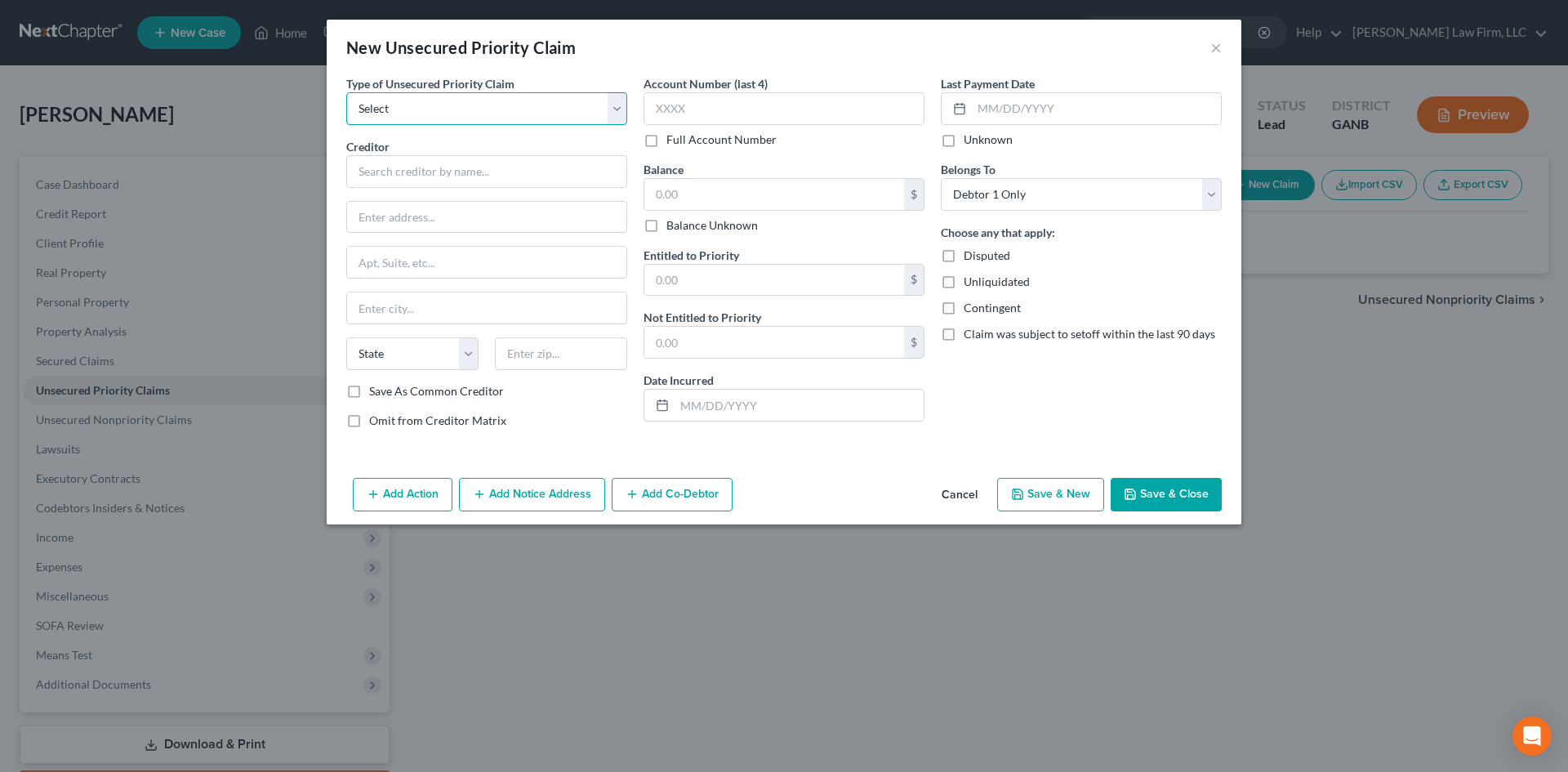
click at [394, 118] on select "Select Taxes & Other Government Units Domestic Support Obligations Extensions o…" at bounding box center [486, 109] width 280 height 33
select select "0"
click at [347, 93] on select "Select Taxes & Other Government Units Domestic Support Obligations Extensions o…" at bounding box center [486, 109] width 280 height 33
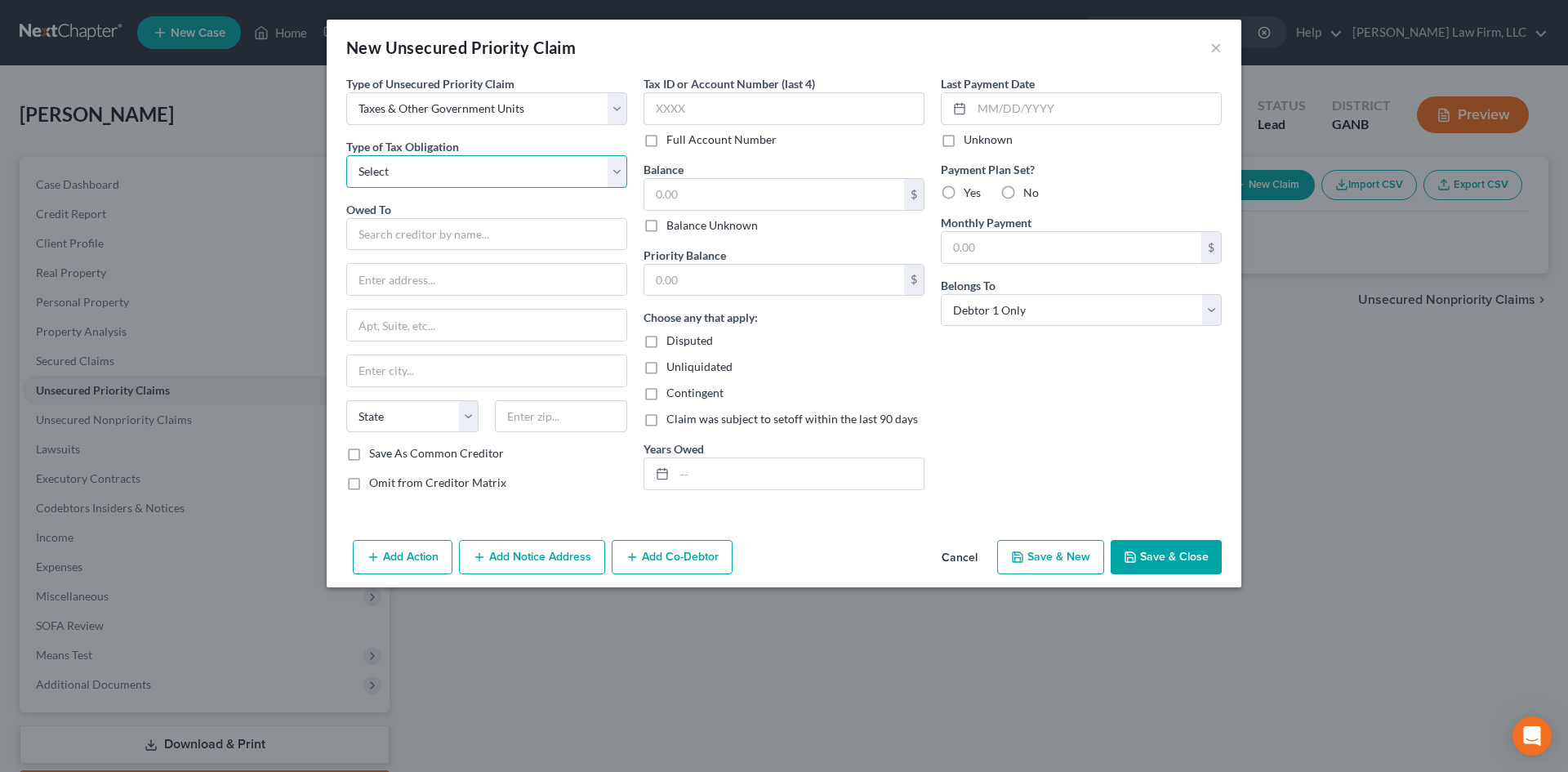
click at [395, 173] on select "Select Federal City State Franchise Tax Board Other" at bounding box center [486, 172] width 280 height 33
select select "0"
click at [347, 155] on select "Select Federal City State Franchise Tax Board Other" at bounding box center [486, 172] width 280 height 33
click at [398, 232] on input "text" at bounding box center [486, 234] width 280 height 33
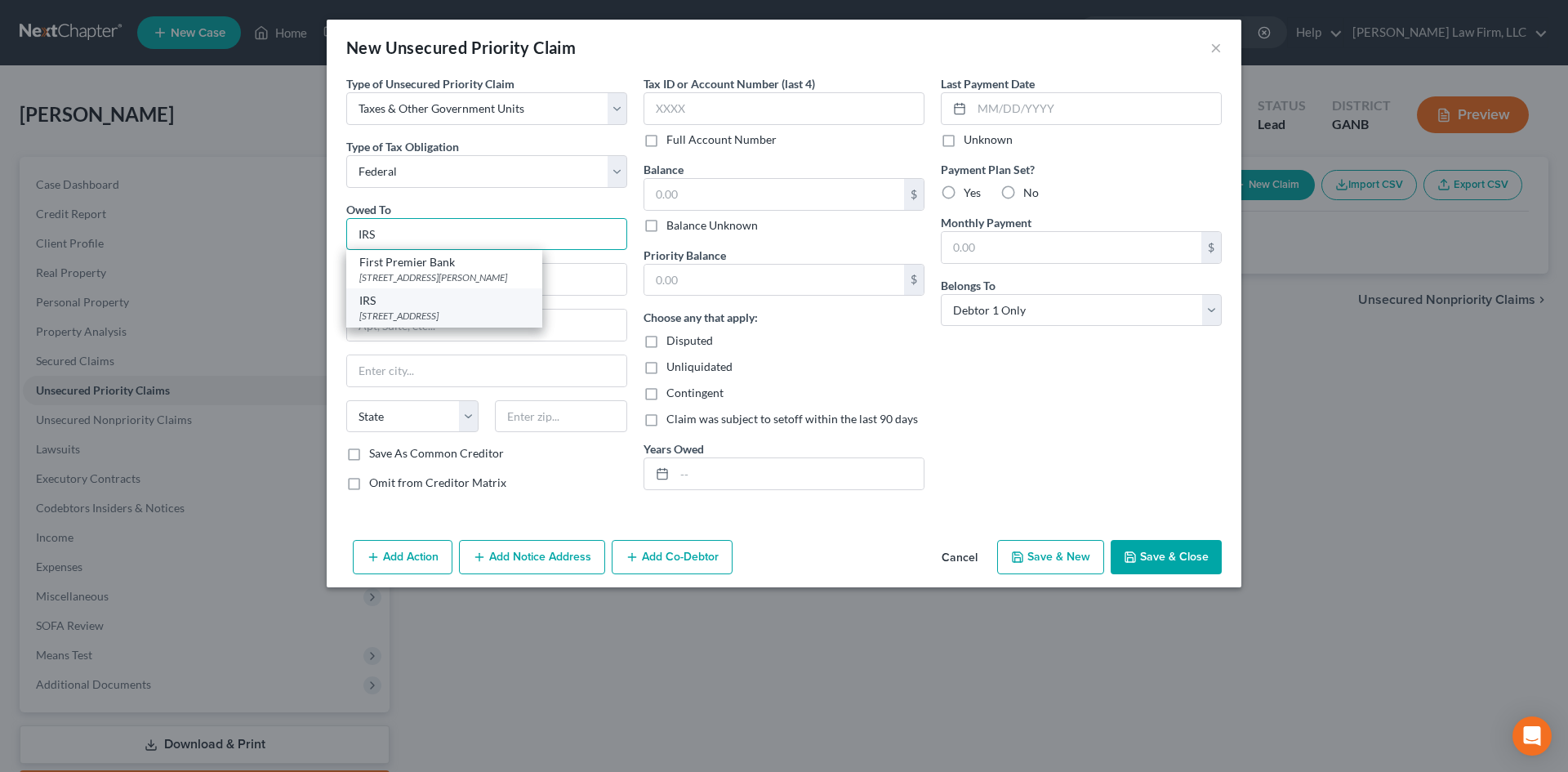
type input "IRS"
click at [381, 312] on div "[STREET_ADDRESS]" at bounding box center [444, 316] width 170 height 14
type input "PO Box 7346"
type input "[GEOGRAPHIC_DATA]"
select select "39"
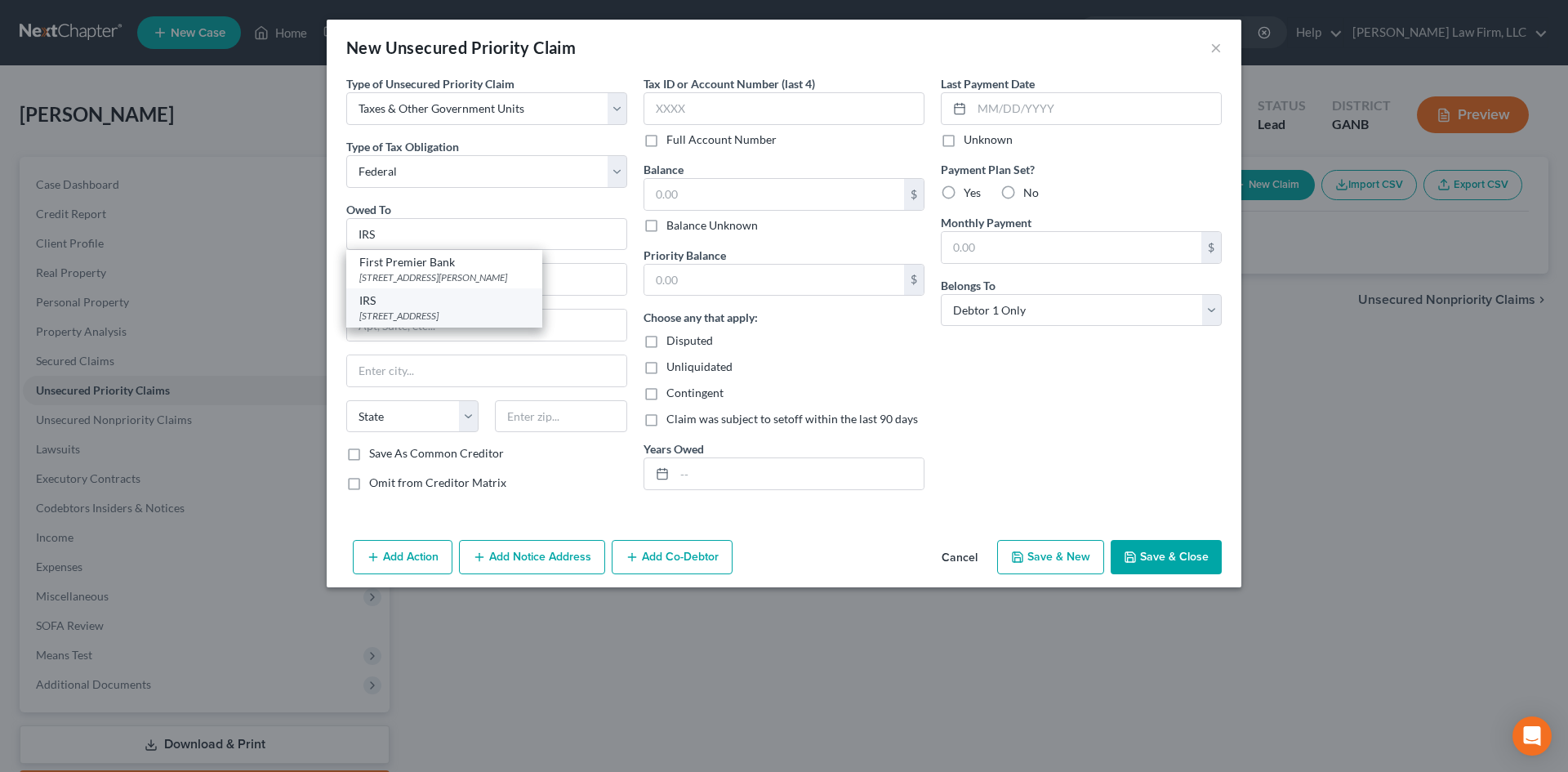
type input "191017346"
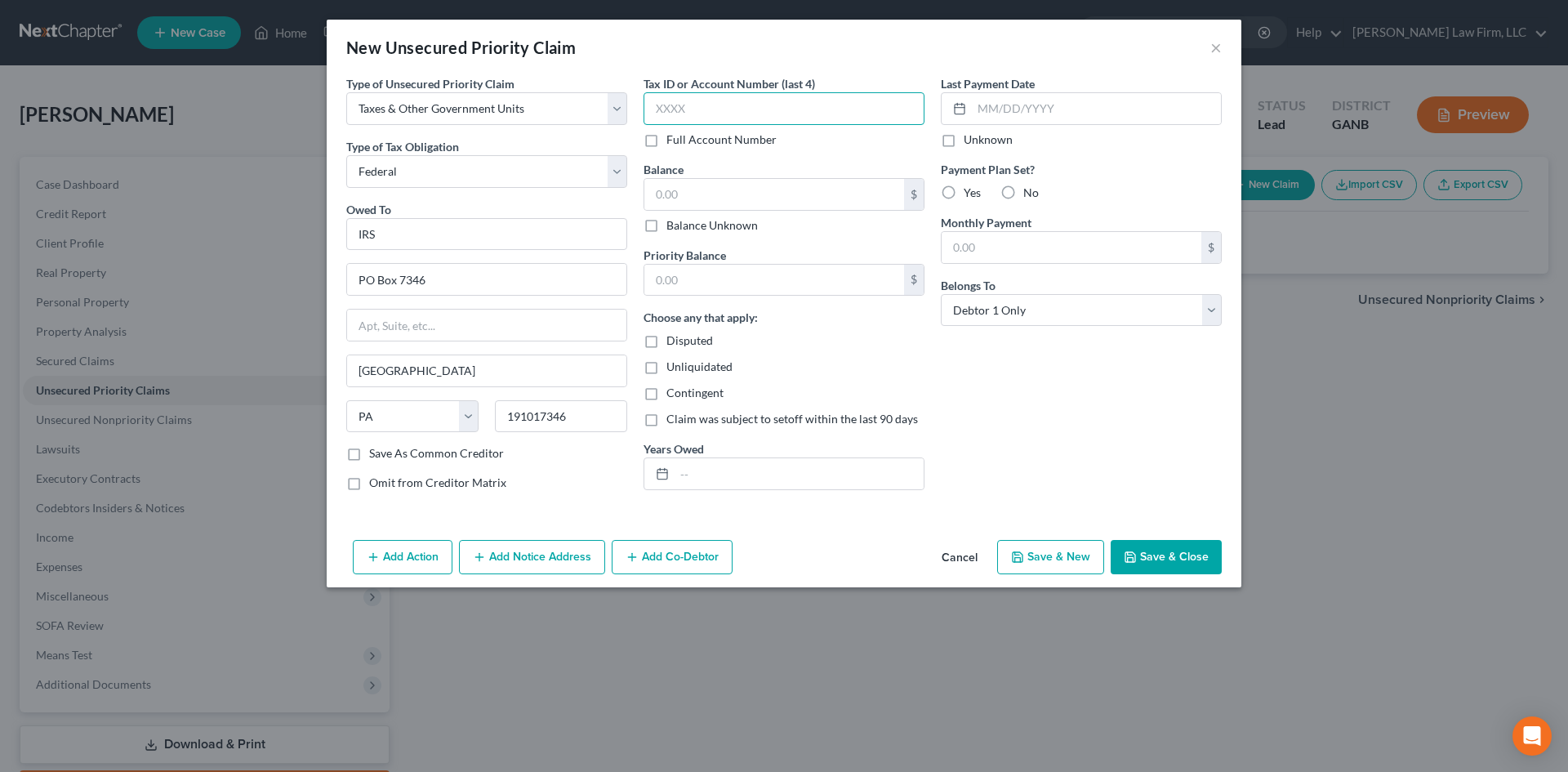
click at [700, 115] on input "text" at bounding box center [783, 109] width 280 height 33
type input "7295"
click at [1169, 558] on button "Save & Close" at bounding box center [1166, 557] width 111 height 34
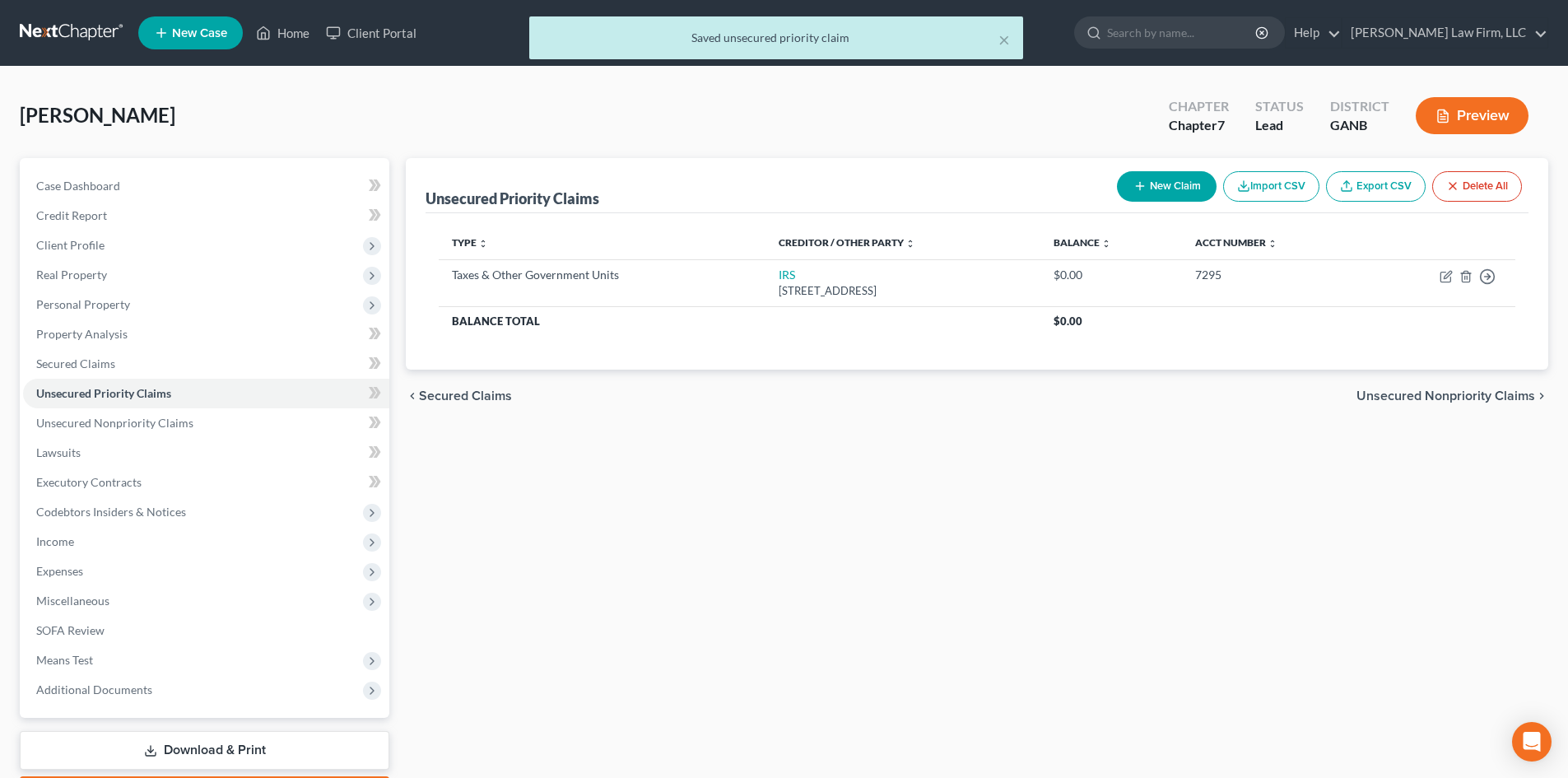
click at [1173, 176] on button "New Claim" at bounding box center [1167, 186] width 99 height 30
select select "0"
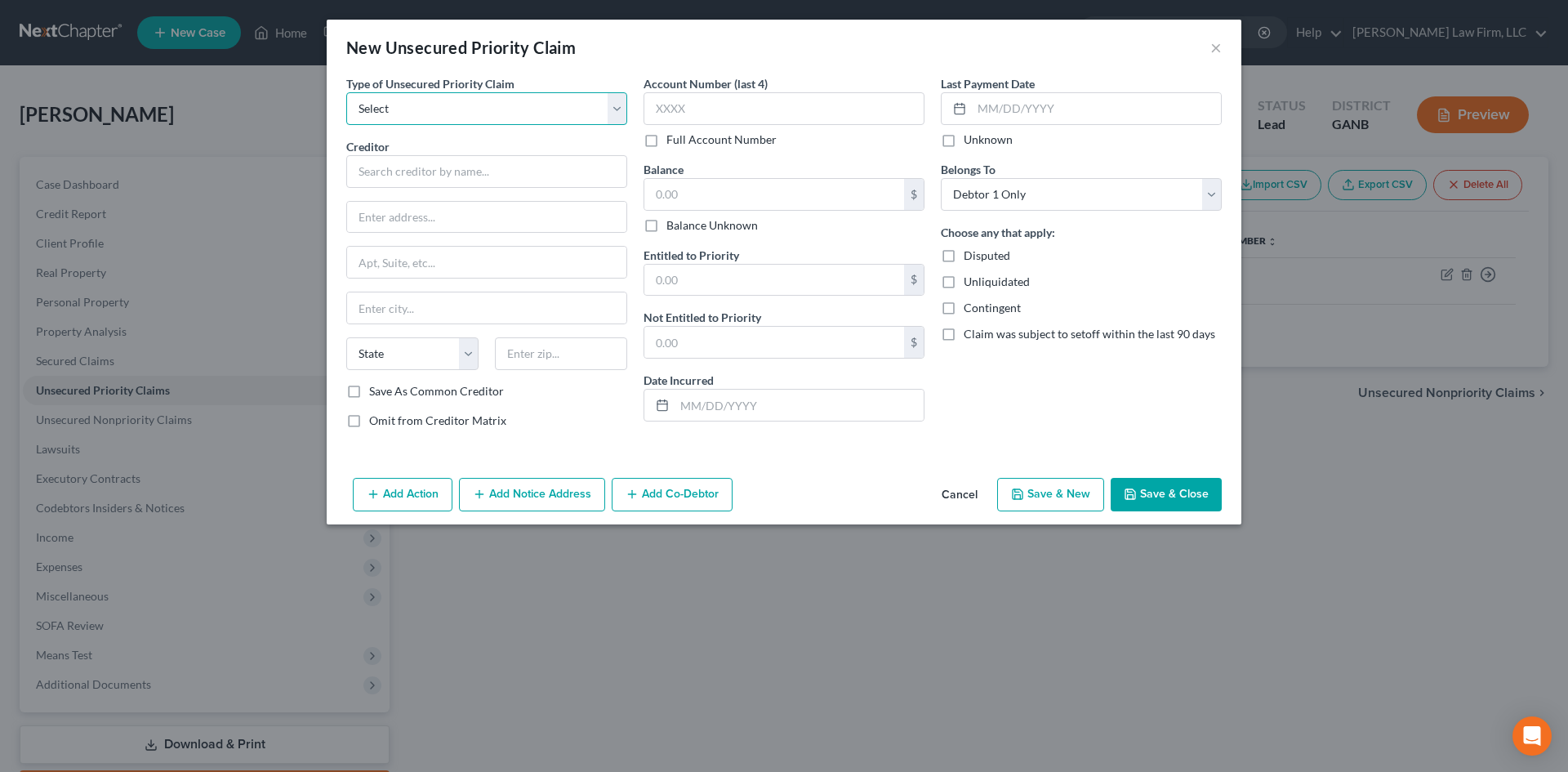
click at [453, 114] on select "Select Taxes & Other Government Units Domestic Support Obligations Extensions o…" at bounding box center [486, 109] width 280 height 33
select select "0"
click at [347, 93] on select "Select Taxes & Other Government Units Domestic Support Obligations Extensions o…" at bounding box center [486, 109] width 280 height 33
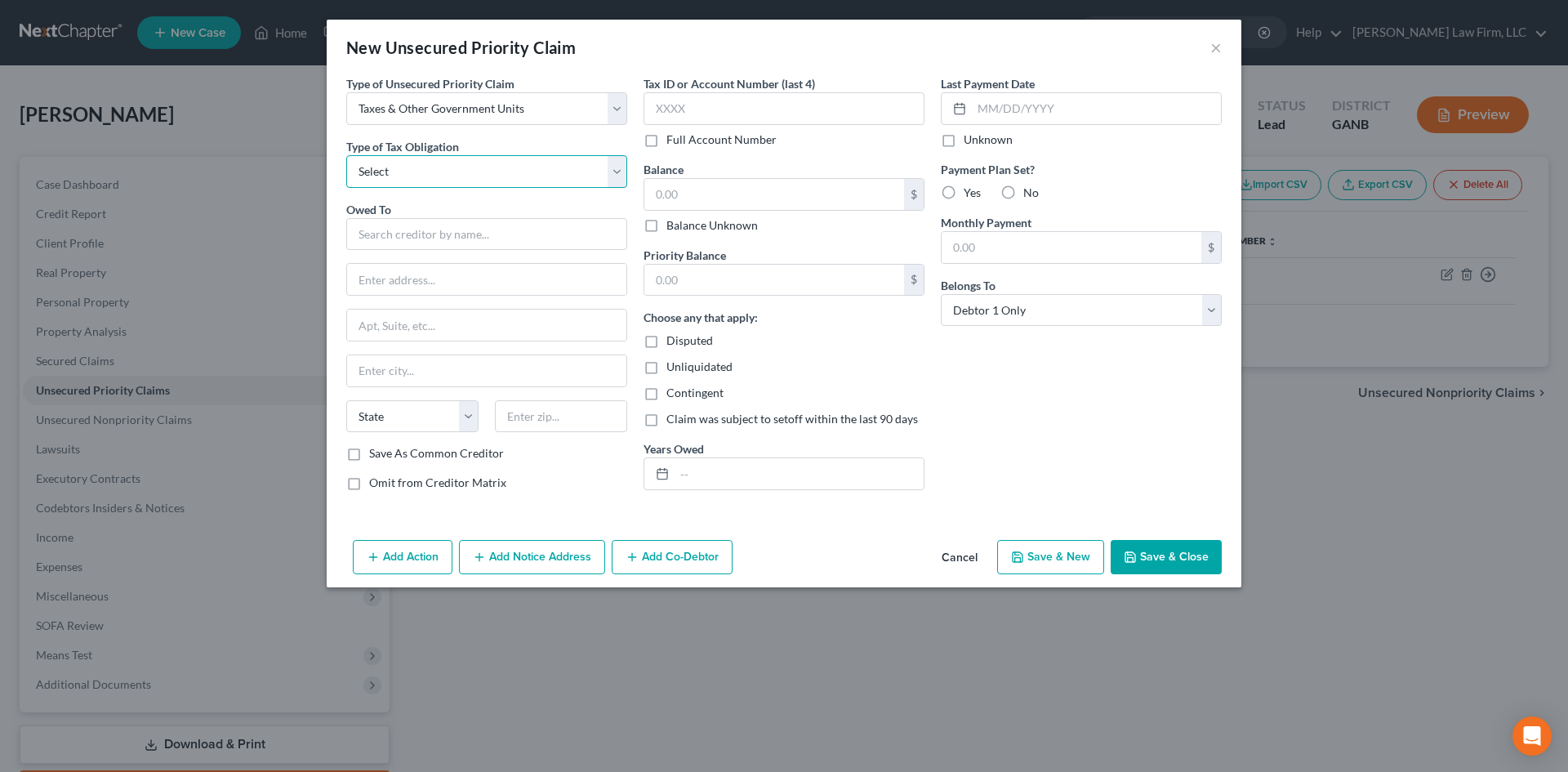
click at [441, 178] on select "Select Federal City State Franchise Tax Board Other" at bounding box center [486, 172] width 280 height 33
select select "2"
click at [347, 155] on select "Select Federal City State Franchise Tax Board Other" at bounding box center [486, 172] width 280 height 33
click at [441, 238] on input "text" at bounding box center [486, 234] width 280 height 33
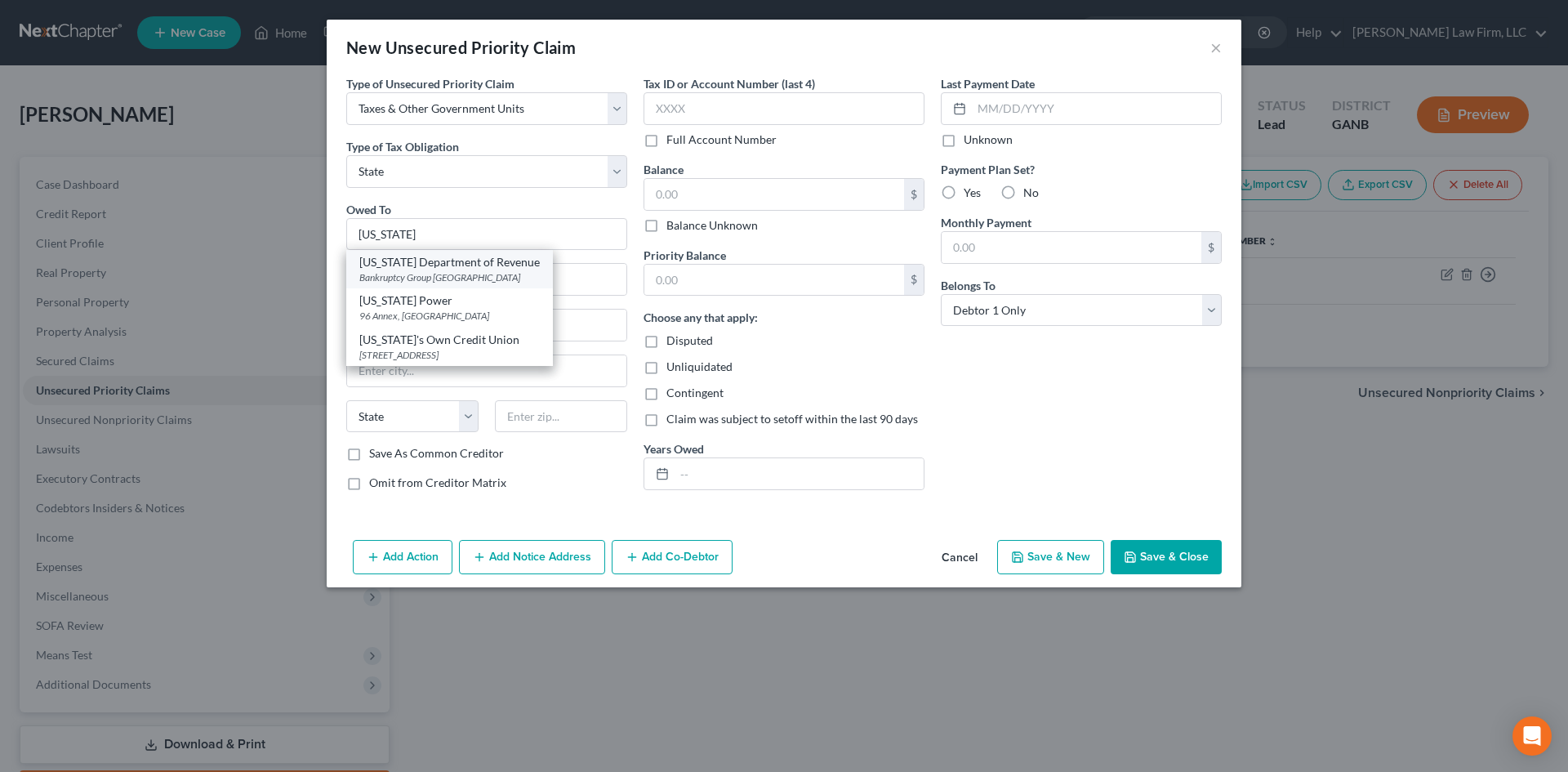
click at [427, 281] on div "Bankruptcy Group [GEOGRAPHIC_DATA]" at bounding box center [449, 277] width 180 height 14
type input "[US_STATE] Department of Revenue"
type input "Bankruptcy Group"
type input "PO Box 161108"
type input "[GEOGRAPHIC_DATA]"
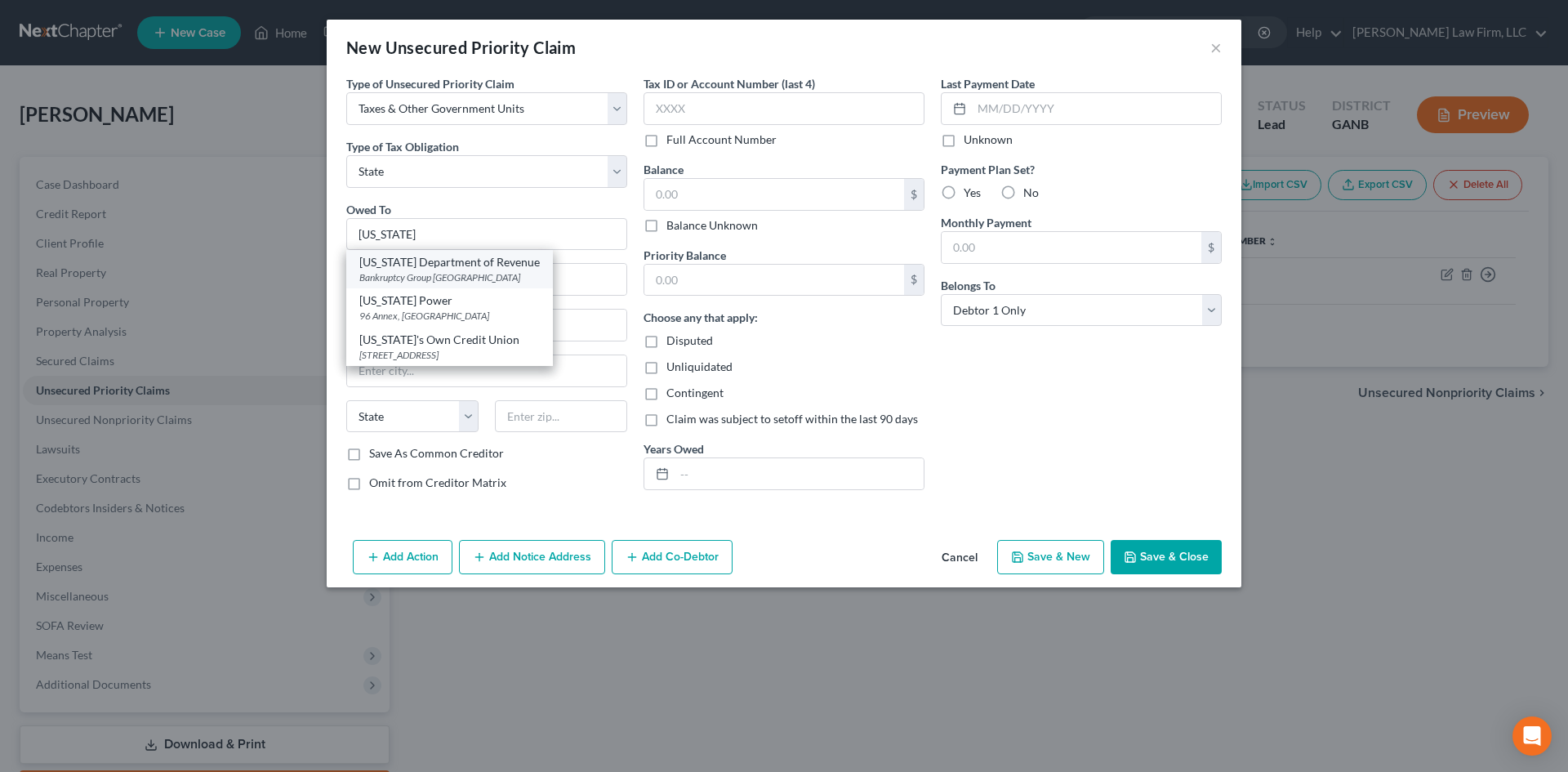
select select "10"
type input "30321"
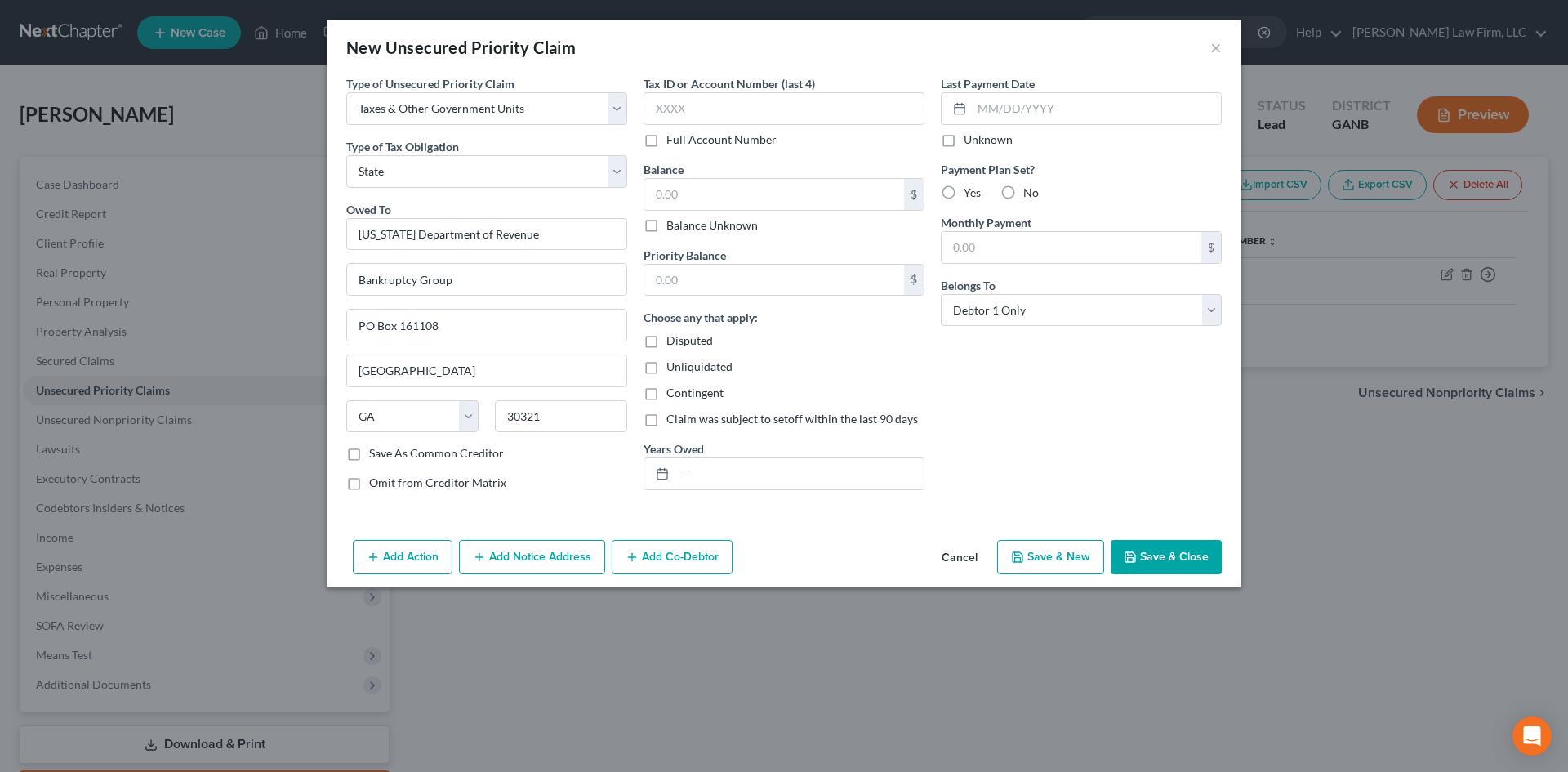
click at [1178, 542] on button "Save & Close" at bounding box center [1166, 557] width 111 height 34
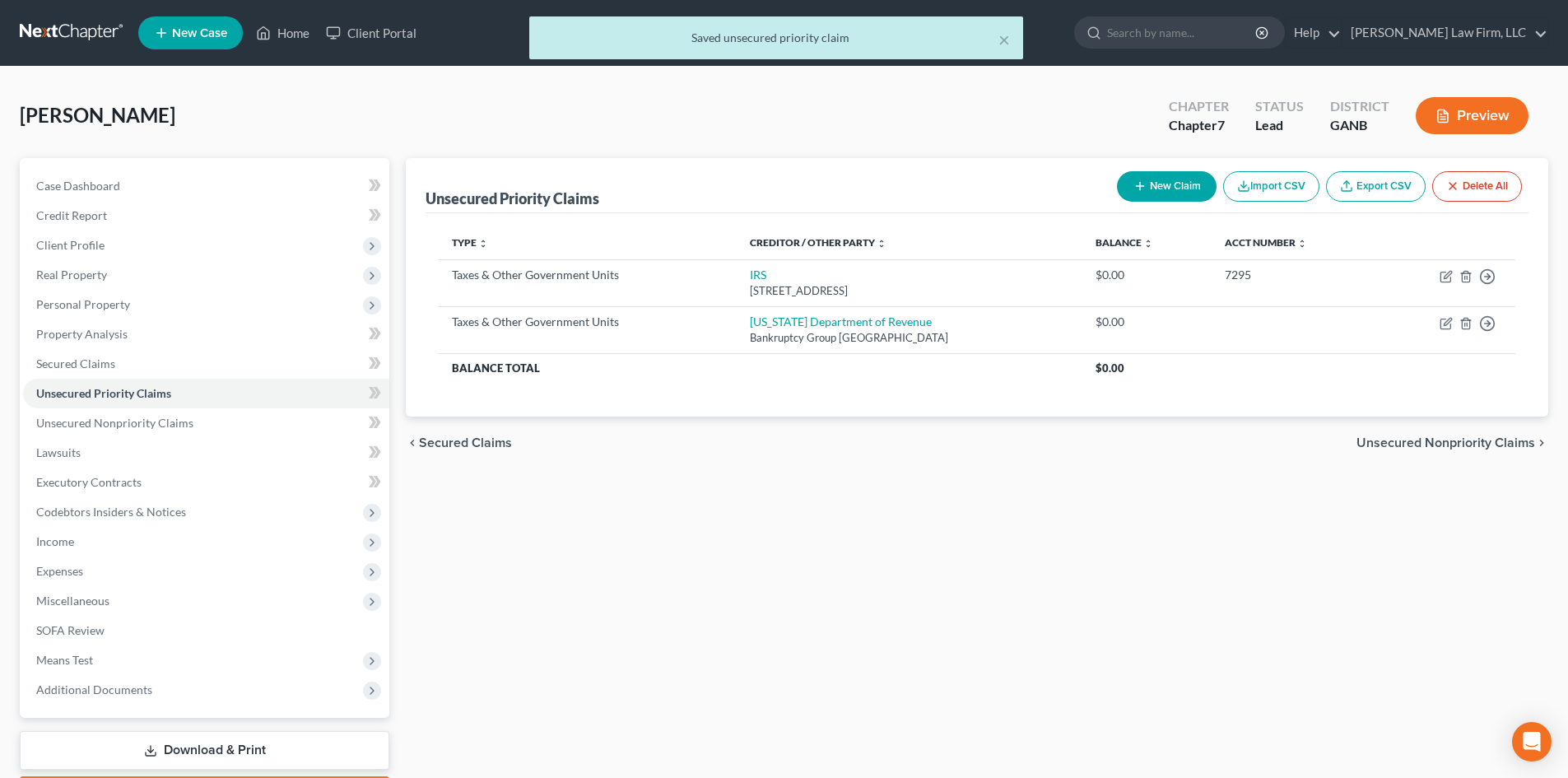
click at [1187, 545] on div "Unsecured Priority Claims New Claim Import CSV Export CSV Delete All Type expan…" at bounding box center [977, 485] width 1159 height 654
click at [1377, 407] on div "Type expand_more expand_less unfold_more Creditor / Other Party expand_more exp…" at bounding box center [977, 315] width 1104 height 203
click at [1302, 380] on th "$0.00" at bounding box center [1299, 367] width 433 height 29
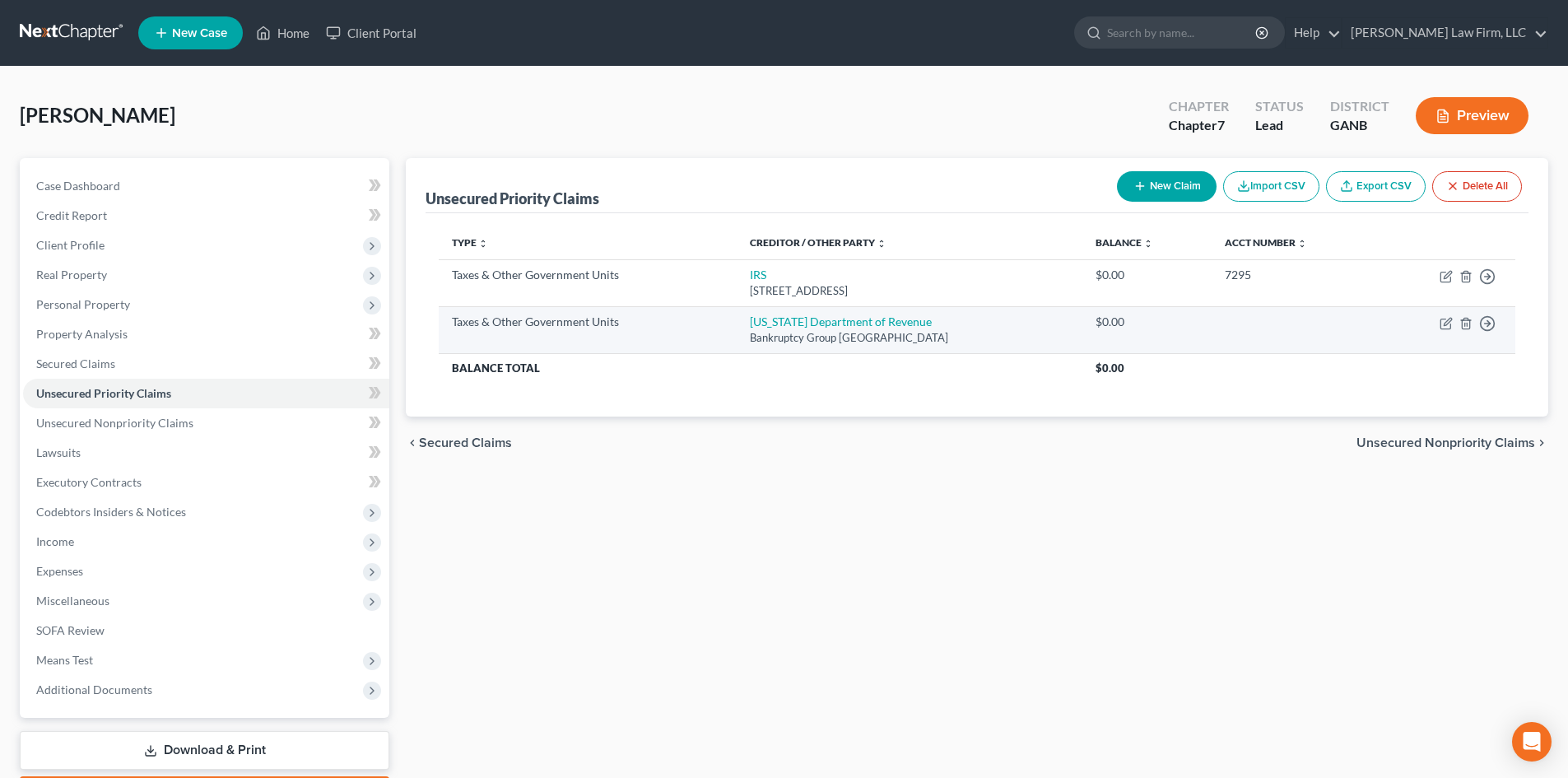
click at [1448, 331] on td "Move to D Move to F Move to G Move to Notice Only" at bounding box center [1447, 329] width 137 height 47
click at [1444, 324] on icon "button" at bounding box center [1446, 322] width 13 height 13
select select "2"
select select "10"
select select "0"
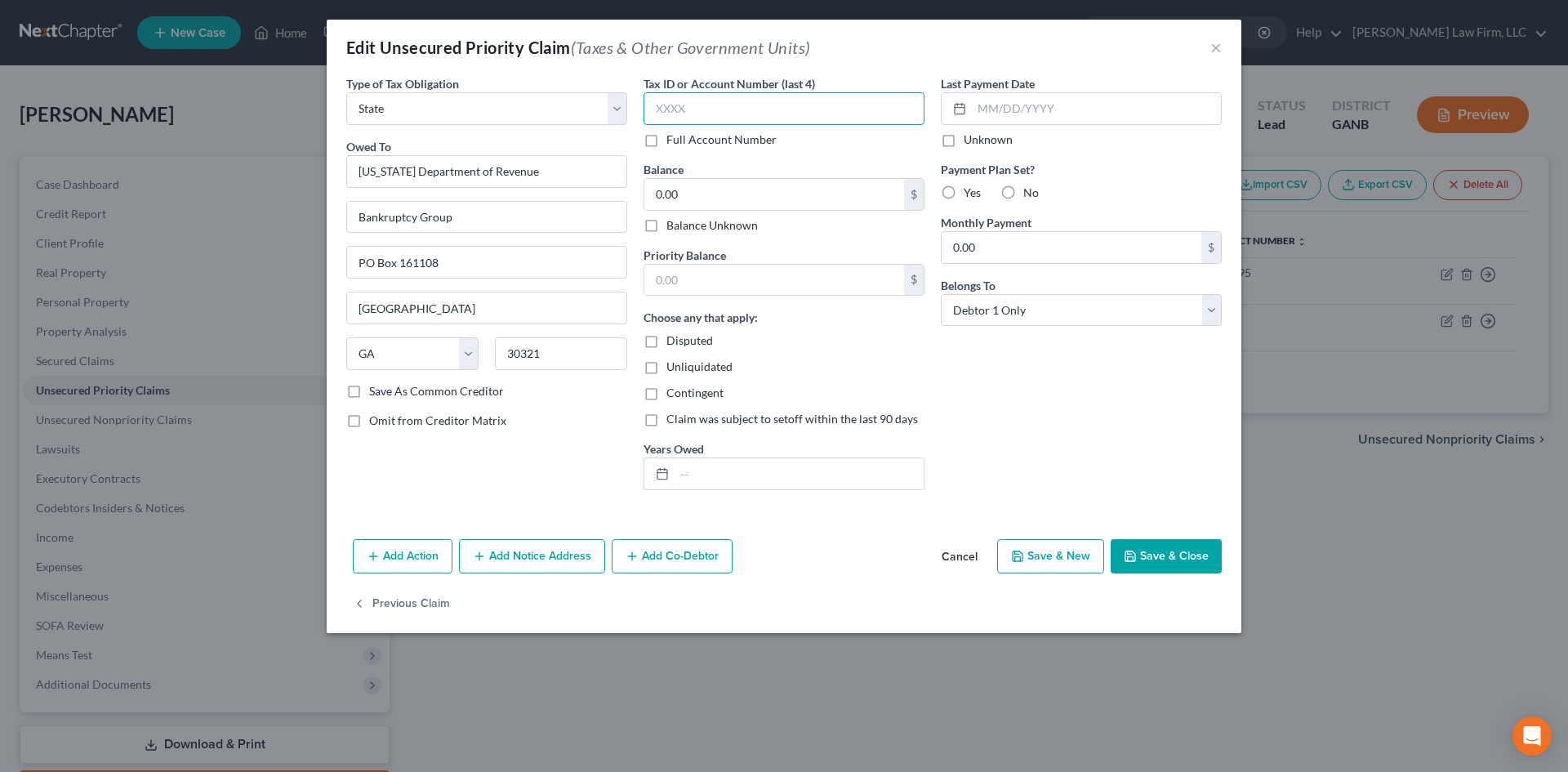
click at [807, 111] on input "text" at bounding box center [783, 109] width 280 height 33
type input "7295"
click at [1146, 553] on button "Save & Close" at bounding box center [1166, 556] width 111 height 34
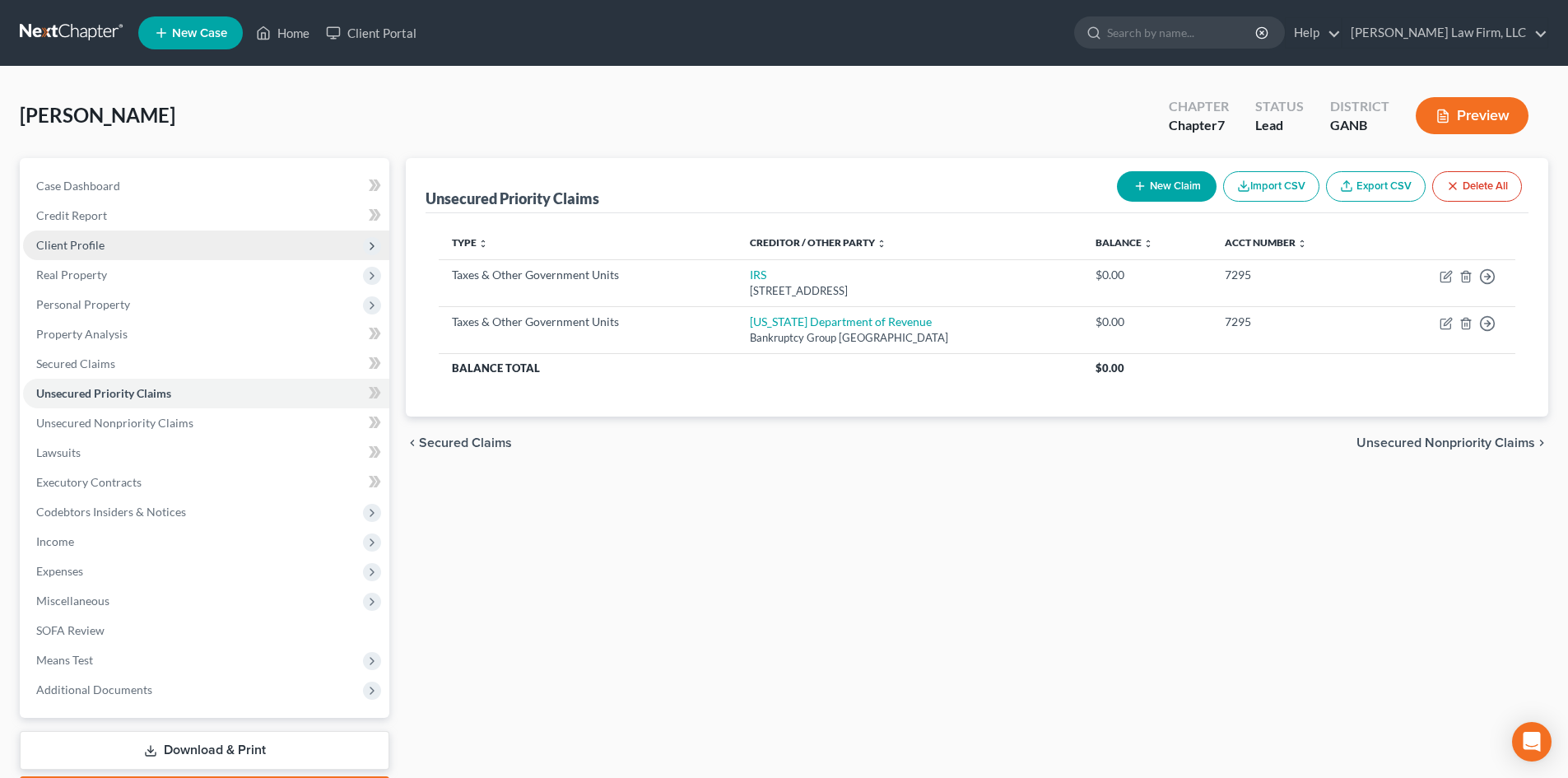
click at [52, 232] on span "Client Profile" at bounding box center [207, 246] width 367 height 29
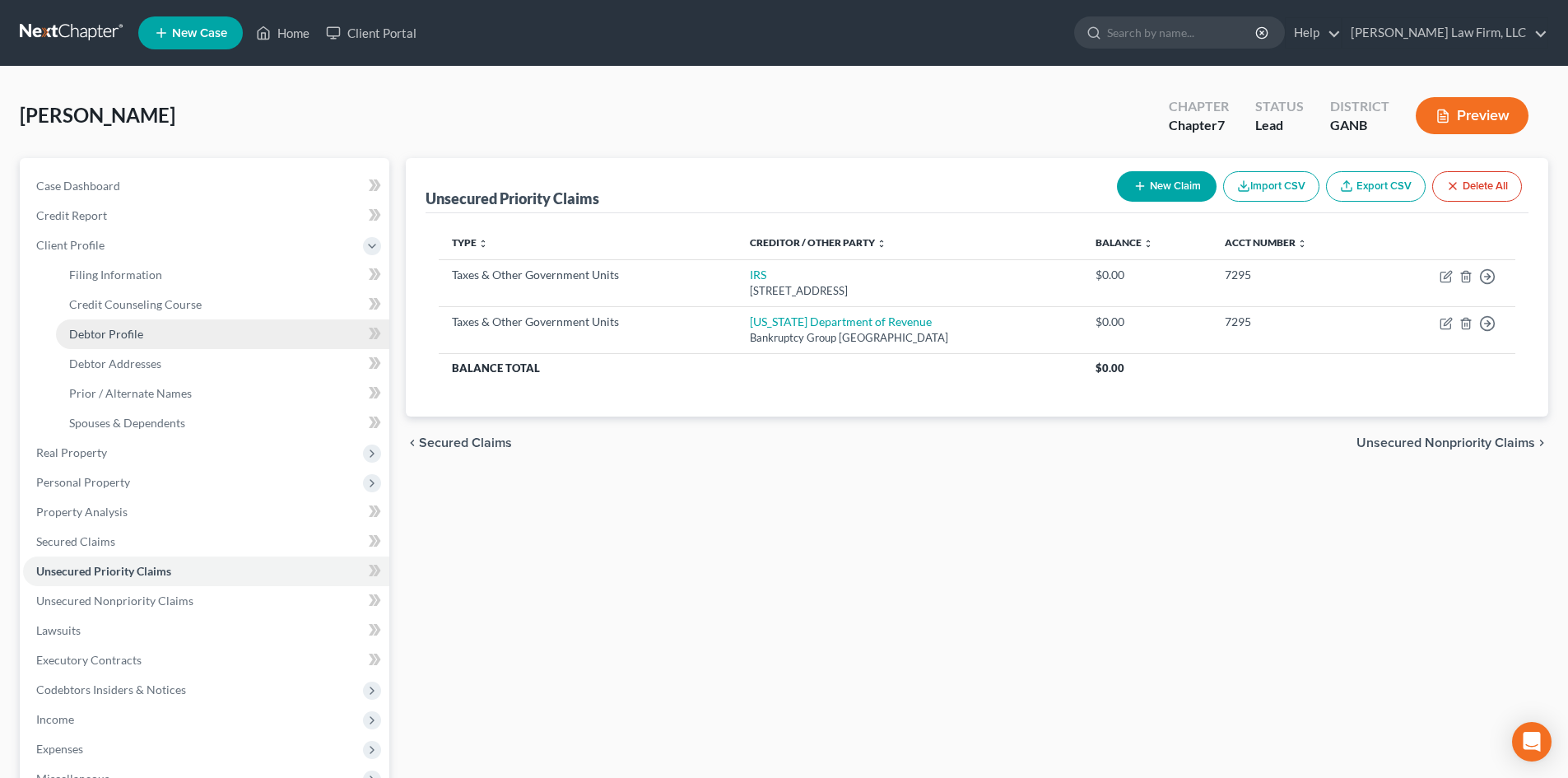
click at [120, 331] on span "Debtor Profile" at bounding box center [106, 334] width 74 height 14
select select "0"
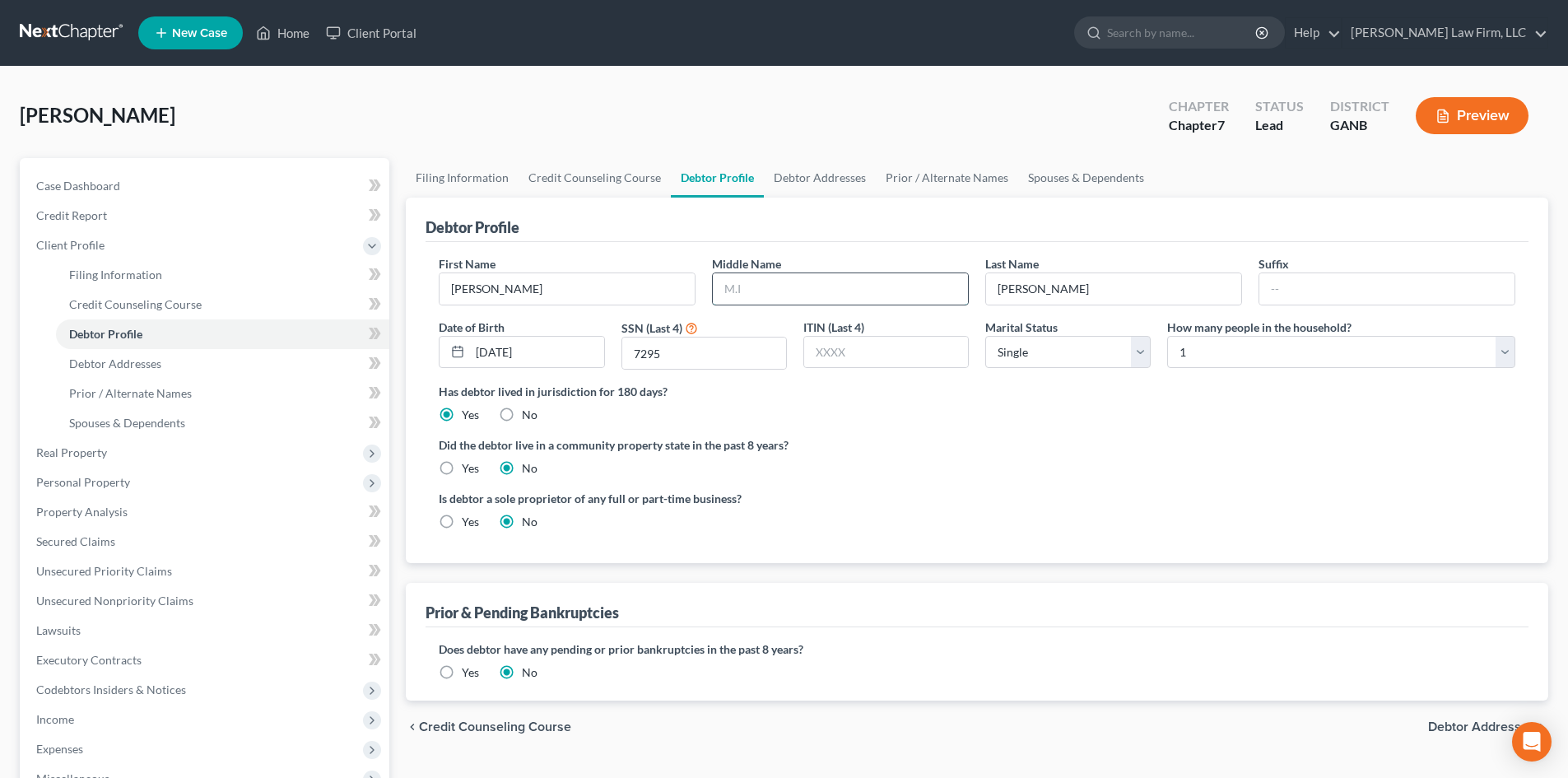
click at [767, 288] on input "text" at bounding box center [840, 289] width 255 height 31
type input "[PERSON_NAME]"
click at [923, 455] on div "Did the debtor live in a community property state in the past 8 years? Yes No" at bounding box center [976, 456] width 1077 height 41
click at [60, 598] on span "Unsecured Nonpriority Claims" at bounding box center [115, 600] width 157 height 14
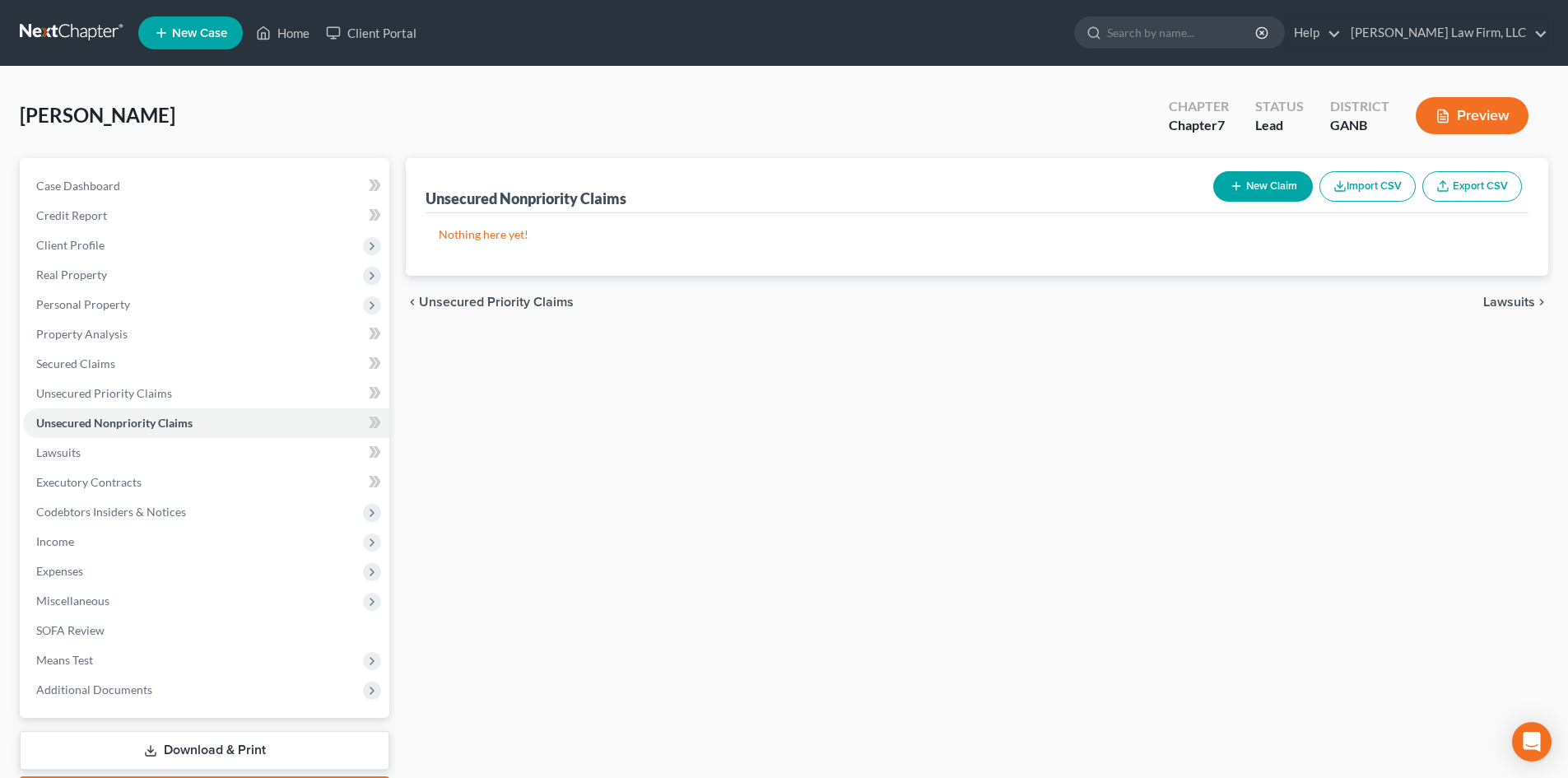
click at [1259, 194] on button "New Claim" at bounding box center [1263, 186] width 99 height 30
select select "0"
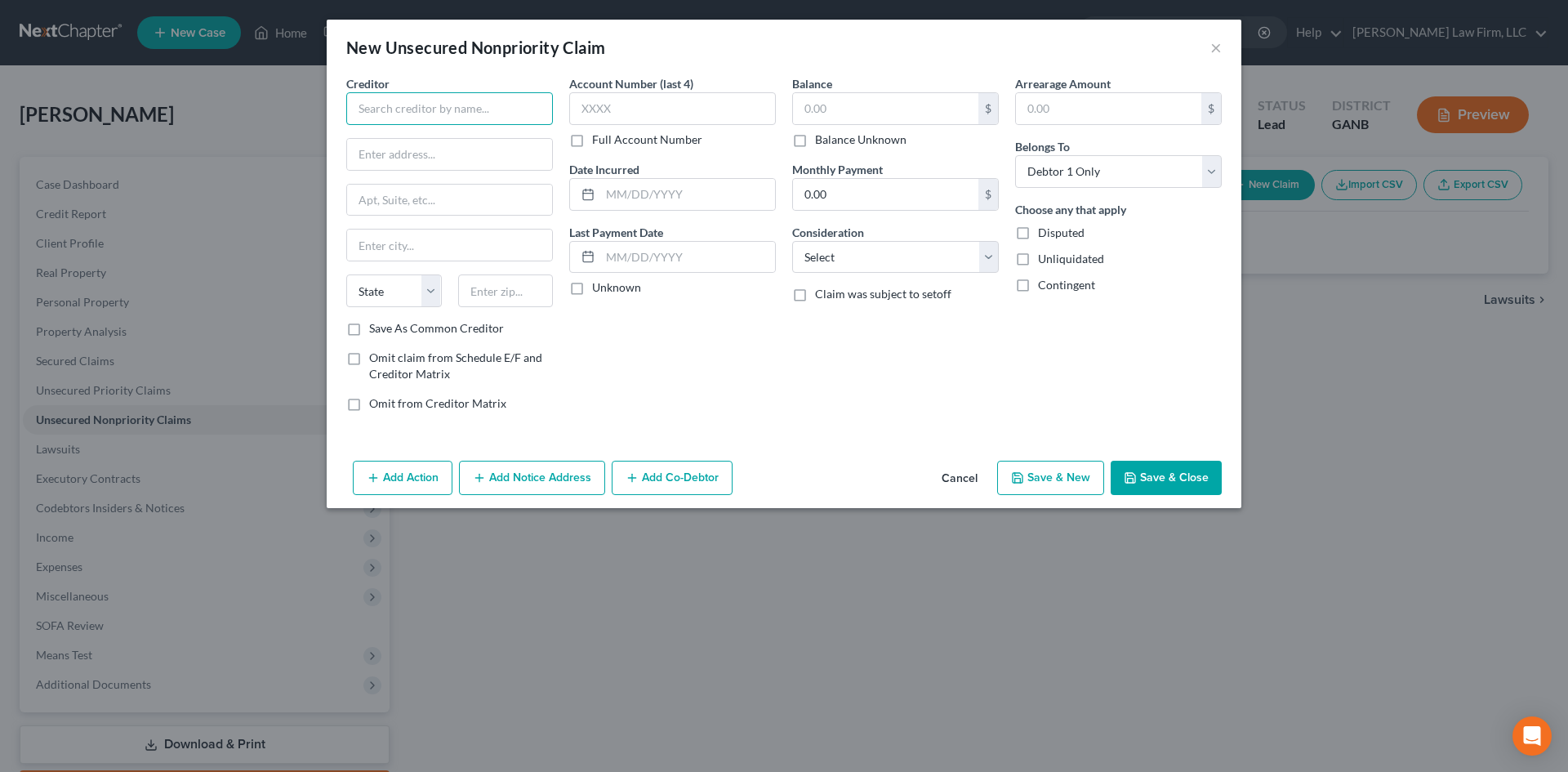
click at [371, 111] on input "text" at bounding box center [449, 109] width 207 height 33
click at [378, 136] on div "Synchrony Bank" at bounding box center [444, 136] width 170 height 16
type input "Synchrony Bank"
type input "PO Box 71757"
type input "[GEOGRAPHIC_DATA]"
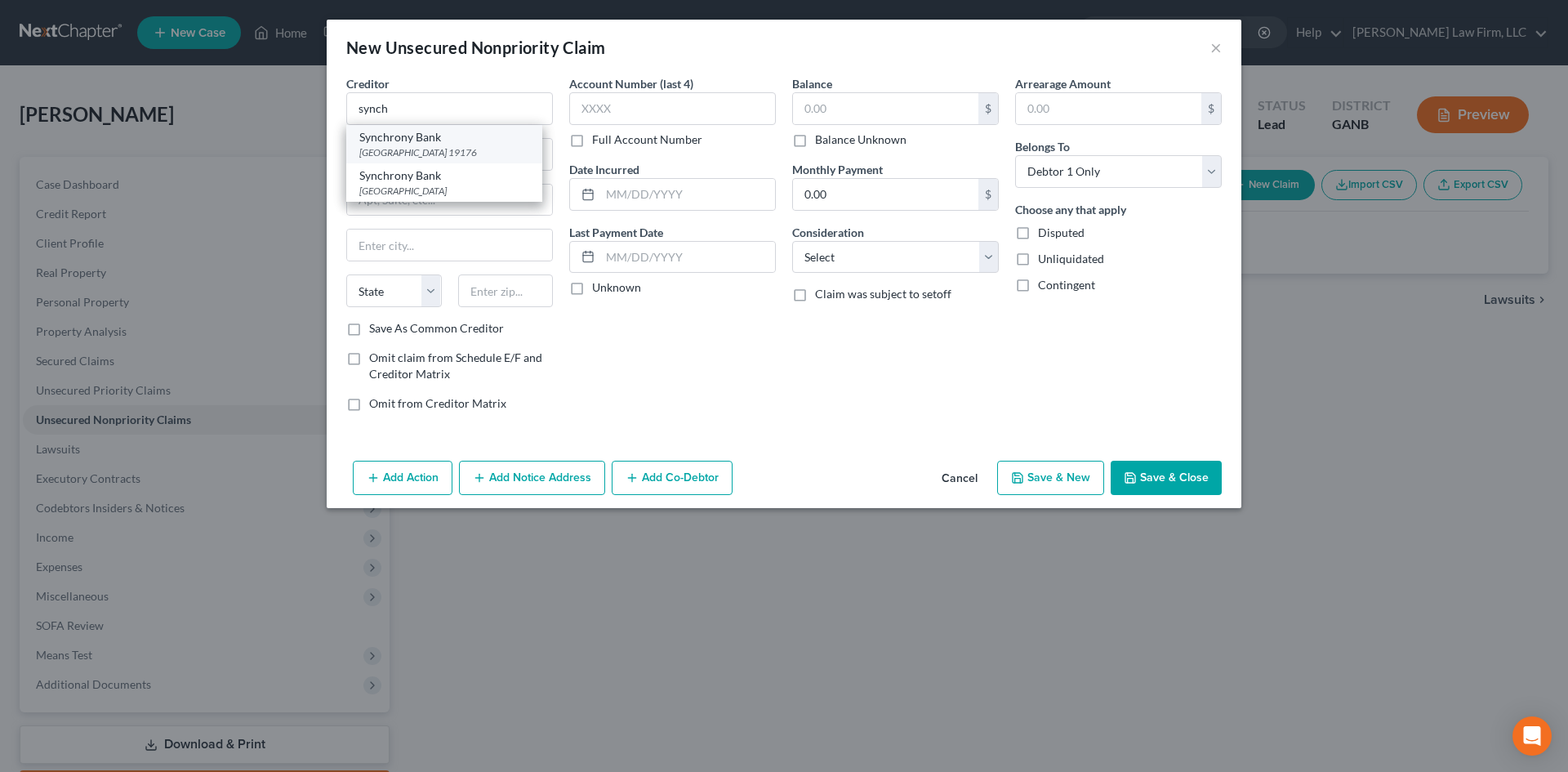
select select "39"
type input "19176"
click at [425, 154] on input "PO Box 71757" at bounding box center [449, 154] width 205 height 31
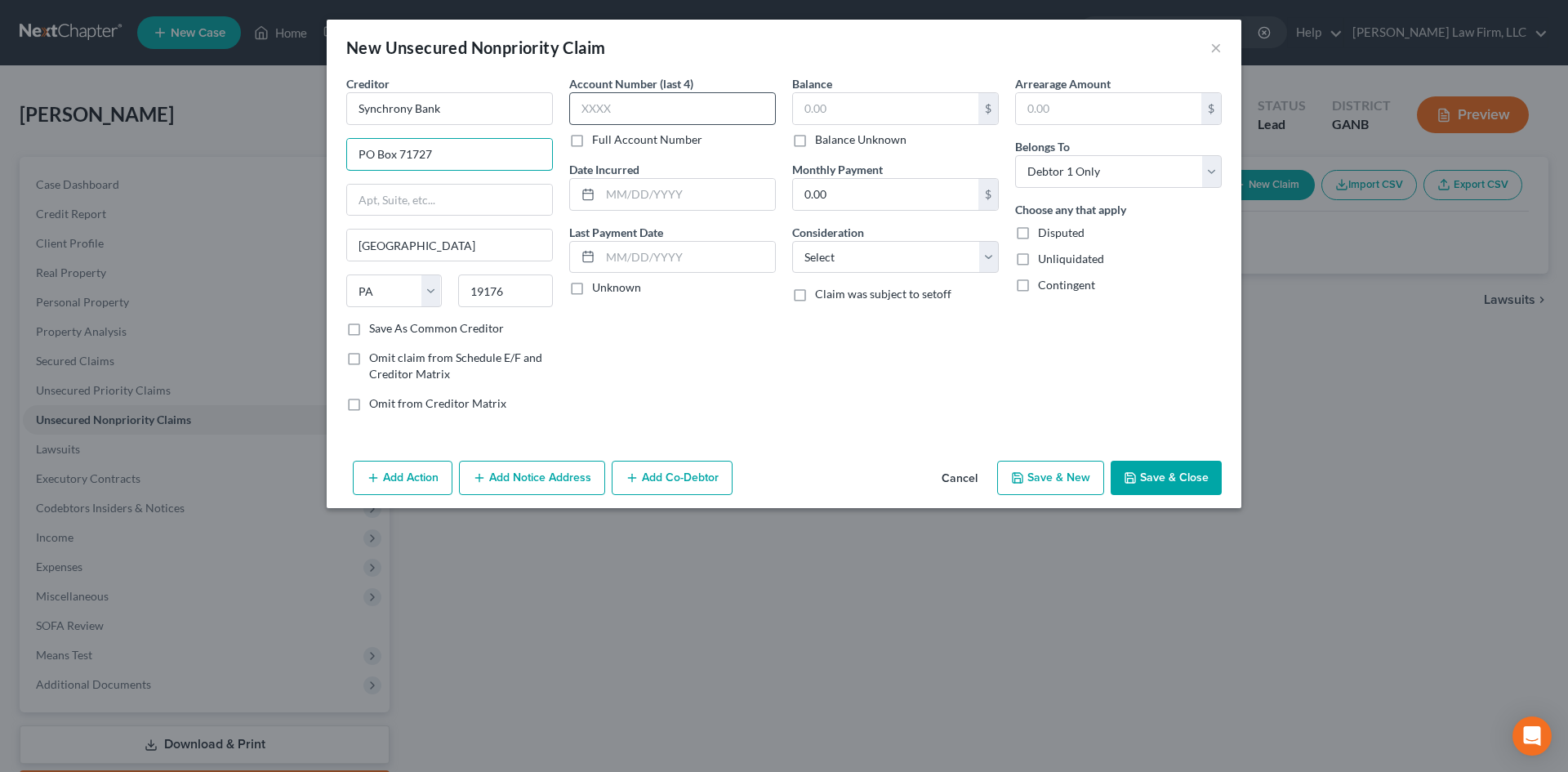
type input "PO Box 71727"
click at [588, 111] on input "text" at bounding box center [672, 109] width 207 height 33
type input "6522"
click at [487, 105] on input "Synchrony Bank" at bounding box center [449, 109] width 207 height 33
type input "Synchrony Bank/PP"
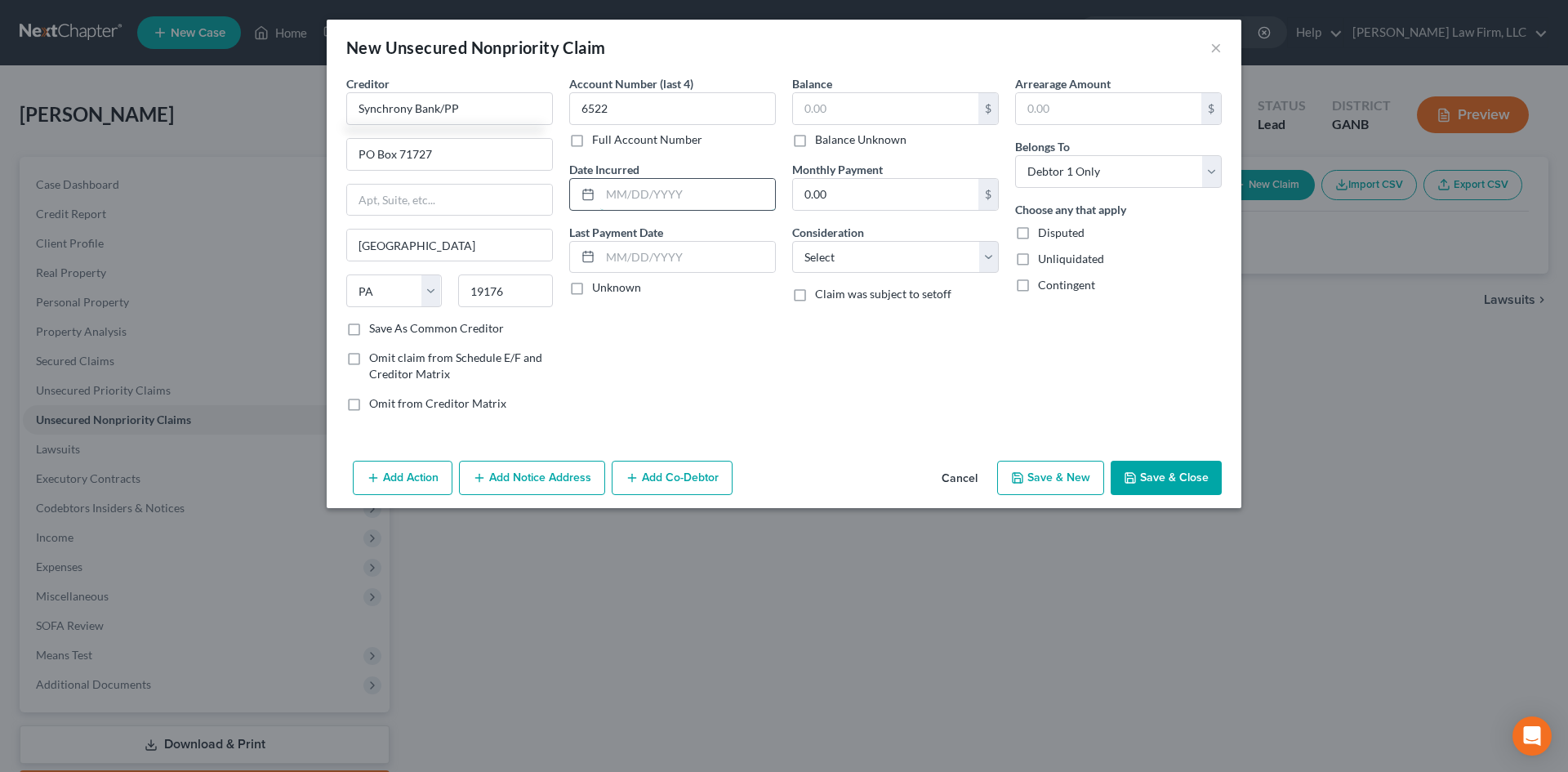
click at [629, 197] on input "text" at bounding box center [688, 194] width 175 height 31
type input "[DATE]"
click at [807, 110] on input "text" at bounding box center [885, 109] width 185 height 31
type input "788"
click at [862, 254] on select "Select Cable / Satellite Services Collection Agency Credit Card Debt Debt Couns…" at bounding box center [895, 257] width 207 height 33
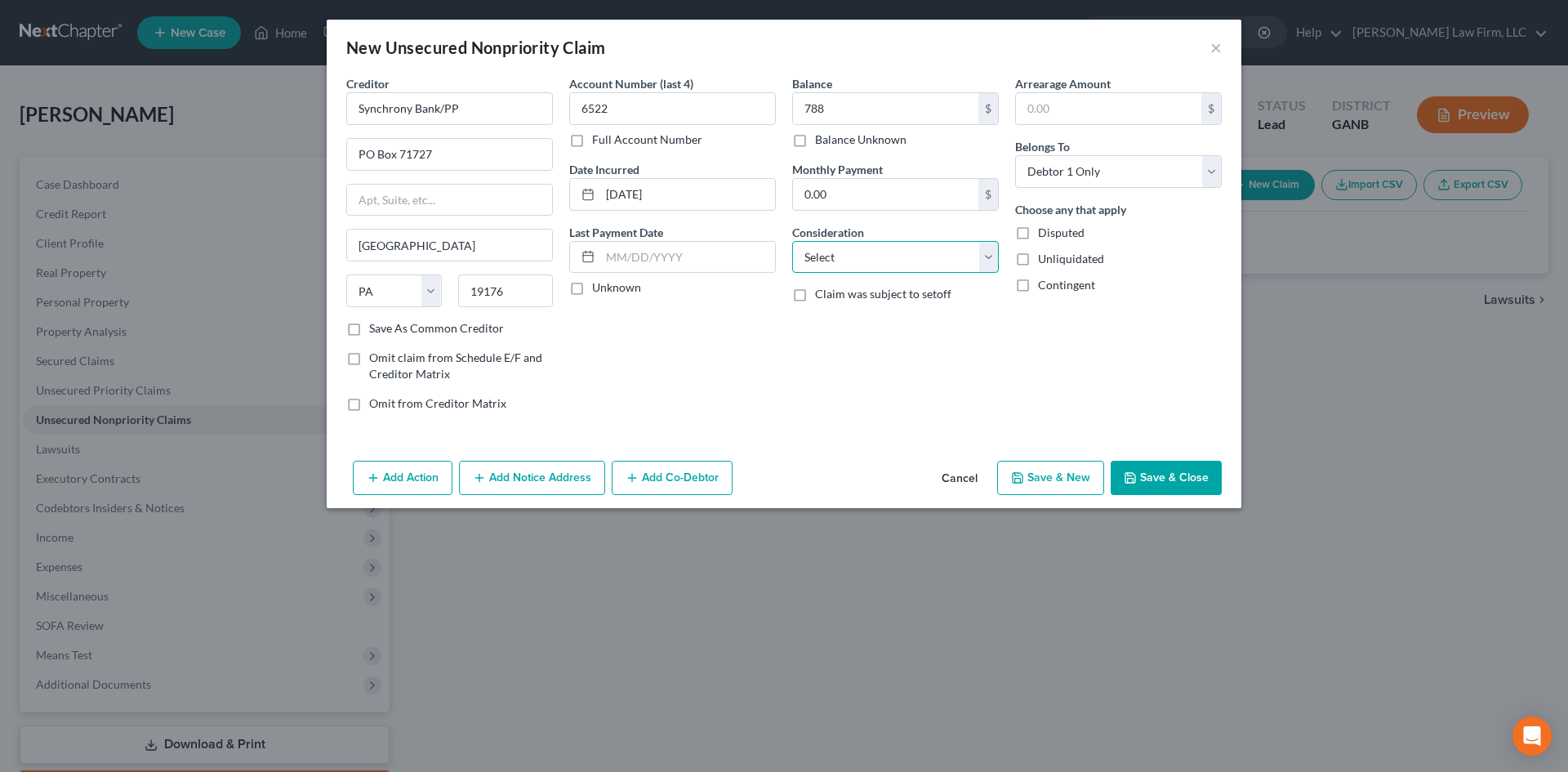
select select "2"
click at [792, 241] on select "Select Cable / Satellite Services Collection Agency Credit Card Debt Debt Couns…" at bounding box center [895, 257] width 207 height 33
click at [1043, 470] on button "Save & New" at bounding box center [1050, 478] width 107 height 34
select select "0"
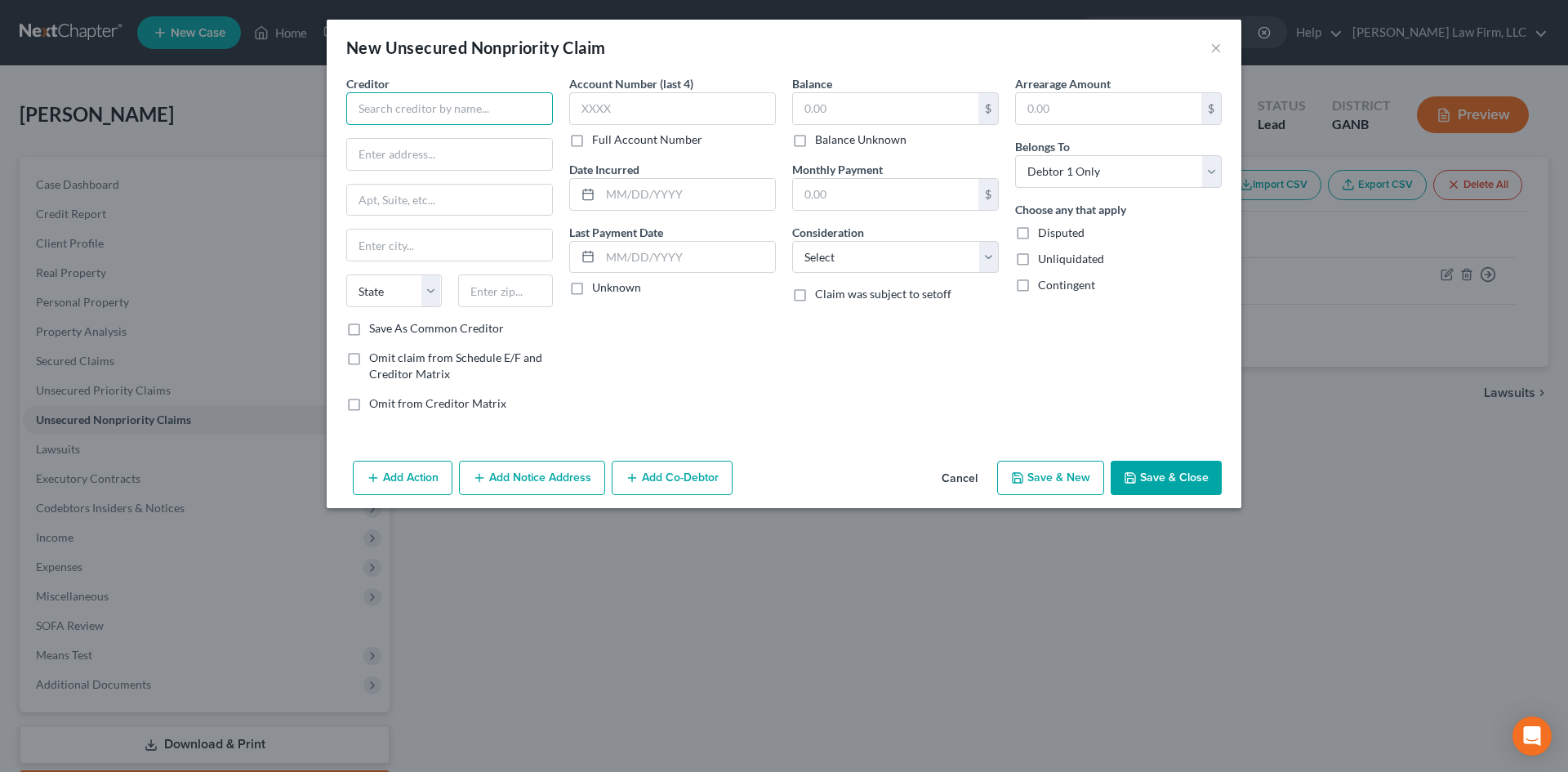
click at [427, 104] on input "text" at bounding box center [449, 109] width 207 height 33
click at [420, 159] on div "[GEOGRAPHIC_DATA] 19176" at bounding box center [444, 152] width 170 height 14
type input "Synchrony Bank"
type input "PO Box 71757"
type input "[GEOGRAPHIC_DATA]"
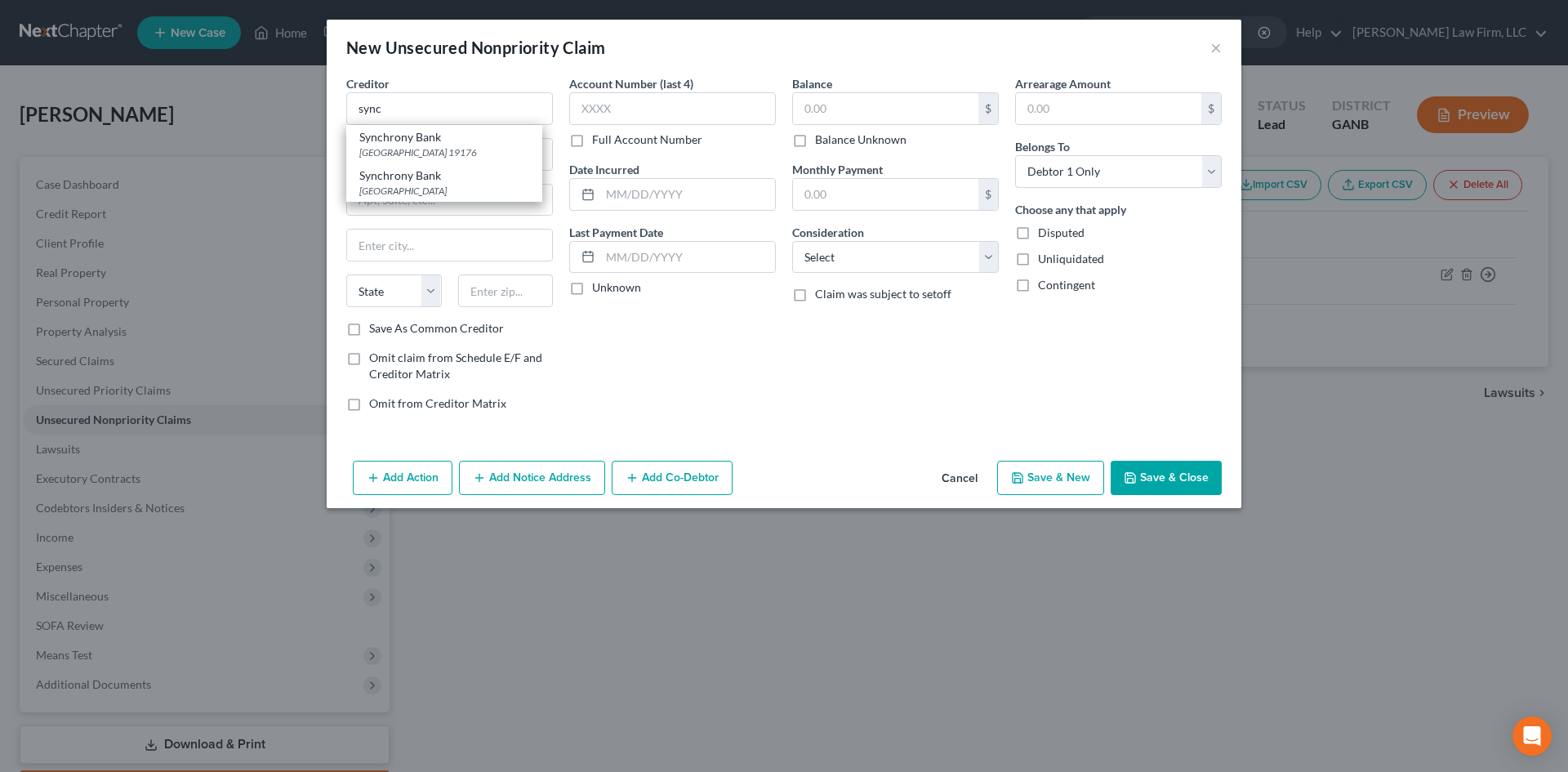
select select "39"
type input "19176"
click at [425, 154] on input "PO Box 71757" at bounding box center [449, 154] width 205 height 31
type input "PO Box 71737"
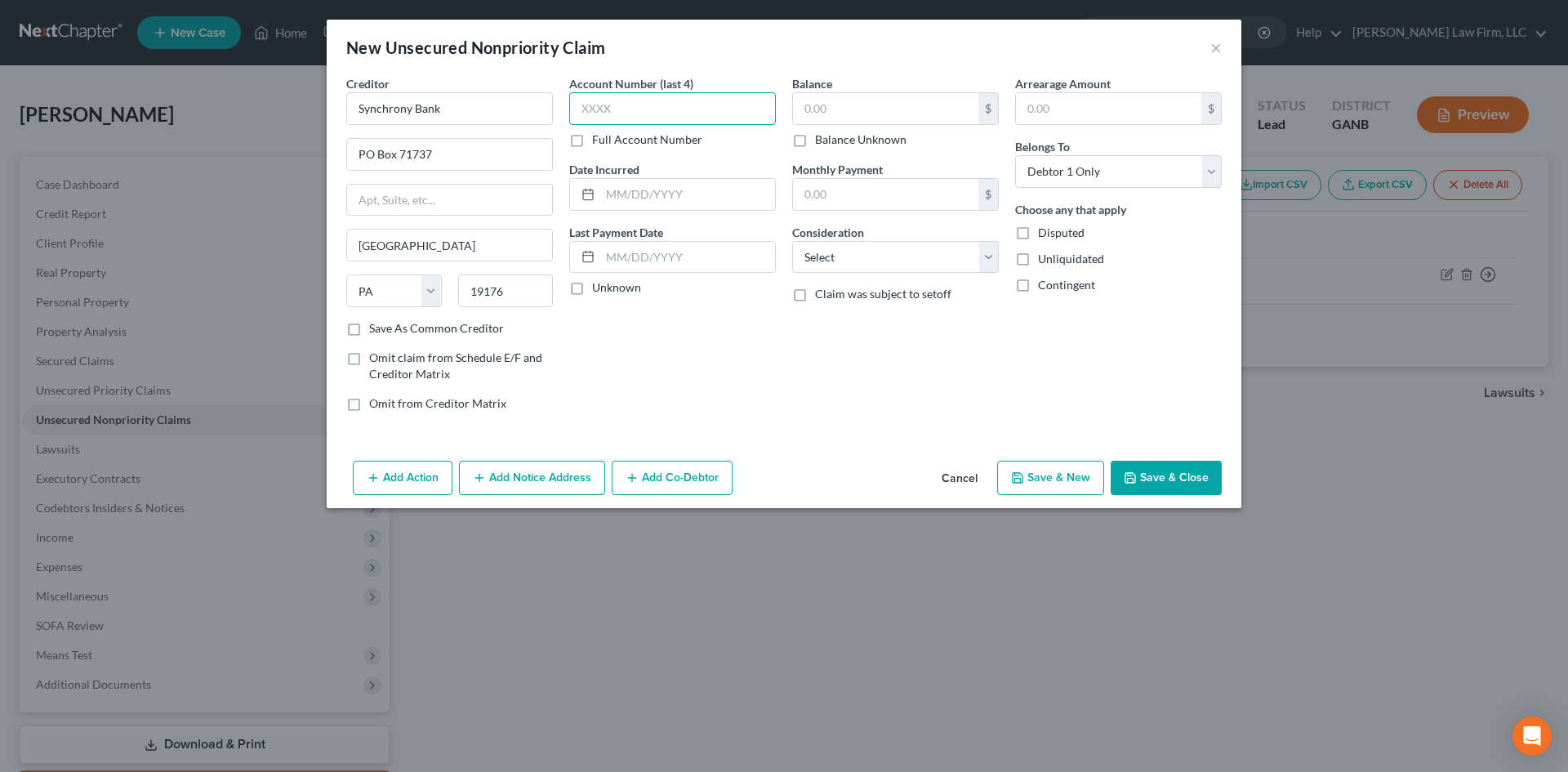
click at [588, 118] on input "text" at bounding box center [672, 109] width 207 height 33
type input "4735"
click at [613, 190] on input "text" at bounding box center [688, 194] width 175 height 31
type input "[DATE]"
click at [826, 106] on input "text" at bounding box center [885, 109] width 185 height 31
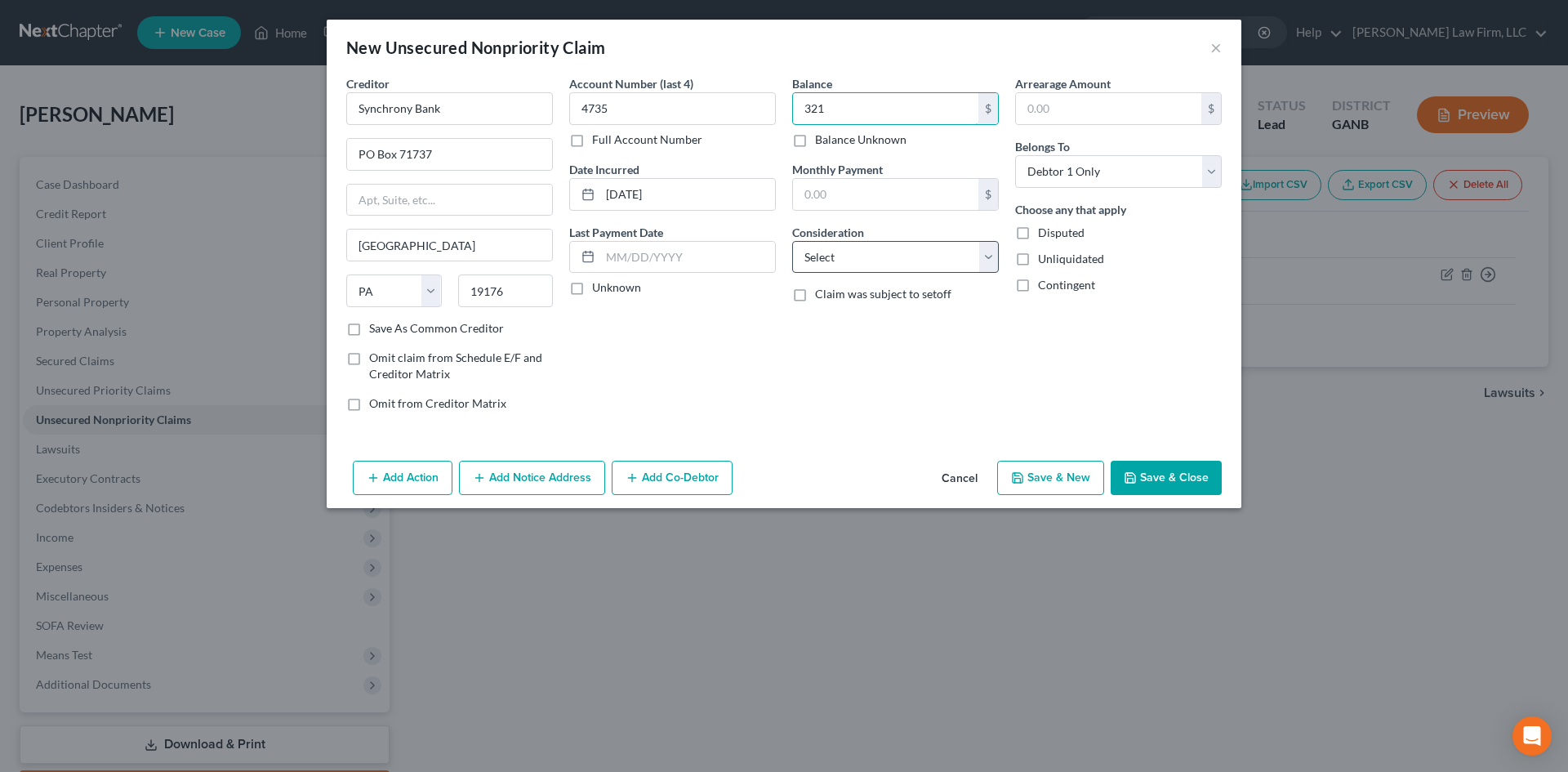
type input "321"
click at [829, 250] on select "Select Cable / Satellite Services Collection Agency Credit Card Debt Debt Couns…" at bounding box center [895, 257] width 207 height 33
select select "2"
click at [792, 241] on select "Select Cable / Satellite Services Collection Agency Credit Card Debt Debt Couns…" at bounding box center [895, 257] width 207 height 33
click at [1060, 478] on button "Save & New" at bounding box center [1050, 478] width 107 height 34
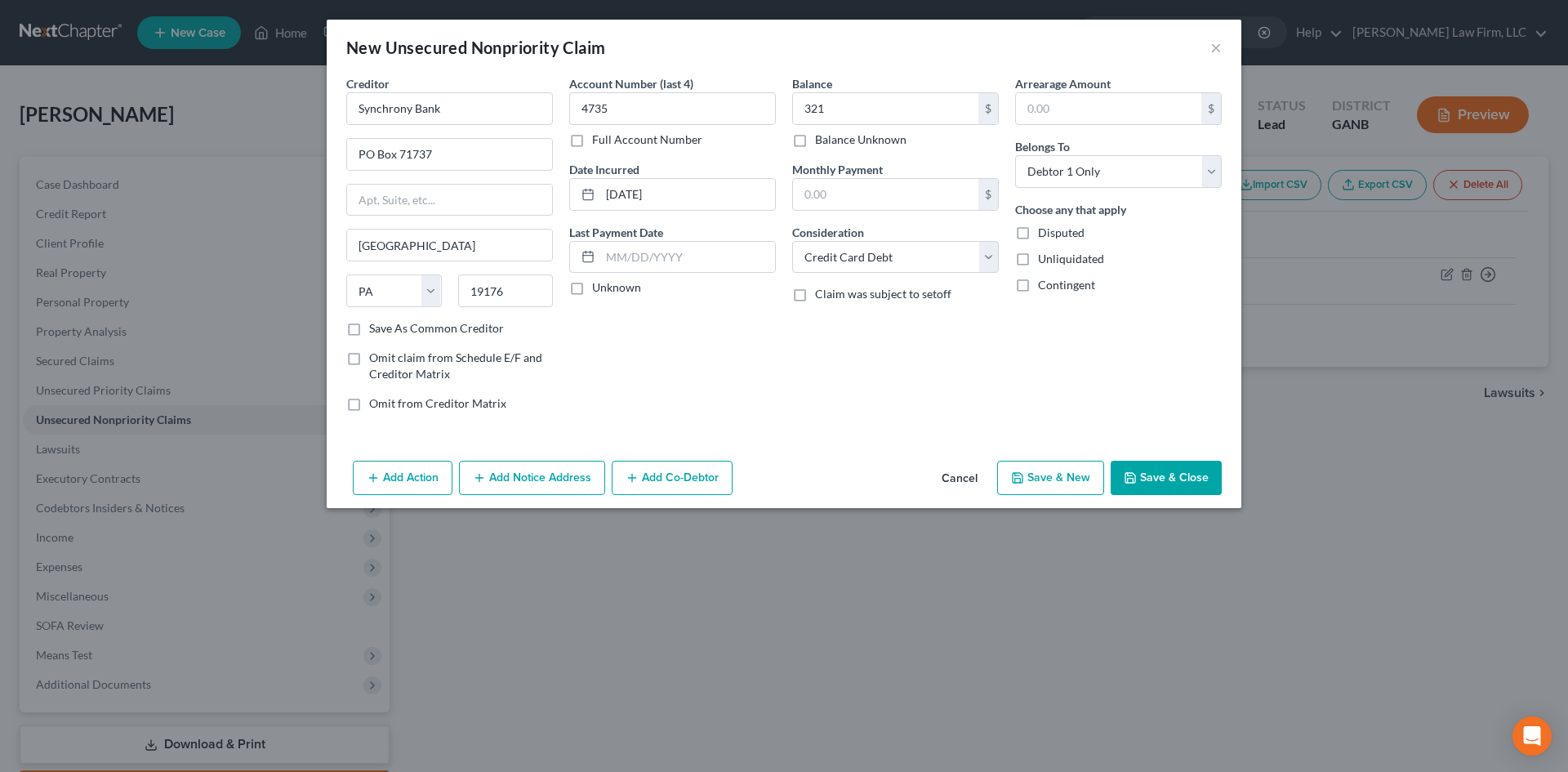
select select "0"
click at [529, 107] on input "text" at bounding box center [449, 109] width 207 height 33
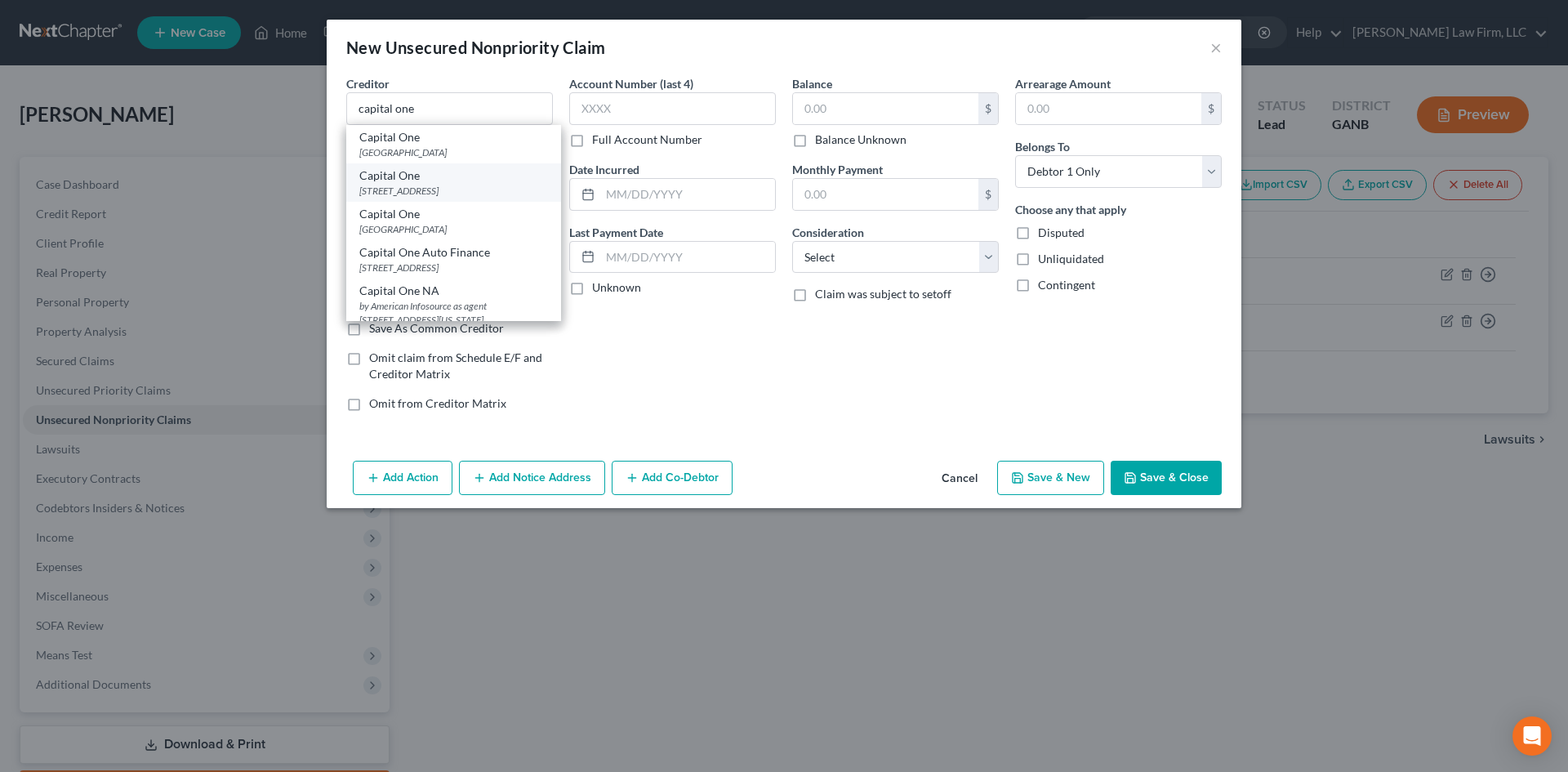
click at [497, 194] on div "[STREET_ADDRESS]" at bounding box center [454, 190] width 189 height 14
type input "Capital One"
type input "PO Box 31293"
type input "[GEOGRAPHIC_DATA]"
select select "46"
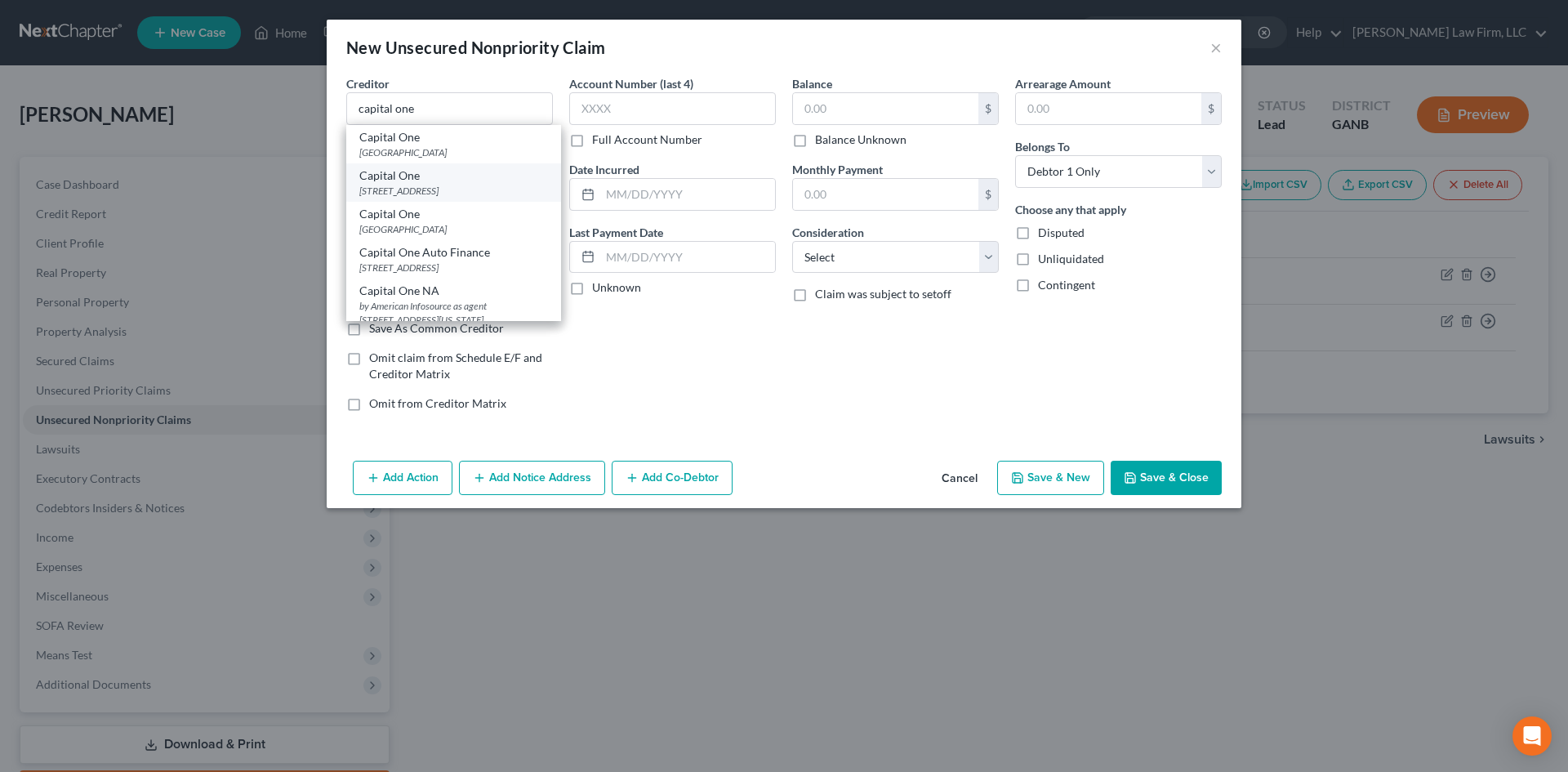
type input "84131"
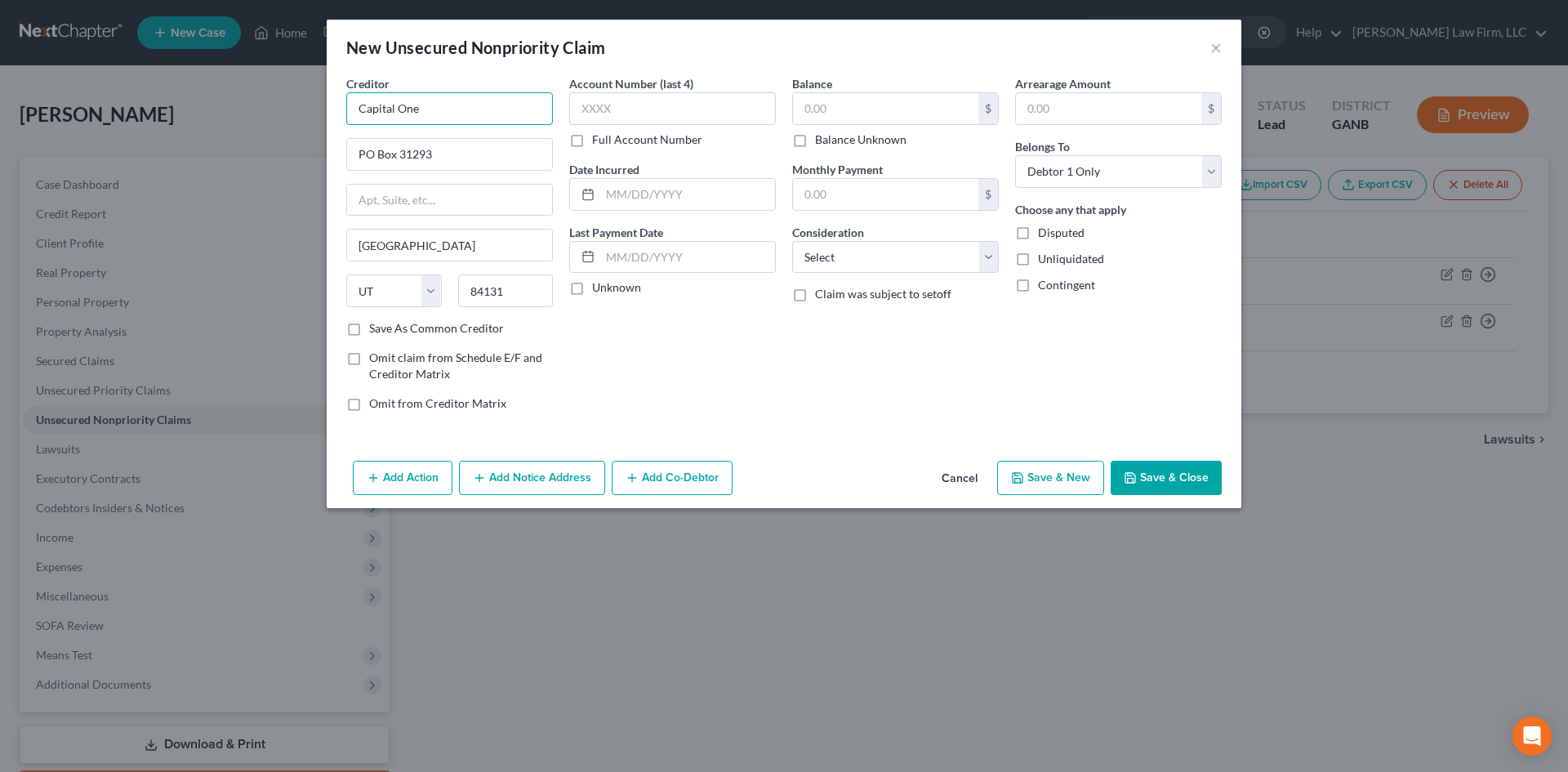
click at [486, 112] on input "Capital One" at bounding box center [449, 109] width 207 height 33
type input "Capital One Bank USA, NA"
click at [621, 103] on input "text" at bounding box center [672, 109] width 207 height 33
type input "8131"
type input "[DATE]"
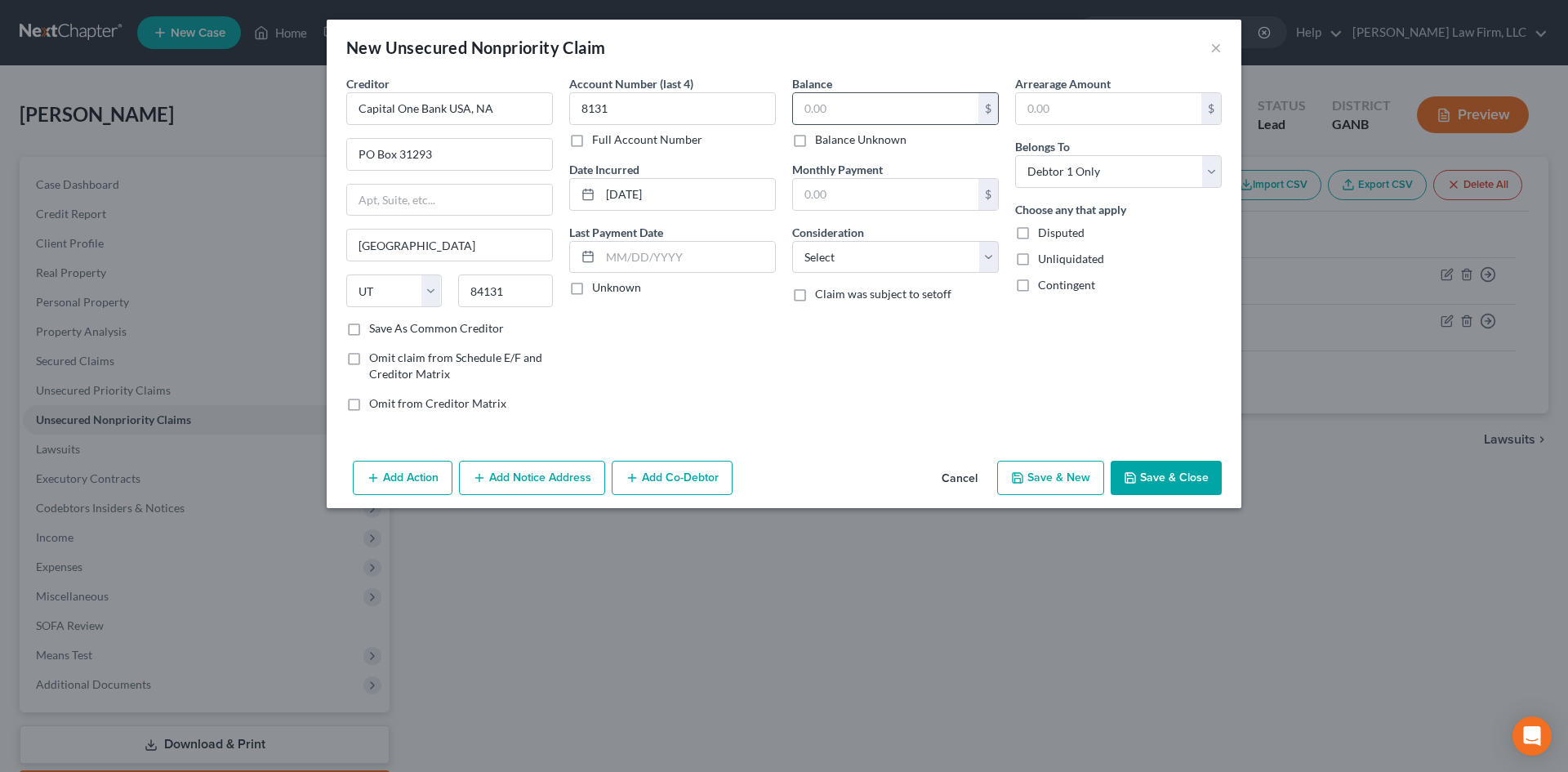
click at [848, 93] on input "text" at bounding box center [885, 109] width 185 height 31
type input "9,532"
click at [863, 262] on select "Select Cable / Satellite Services Collection Agency Credit Card Debt Debt Couns…" at bounding box center [895, 257] width 207 height 33
select select "2"
click at [792, 241] on select "Select Cable / Satellite Services Collection Agency Credit Card Debt Debt Couns…" at bounding box center [895, 257] width 207 height 33
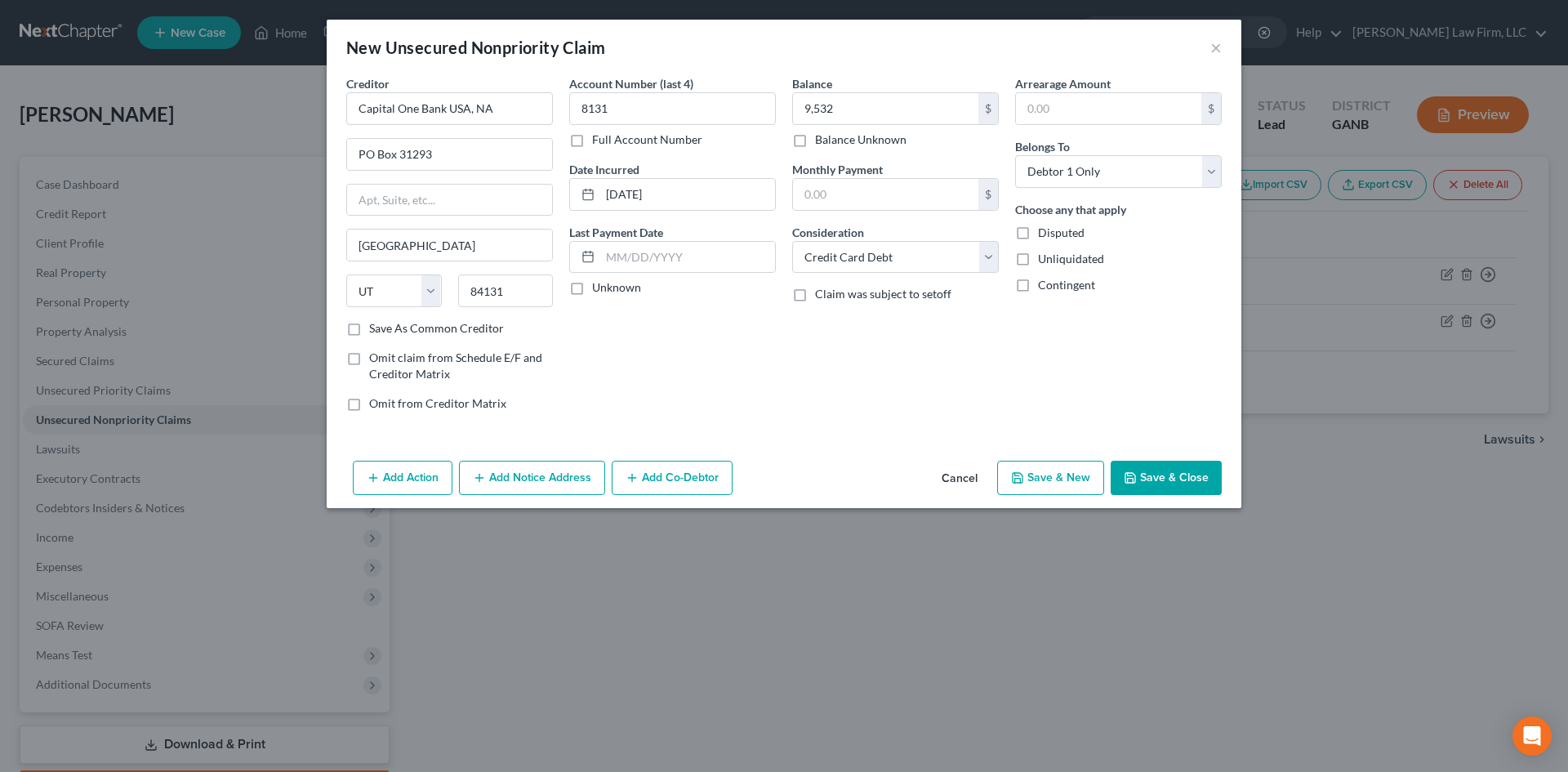
click at [1046, 482] on button "Save & New" at bounding box center [1050, 478] width 107 height 34
select select "0"
click at [424, 107] on input "text" at bounding box center [449, 109] width 207 height 33
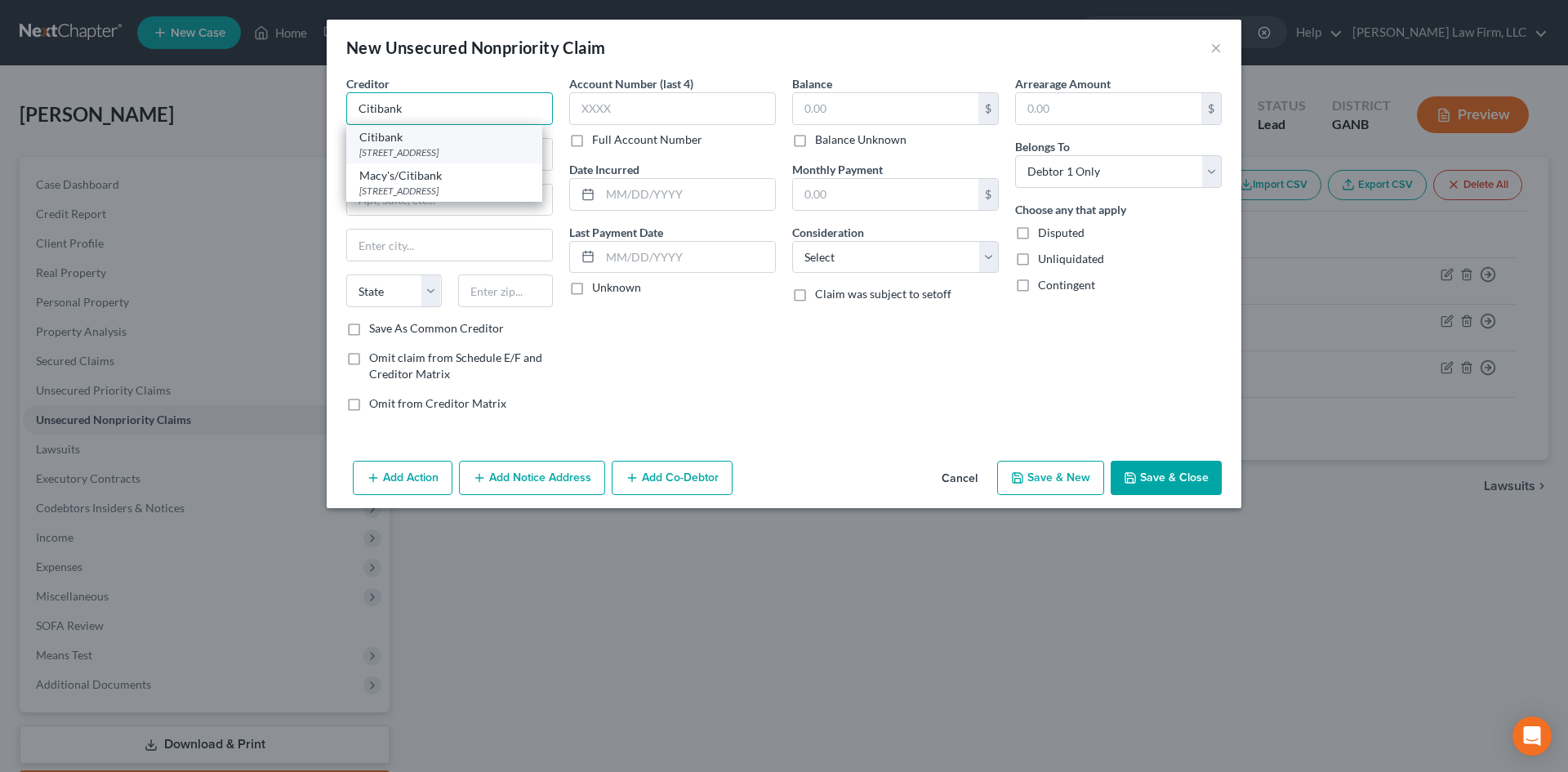
type input "Citibank"
click at [413, 152] on div "[STREET_ADDRESS]" at bounding box center [444, 152] width 170 height 14
type input "PO Box 6497"
type input "[GEOGRAPHIC_DATA]"
select select "43"
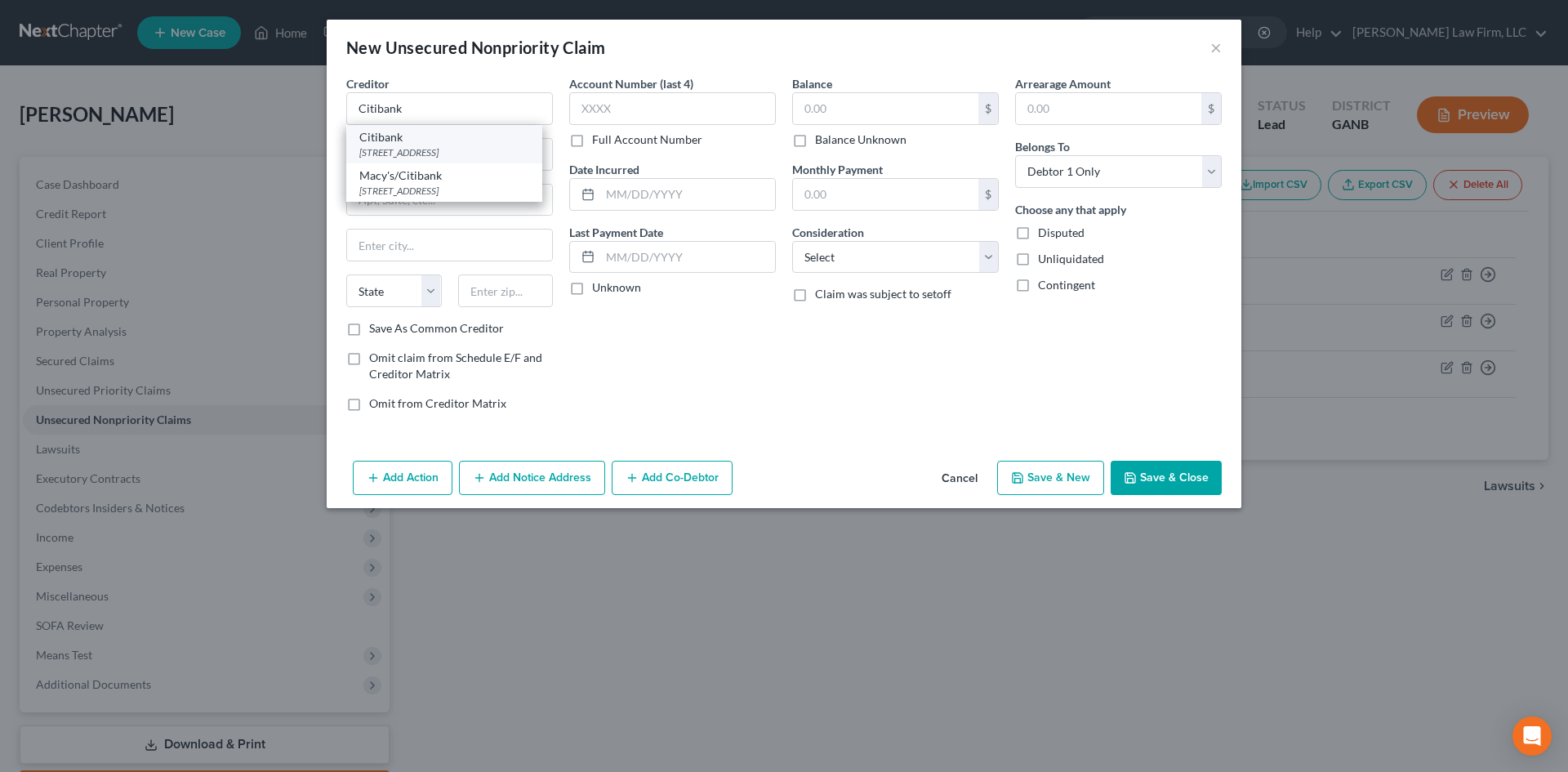
type input "57117"
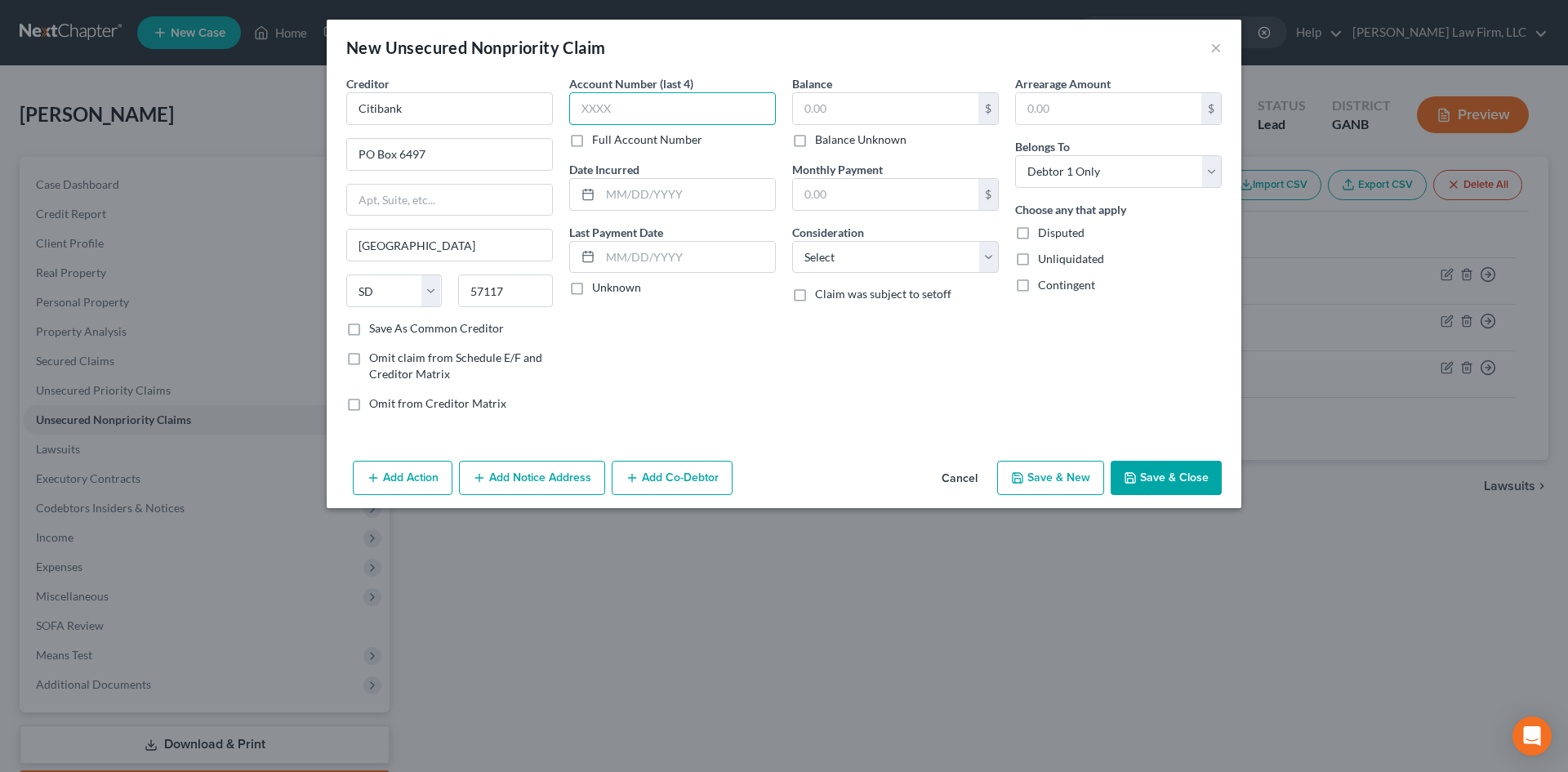
click at [622, 100] on input "text" at bounding box center [672, 109] width 207 height 33
type input "4344"
click at [613, 200] on input "text" at bounding box center [688, 194] width 175 height 31
type input "[DATE]"
click at [800, 121] on input "text" at bounding box center [885, 109] width 185 height 31
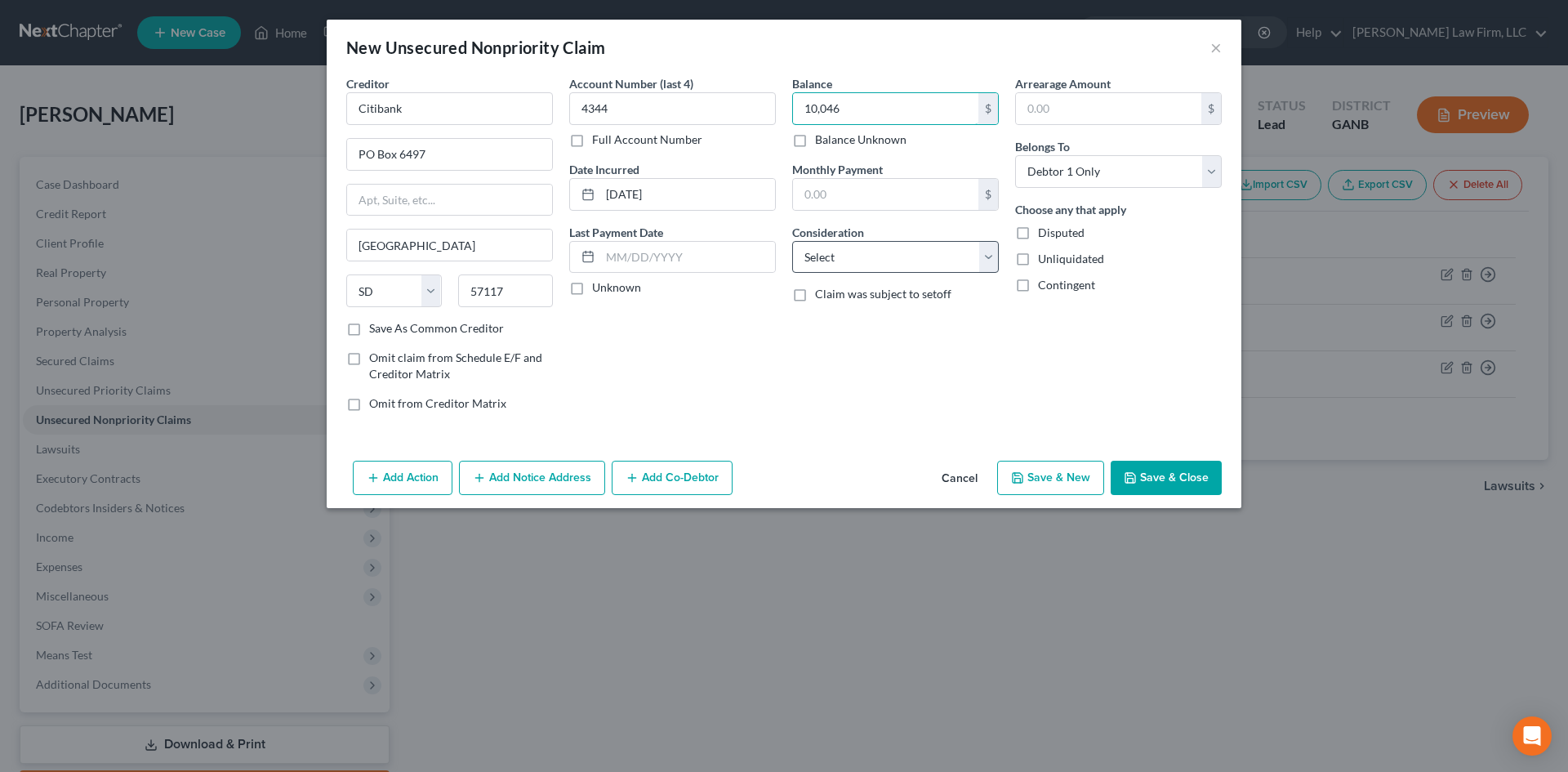
type input "10,046"
click at [867, 248] on select "Select Cable / Satellite Services Collection Agency Credit Card Debt Debt Couns…" at bounding box center [895, 257] width 207 height 33
select select "2"
click at [792, 241] on select "Select Cable / Satellite Services Collection Agency Credit Card Debt Debt Couns…" at bounding box center [895, 257] width 207 height 33
click at [1051, 475] on button "Save & New" at bounding box center [1050, 478] width 107 height 34
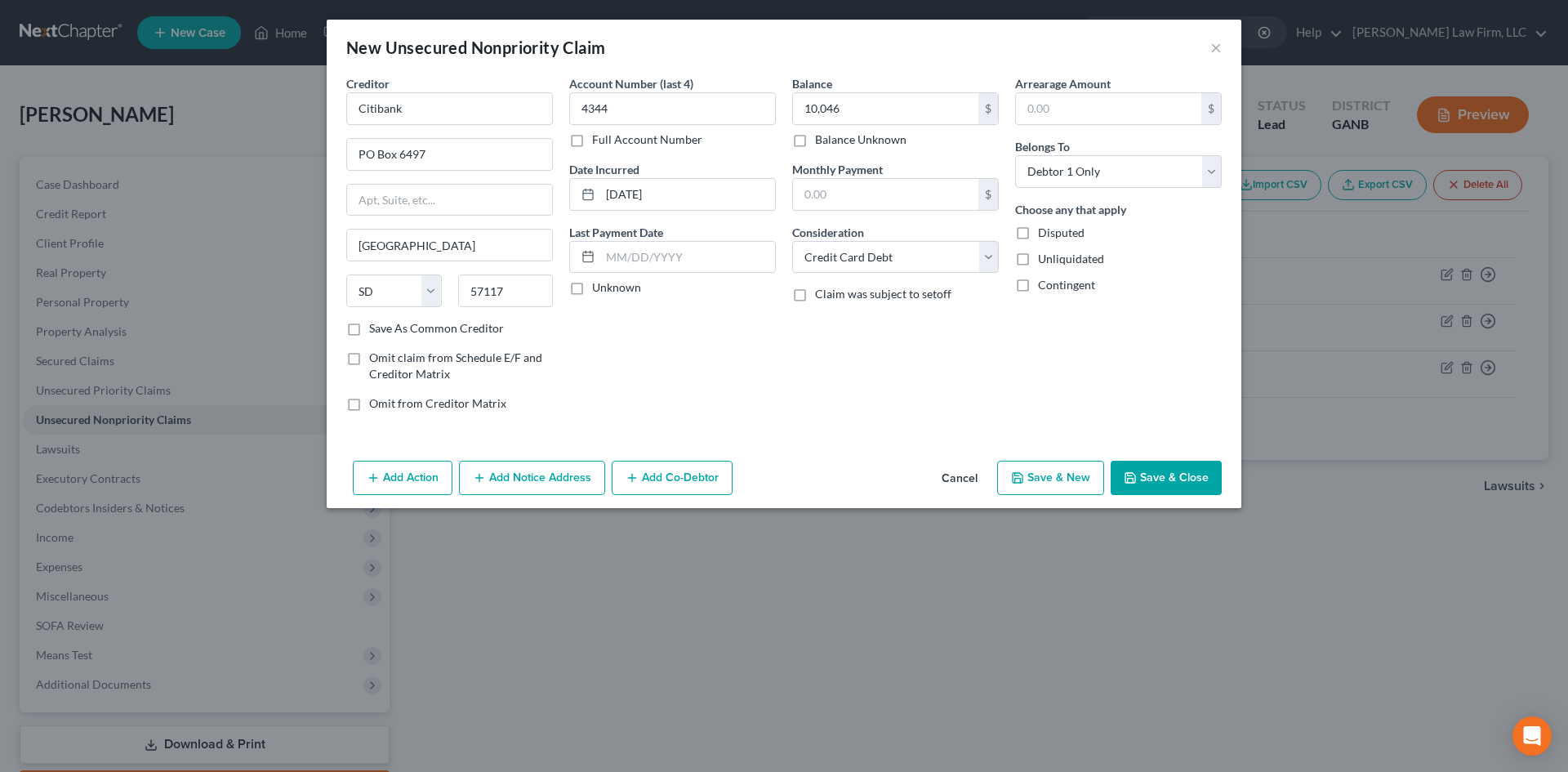
select select "0"
click at [392, 124] on input "text" at bounding box center [449, 109] width 207 height 33
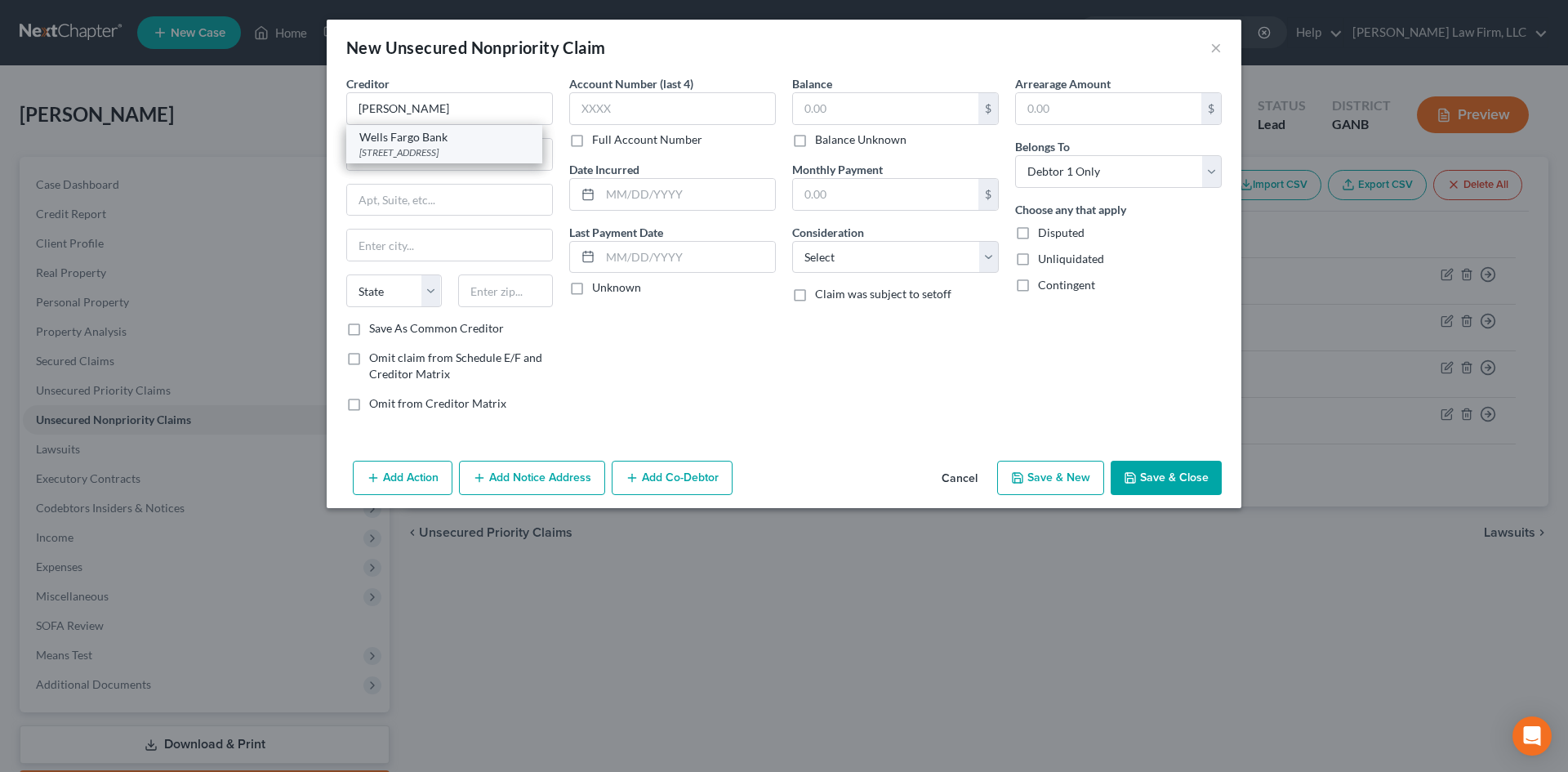
click at [390, 142] on div "Wells Fargo Bank" at bounding box center [444, 136] width 170 height 16
type input "Wells Fargo Bank"
type input "PO Box 14517"
type input "Des Moines"
select select "16"
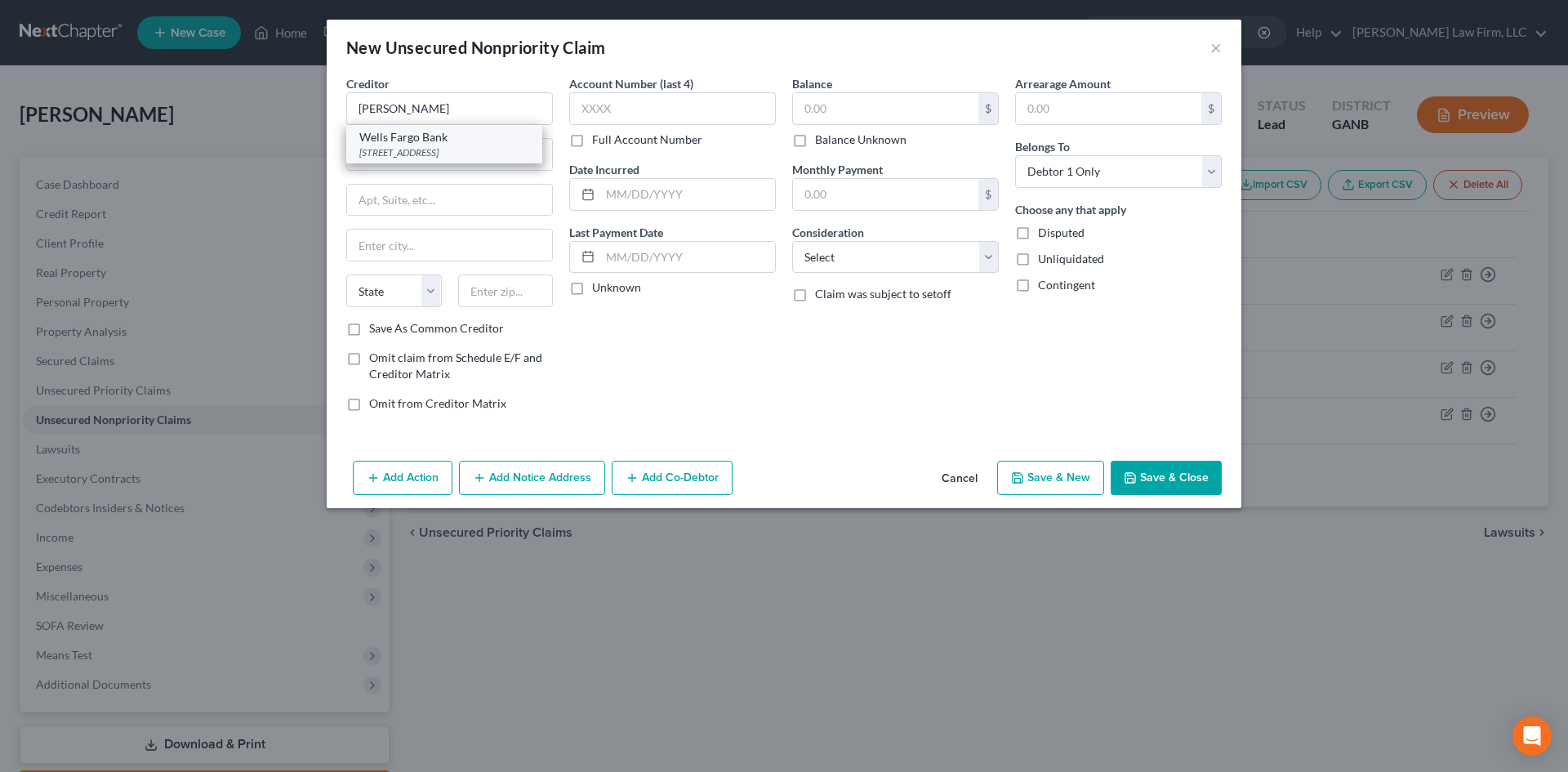
type input "50306"
click at [424, 103] on input "Wells Fargo Bank" at bounding box center [449, 109] width 207 height 33
click at [458, 102] on input "Wells Fargo Bank" at bounding box center [449, 109] width 207 height 33
click at [422, 150] on input "PO Box 14517" at bounding box center [449, 154] width 205 height 31
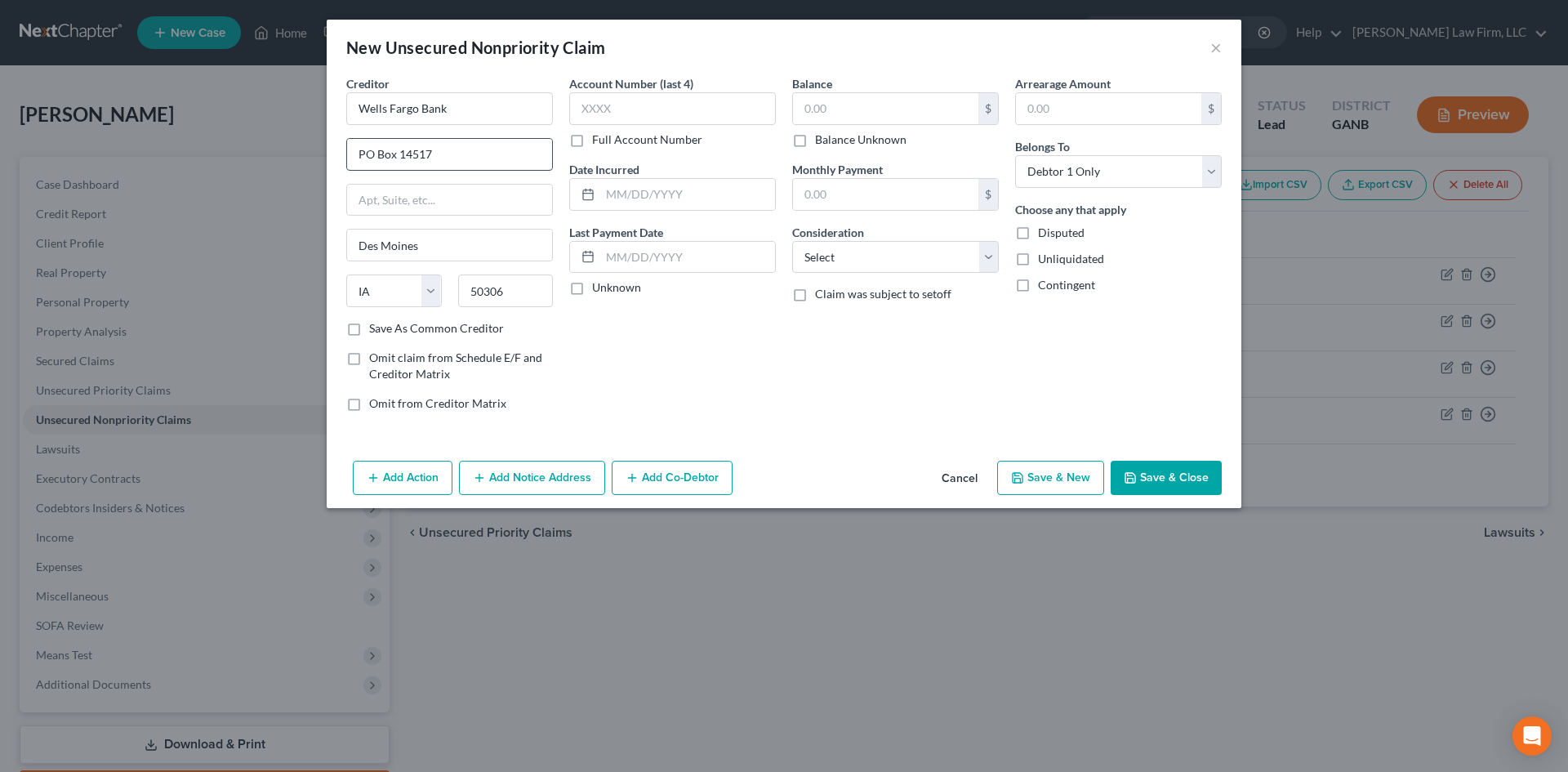
click at [422, 150] on input "PO Box 14517" at bounding box center [449, 154] width 205 height 31
type input "PO Box 393"
click at [467, 274] on div "Creditor * [PERSON_NAME] Fargo Bank PO Box 393 [GEOGRAPHIC_DATA] [US_STATE] AK …" at bounding box center [449, 198] width 207 height 245
click at [471, 292] on input "50306" at bounding box center [505, 291] width 95 height 33
click at [473, 297] on input "50306" at bounding box center [505, 291] width 95 height 33
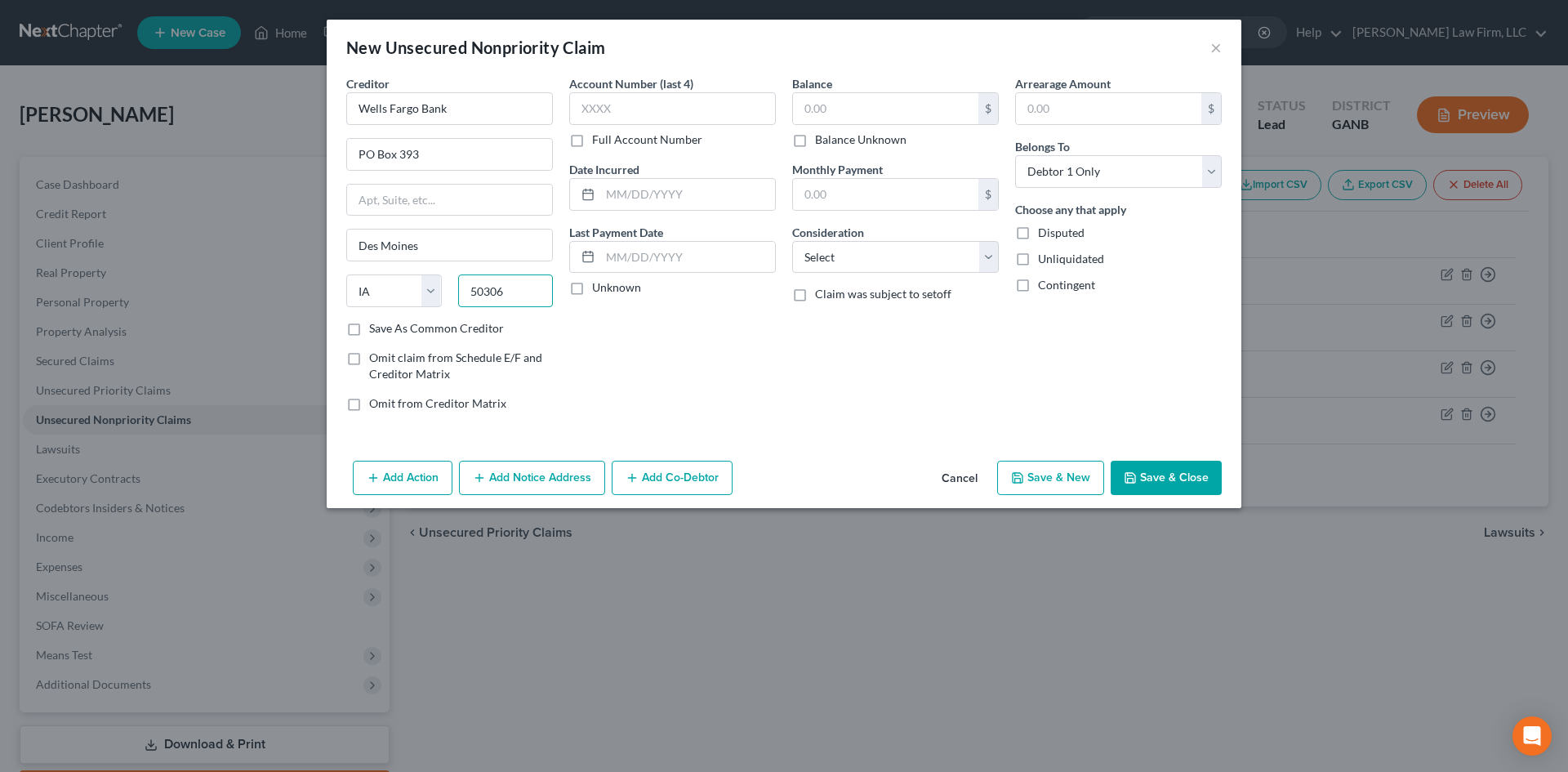
click at [475, 294] on input "50306" at bounding box center [505, 291] width 95 height 33
type input "55480"
type input "[GEOGRAPHIC_DATA]"
select select "24"
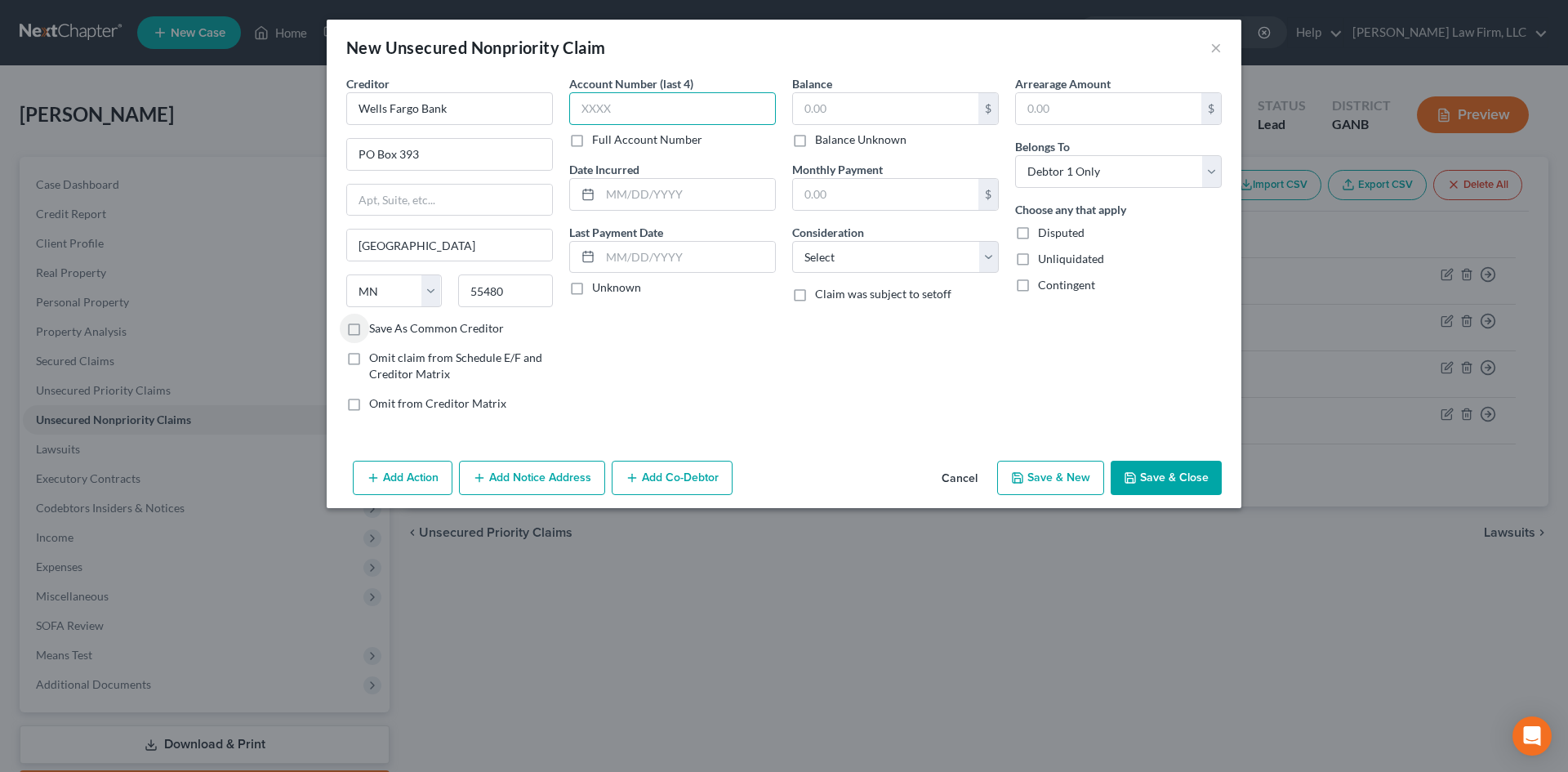
click at [626, 115] on input "text" at bounding box center [672, 109] width 207 height 33
type input "7414"
type input "[DATE]"
click at [823, 93] on input "text" at bounding box center [885, 109] width 185 height 31
type input "4,525"
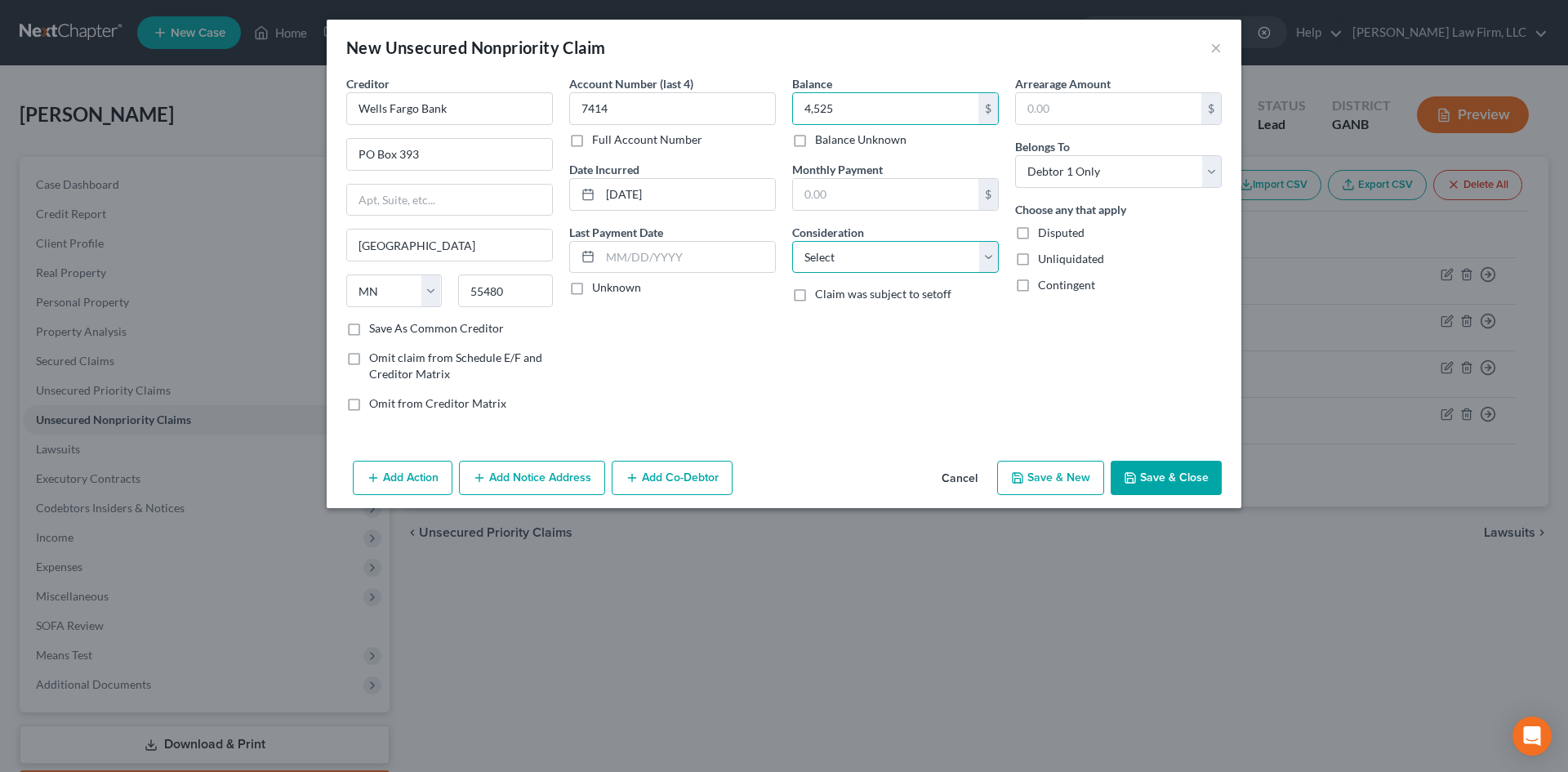
click at [839, 264] on select "Select Cable / Satellite Services Collection Agency Credit Card Debt Debt Couns…" at bounding box center [895, 257] width 207 height 33
select select "2"
click at [792, 241] on select "Select Cable / Satellite Services Collection Agency Credit Card Debt Debt Couns…" at bounding box center [895, 257] width 207 height 33
click at [1069, 479] on button "Save & New" at bounding box center [1050, 478] width 107 height 34
select select "0"
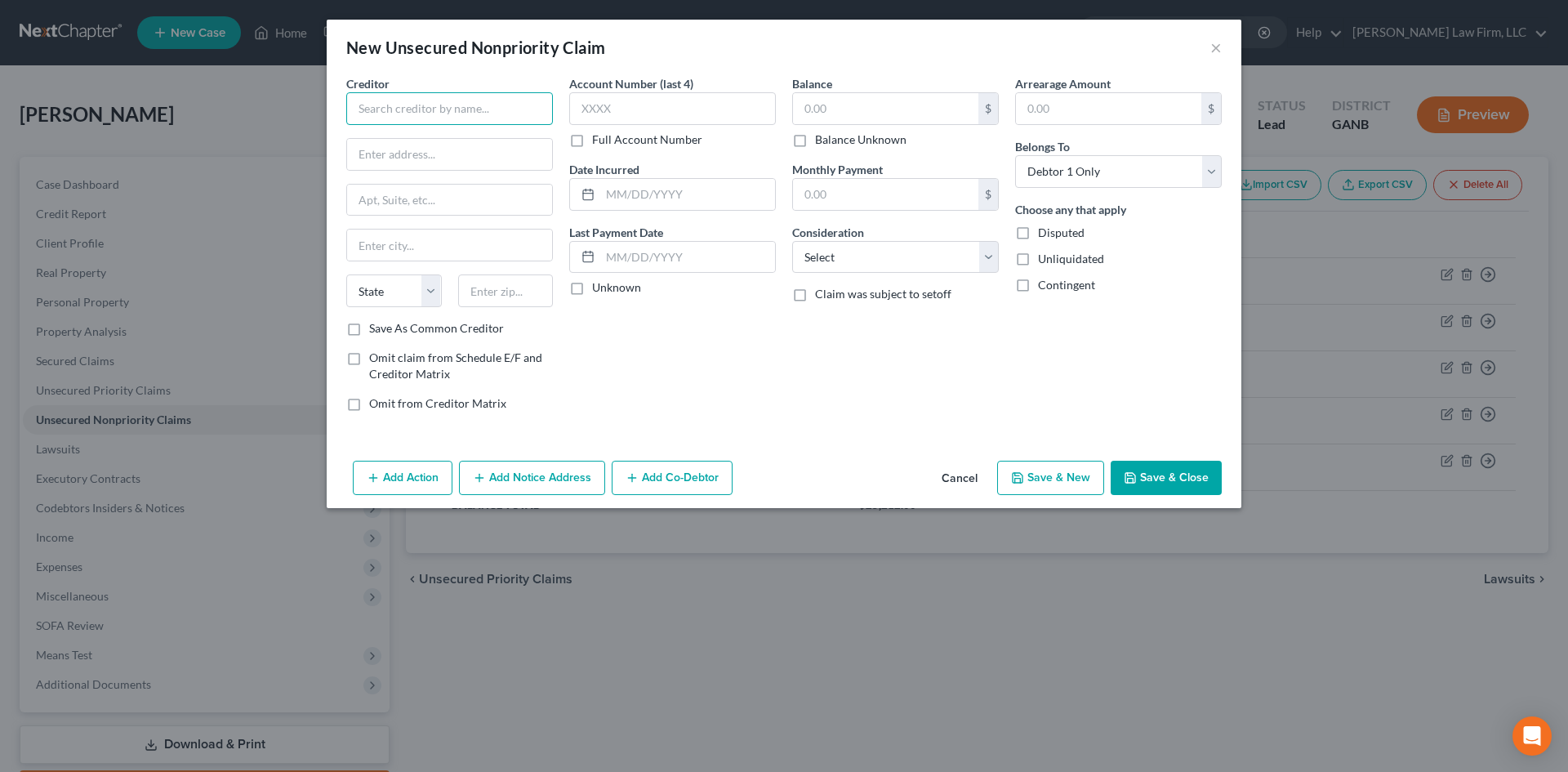
click at [369, 99] on input "text" at bounding box center [449, 109] width 207 height 33
click at [403, 141] on div "Synchrony Bank" at bounding box center [444, 136] width 170 height 16
type input "Synchrony Bank"
type input "PO Box 71757"
type input "[GEOGRAPHIC_DATA]"
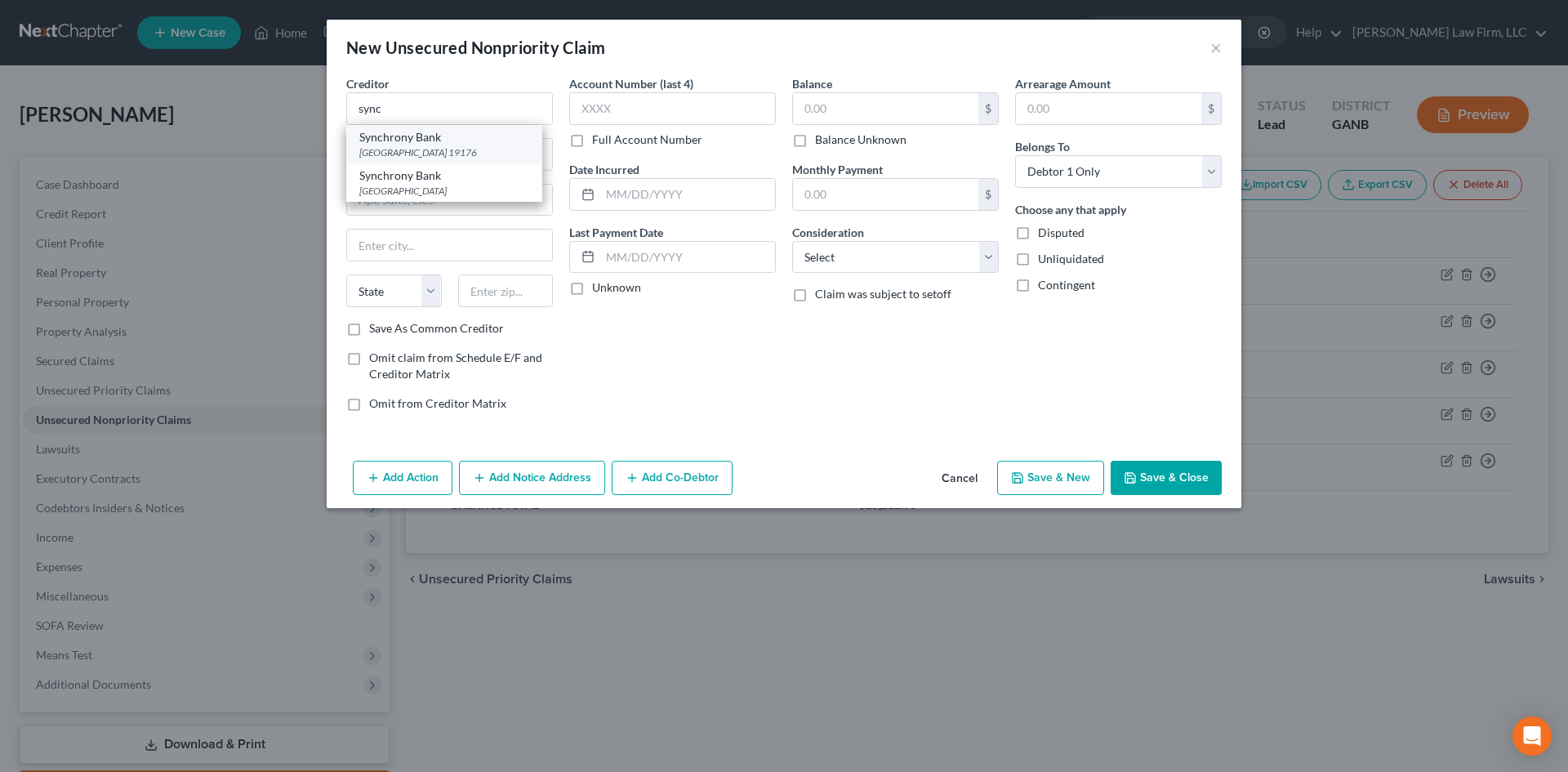
select select "39"
type input "19176"
click at [423, 154] on input "PO Box 71757" at bounding box center [449, 154] width 205 height 31
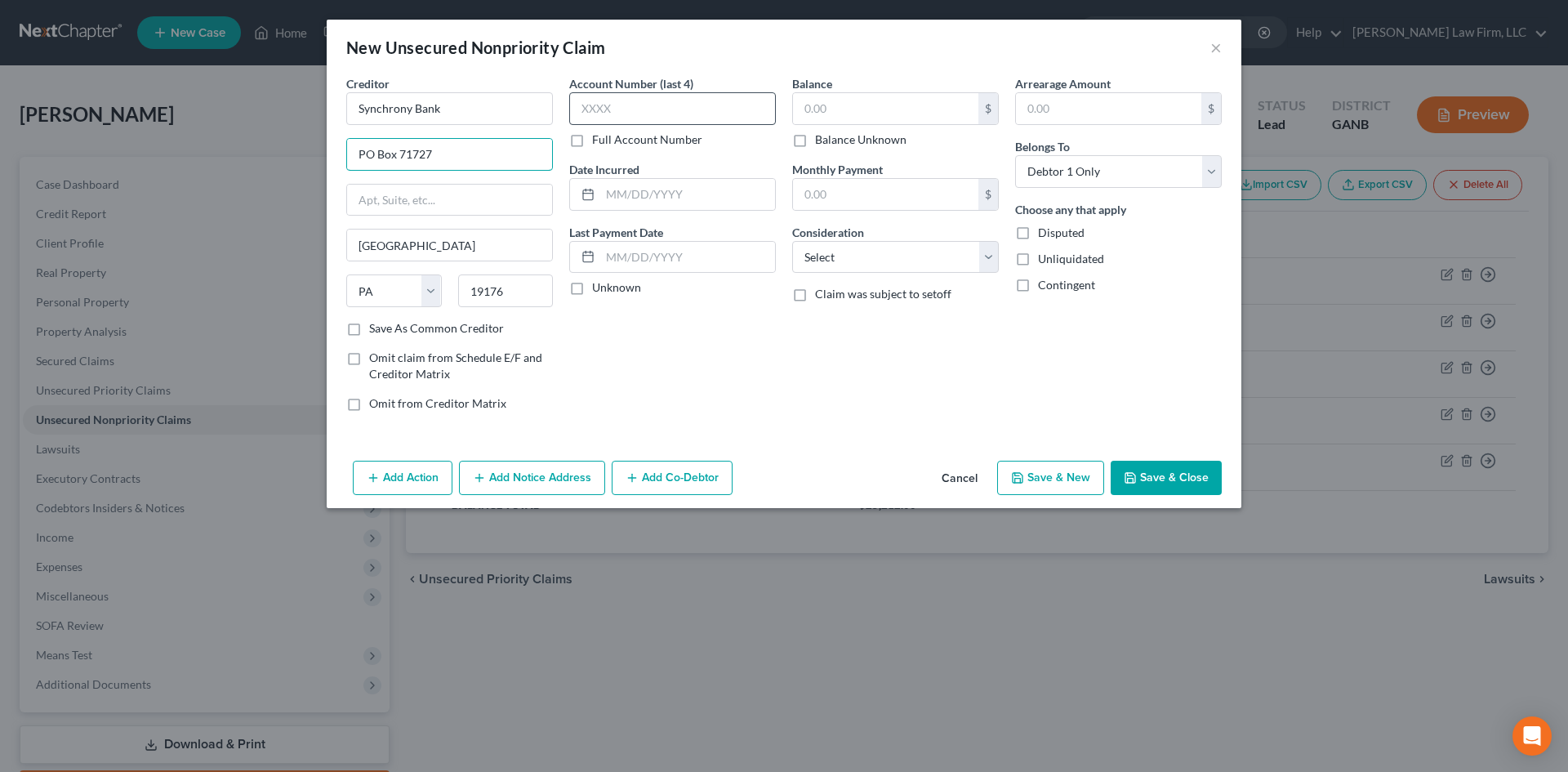
type input "PO Box 71727"
click at [613, 105] on input "text" at bounding box center [672, 109] width 207 height 33
type input "4804"
click at [613, 196] on input "text" at bounding box center [688, 194] width 175 height 31
type input "[DATE]"
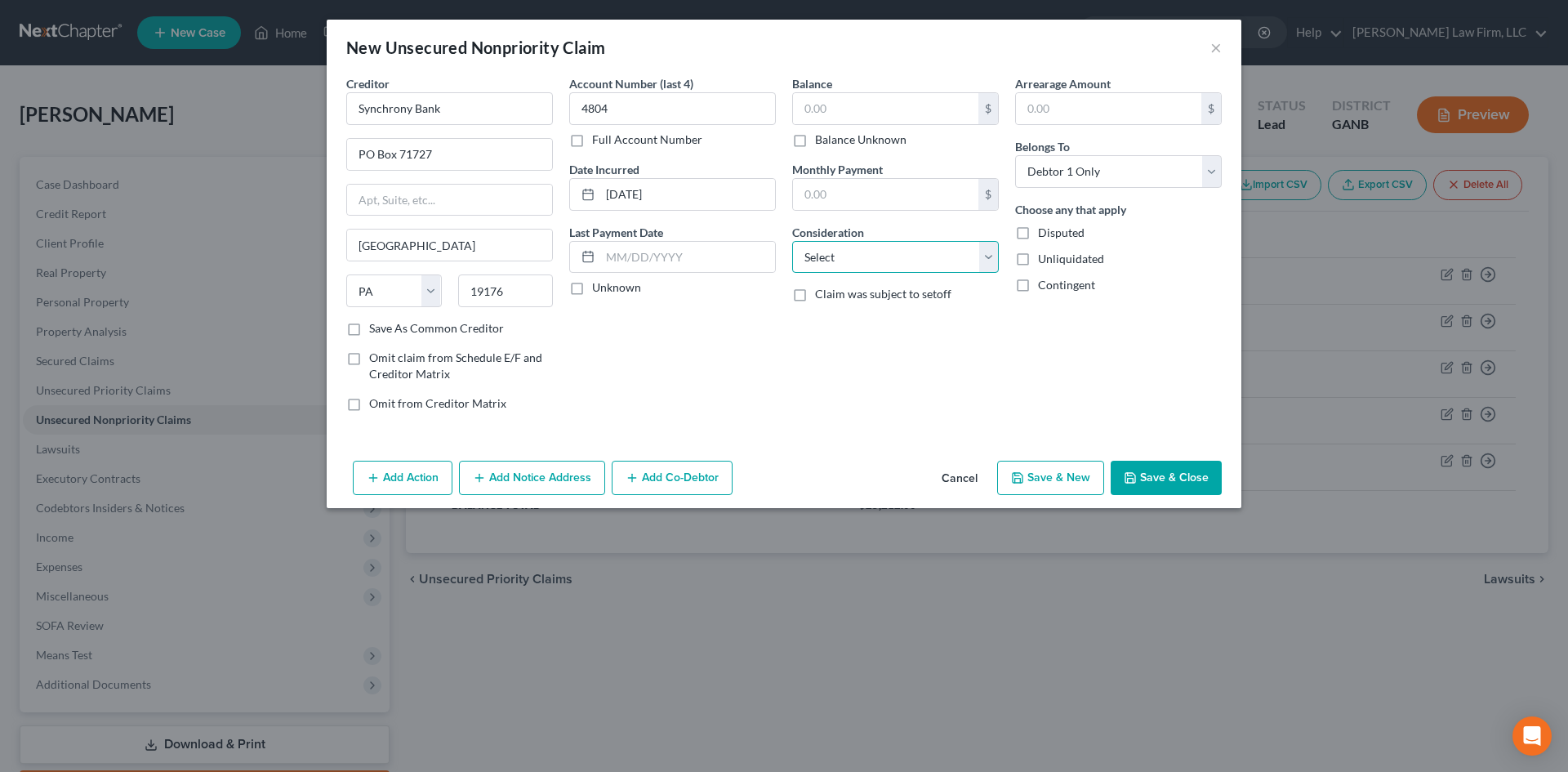
drag, startPoint x: 852, startPoint y: 257, endPoint x: 850, endPoint y: 270, distance: 13.2
click at [852, 257] on select "Select Cable / Satellite Services Collection Agency Credit Card Debt Debt Couns…" at bounding box center [895, 257] width 207 height 33
select select "2"
click at [792, 241] on select "Select Cable / Satellite Services Collection Agency Credit Card Debt Debt Couns…" at bounding box center [895, 257] width 207 height 33
click at [826, 103] on input "text" at bounding box center [885, 109] width 185 height 31
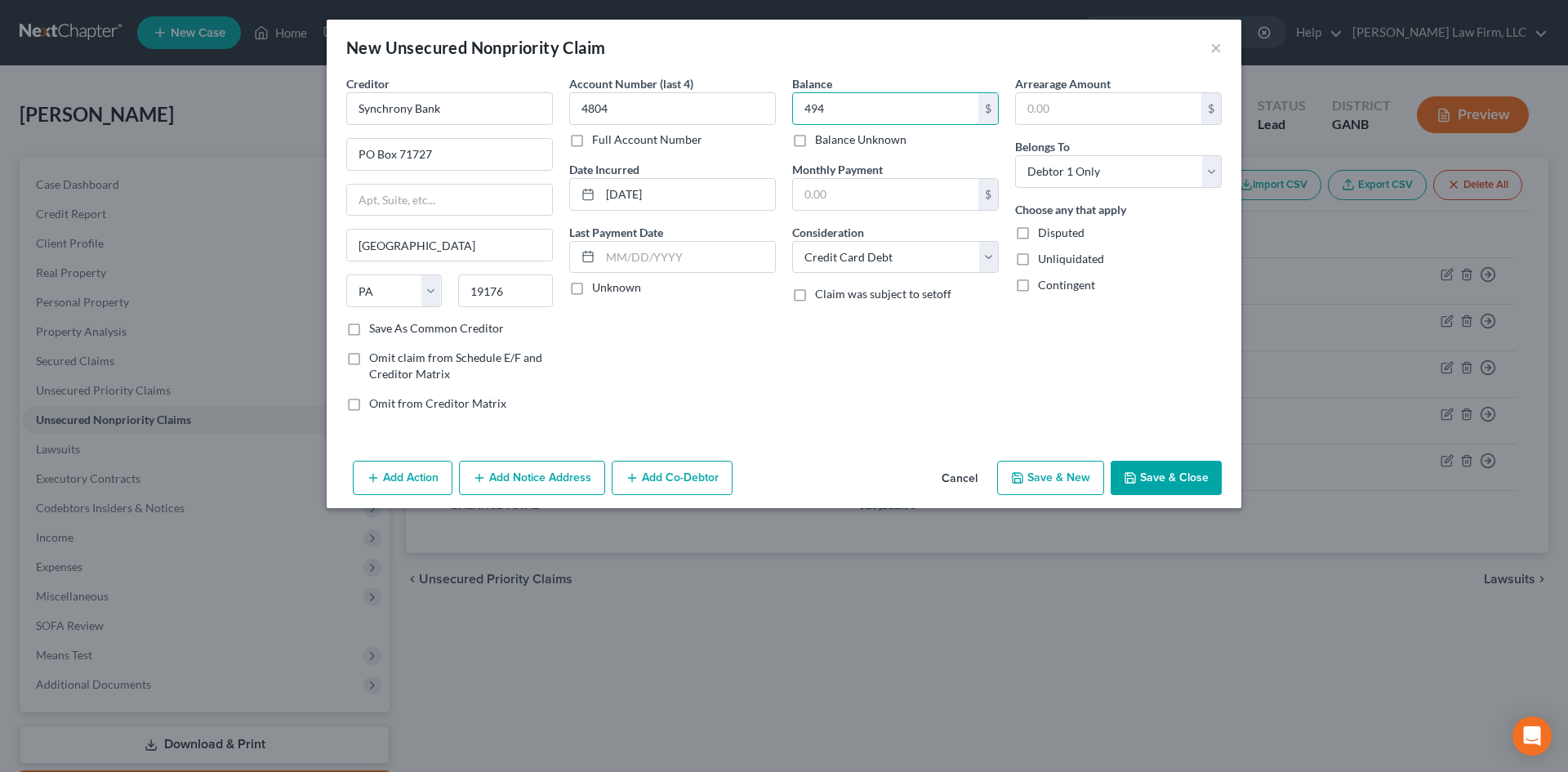
type input "494"
click at [1074, 473] on button "Save & New" at bounding box center [1050, 478] width 107 height 34
select select "0"
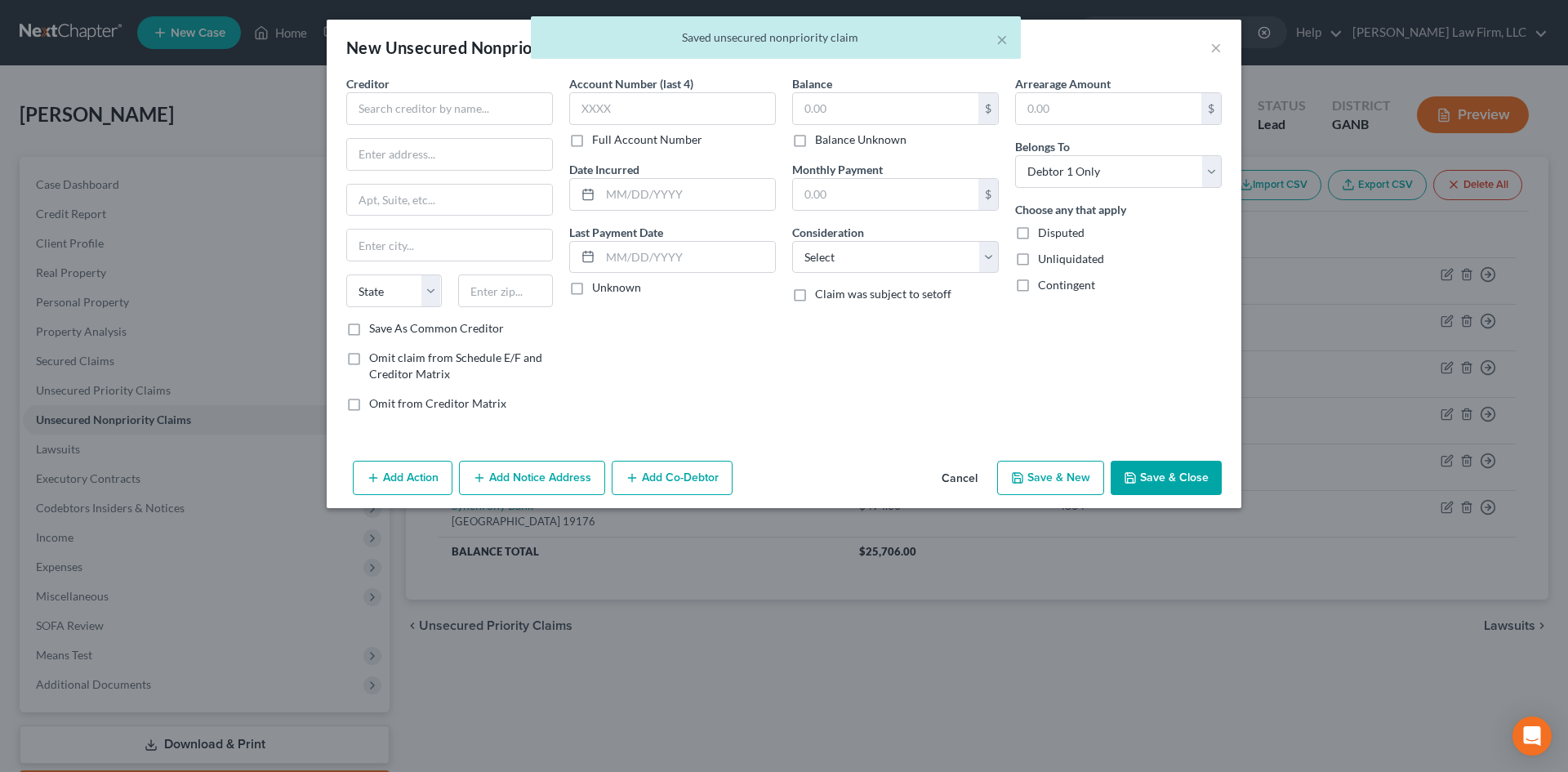
click at [1211, 49] on div "× Saved unsecured nonpriority claim" at bounding box center [775, 41] width 1568 height 51
click at [1215, 43] on div "× Saved unsecured nonpriority claim" at bounding box center [775, 41] width 1568 height 51
click at [1215, 46] on div "× Saved unsecured nonpriority claim" at bounding box center [775, 41] width 1568 height 51
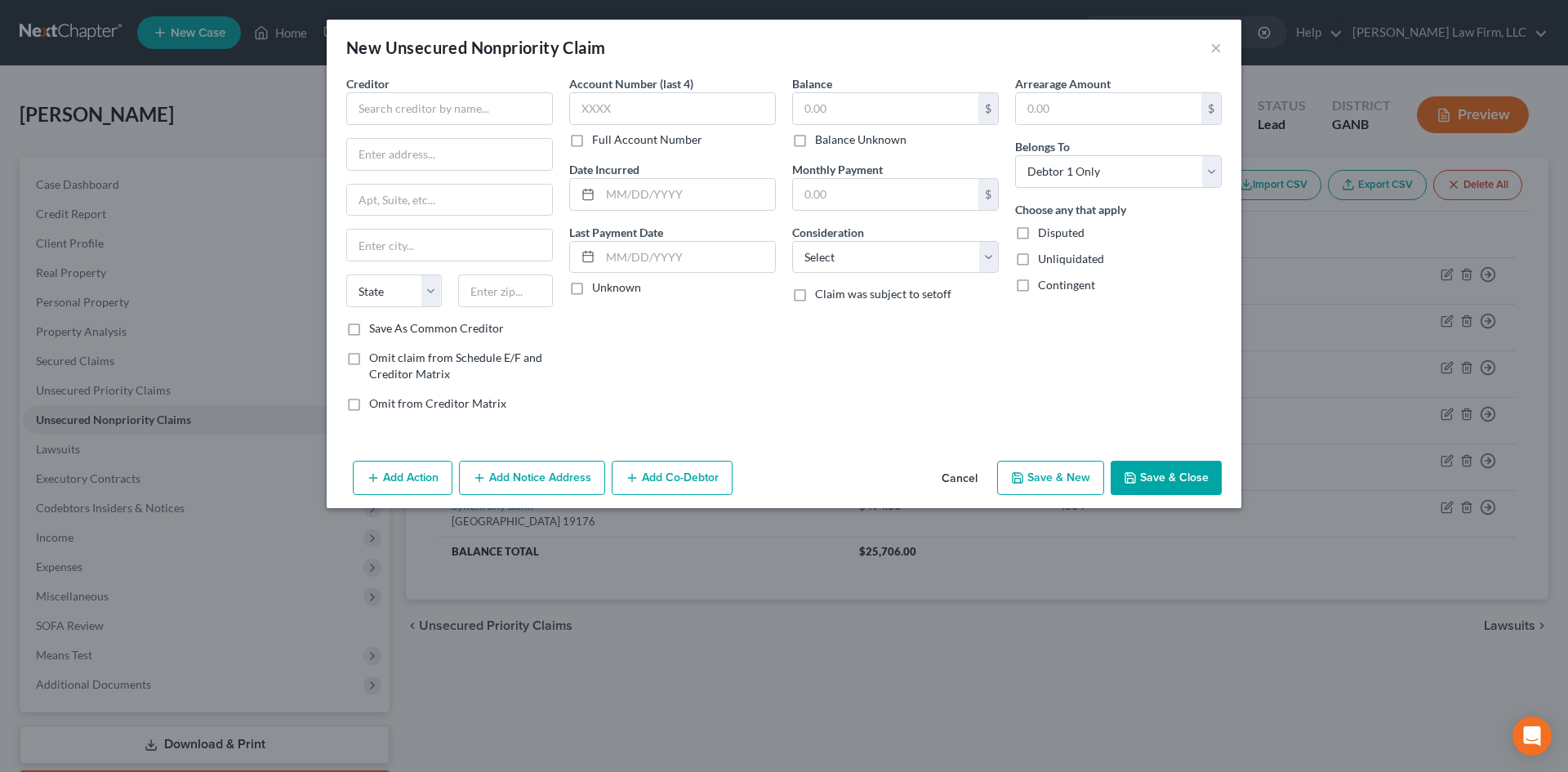
click at [1105, 56] on div "New Unsecured Nonpriority Claim ×" at bounding box center [784, 47] width 914 height 56
click at [1217, 45] on button "×" at bounding box center [1215, 47] width 11 height 20
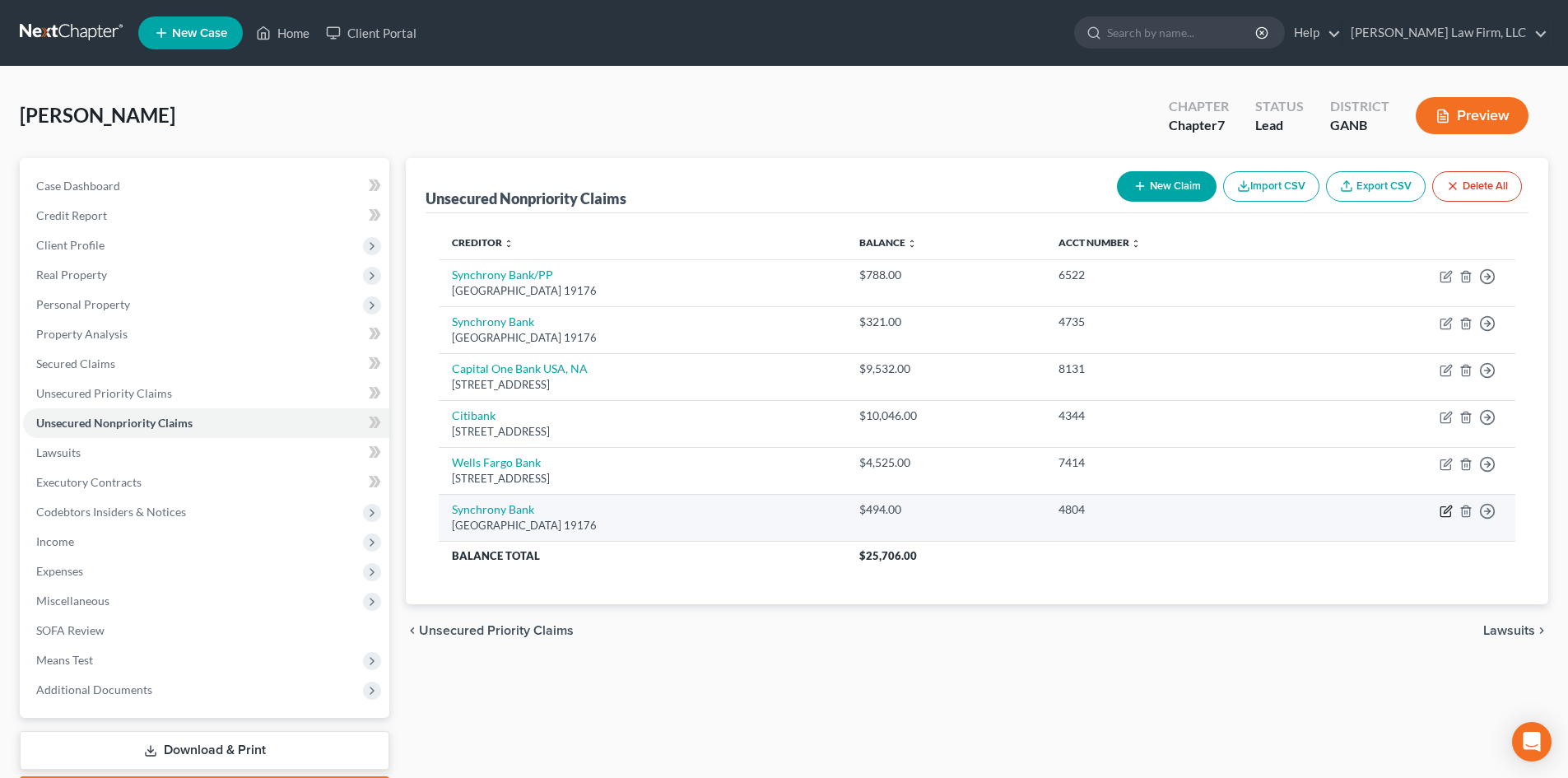
click at [1444, 509] on icon "button" at bounding box center [1446, 511] width 13 height 13
select select "39"
select select "2"
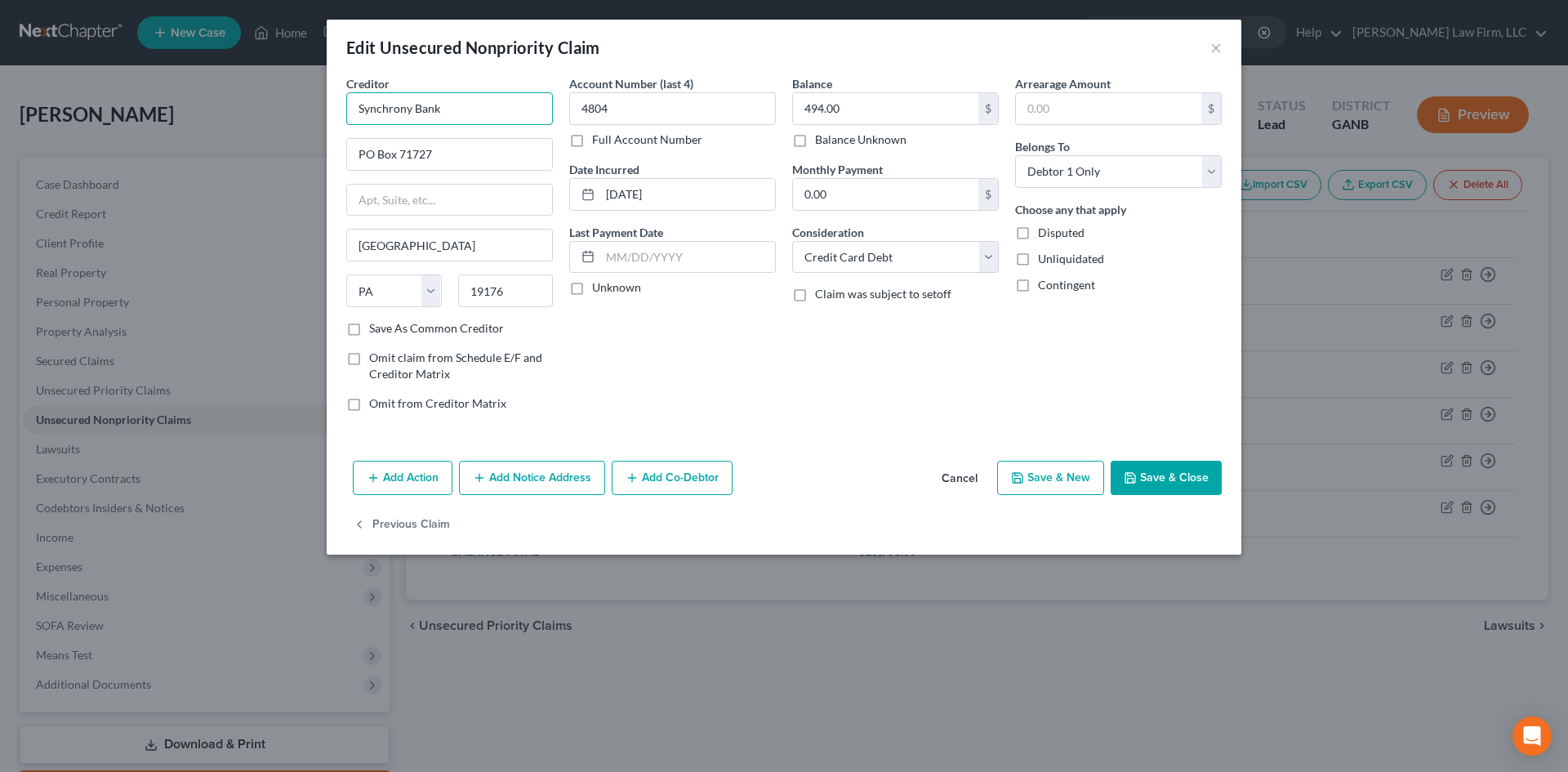
click at [473, 108] on input "Synchrony Bank" at bounding box center [449, 109] width 207 height 33
click at [1147, 479] on button "Save & Close" at bounding box center [1166, 478] width 111 height 34
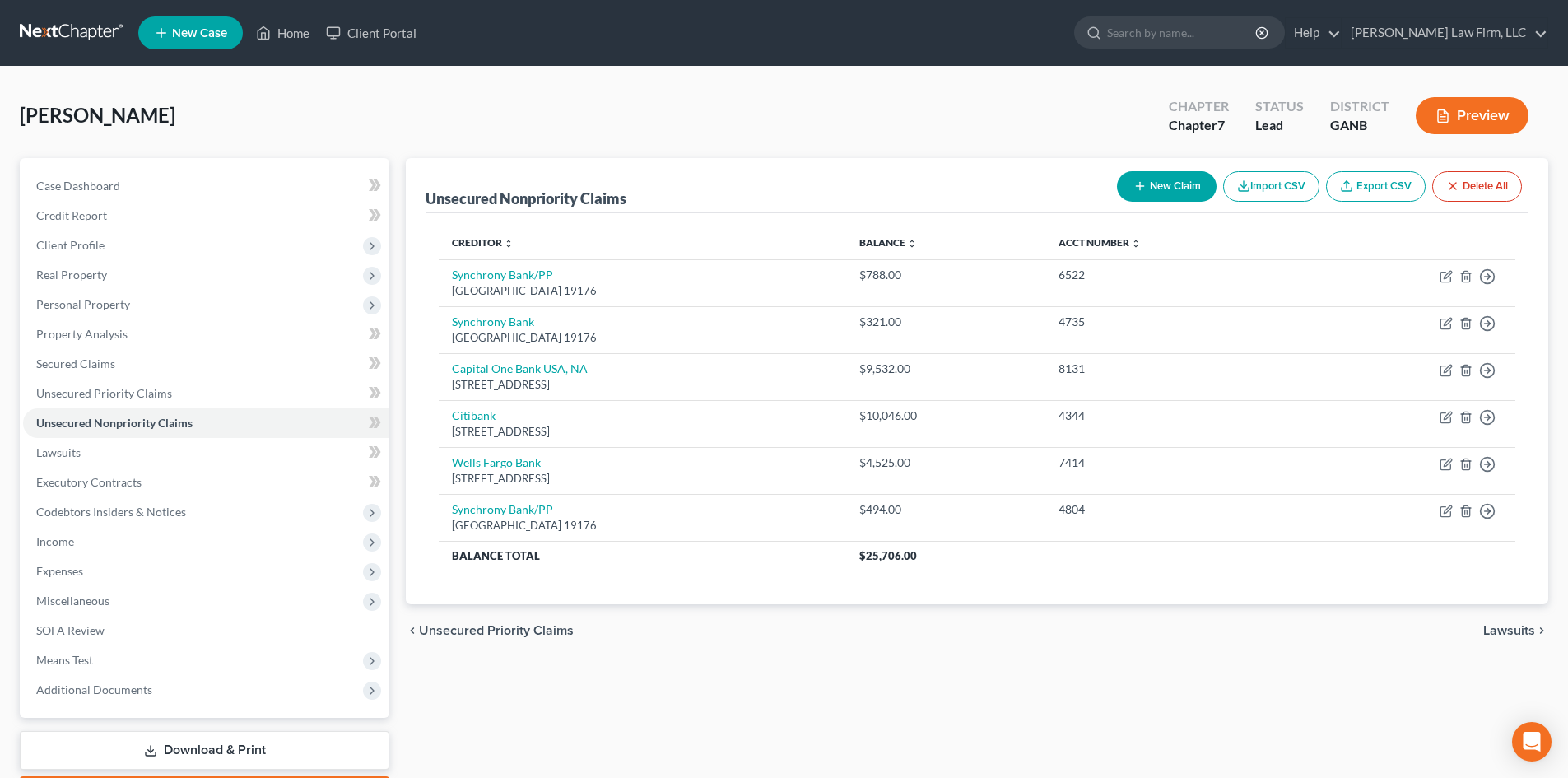
click at [1163, 180] on button "New Claim" at bounding box center [1167, 186] width 99 height 30
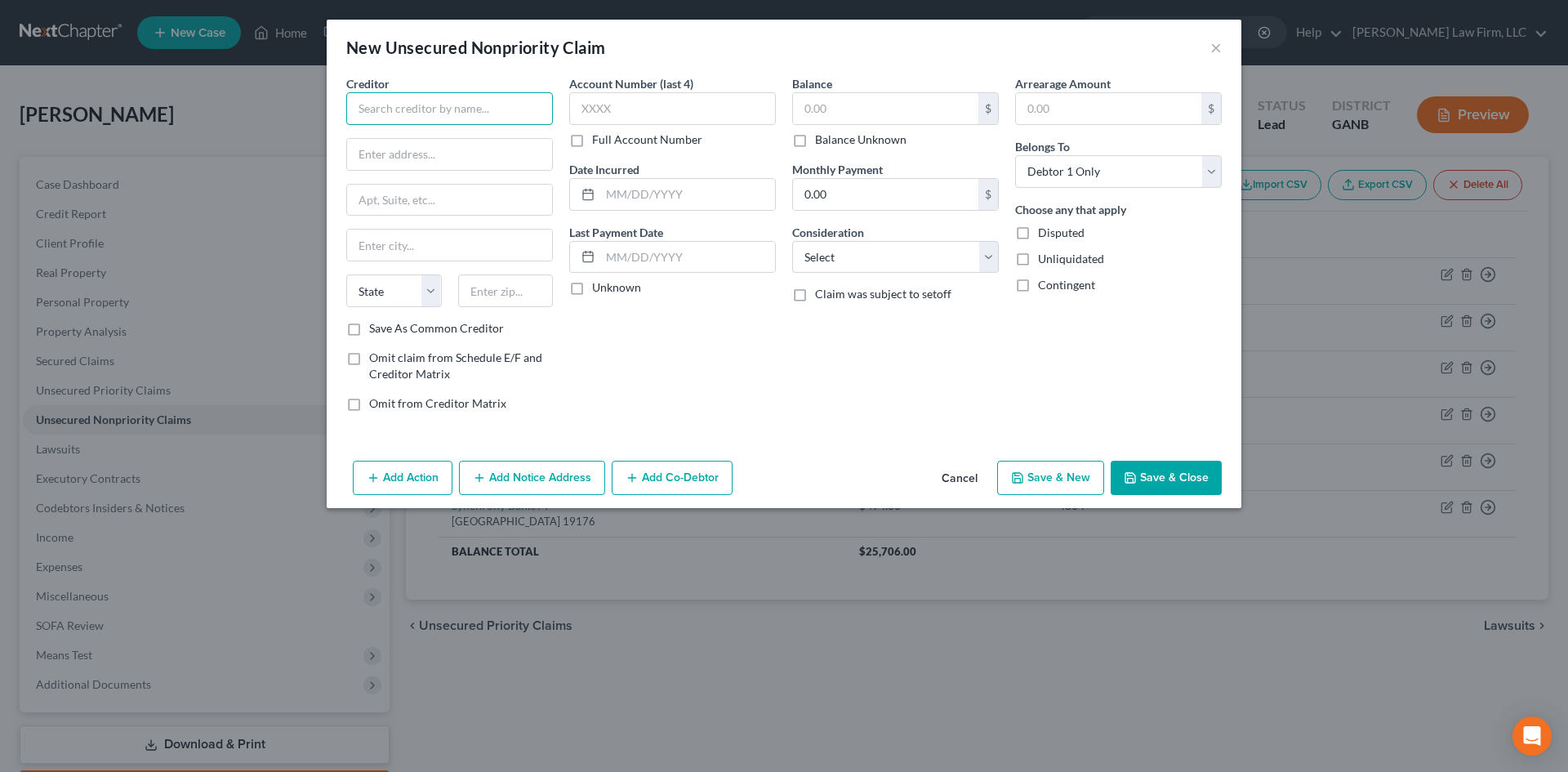
click at [464, 107] on input "text" at bounding box center [449, 109] width 207 height 33
click at [473, 156] on input "[STREET_ADDRESS]" at bounding box center [449, 154] width 205 height 31
click at [620, 112] on input "text" at bounding box center [672, 109] width 207 height 33
click at [628, 191] on input "text" at bounding box center [688, 194] width 175 height 31
click at [877, 119] on input "text" at bounding box center [885, 109] width 185 height 31
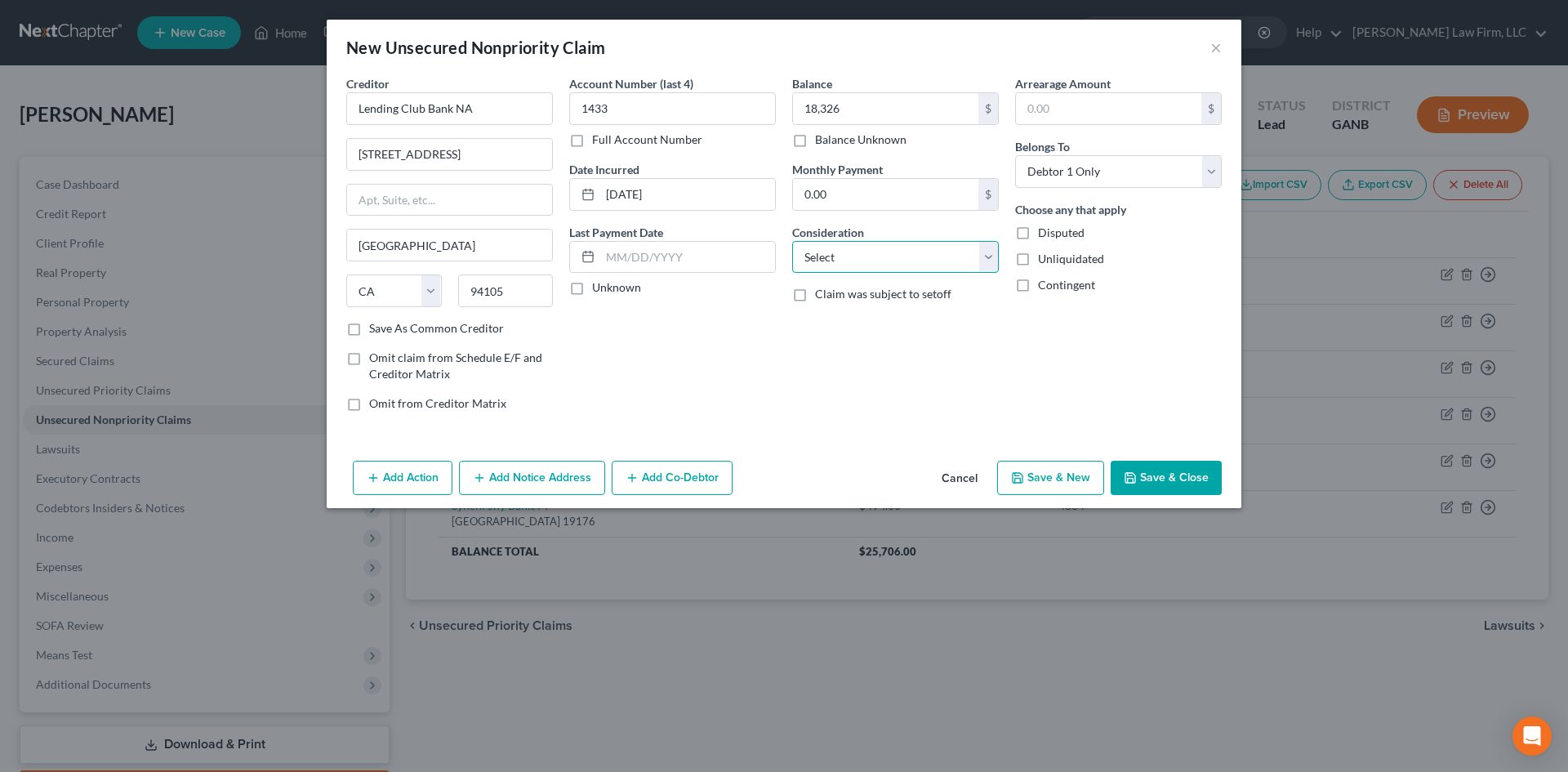
click at [900, 256] on select "Select Cable / Satellite Services Collection Agency Credit Card Debt Debt Couns…" at bounding box center [895, 257] width 207 height 33
click at [792, 241] on select "Select Cable / Satellite Services Collection Agency Credit Card Debt Debt Couns…" at bounding box center [895, 257] width 207 height 33
click at [1061, 473] on button "Save & New" at bounding box center [1050, 478] width 107 height 34
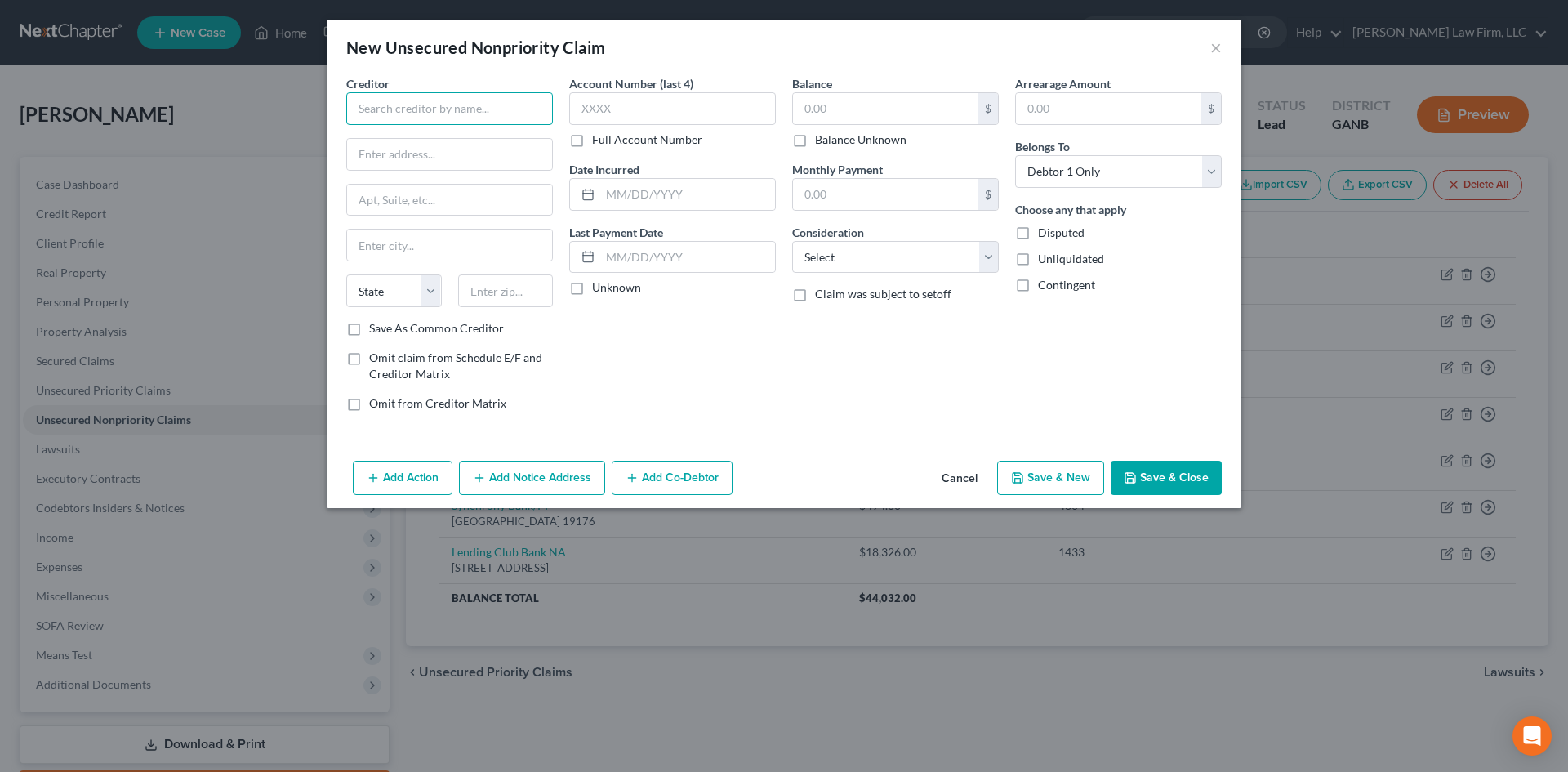
click at [445, 110] on input "text" at bounding box center [449, 109] width 207 height 33
click at [838, 97] on input "text" at bounding box center [885, 109] width 185 height 31
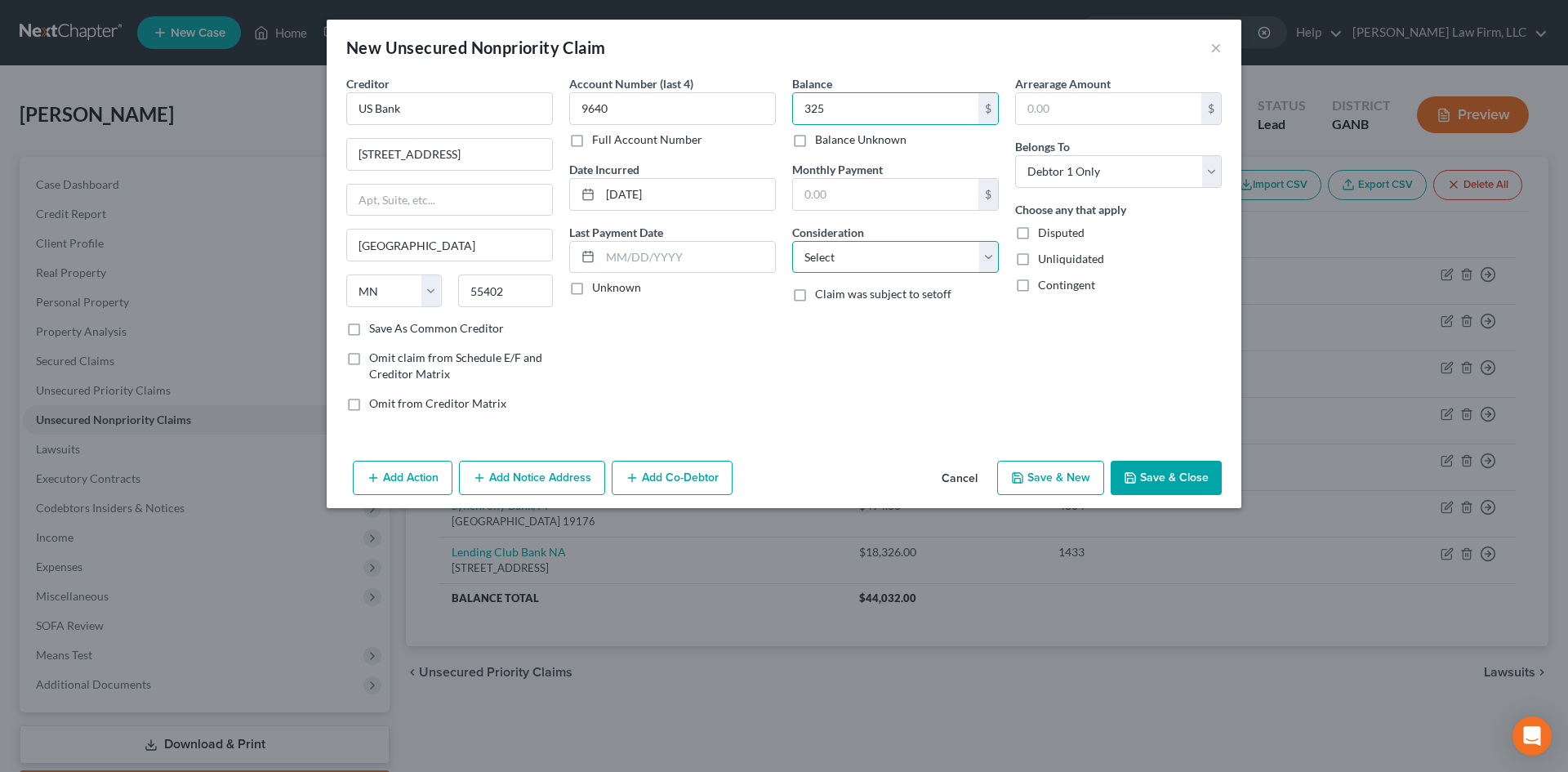
drag, startPoint x: 835, startPoint y: 261, endPoint x: 835, endPoint y: 269, distance: 8.0
click at [835, 261] on select "Select Cable / Satellite Services Collection Agency Credit Card Debt Debt Couns…" at bounding box center [895, 257] width 207 height 33
click at [792, 241] on select "Select Cable / Satellite Services Collection Agency Credit Card Debt Debt Couns…" at bounding box center [895, 257] width 207 height 33
click at [1040, 477] on button "Save & New" at bounding box center [1050, 478] width 107 height 34
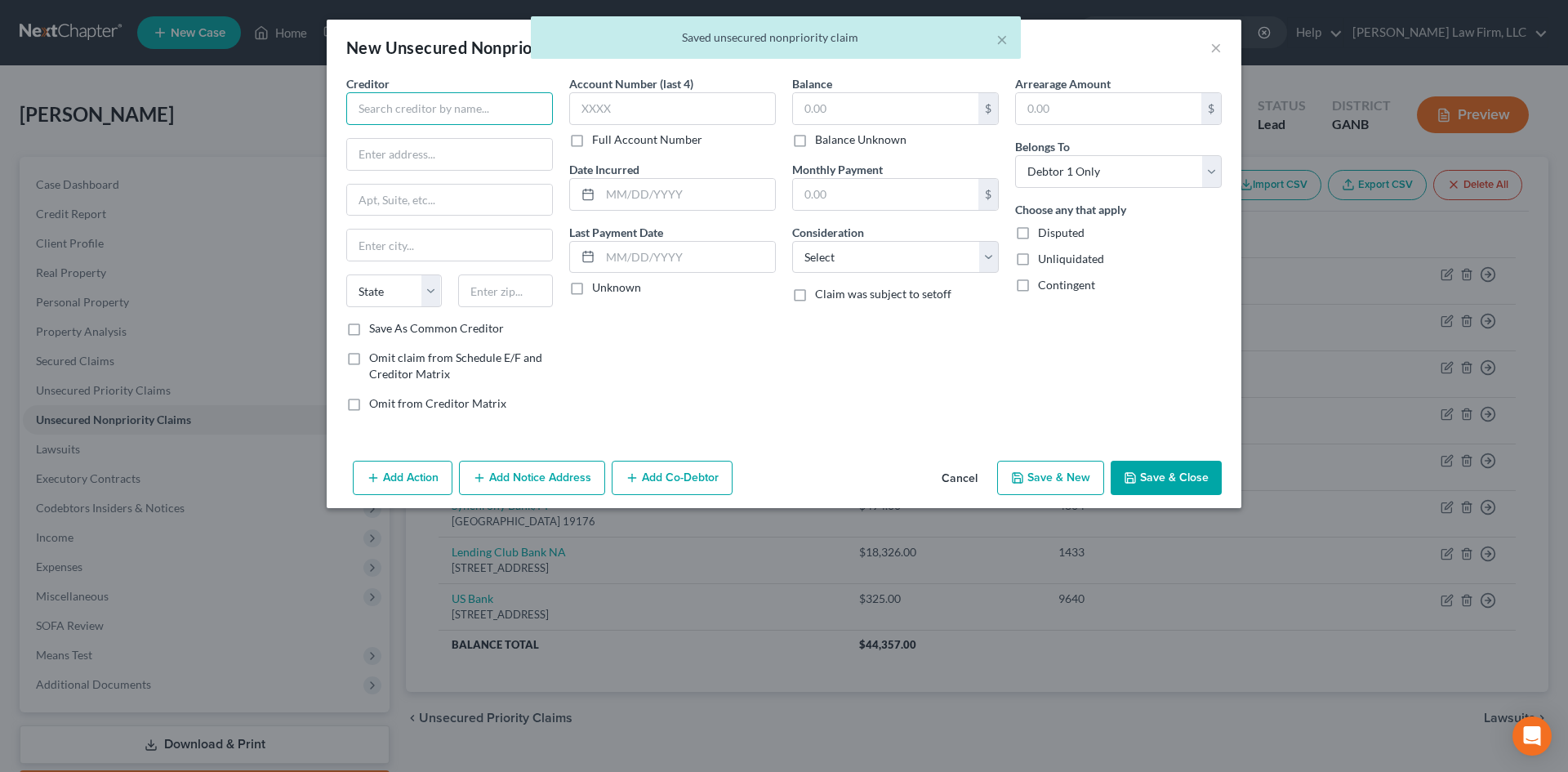
click at [410, 118] on input "text" at bounding box center [449, 109] width 207 height 33
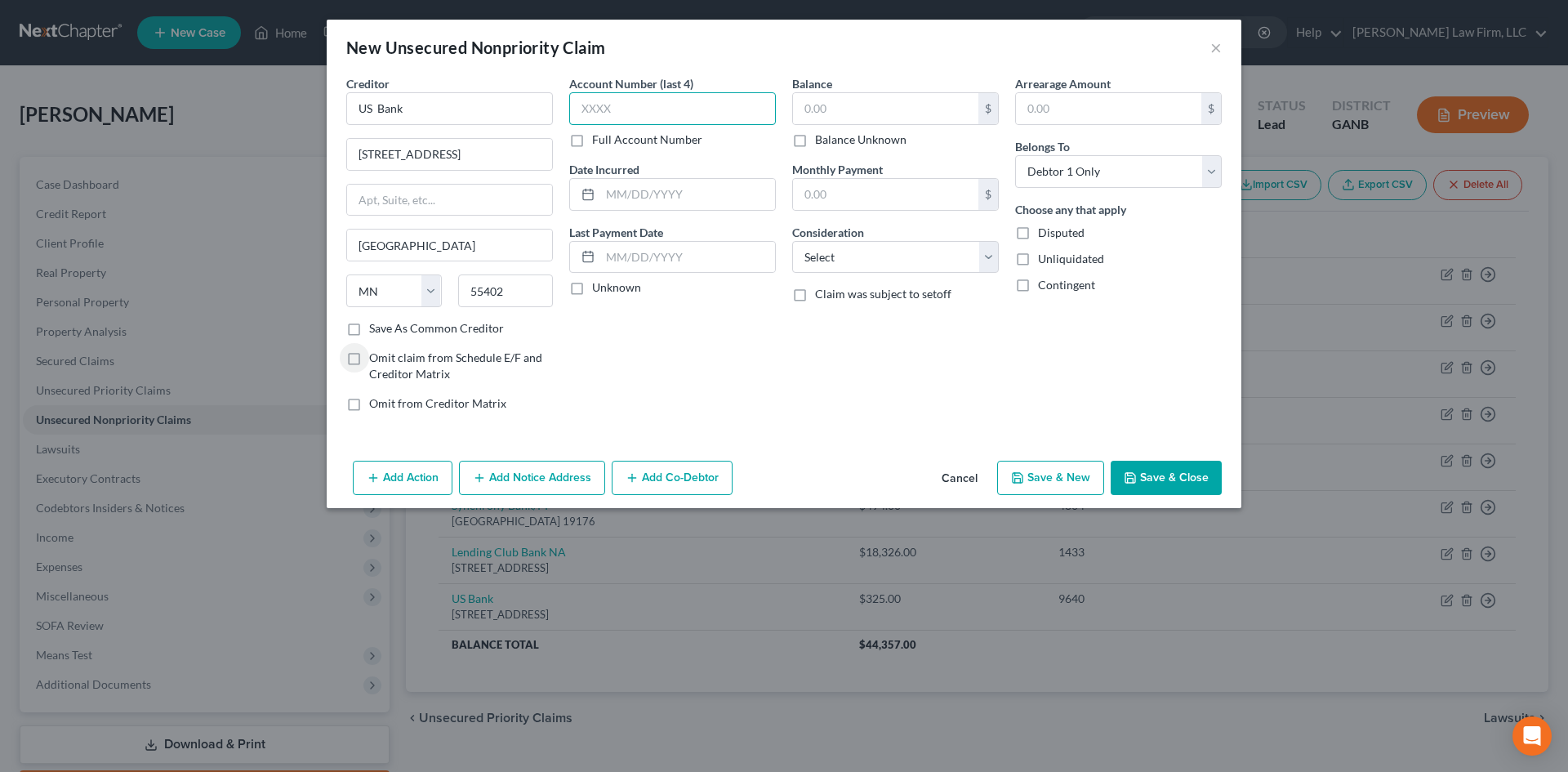
click at [571, 118] on input "text" at bounding box center [672, 109] width 207 height 33
click at [641, 185] on input "text" at bounding box center [688, 194] width 175 height 31
click at [884, 111] on input "text" at bounding box center [885, 109] width 185 height 31
click at [832, 261] on select "Select Cable / Satellite Services Collection Agency Credit Card Debt Debt Couns…" at bounding box center [895, 257] width 207 height 33
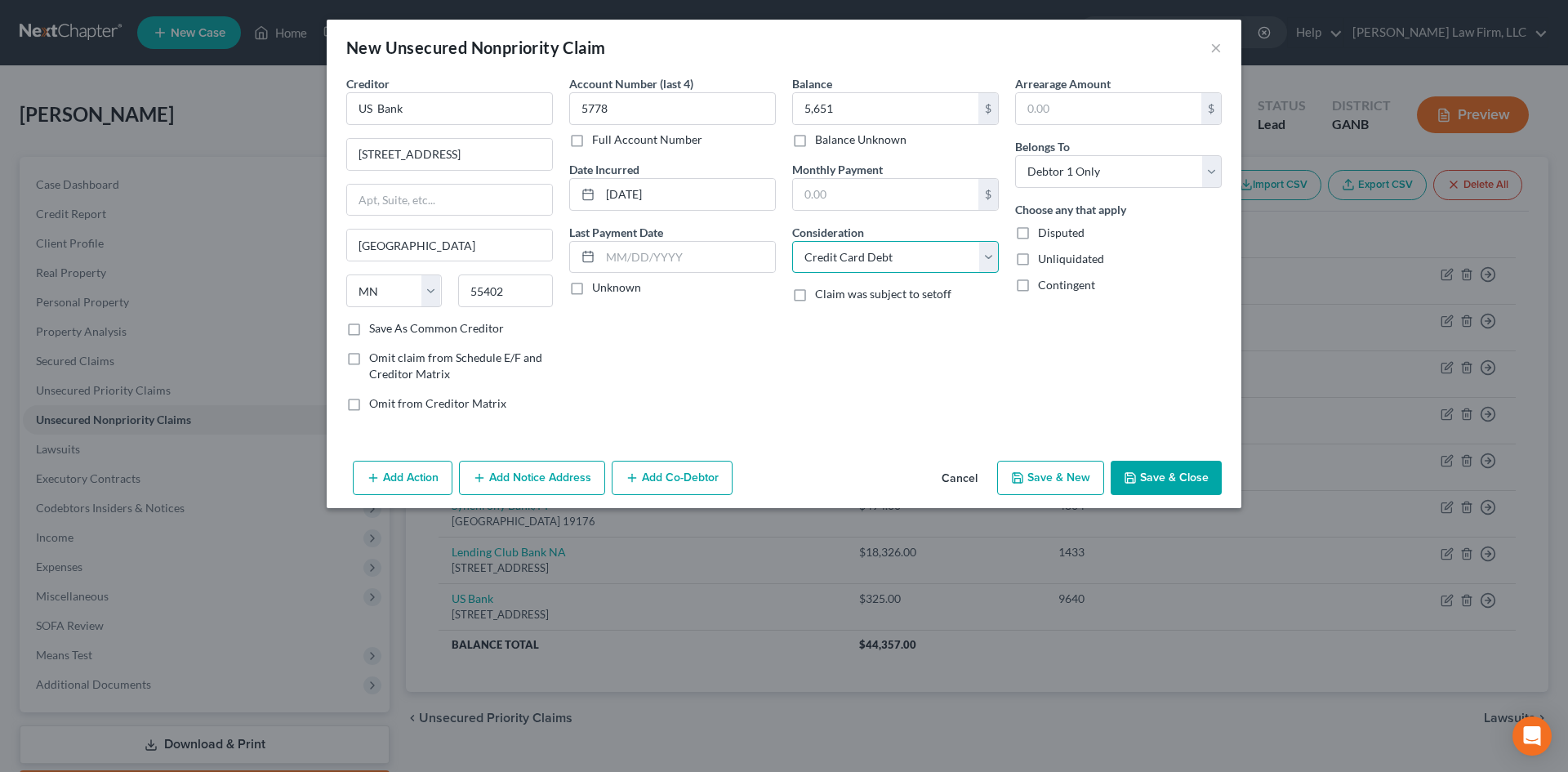
click at [792, 241] on select "Select Cable / Satellite Services Collection Agency Credit Card Debt Debt Couns…" at bounding box center [895, 257] width 207 height 33
click at [1047, 476] on button "Save & New" at bounding box center [1050, 478] width 107 height 34
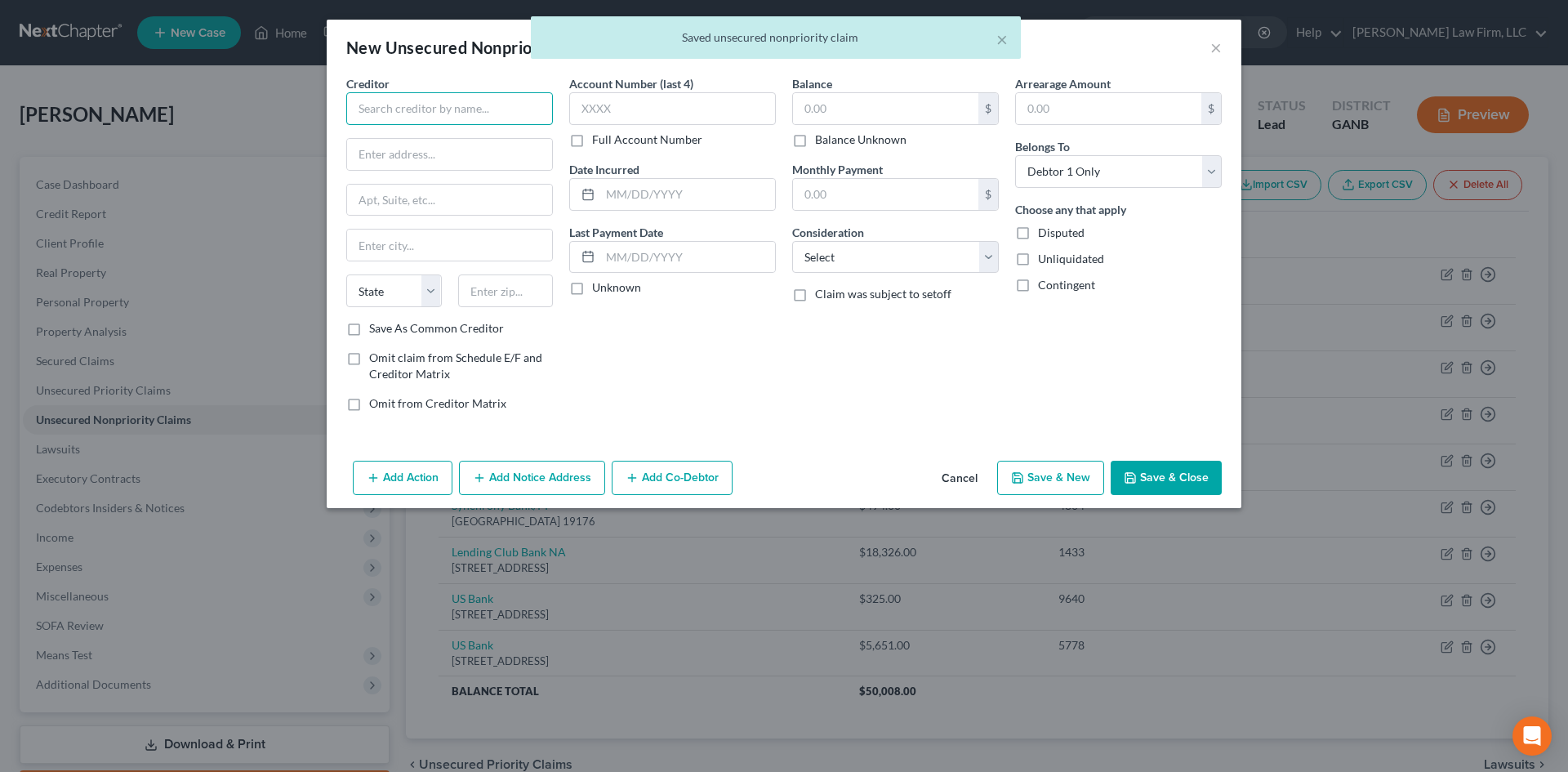
click at [401, 115] on input "text" at bounding box center [449, 109] width 207 height 33
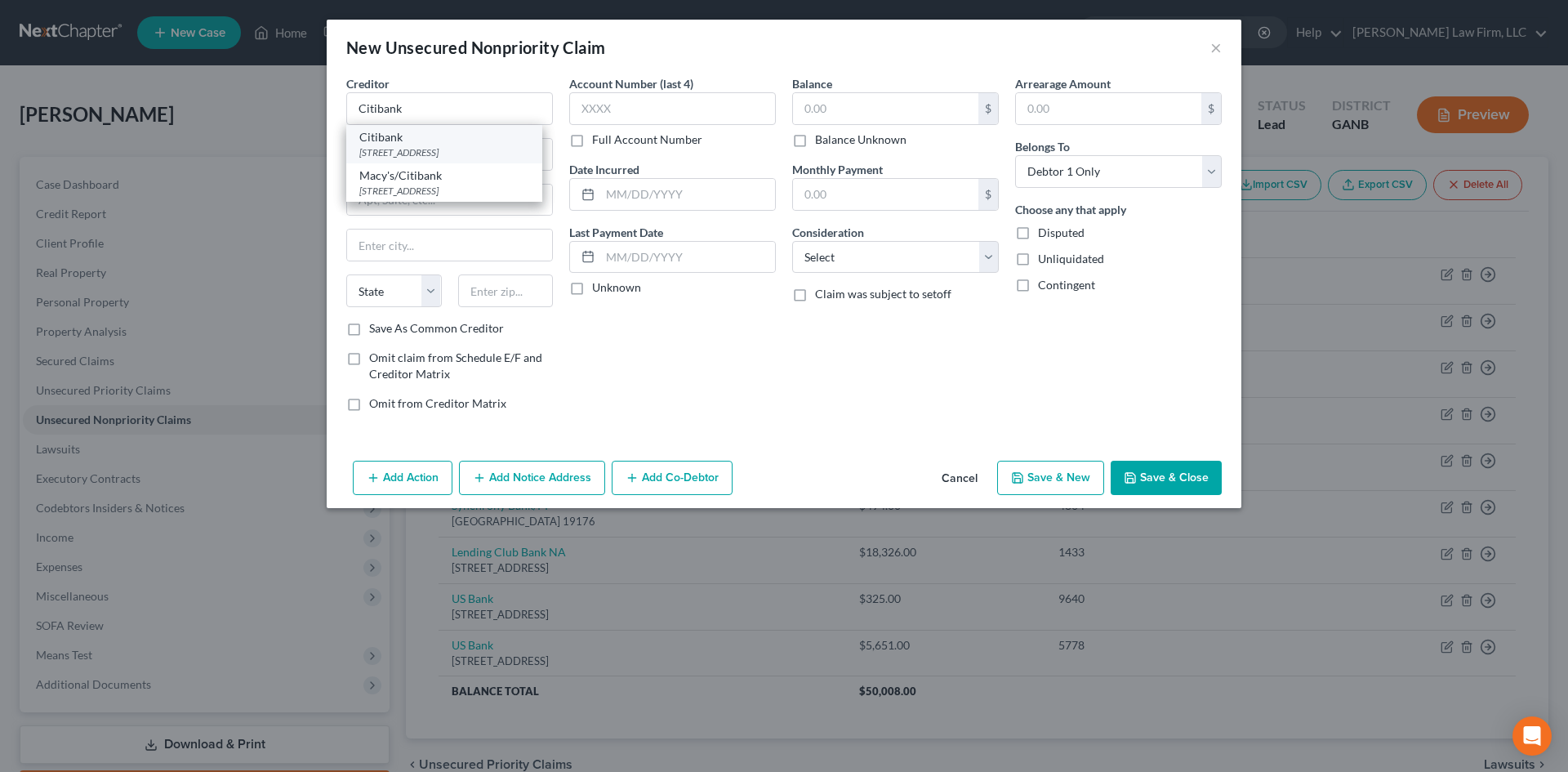
click at [407, 145] on div "[STREET_ADDRESS]" at bounding box center [444, 152] width 170 height 14
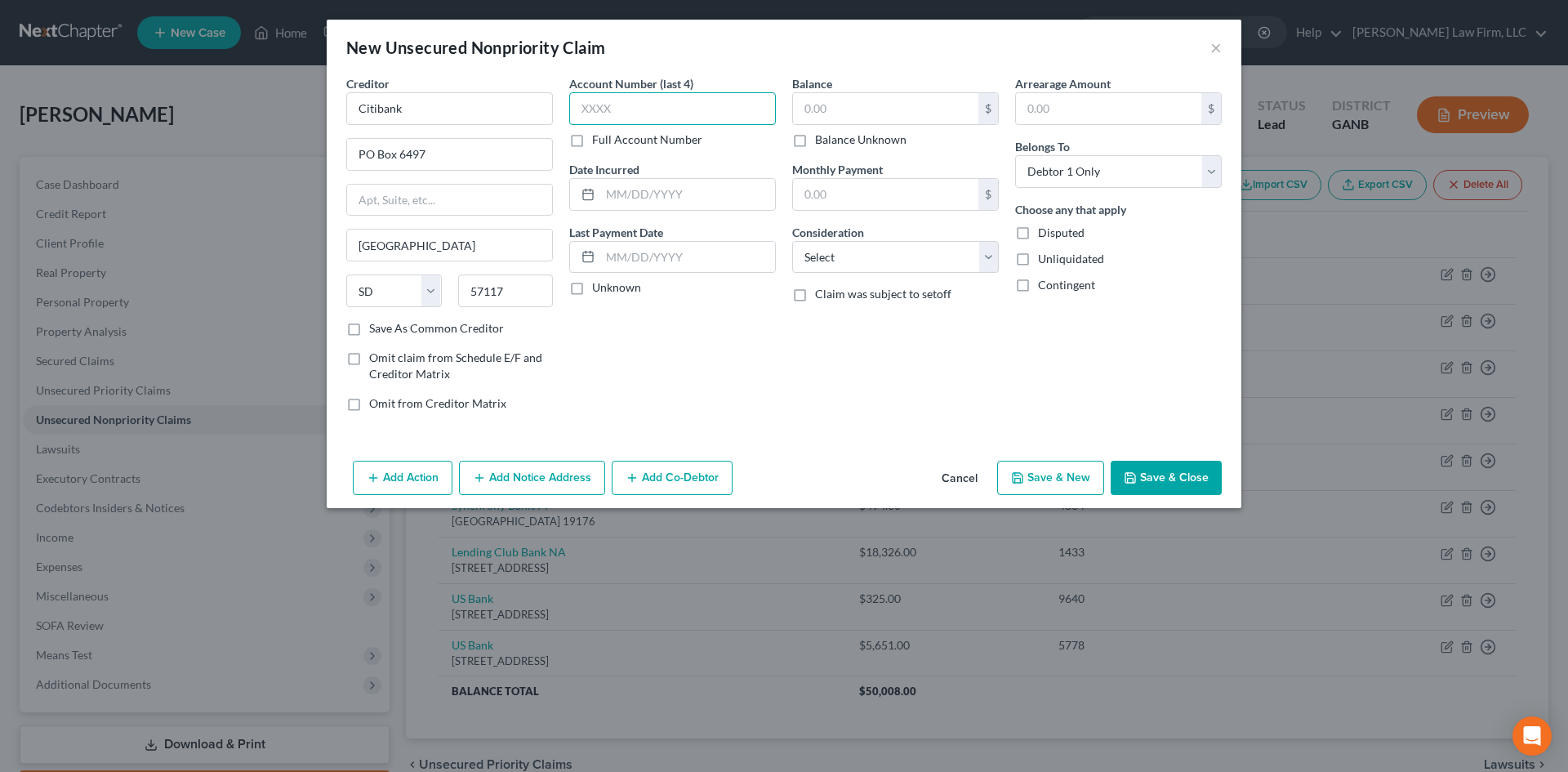
click at [596, 109] on input "text" at bounding box center [672, 109] width 207 height 33
click at [612, 193] on input "text" at bounding box center [688, 194] width 175 height 31
click at [866, 116] on input "text" at bounding box center [885, 109] width 185 height 31
click at [854, 263] on select "Select Cable / Satellite Services Collection Agency Credit Card Debt Debt Couns…" at bounding box center [895, 257] width 207 height 33
click at [792, 241] on select "Select Cable / Satellite Services Collection Agency Credit Card Debt Debt Couns…" at bounding box center [895, 257] width 207 height 33
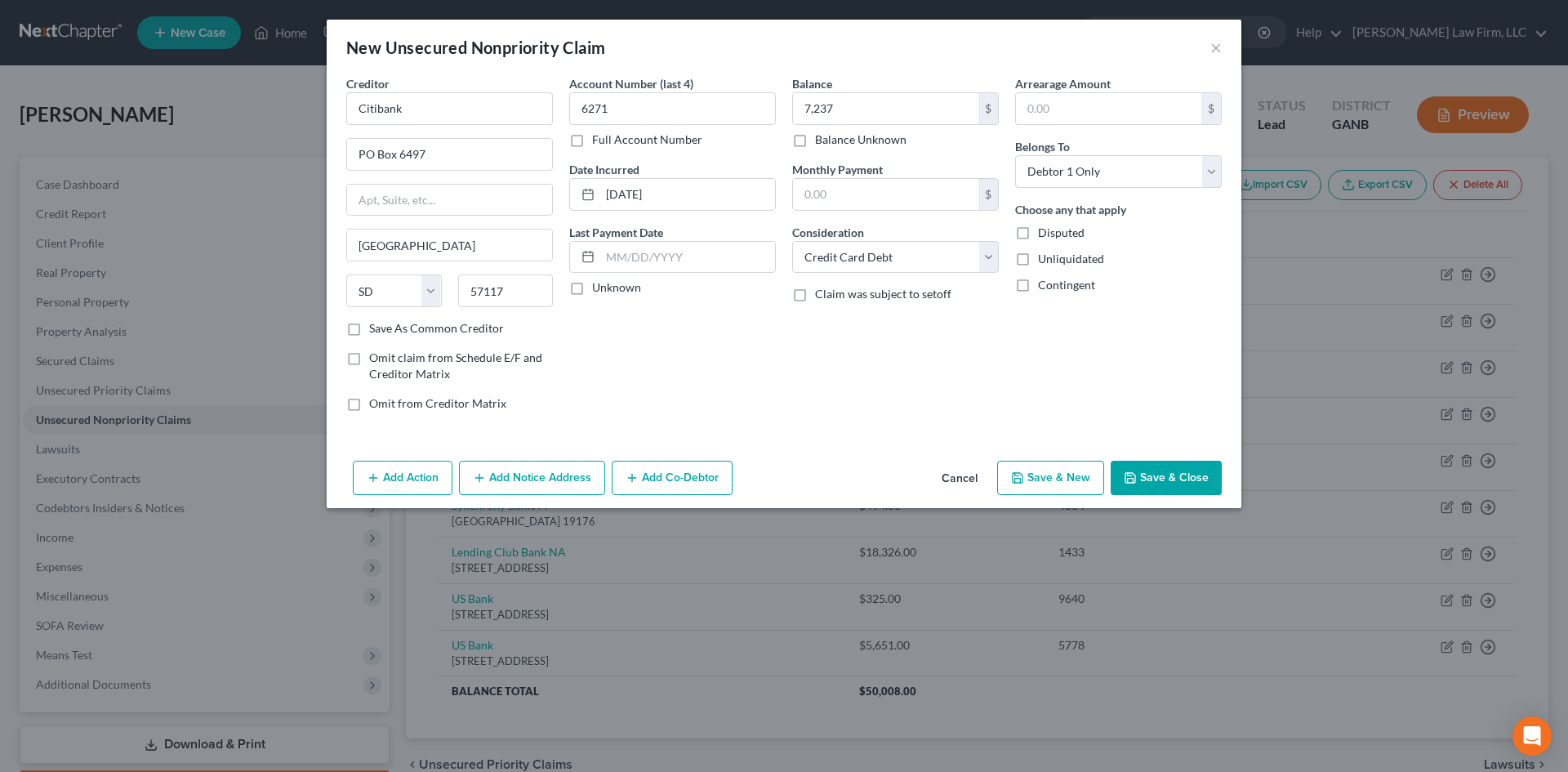
click at [1077, 479] on button "Save & New" at bounding box center [1050, 478] width 107 height 34
click at [390, 128] on div "Creditor * State [US_STATE] AK AR AZ CA CO [GEOGRAPHIC_DATA] DE DC [GEOGRAPHIC_…" at bounding box center [449, 198] width 207 height 245
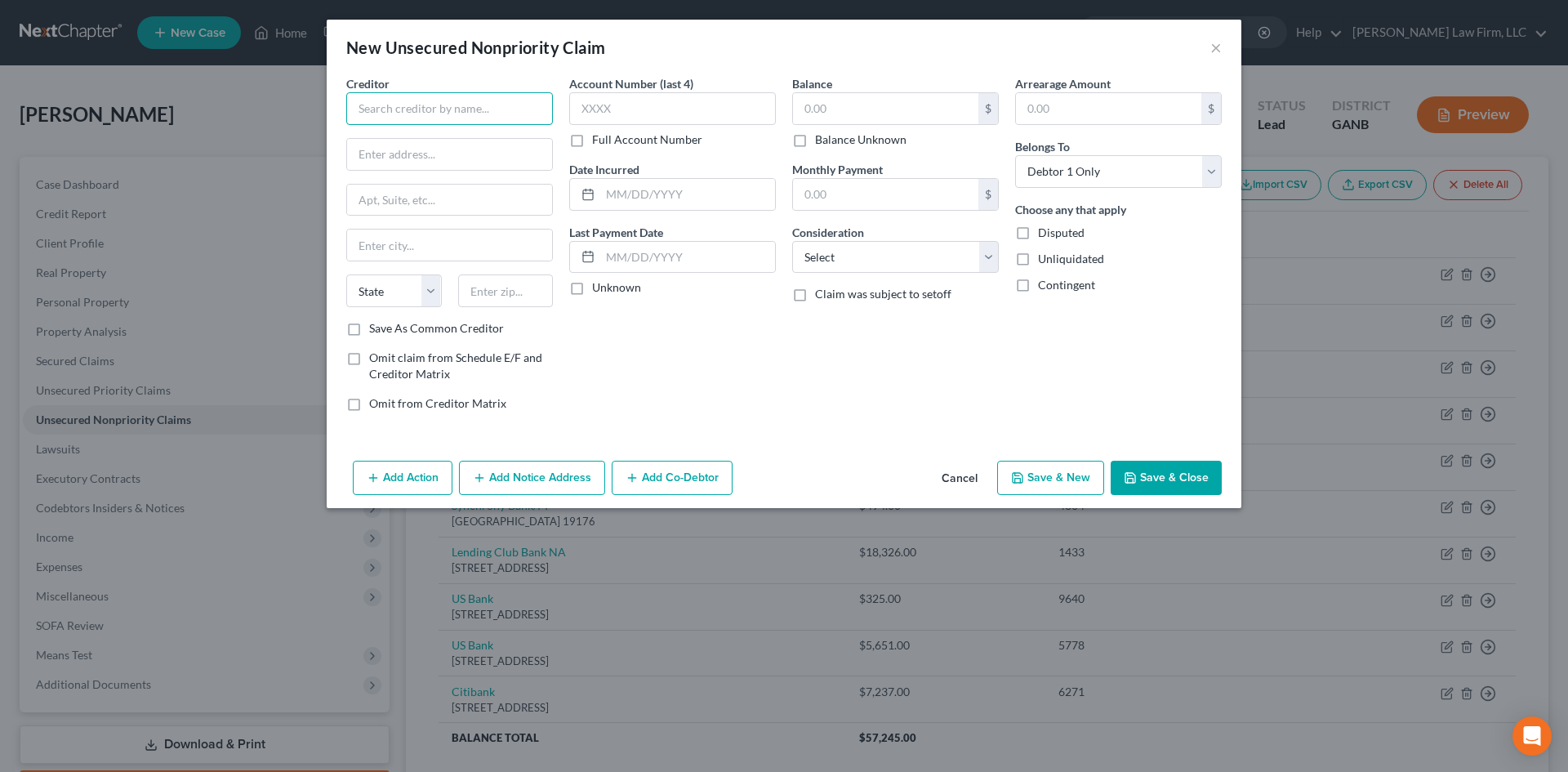
click at [390, 118] on input "text" at bounding box center [449, 109] width 207 height 33
click at [401, 146] on div "[STREET_ADDRESS]" at bounding box center [444, 152] width 170 height 14
click at [629, 116] on input "text" at bounding box center [672, 109] width 207 height 33
click at [625, 201] on input "text" at bounding box center [688, 194] width 175 height 31
click at [849, 120] on input "text" at bounding box center [885, 109] width 185 height 31
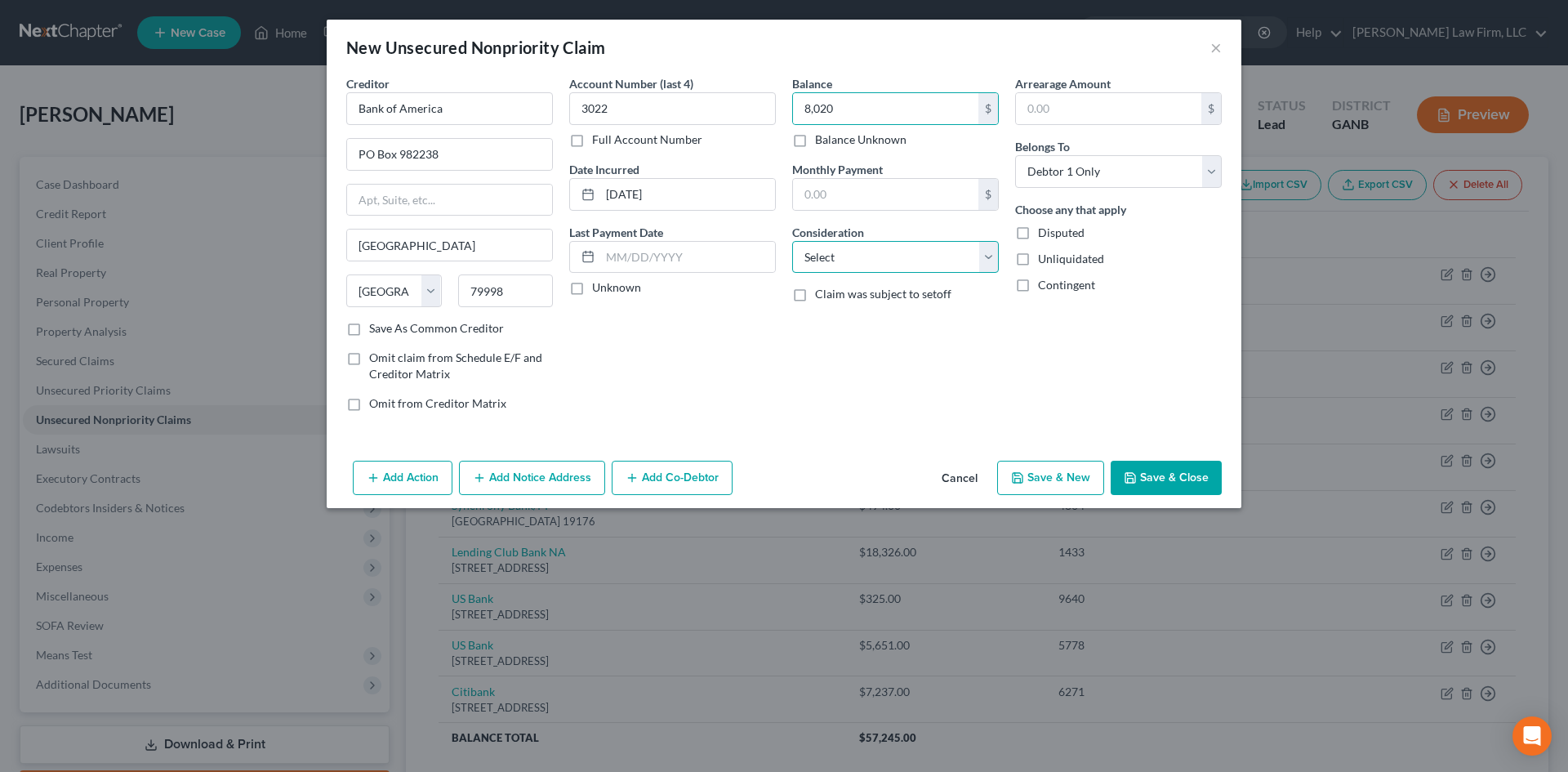
click at [826, 259] on select "Select Cable / Satellite Services Collection Agency Credit Card Debt Debt Couns…" at bounding box center [895, 257] width 207 height 33
click at [792, 241] on select "Select Cable / Satellite Services Collection Agency Credit Card Debt Debt Couns…" at bounding box center [895, 257] width 207 height 33
click at [1062, 482] on button "Save & New" at bounding box center [1050, 478] width 107 height 34
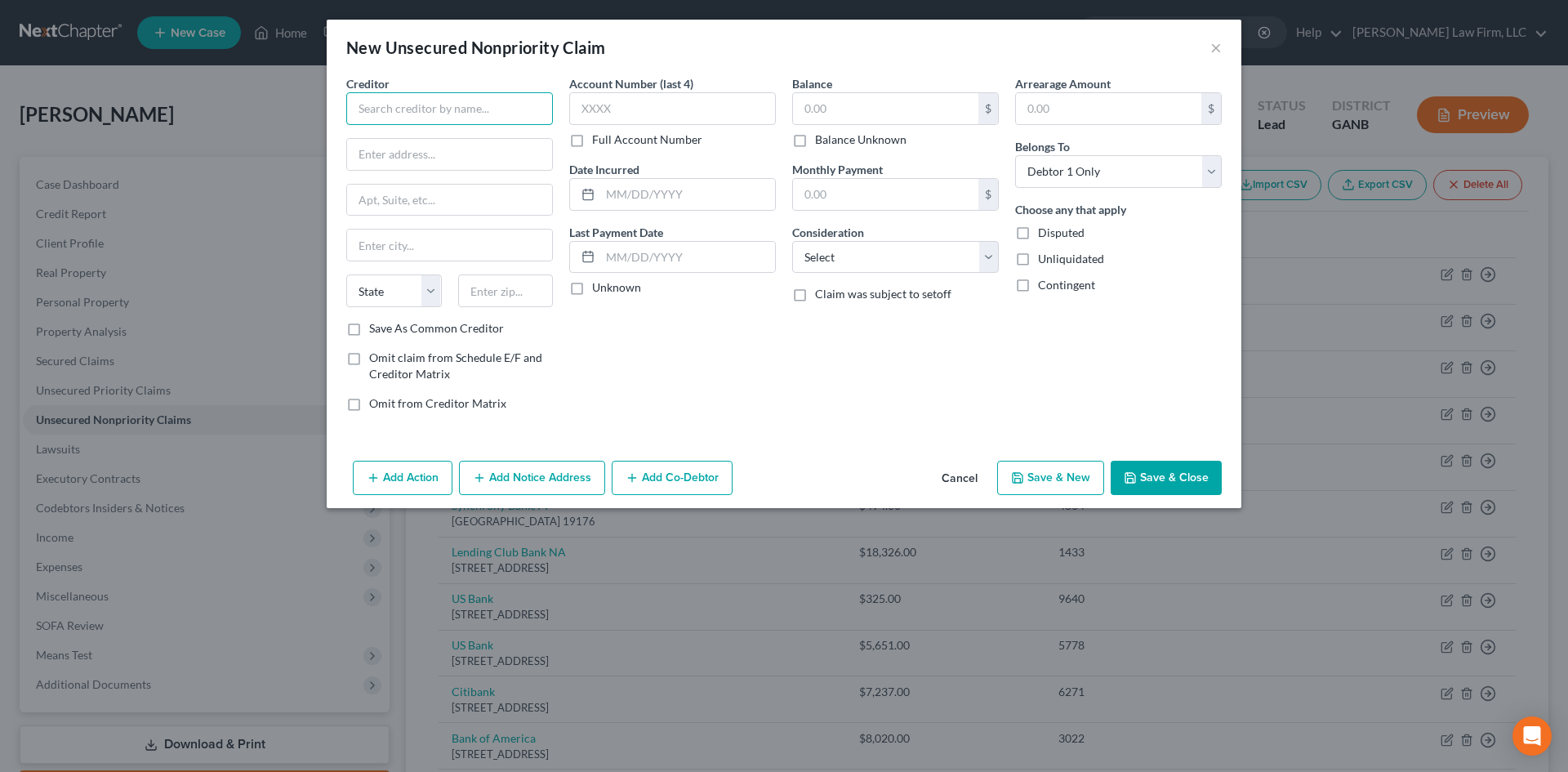
click at [411, 108] on input "text" at bounding box center [449, 109] width 207 height 33
click at [419, 153] on div "[STREET_ADDRESS]" at bounding box center [444, 152] width 170 height 14
click at [611, 108] on input "text" at bounding box center [672, 109] width 207 height 33
click at [608, 197] on input "text" at bounding box center [688, 194] width 175 height 31
click at [820, 112] on input "text" at bounding box center [885, 109] width 185 height 31
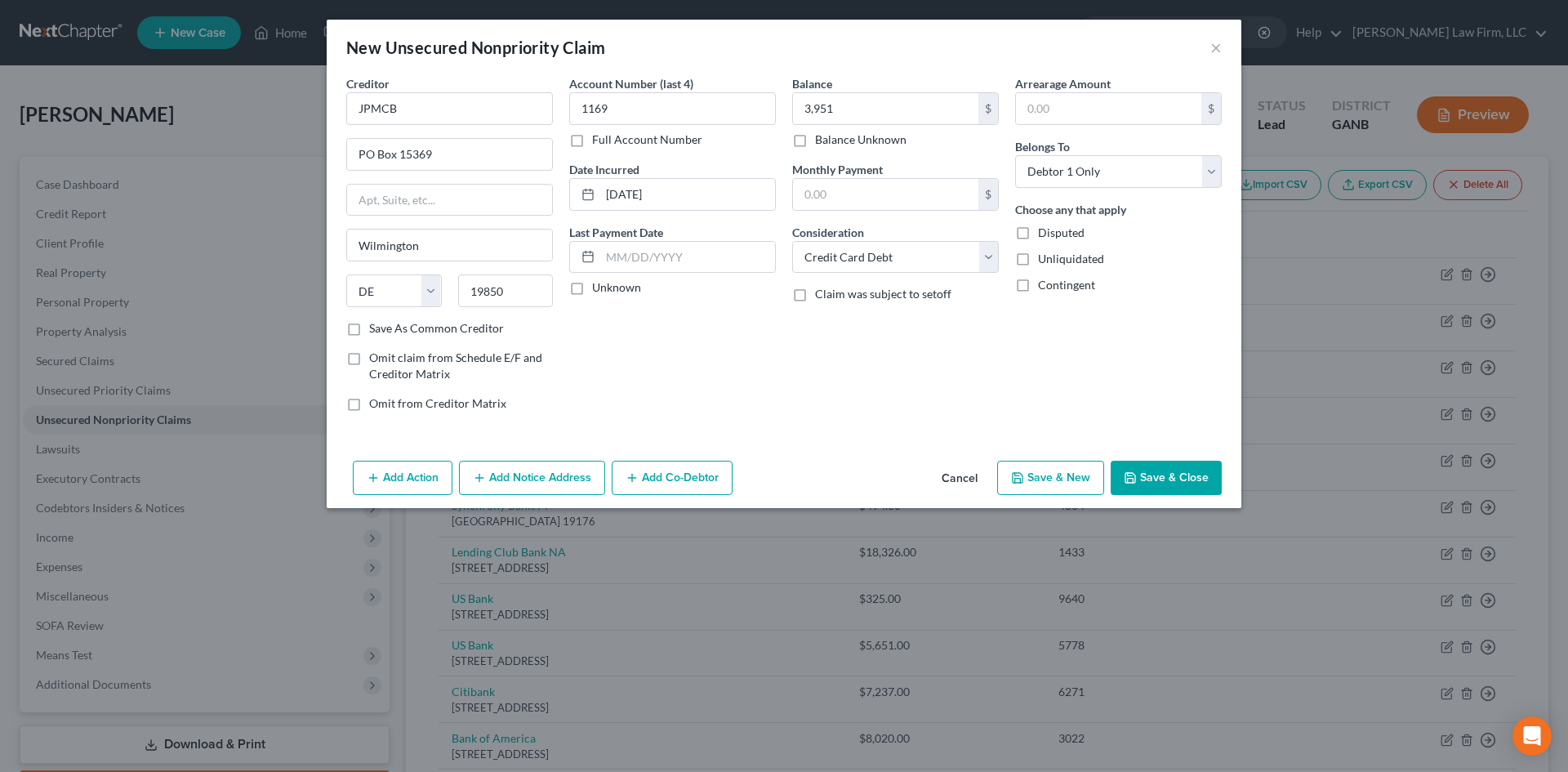
click at [1068, 469] on button "Save & New" at bounding box center [1050, 478] width 107 height 34
click at [447, 97] on input "text" at bounding box center [449, 109] width 207 height 33
click at [577, 119] on input "text" at bounding box center [672, 109] width 207 height 33
click at [632, 196] on input "text" at bounding box center [688, 194] width 175 height 31
click at [847, 111] on input "text" at bounding box center [885, 109] width 185 height 31
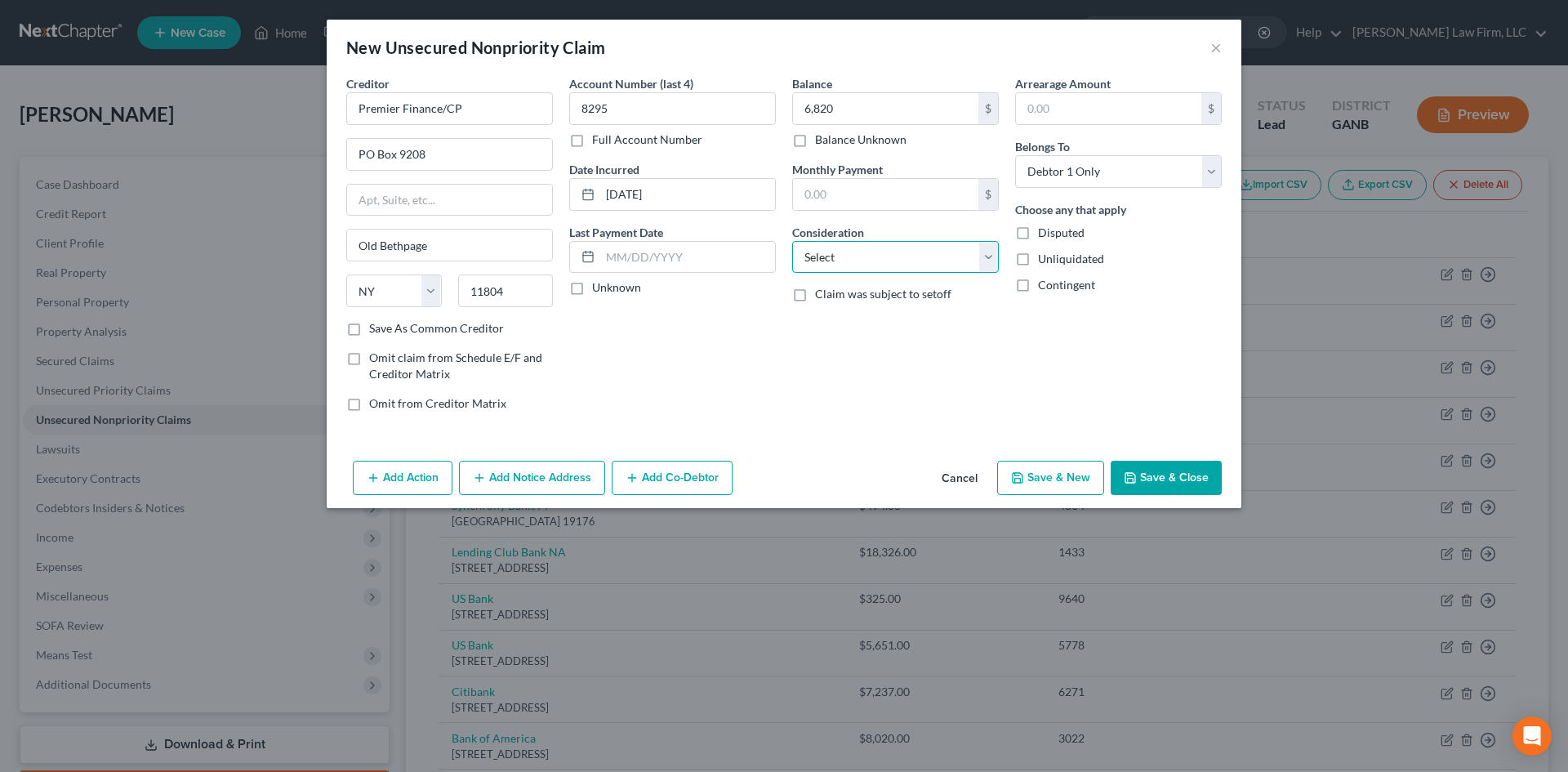
drag, startPoint x: 889, startPoint y: 257, endPoint x: 883, endPoint y: 270, distance: 14.3
click at [889, 257] on select "Select Cable / Satellite Services Collection Agency Credit Card Debt Debt Couns…" at bounding box center [895, 257] width 207 height 33
click at [792, 241] on select "Select Cable / Satellite Services Collection Agency Credit Card Debt Debt Couns…" at bounding box center [895, 257] width 207 height 33
click at [1052, 484] on button "Save & New" at bounding box center [1050, 478] width 107 height 34
click at [420, 114] on input "text" at bounding box center [449, 109] width 207 height 33
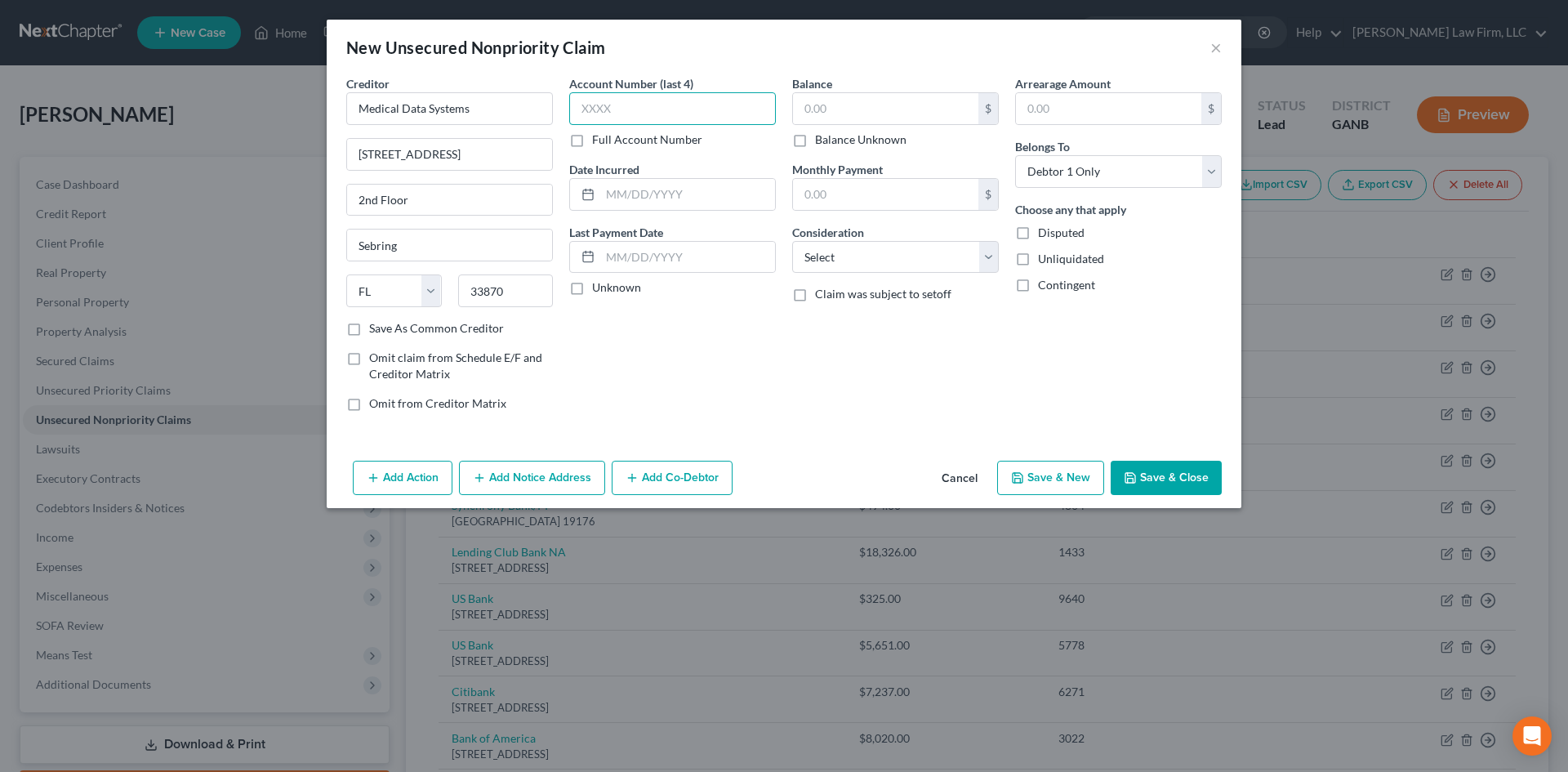
click at [655, 105] on input "text" at bounding box center [672, 109] width 207 height 33
click at [666, 199] on input "text" at bounding box center [688, 194] width 175 height 31
click at [846, 100] on input "text" at bounding box center [885, 109] width 185 height 31
click at [839, 253] on select "Select Cable / Satellite Services Collection Agency Credit Card Debt Debt Couns…" at bounding box center [895, 257] width 207 height 33
click at [792, 241] on select "Select Cable / Satellite Services Collection Agency Credit Card Debt Debt Couns…" at bounding box center [895, 257] width 207 height 33
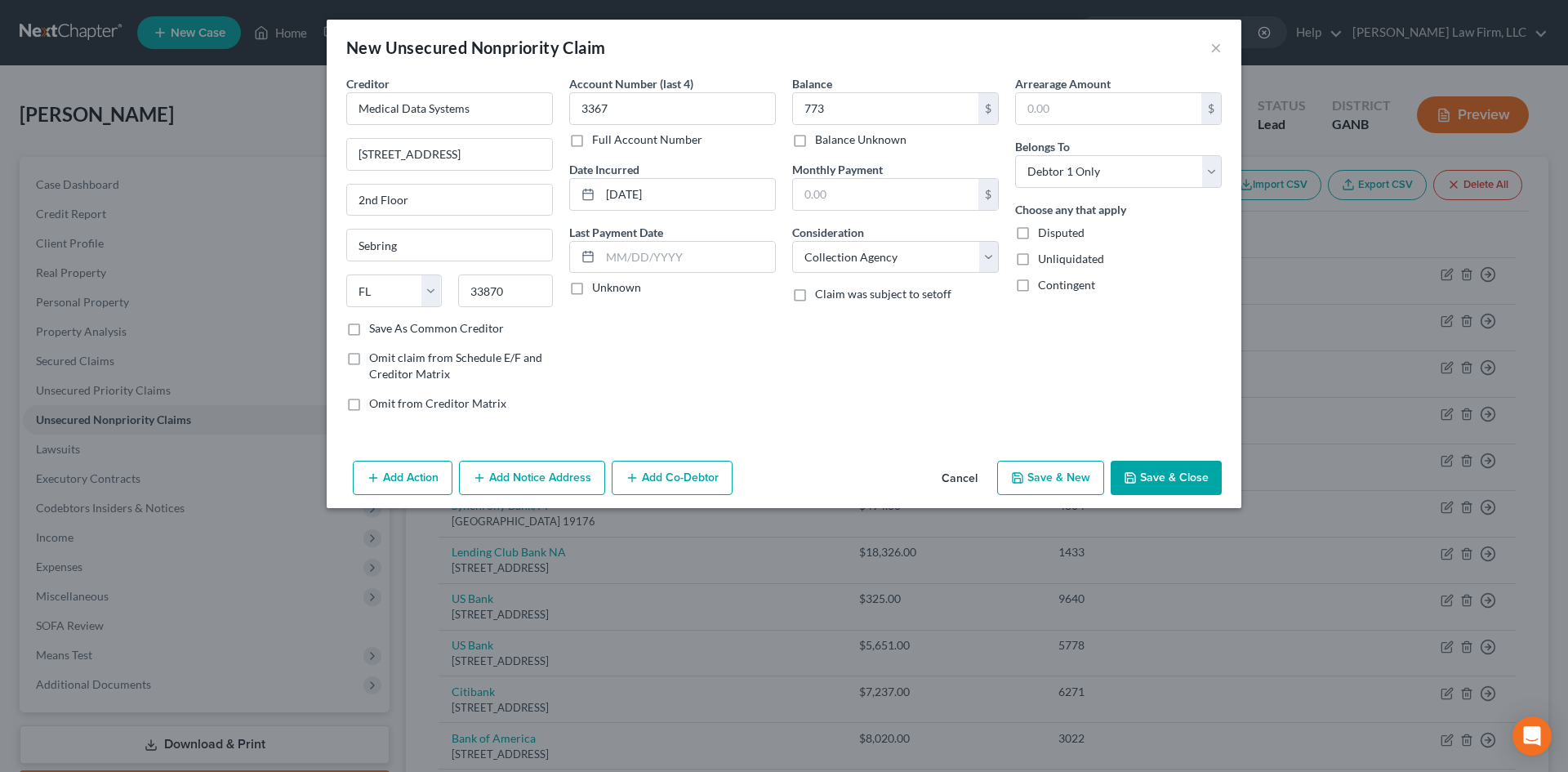
click at [1166, 475] on button "Save & Close" at bounding box center [1166, 478] width 111 height 34
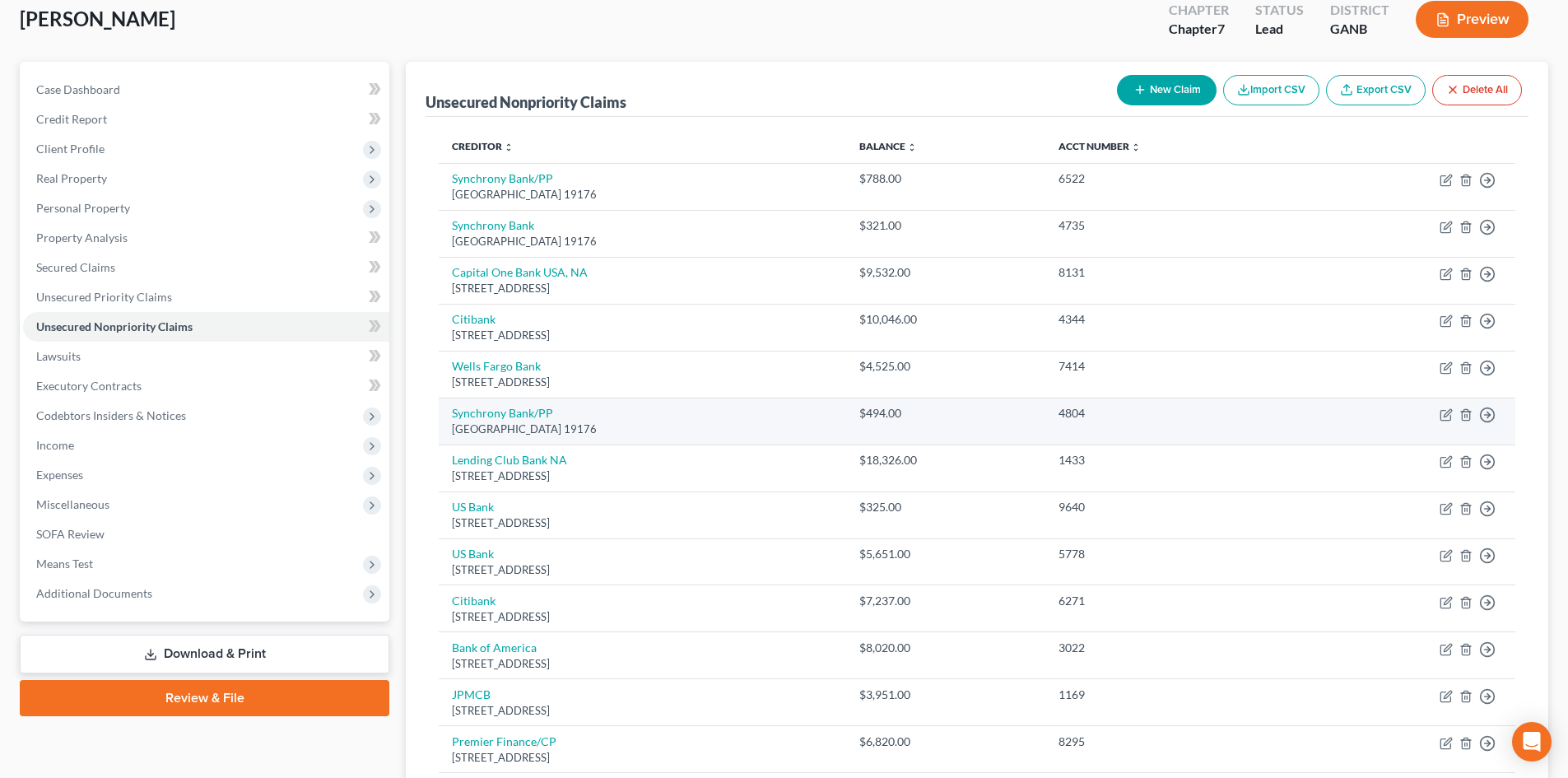
scroll to position [316, 0]
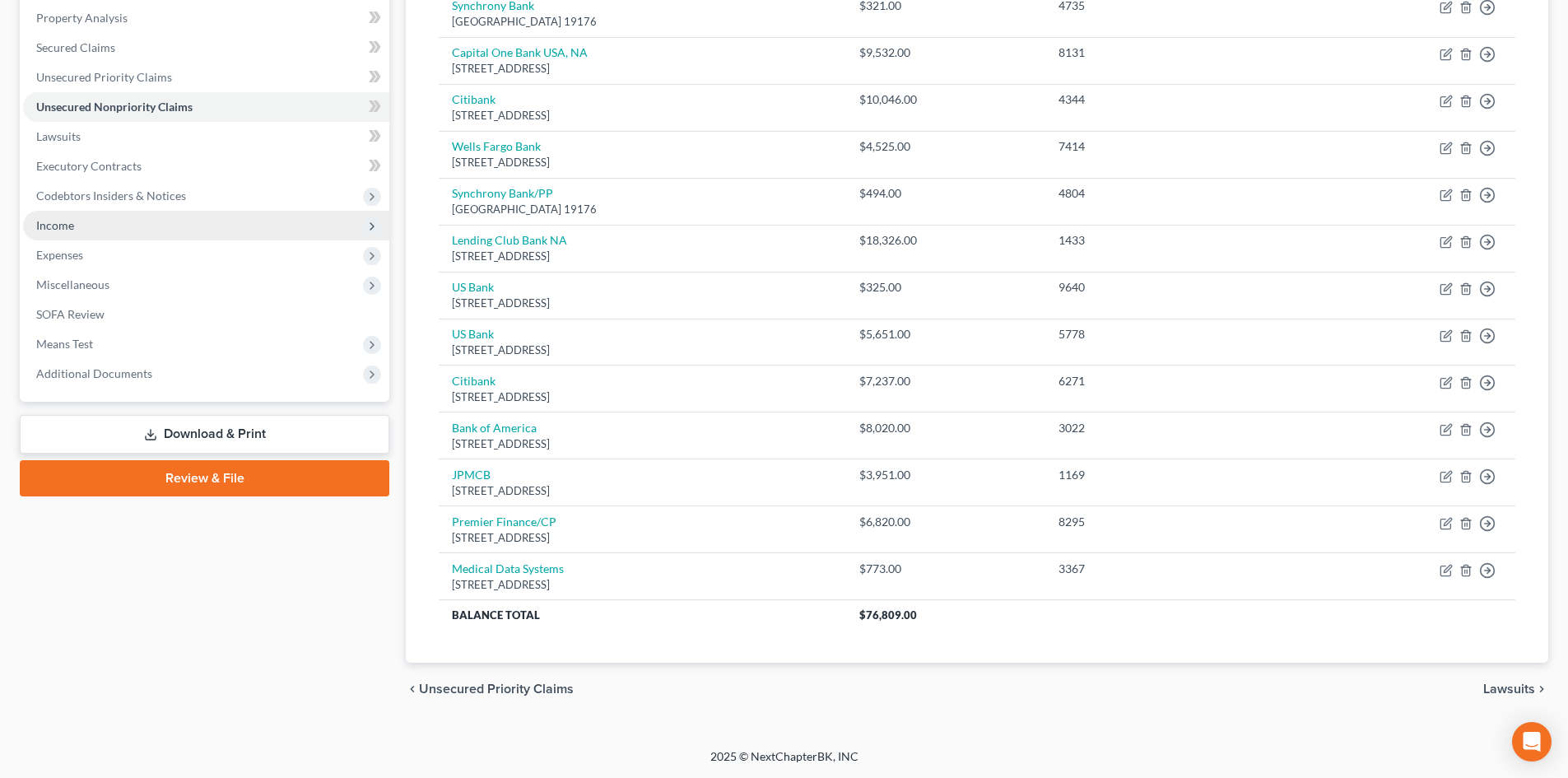
click at [66, 219] on span "Income" at bounding box center [55, 225] width 38 height 14
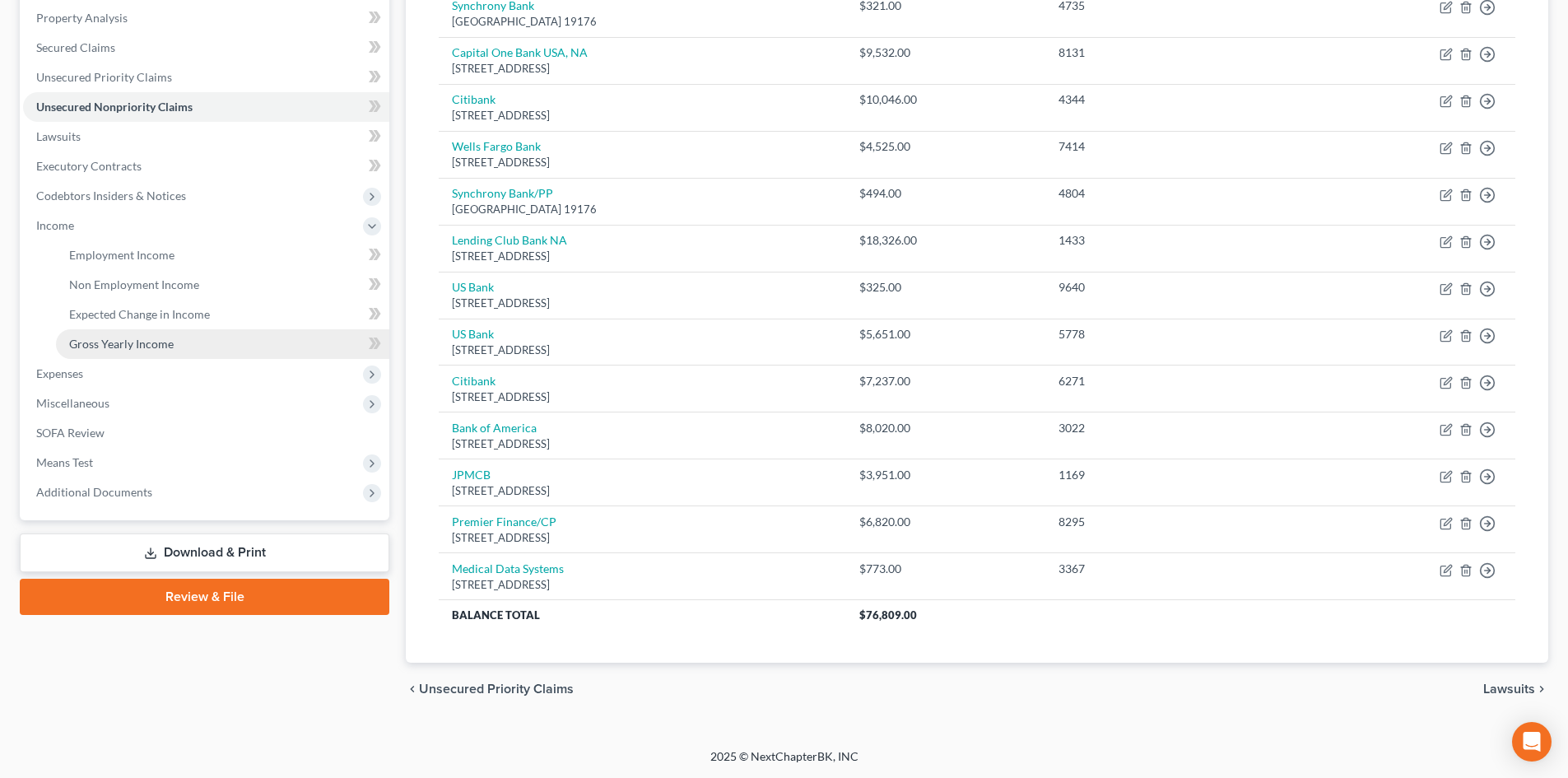
click at [118, 338] on span "Gross Yearly Income" at bounding box center [121, 343] width 105 height 14
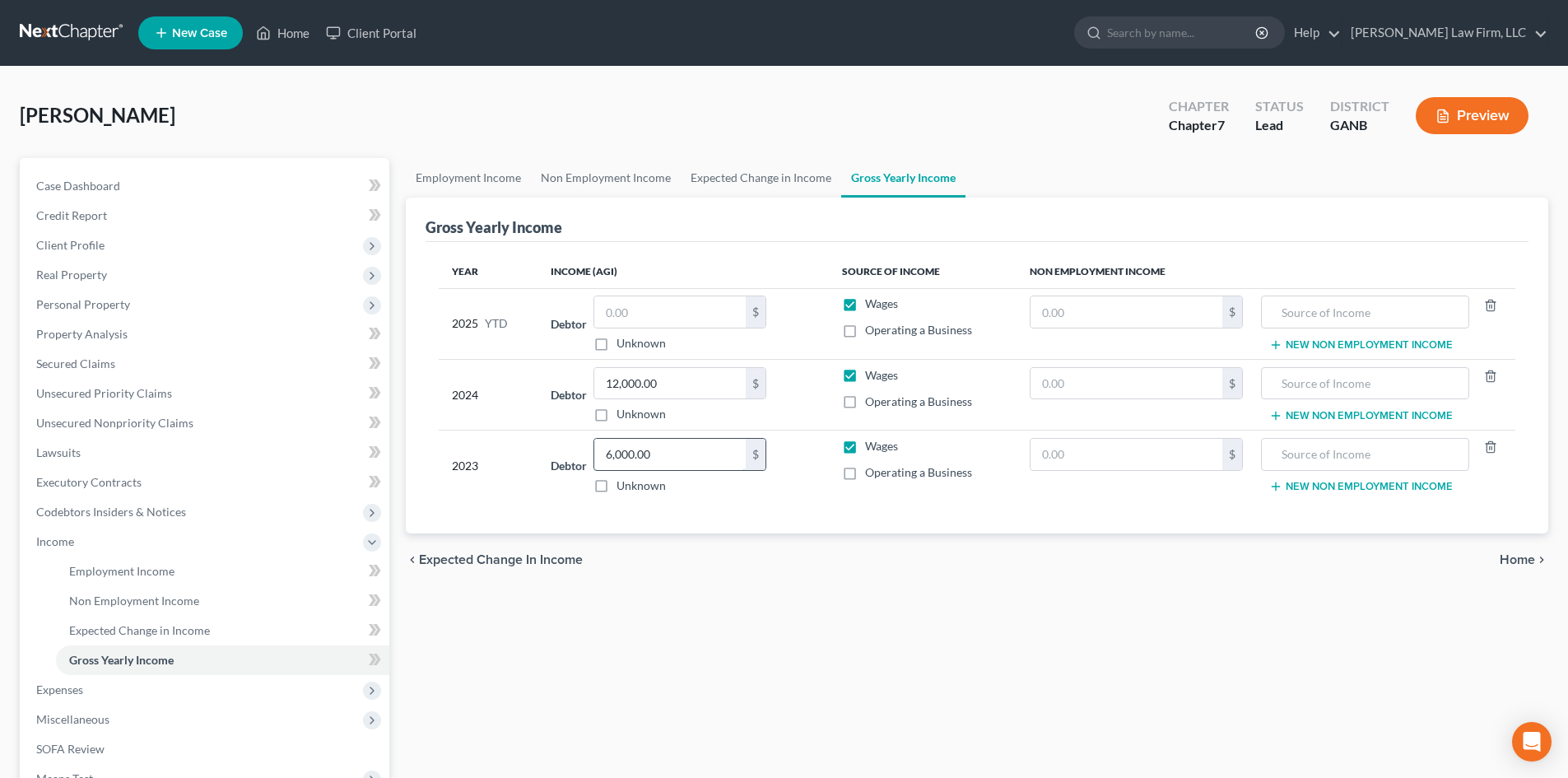
click at [654, 456] on input "6,000.00" at bounding box center [669, 454] width 151 height 31
click at [738, 519] on div "Year Income (AGI) Source of Income Non Employment Income 2025 YTD Debtor $ Unkn…" at bounding box center [977, 388] width 1104 height 292
click at [1061, 452] on input "text" at bounding box center [1127, 454] width 192 height 31
click at [1286, 448] on input "text" at bounding box center [1365, 454] width 189 height 31
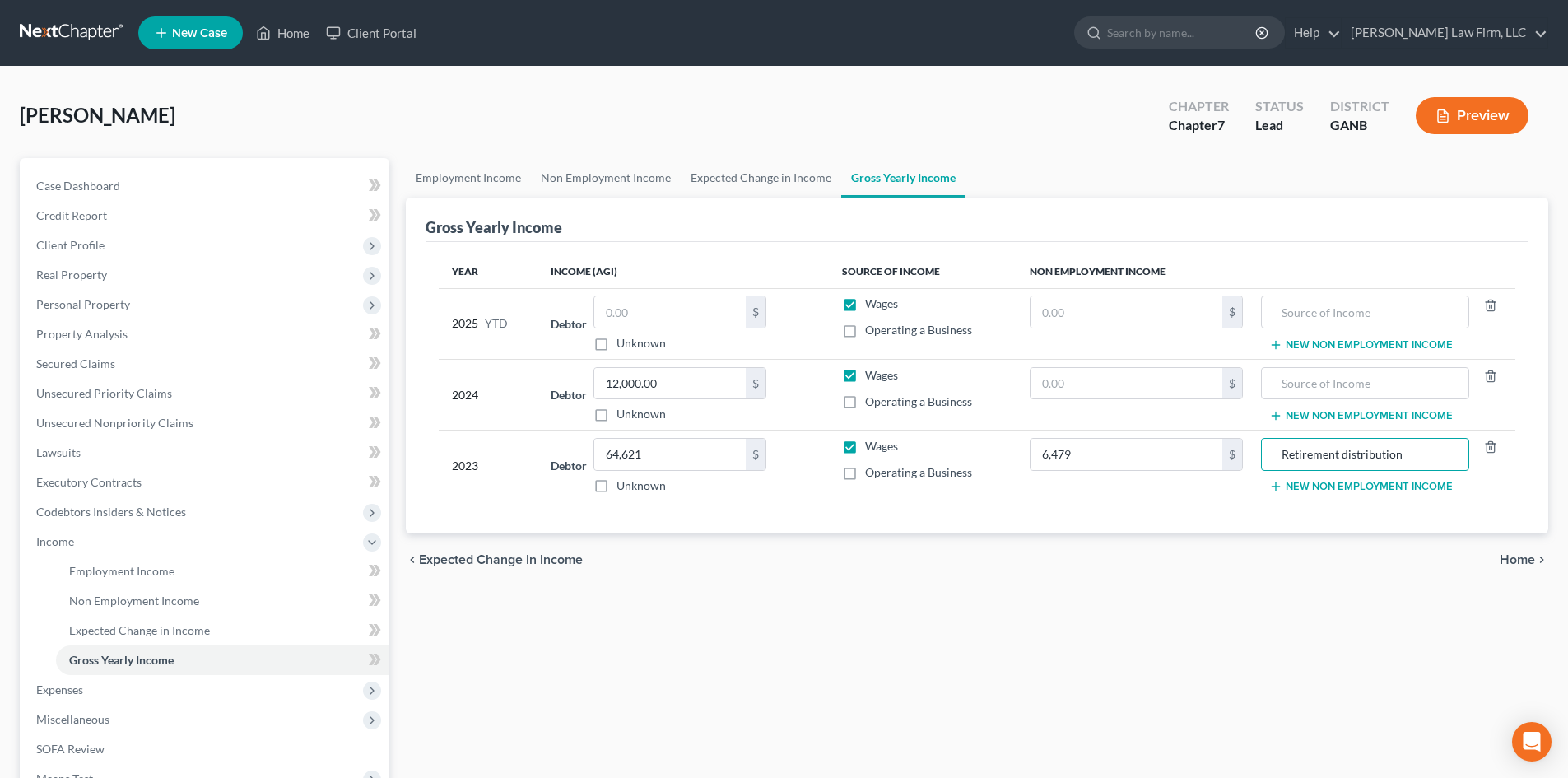
click at [1200, 499] on td "6,479 $" at bounding box center [1136, 466] width 240 height 71
click at [662, 386] on input "12,000.00" at bounding box center [669, 384] width 151 height 31
click at [48, 543] on span "Income" at bounding box center [55, 541] width 38 height 14
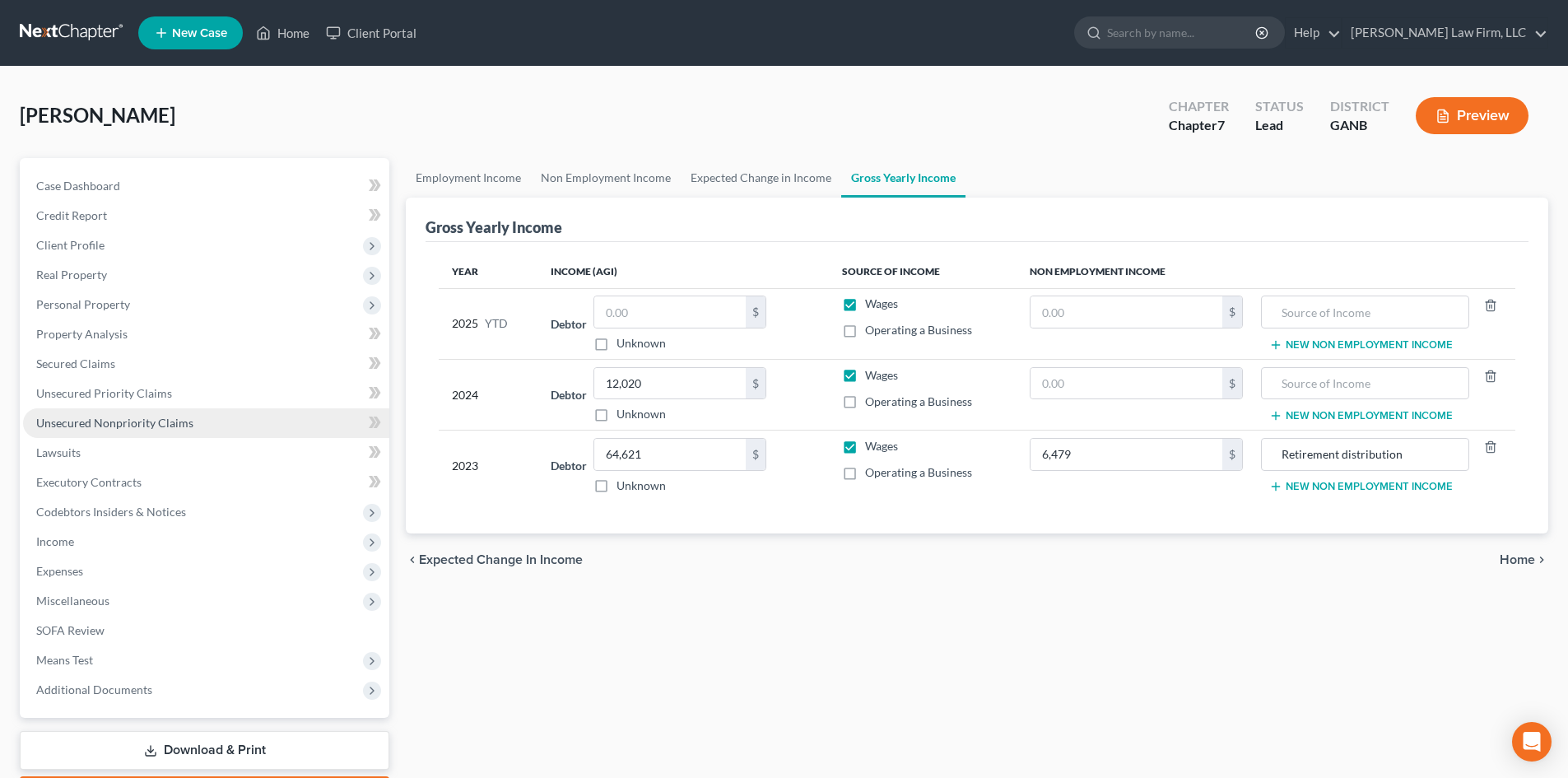
click at [145, 424] on span "Unsecured Nonpriority Claims" at bounding box center [115, 423] width 157 height 14
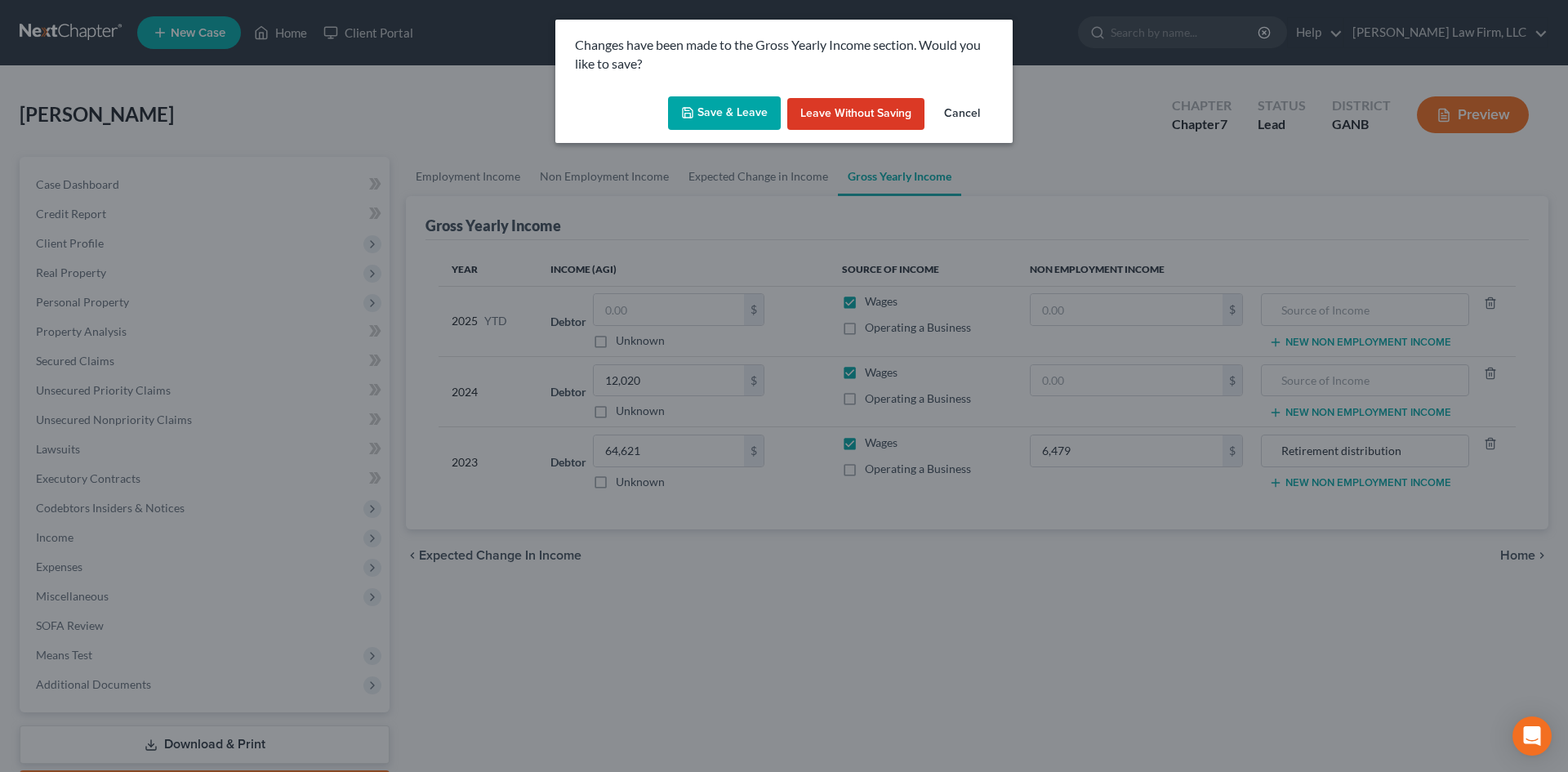
click at [730, 105] on button "Save & Leave" at bounding box center [724, 113] width 112 height 34
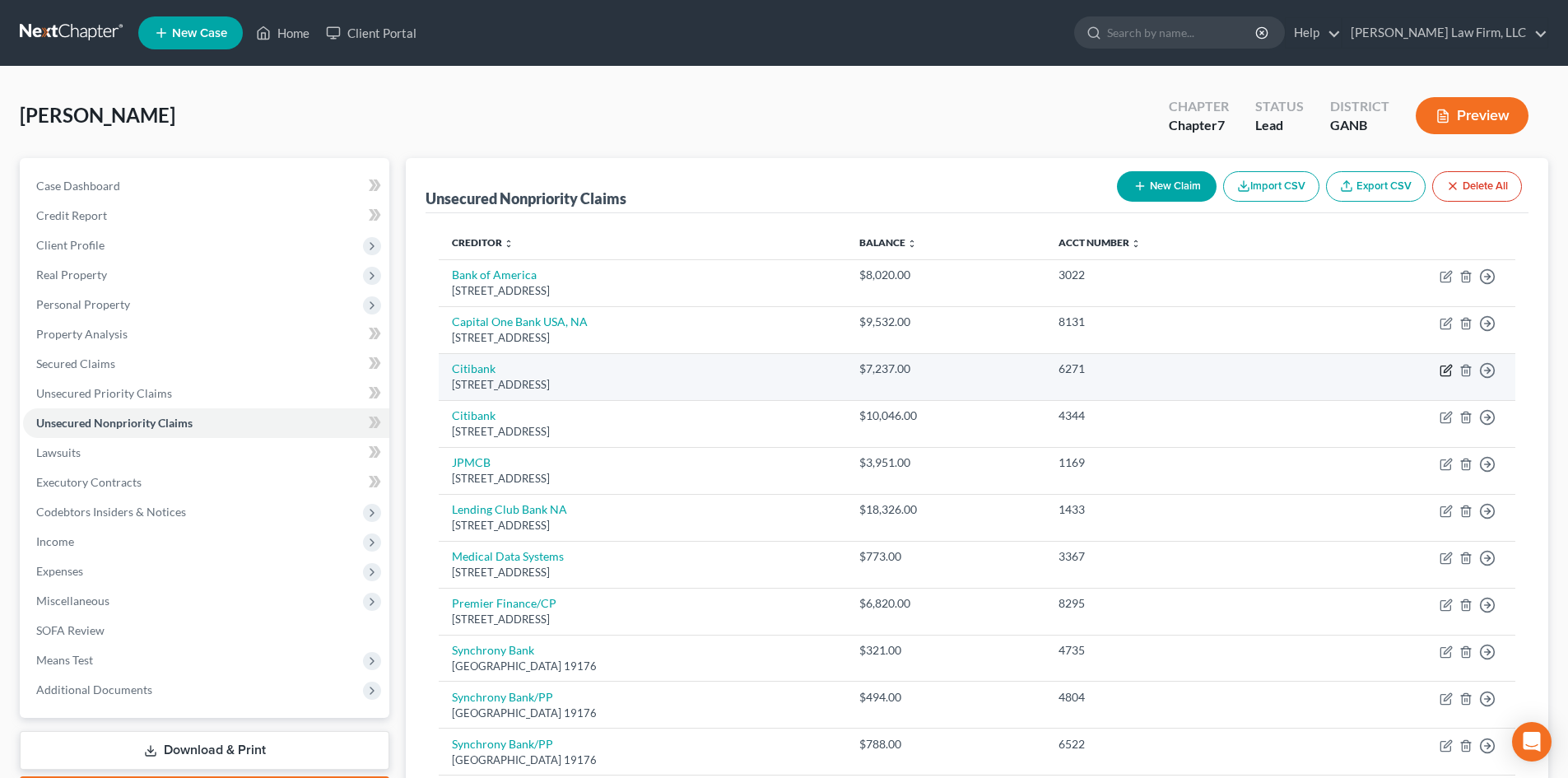
click at [1451, 370] on icon "button" at bounding box center [1446, 370] width 13 height 13
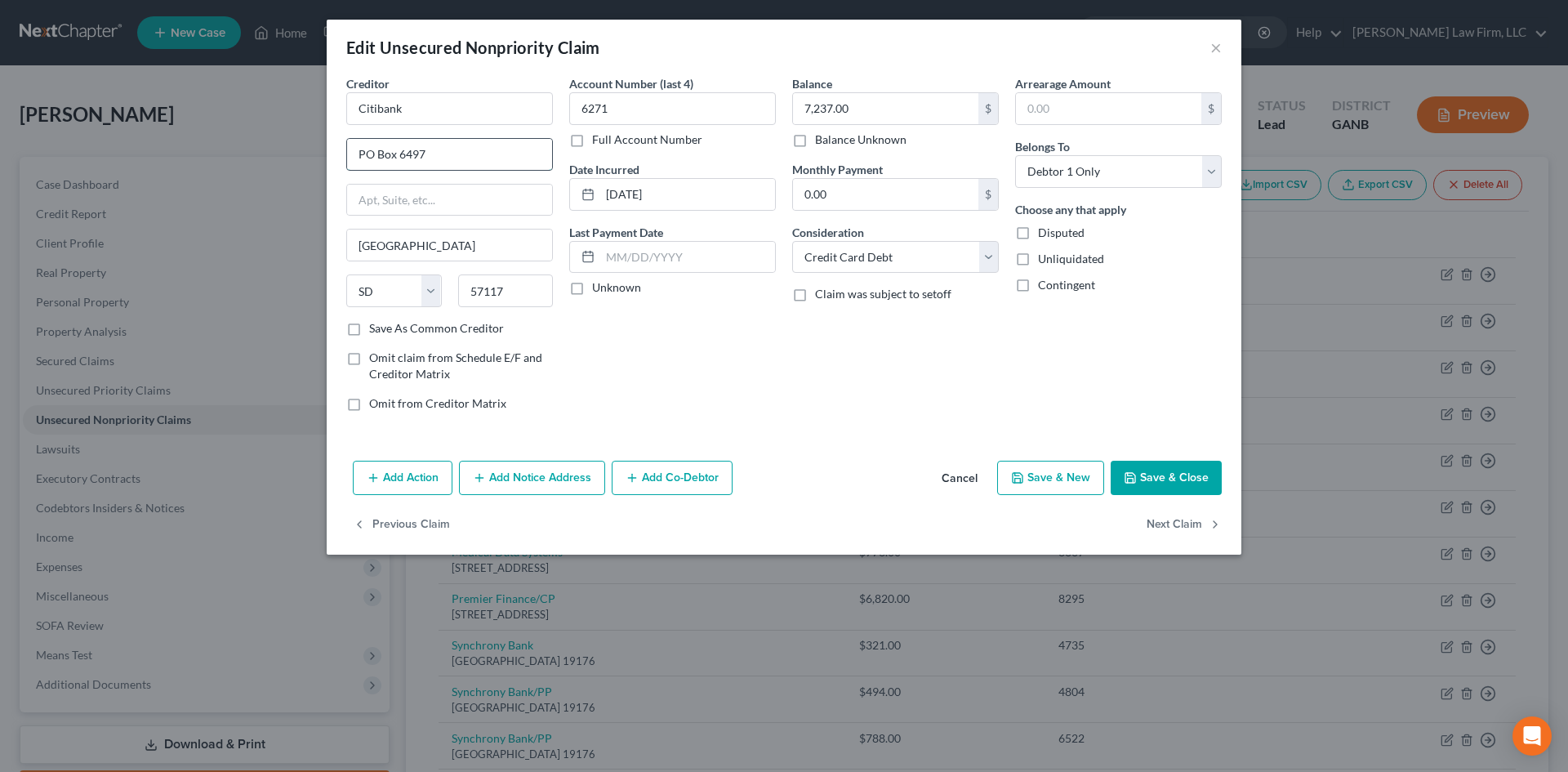
click at [409, 148] on input "PO Box 6497" at bounding box center [449, 154] width 205 height 31
click at [1154, 484] on button "Save & Close" at bounding box center [1166, 478] width 111 height 34
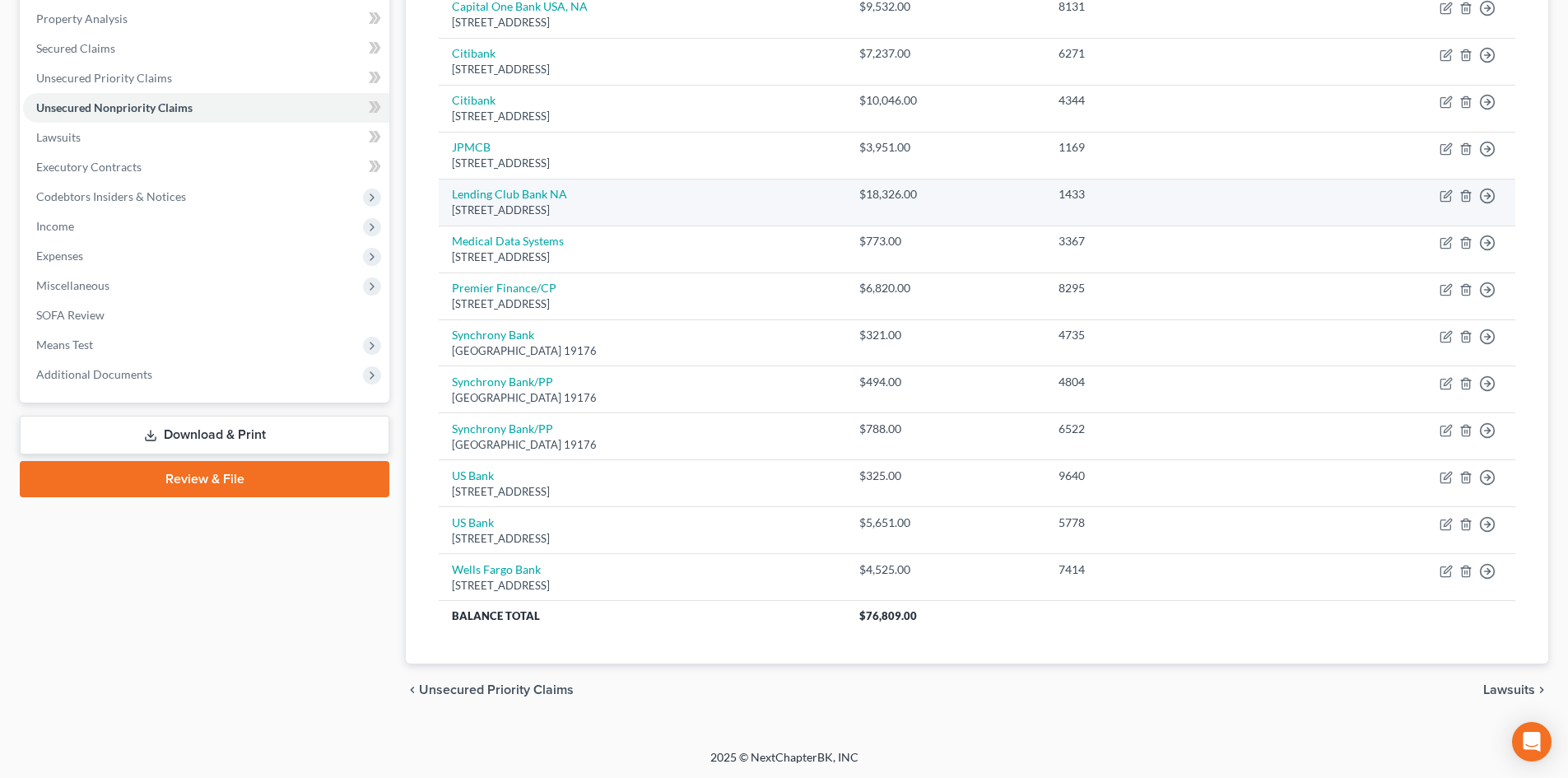
scroll to position [316, 0]
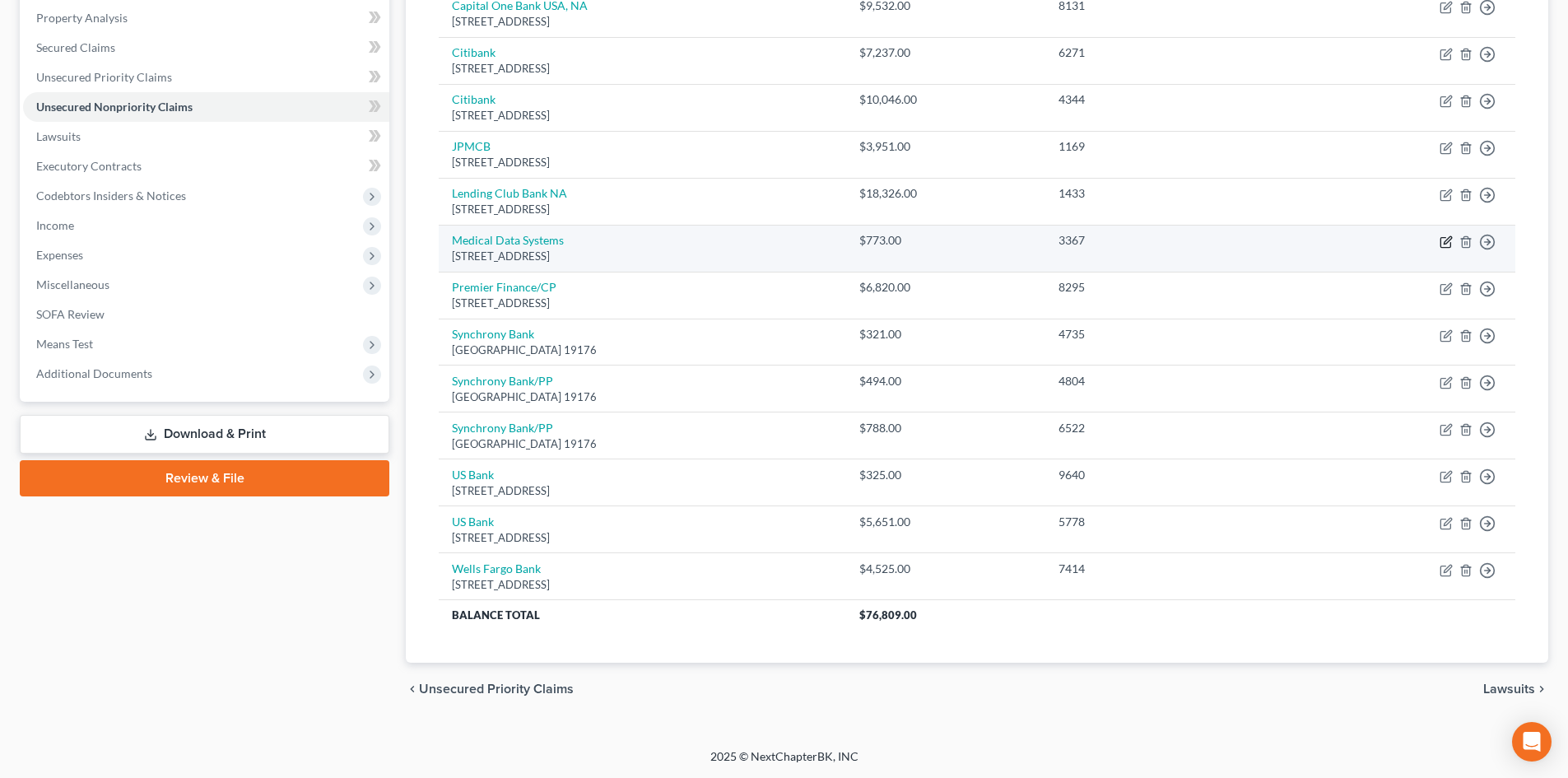
click at [1443, 245] on icon "button" at bounding box center [1446, 241] width 13 height 13
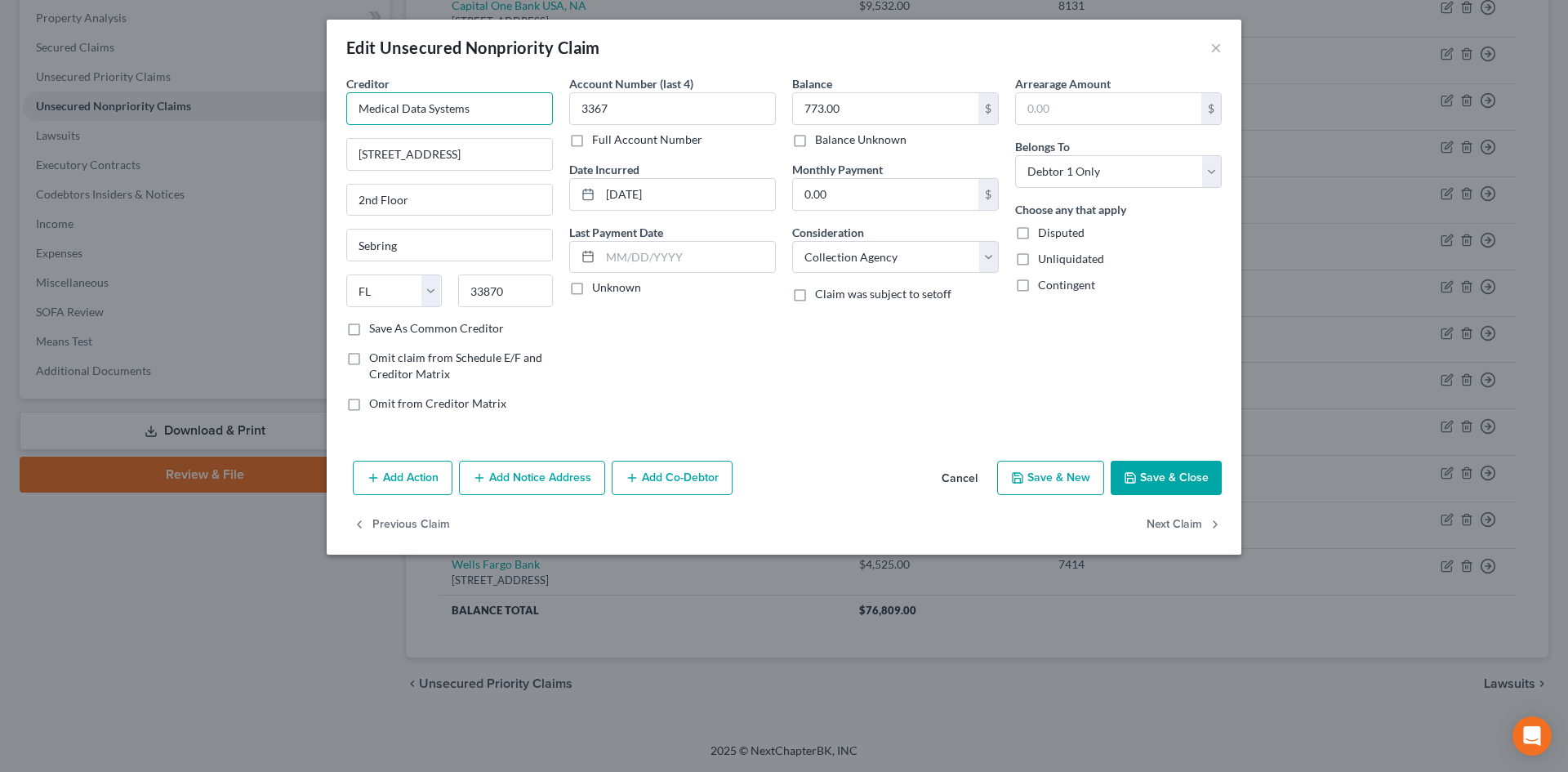
click at [518, 110] on input "Medical Data Systems" at bounding box center [449, 109] width 207 height 33
click at [1166, 491] on button "Save & Close" at bounding box center [1166, 478] width 111 height 34
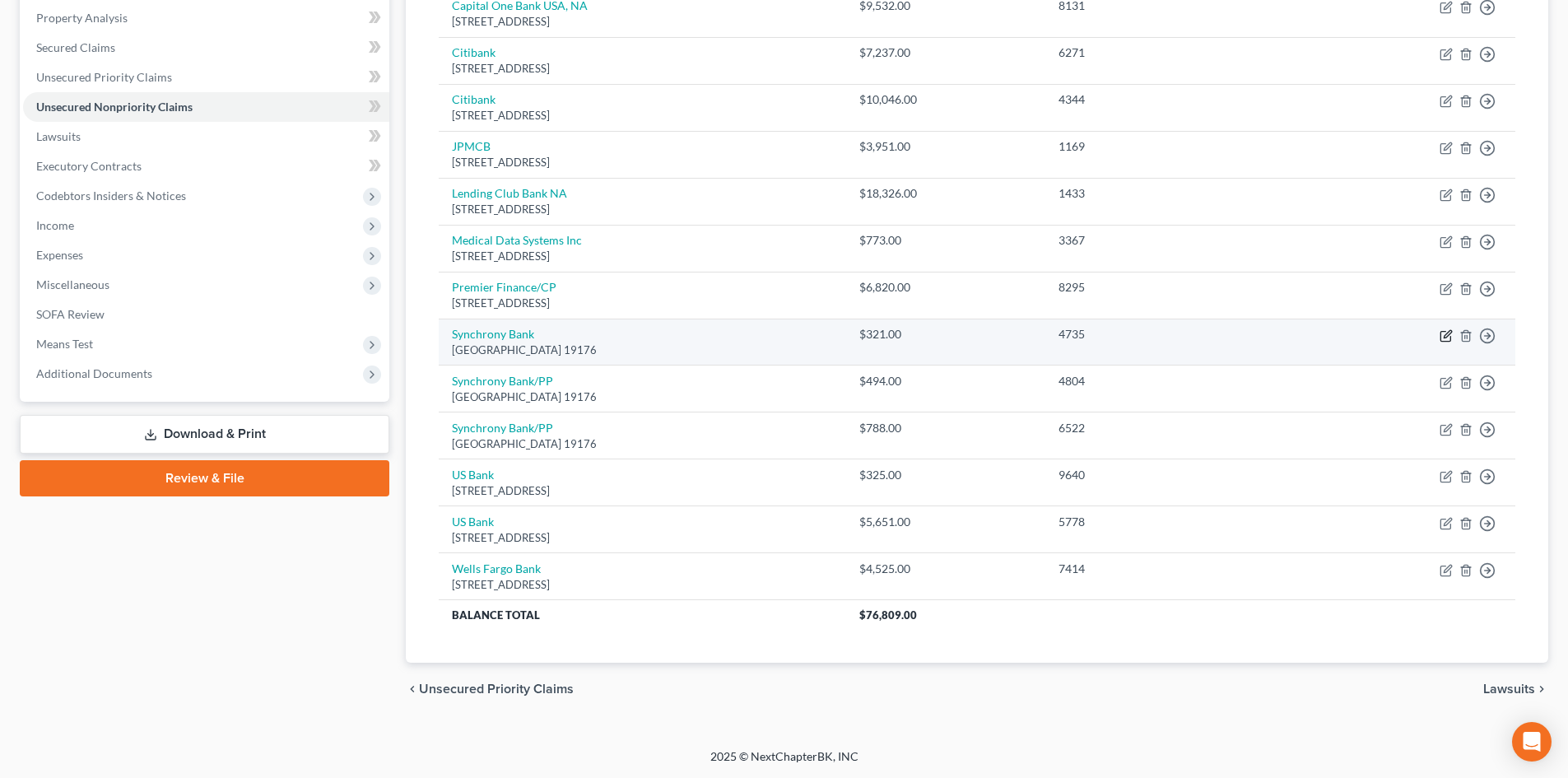
click at [1447, 334] on icon "button" at bounding box center [1448, 334] width 8 height 8
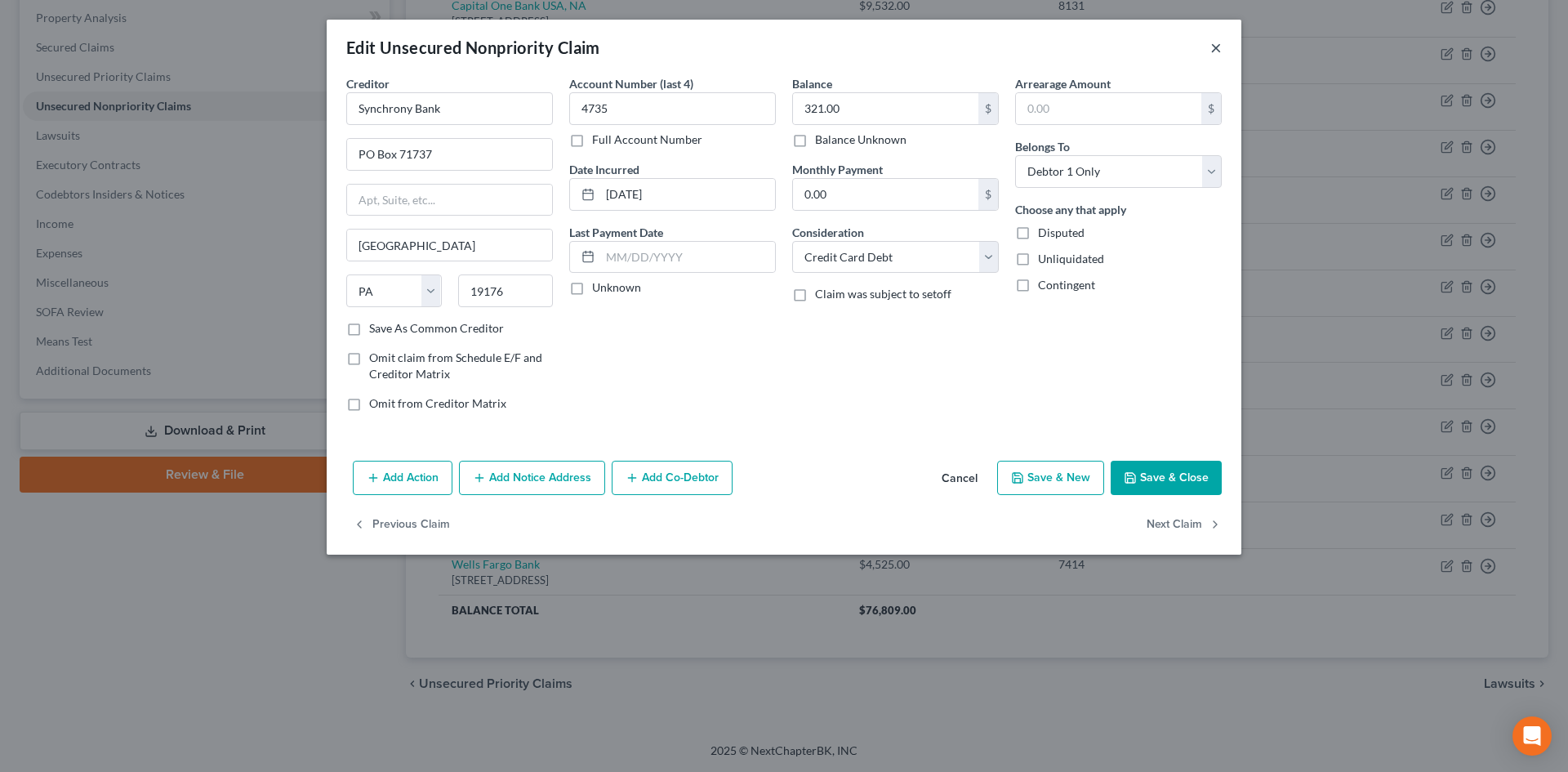
click at [1215, 46] on button "×" at bounding box center [1215, 47] width 11 height 20
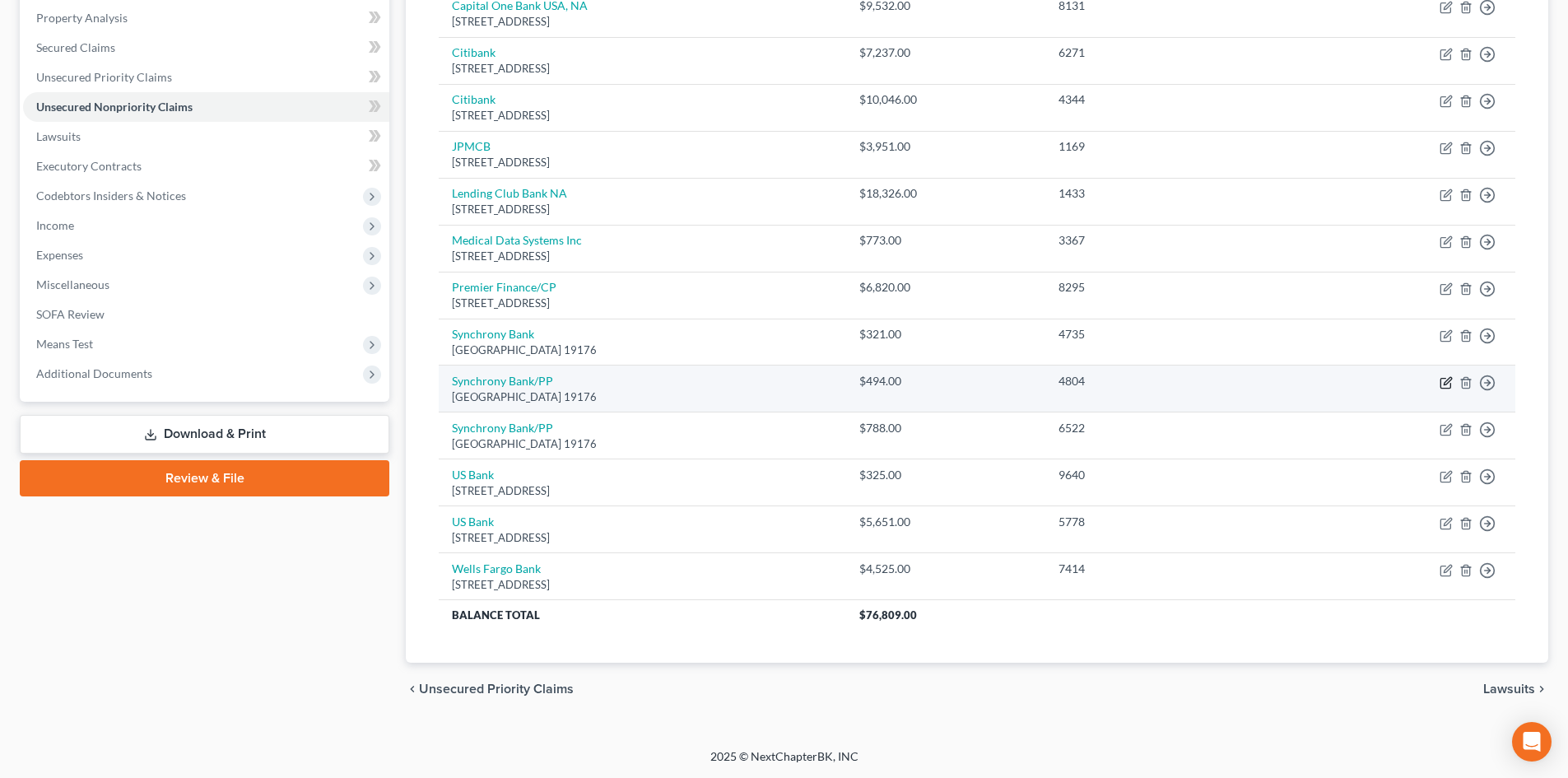
click at [1446, 384] on icon "button" at bounding box center [1446, 382] width 13 height 13
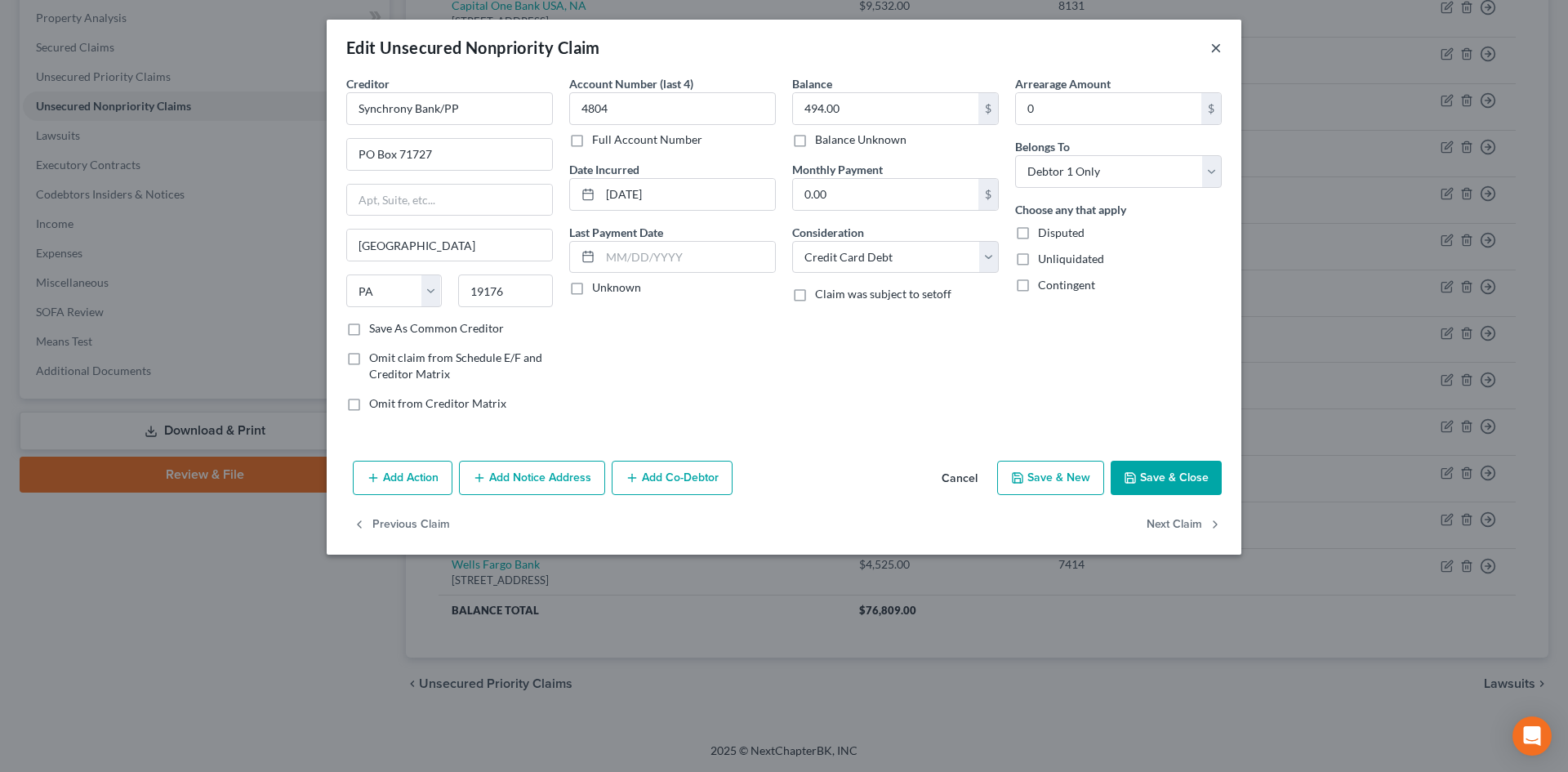
click at [1218, 50] on button "×" at bounding box center [1215, 47] width 11 height 20
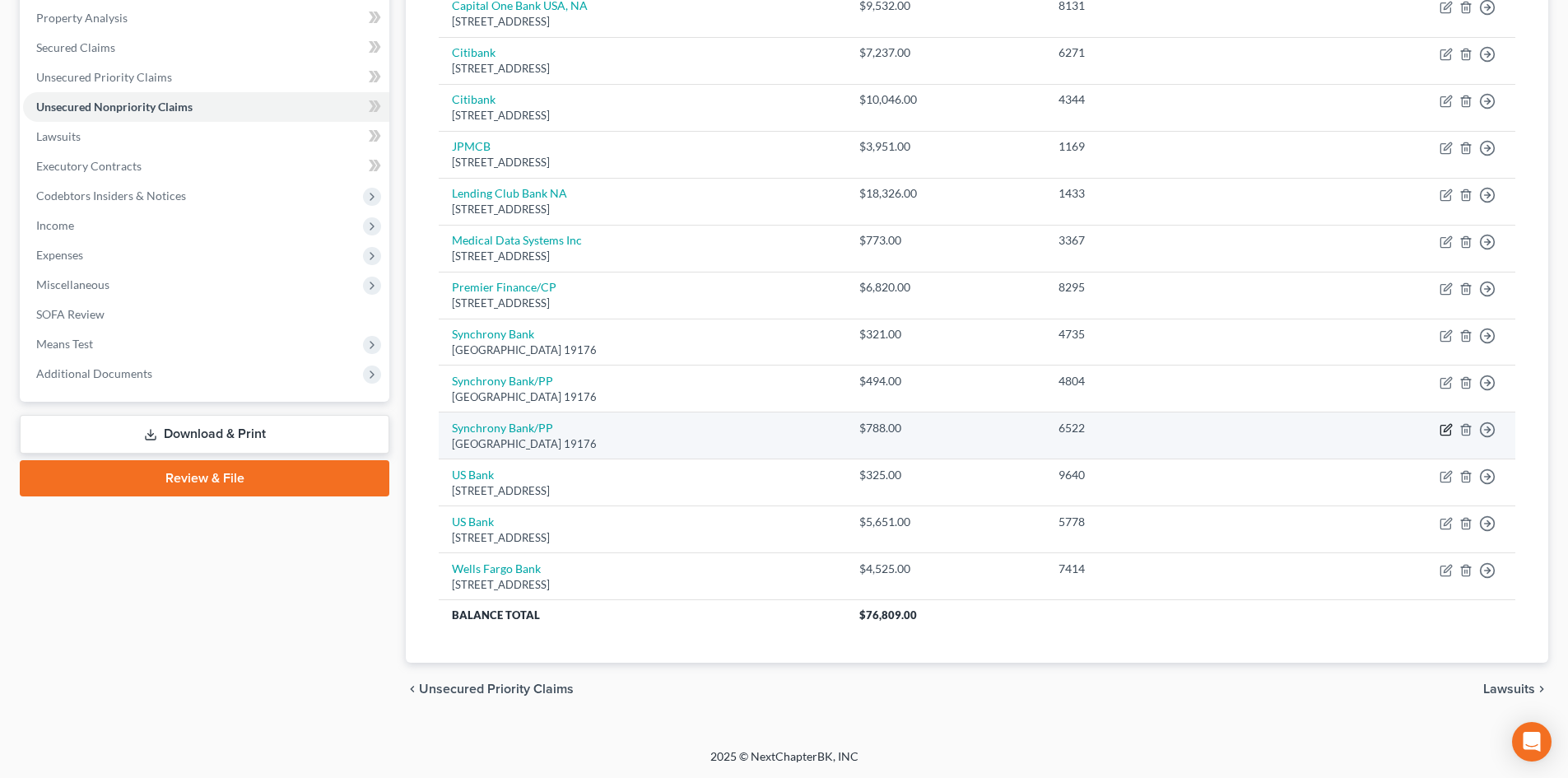
click at [1450, 430] on icon "button" at bounding box center [1446, 429] width 13 height 13
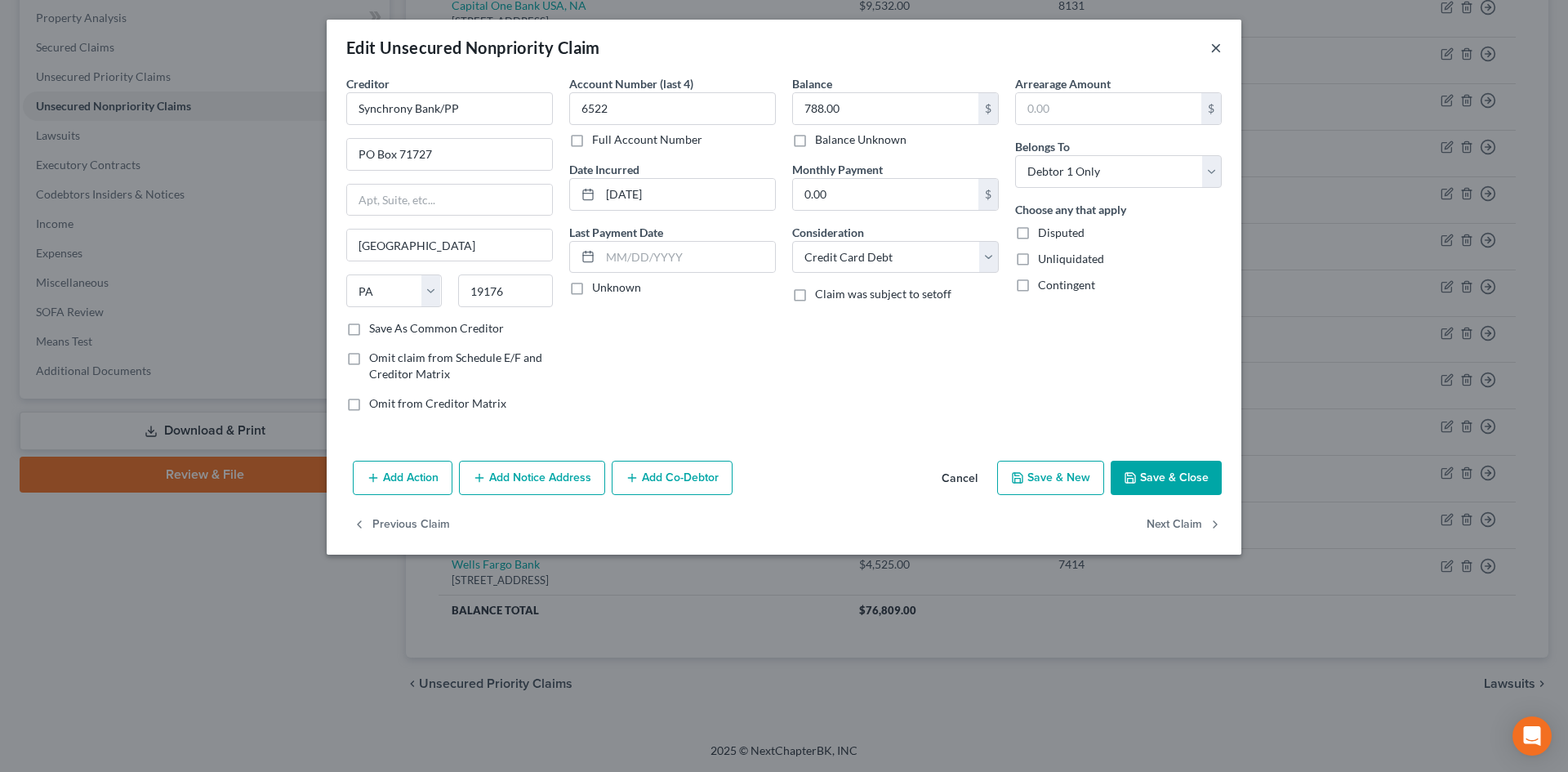
click at [1219, 49] on button "×" at bounding box center [1215, 47] width 11 height 20
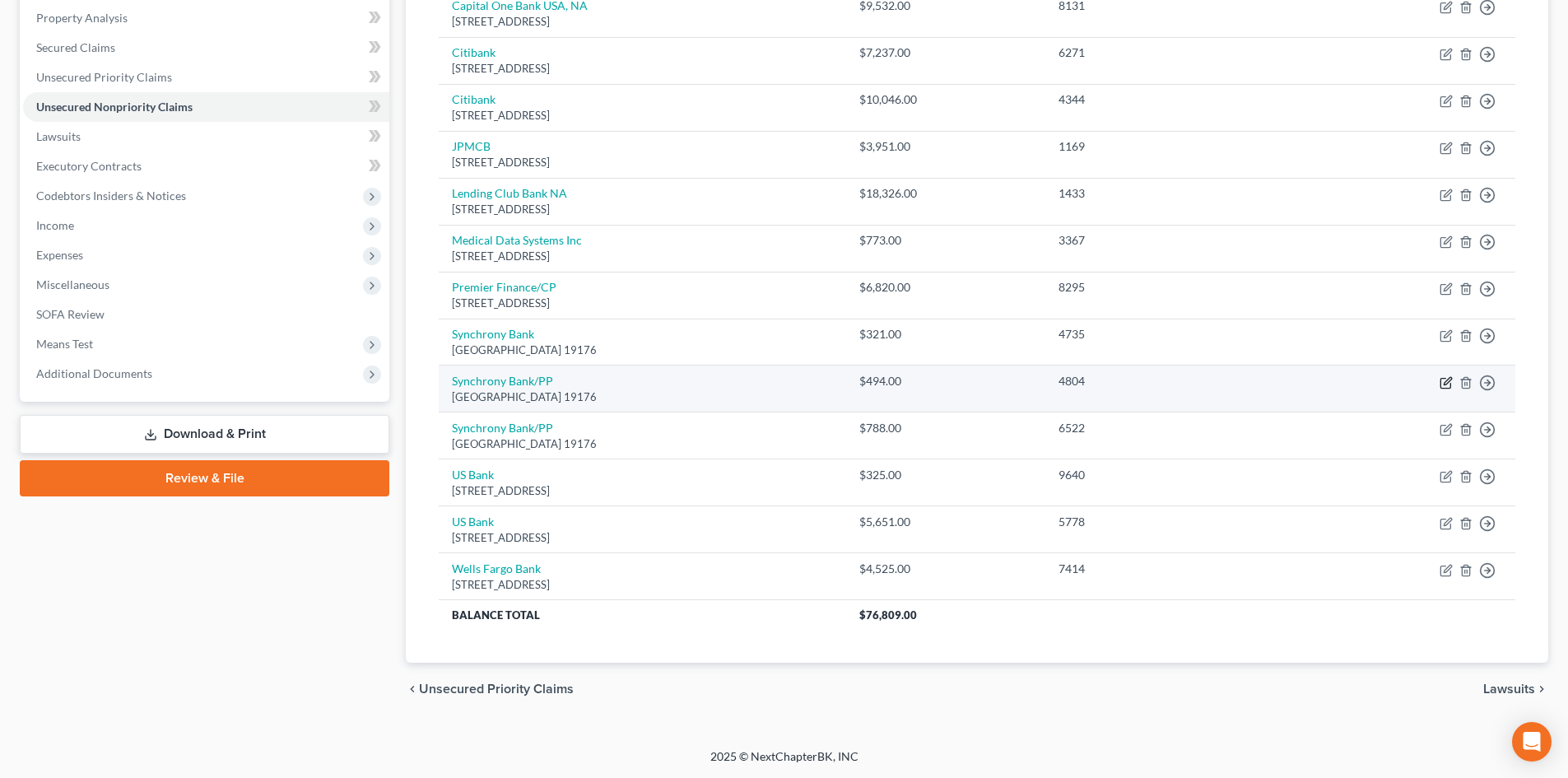
click at [1451, 382] on icon "button" at bounding box center [1446, 382] width 13 height 13
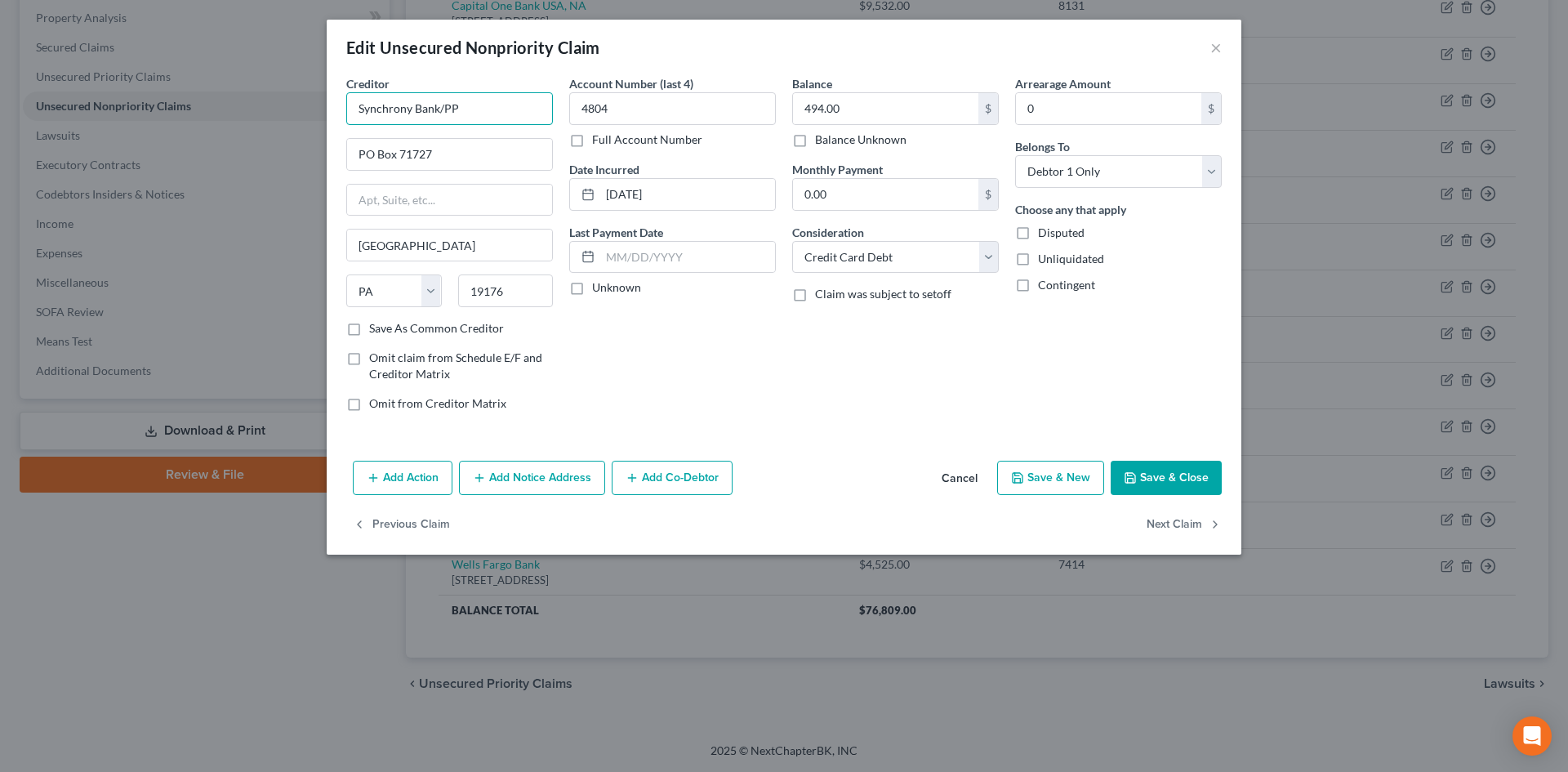
click at [479, 93] on input "Synchrony Bank/PP" at bounding box center [449, 109] width 207 height 33
click at [467, 93] on input "Synchrony Bank/PP" at bounding box center [449, 109] width 207 height 33
click at [1168, 470] on button "Save & Close" at bounding box center [1166, 478] width 111 height 34
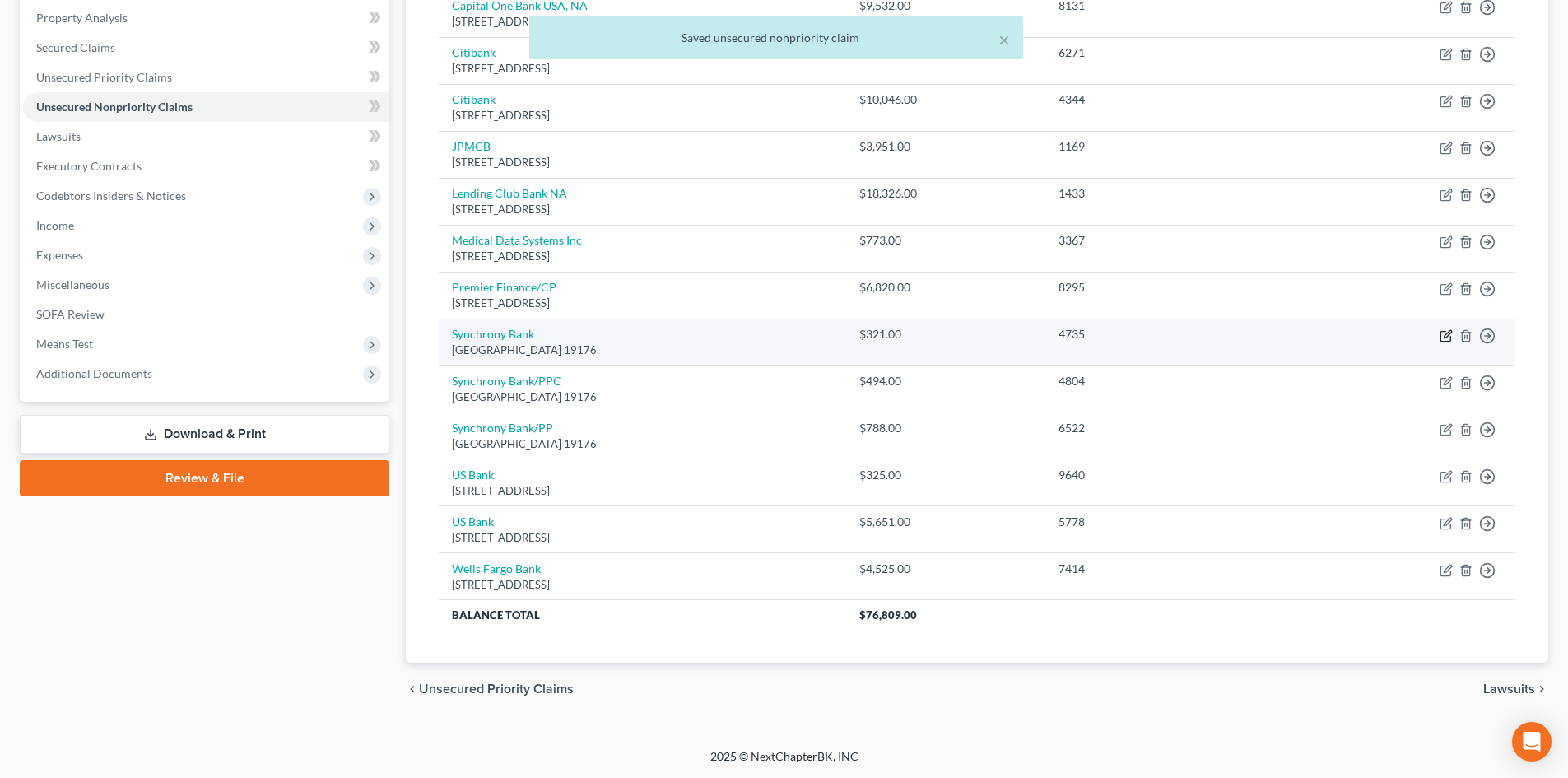
click at [1444, 334] on icon "button" at bounding box center [1446, 335] width 13 height 13
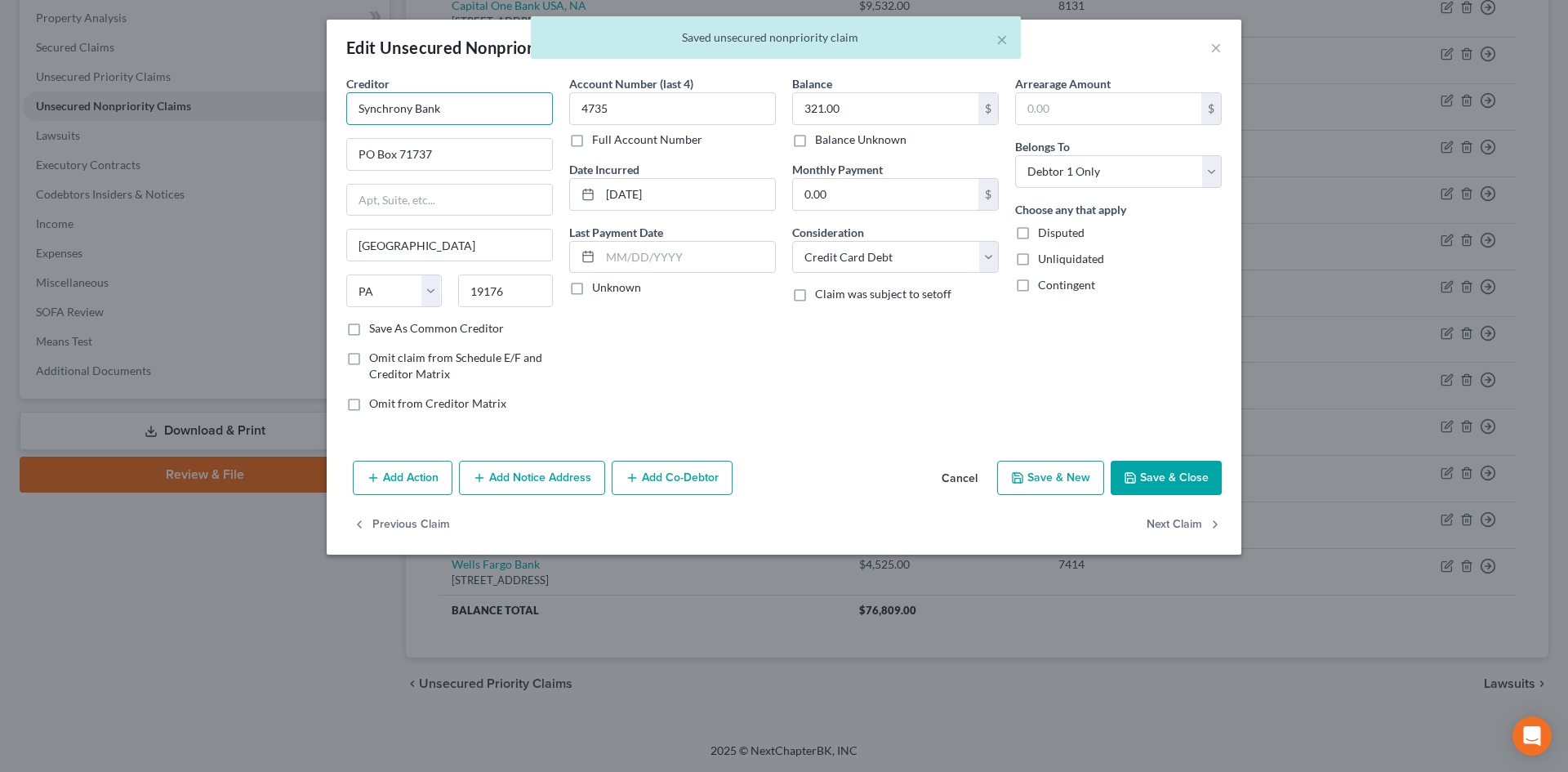
click at [470, 105] on input "Synchrony Bank" at bounding box center [449, 109] width 207 height 33
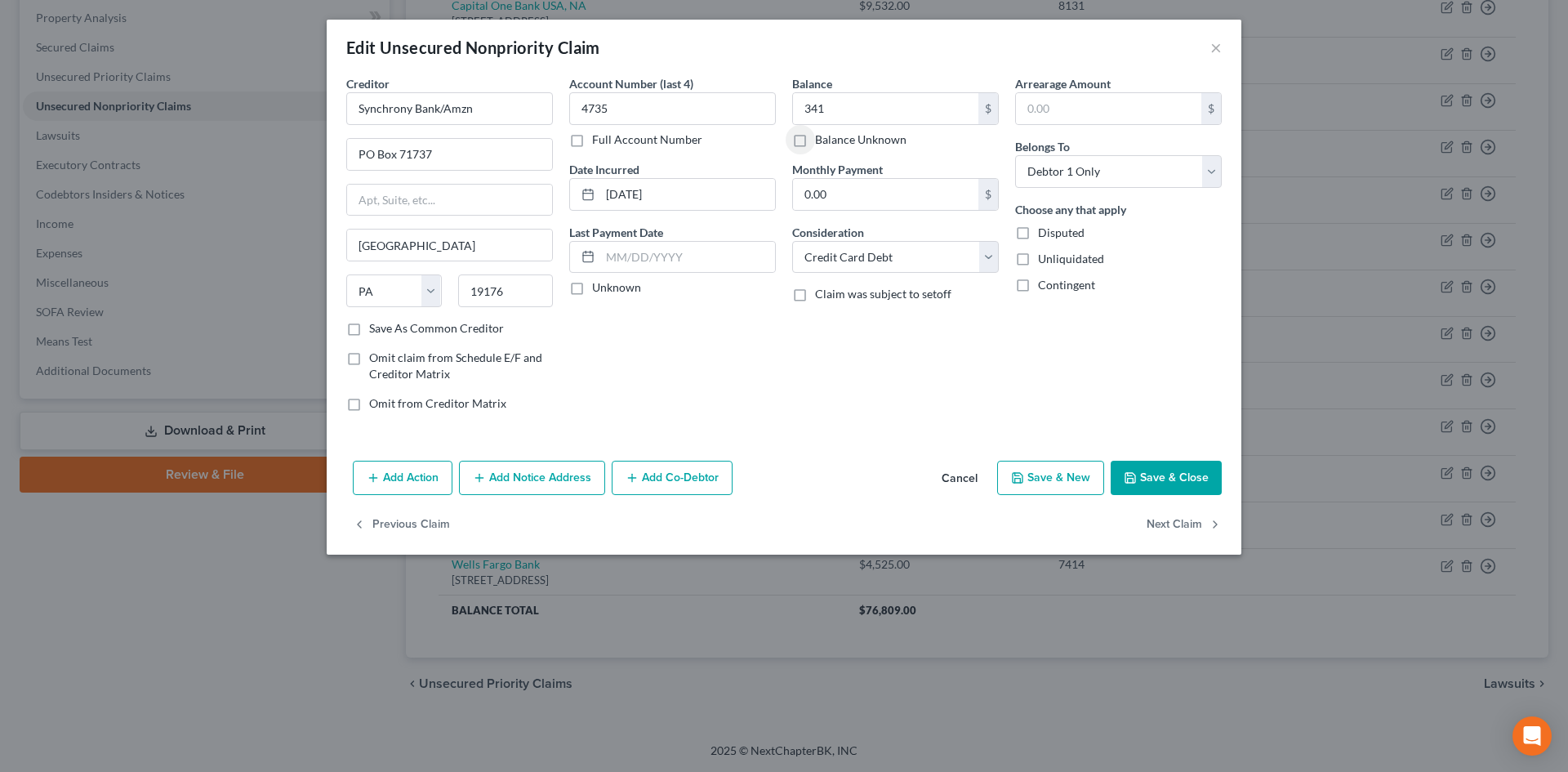
click at [1158, 473] on button "Save & Close" at bounding box center [1166, 478] width 111 height 34
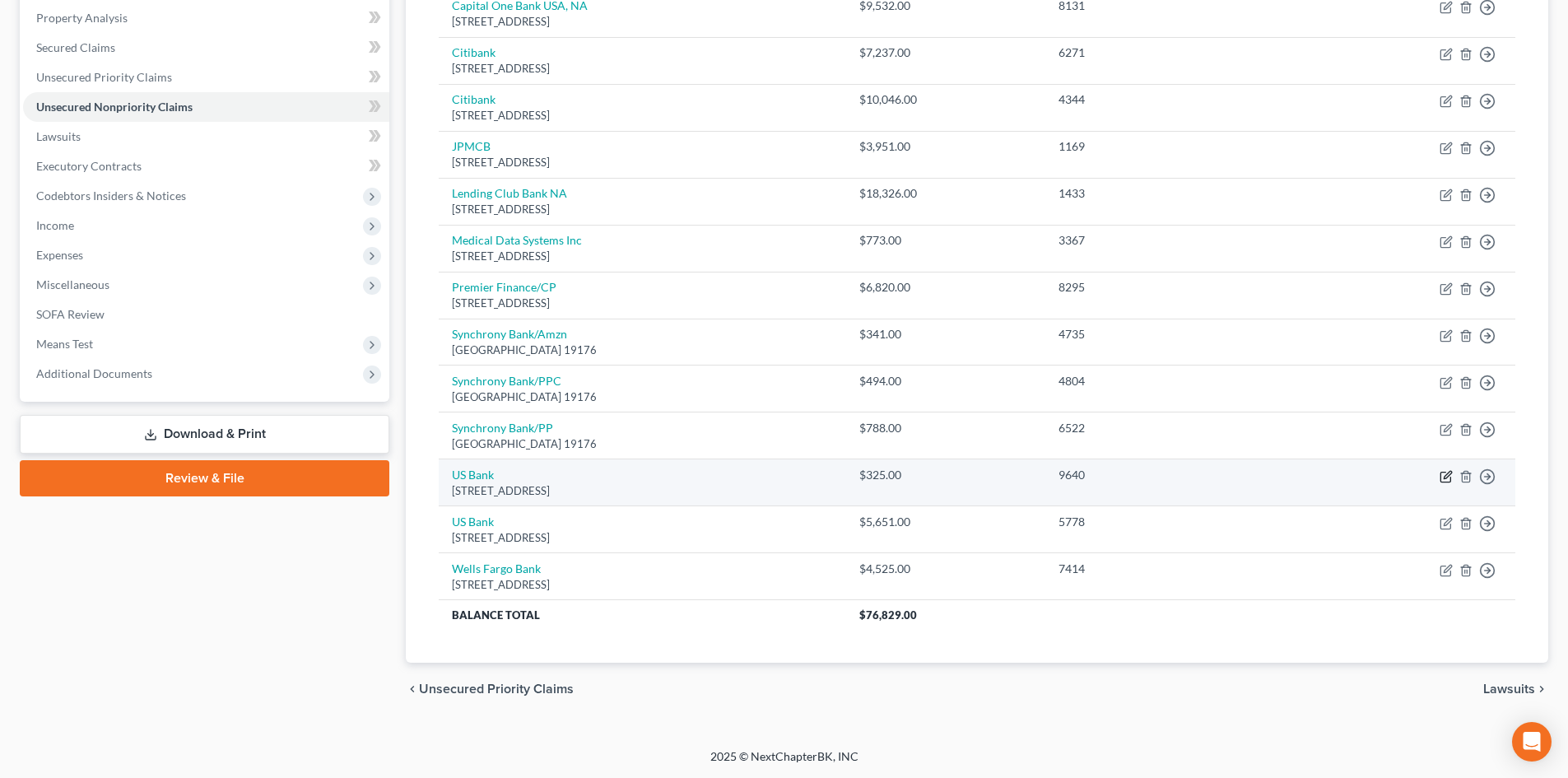
click at [1445, 477] on icon "button" at bounding box center [1448, 475] width 8 height 8
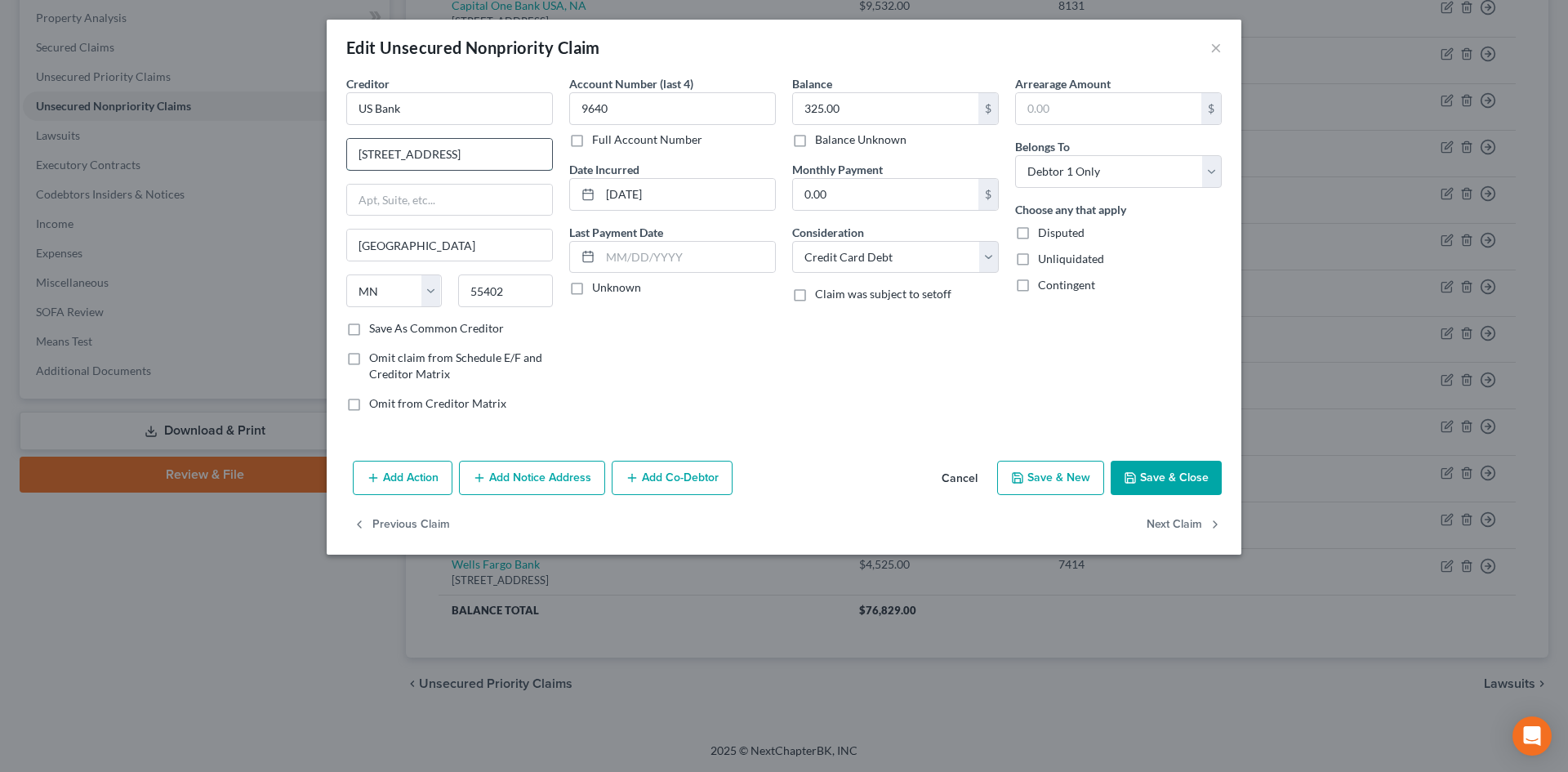
click at [388, 161] on input "[STREET_ADDRESS]" at bounding box center [449, 154] width 205 height 31
click at [1142, 477] on button "Save & Close" at bounding box center [1166, 478] width 111 height 34
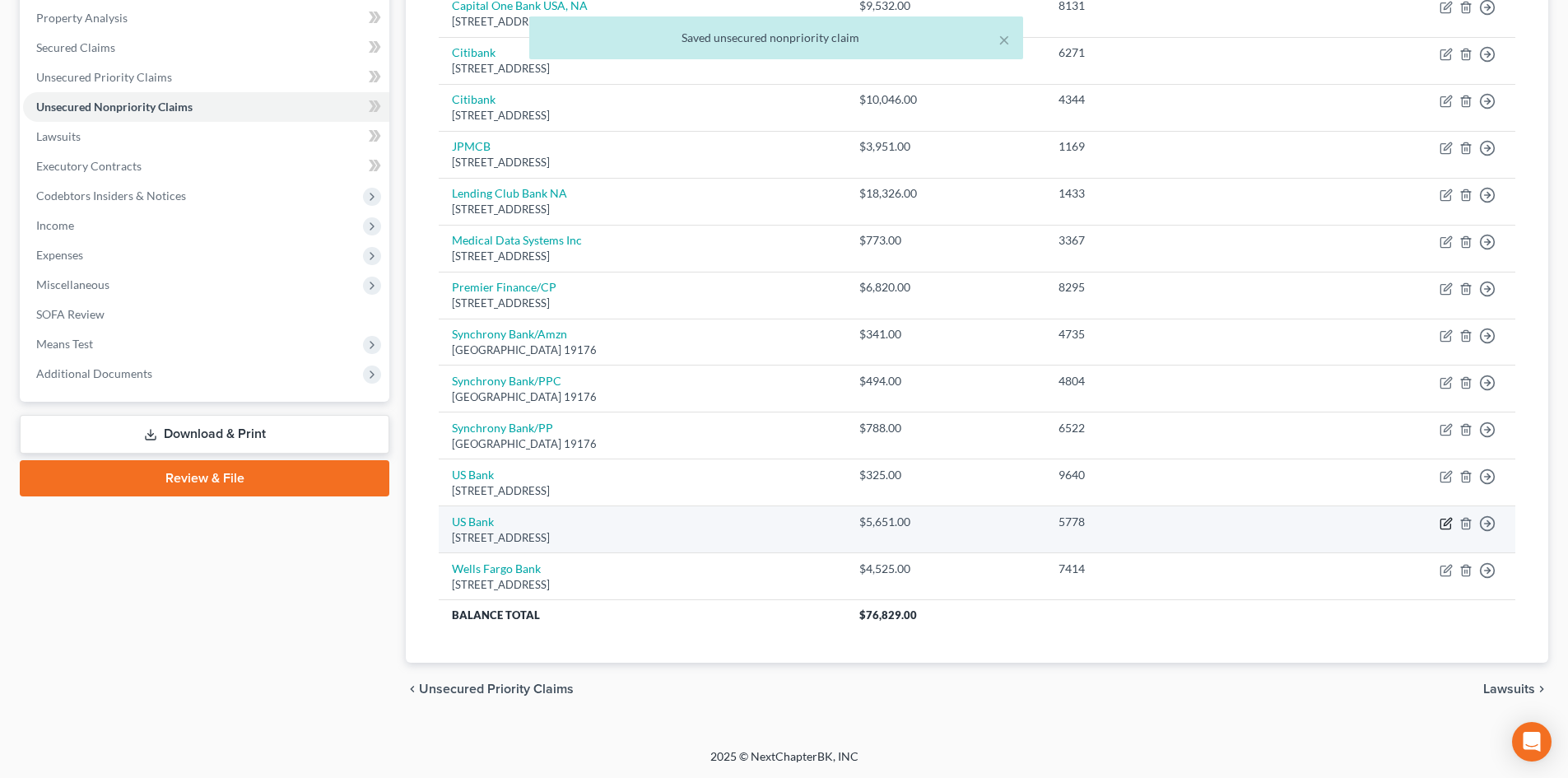
click at [1444, 523] on icon "button" at bounding box center [1446, 523] width 13 height 13
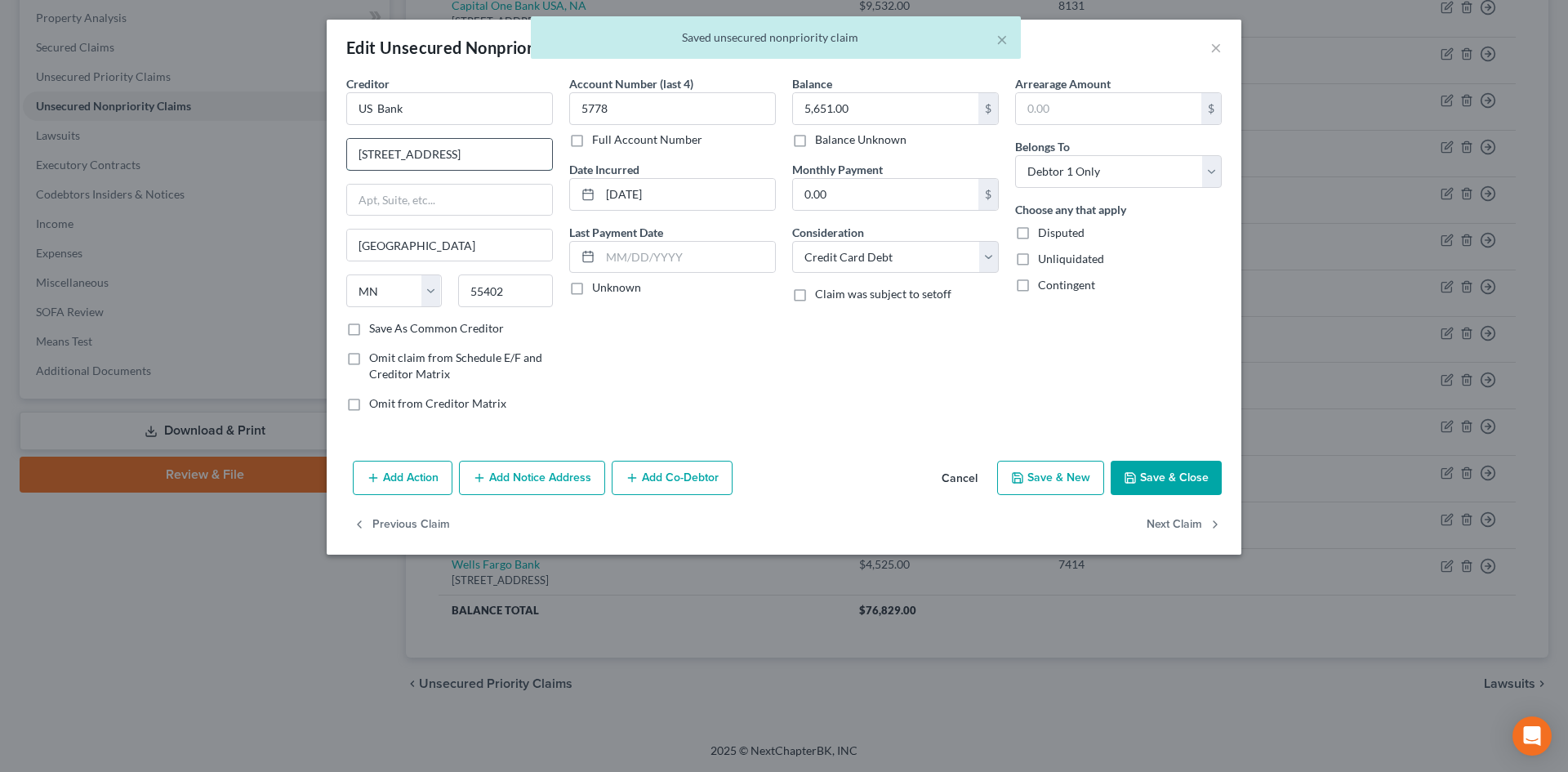
click at [467, 152] on input "[STREET_ADDRESS]" at bounding box center [449, 154] width 205 height 31
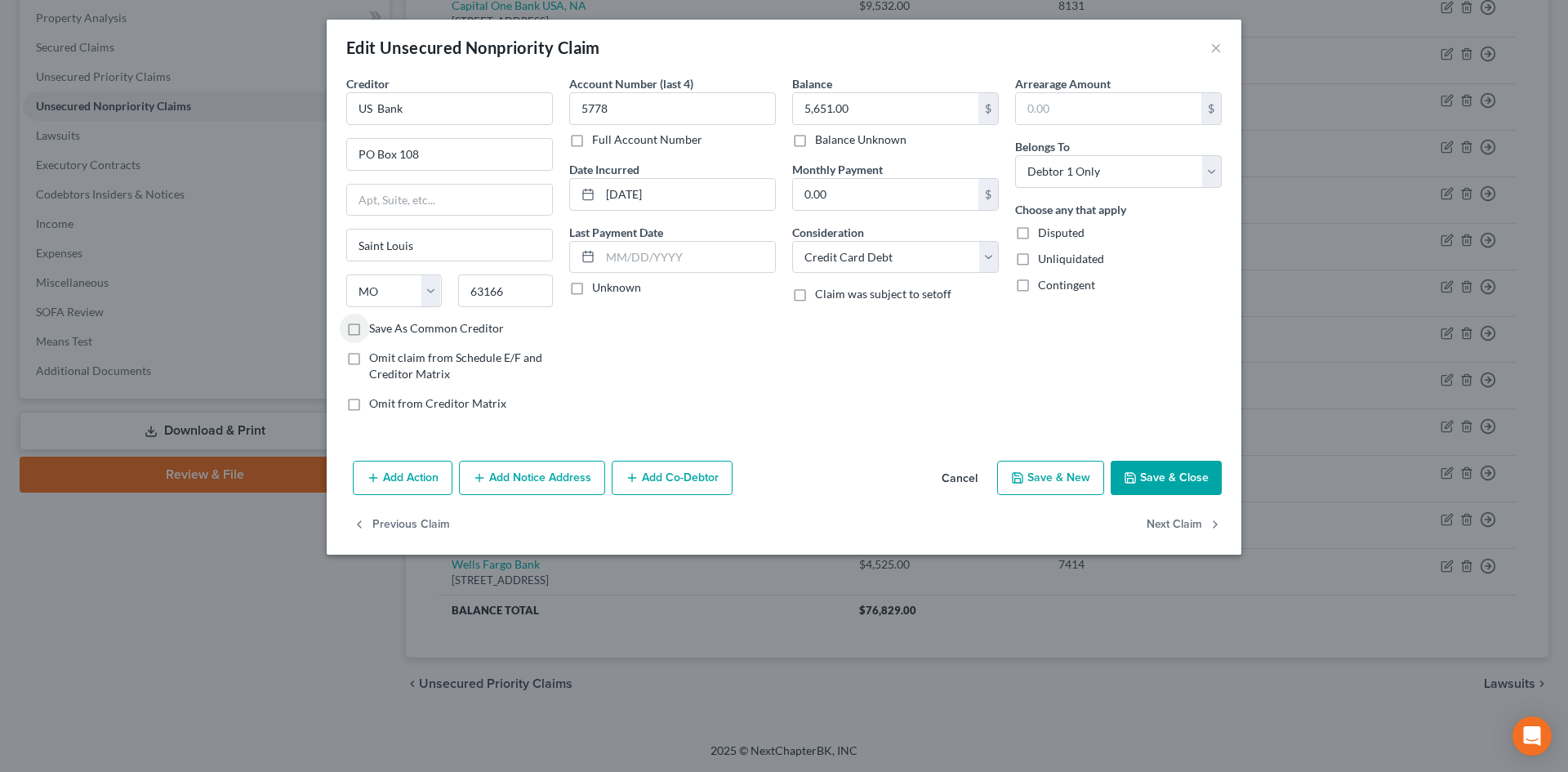
click at [1177, 473] on button "Save & Close" at bounding box center [1166, 478] width 111 height 34
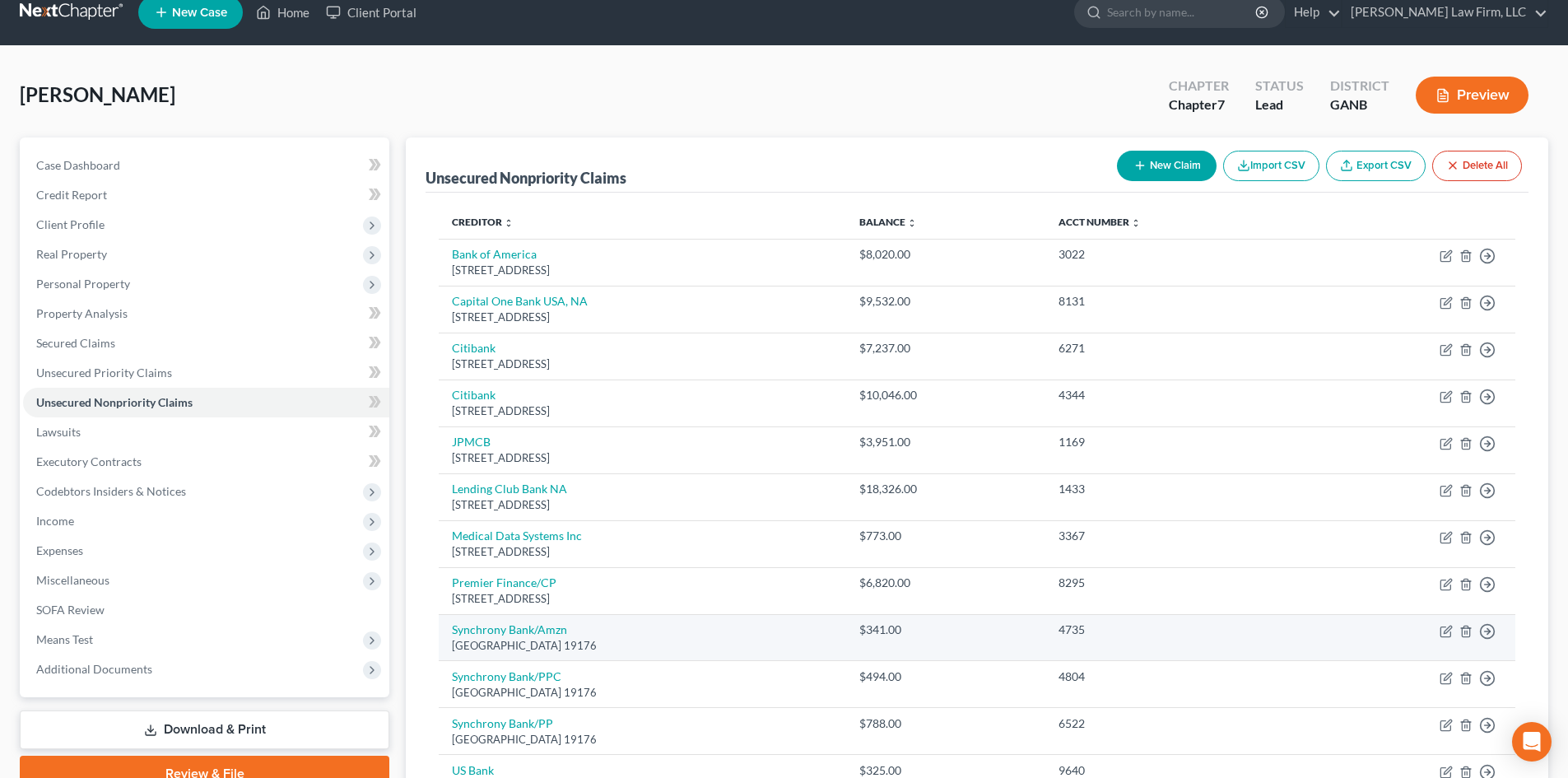
scroll to position [0, 0]
